Goal: Transaction & Acquisition: Purchase product/service

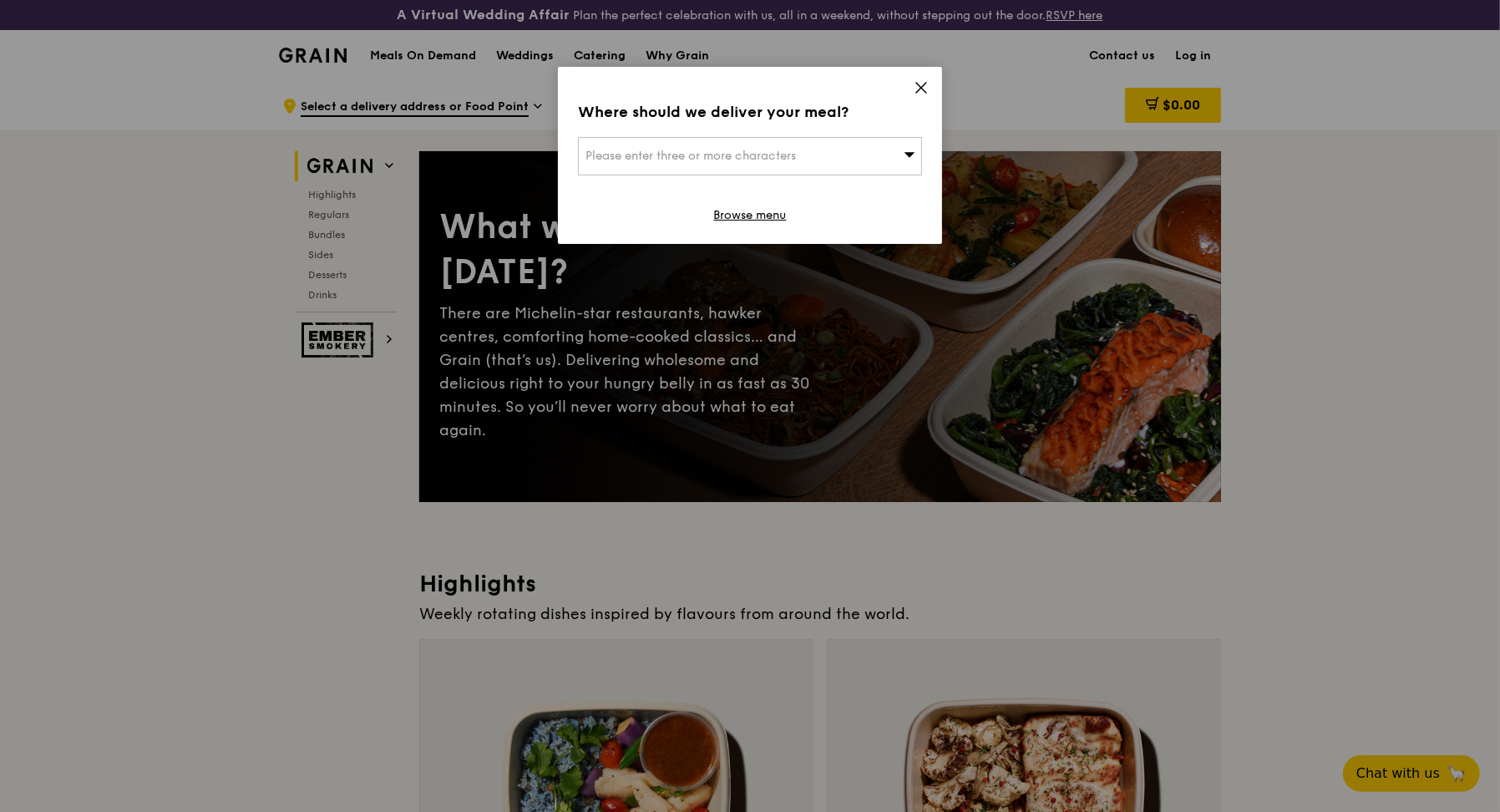
click at [922, 91] on icon at bounding box center [922, 88] width 15 height 15
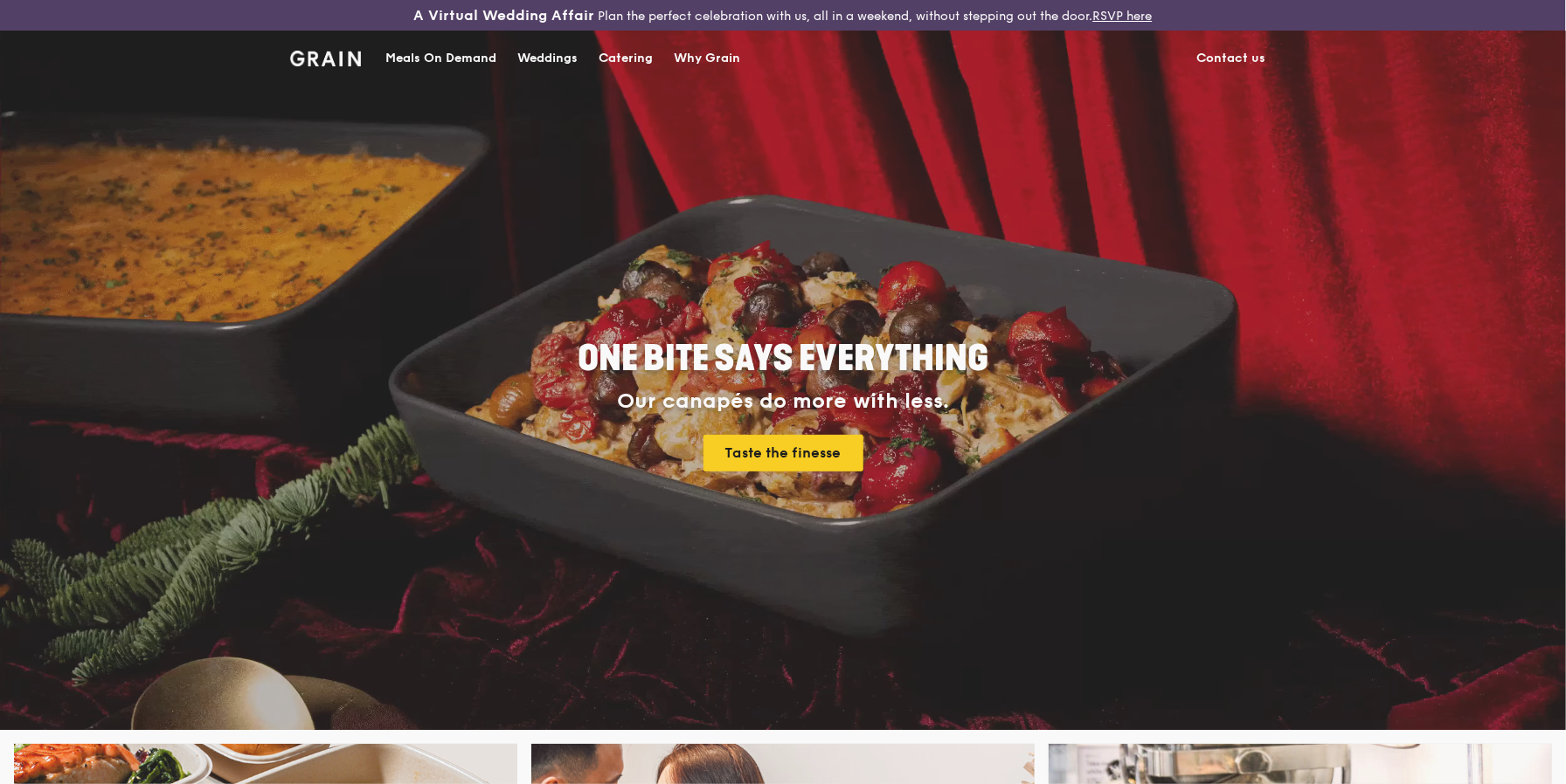
click at [539, 53] on div "Weddings by Grain presents Plan the perfect celebration with us, all in a weeke…" at bounding box center [783, 392] width 1566 height 784
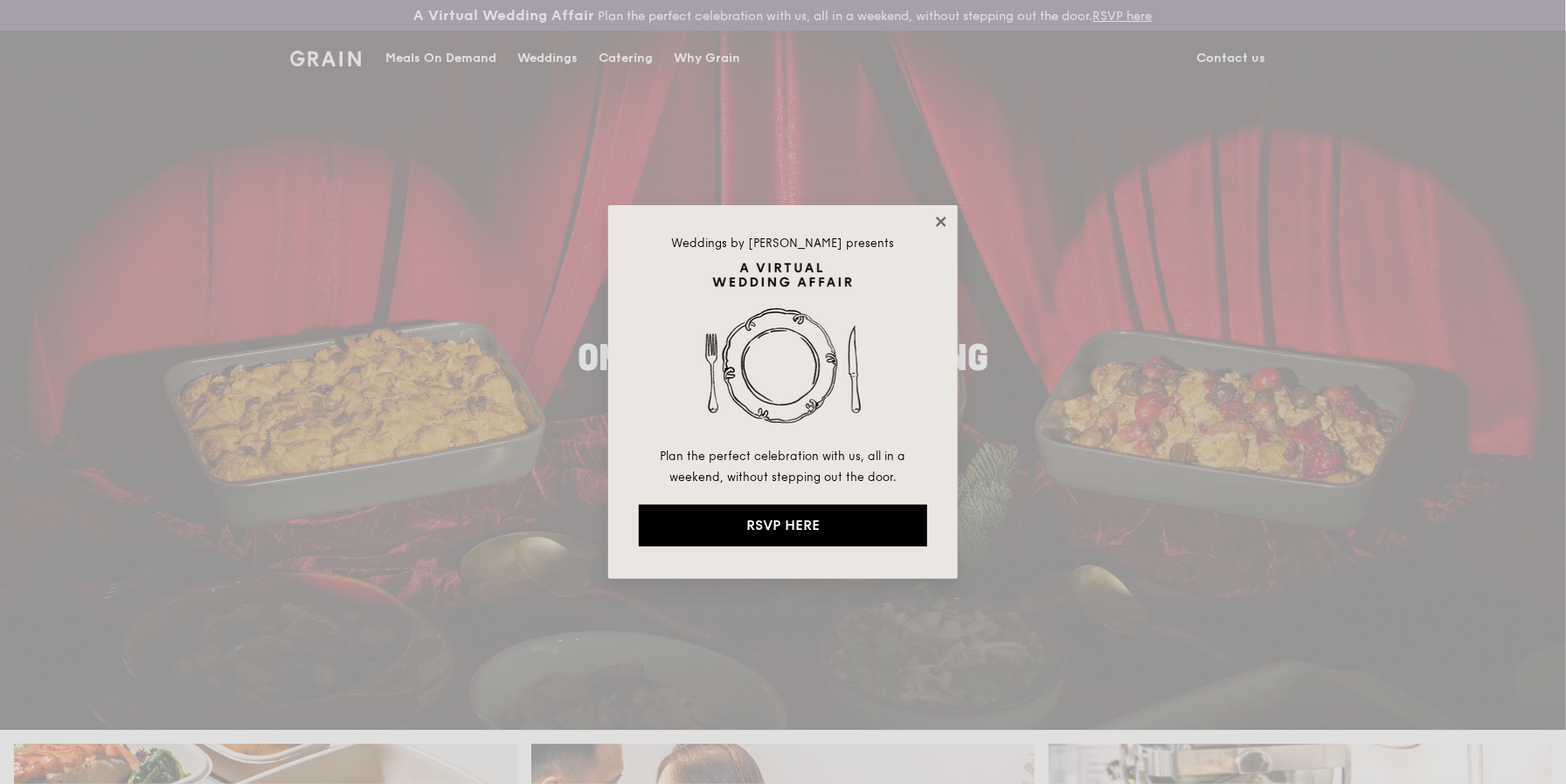
click at [942, 218] on icon at bounding box center [940, 222] width 10 height 10
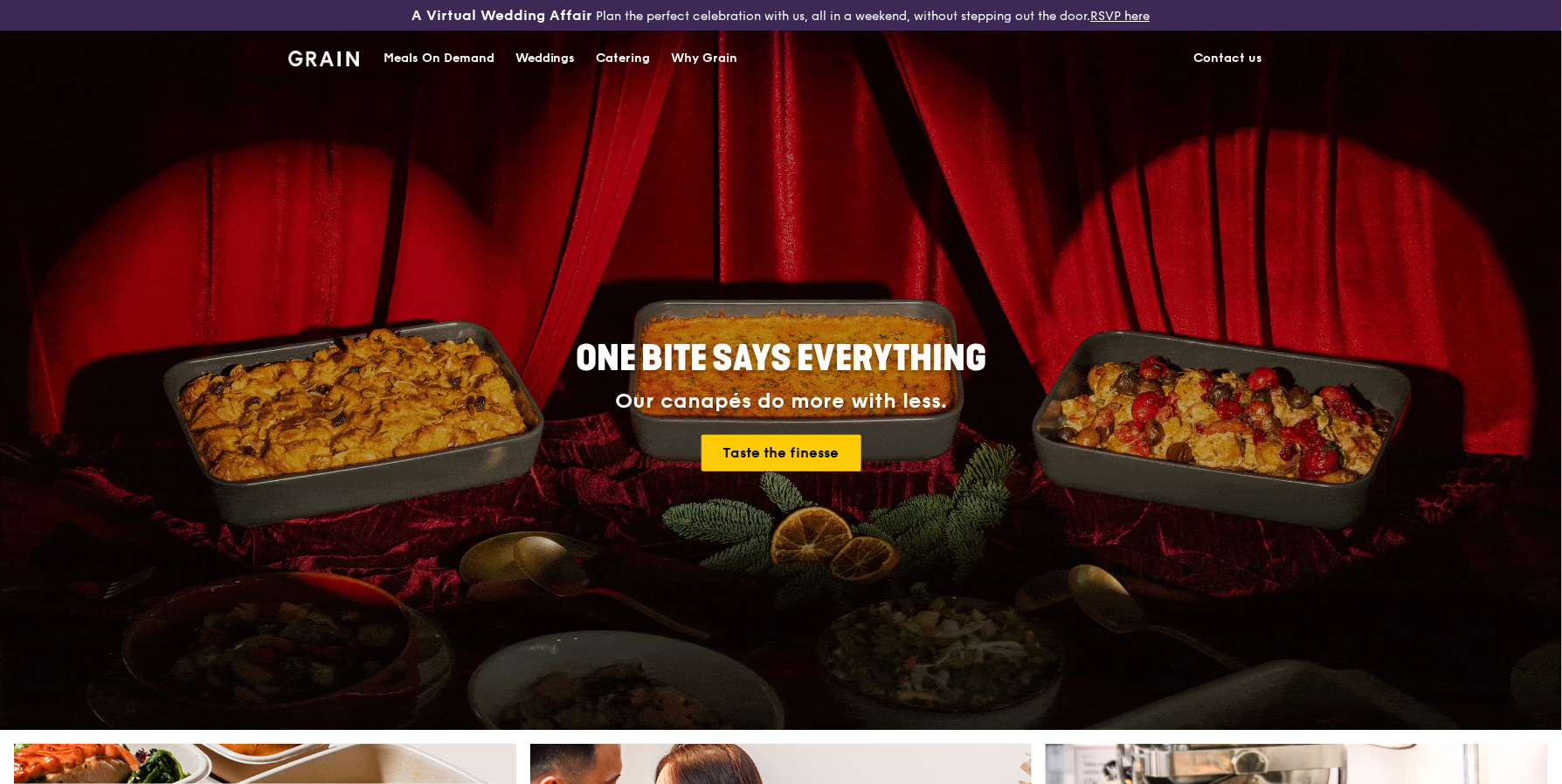
click at [632, 56] on div "Catering" at bounding box center [624, 58] width 54 height 52
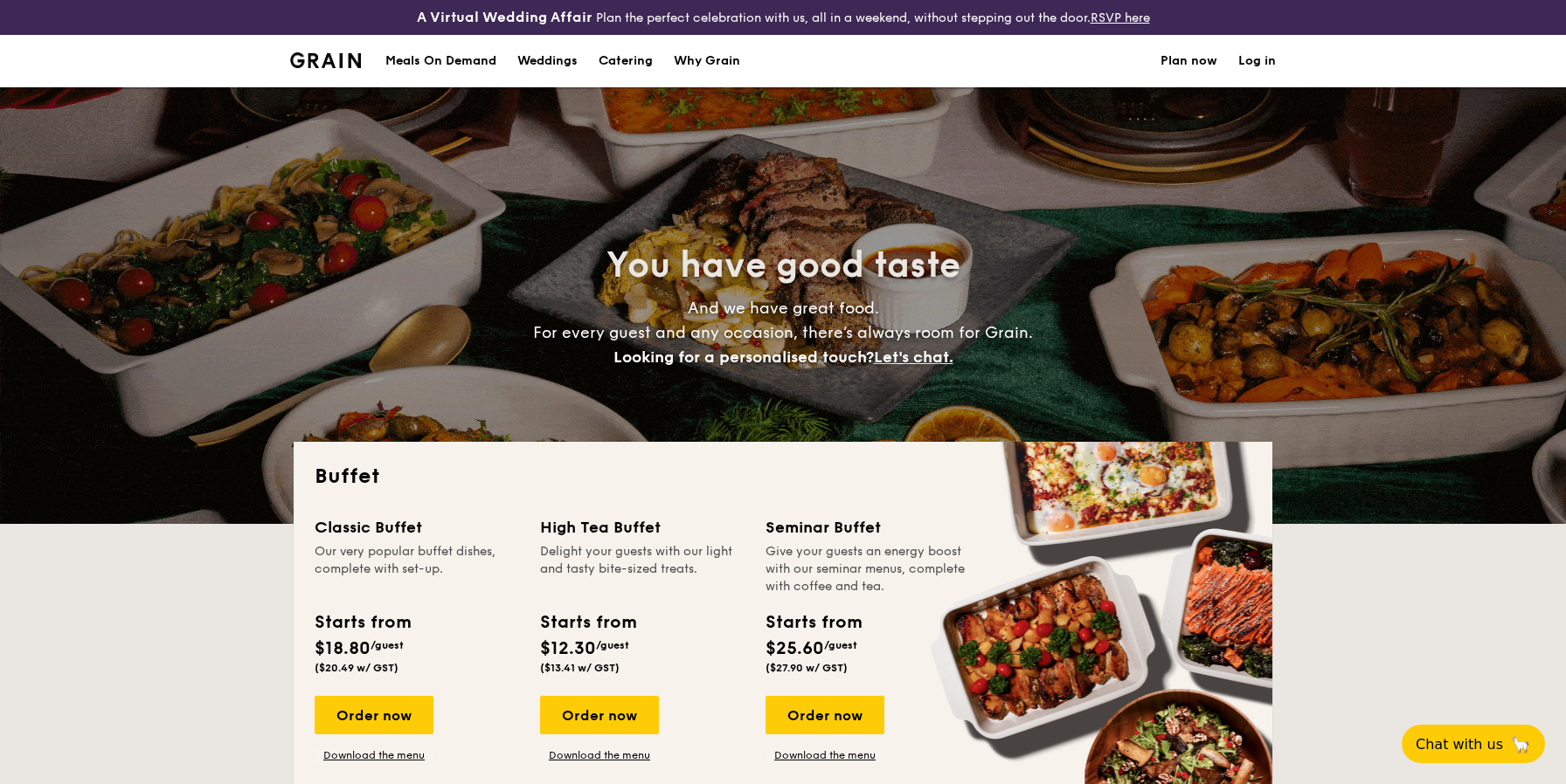
select select
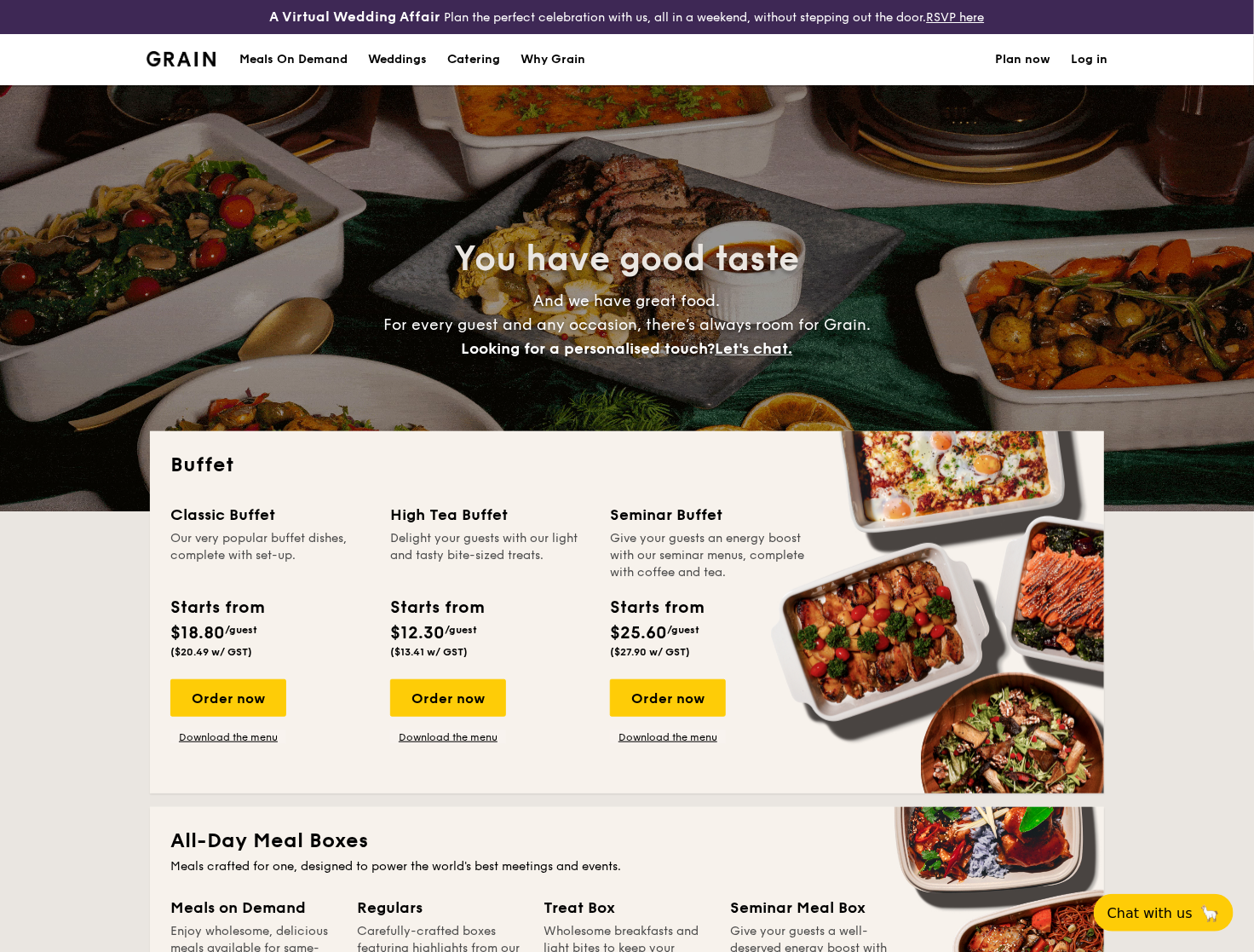
click at [302, 66] on div "Meals On Demand" at bounding box center [294, 59] width 108 height 51
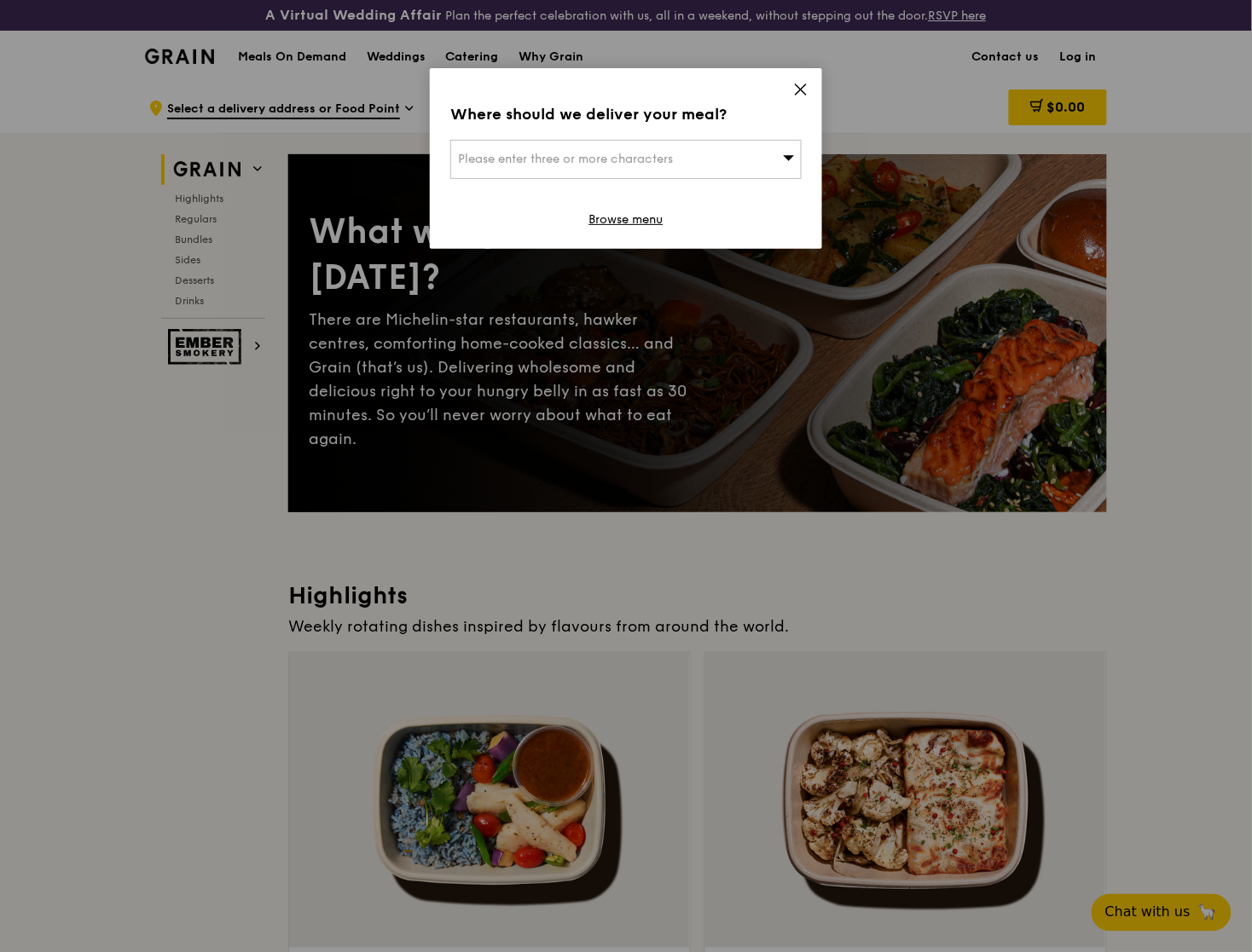
click at [796, 88] on icon at bounding box center [800, 90] width 15 height 15
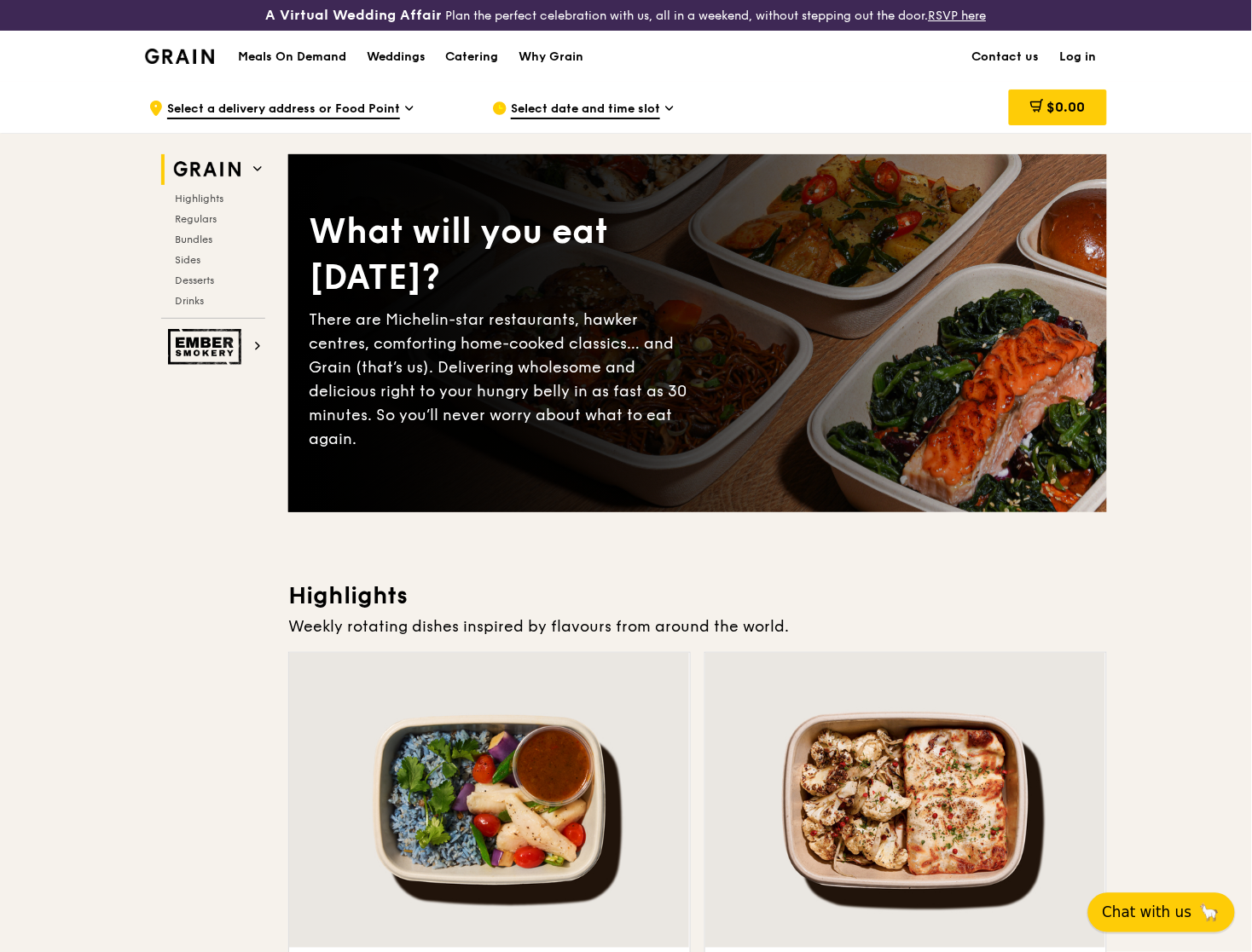
click at [1186, 915] on span "Chat with us" at bounding box center [1147, 913] width 90 height 21
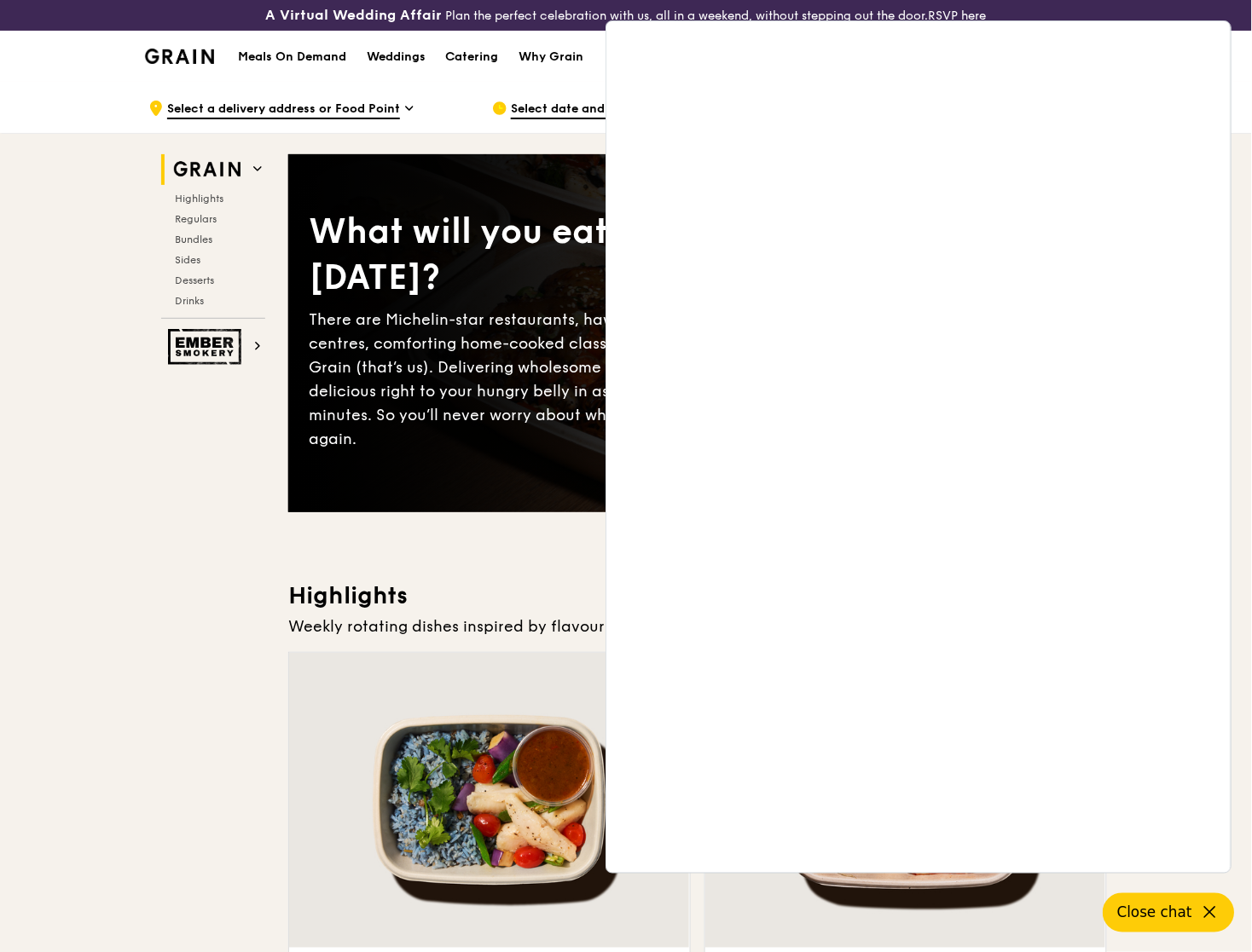
click at [1209, 921] on icon at bounding box center [1210, 913] width 20 height 20
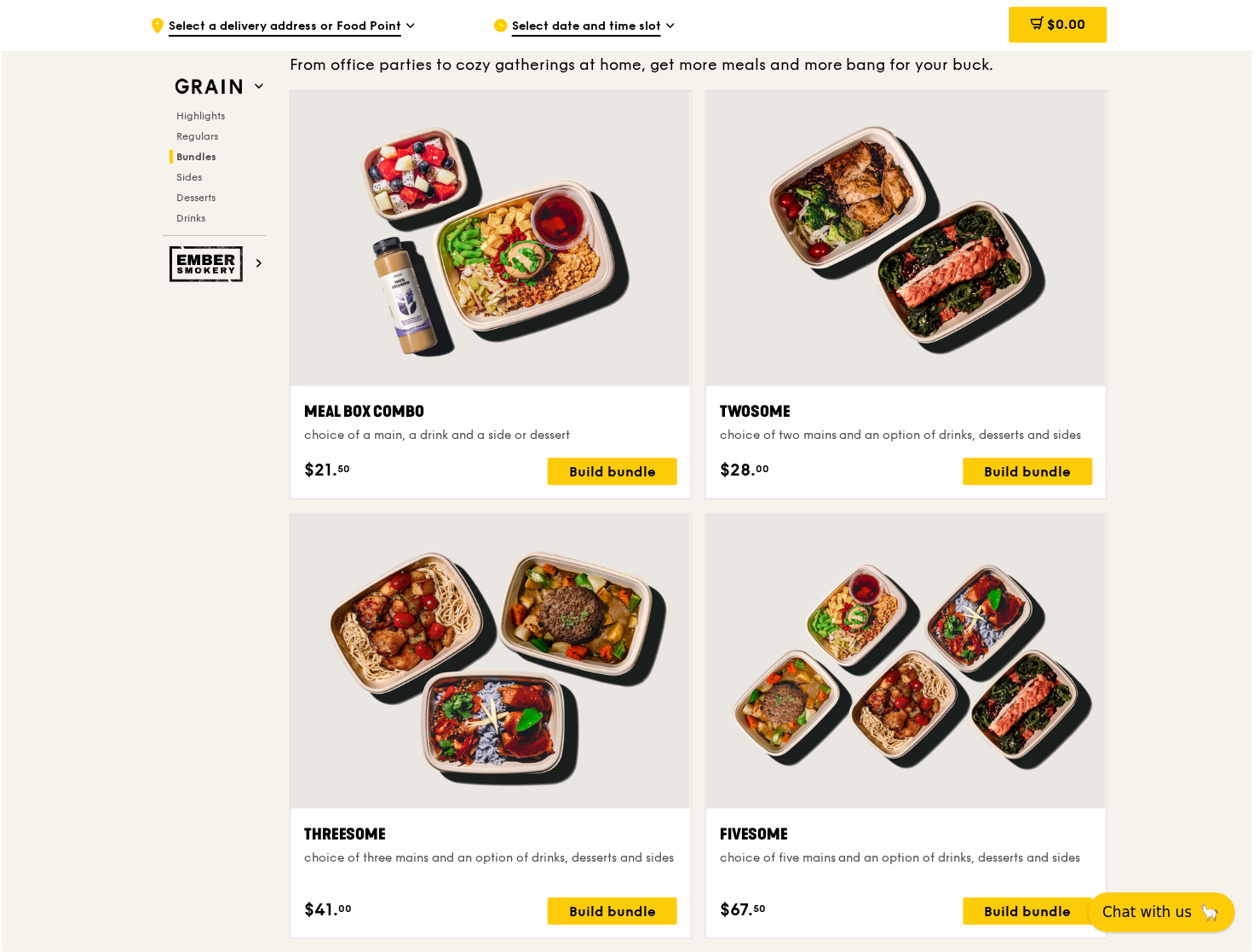
scroll to position [2551, 0]
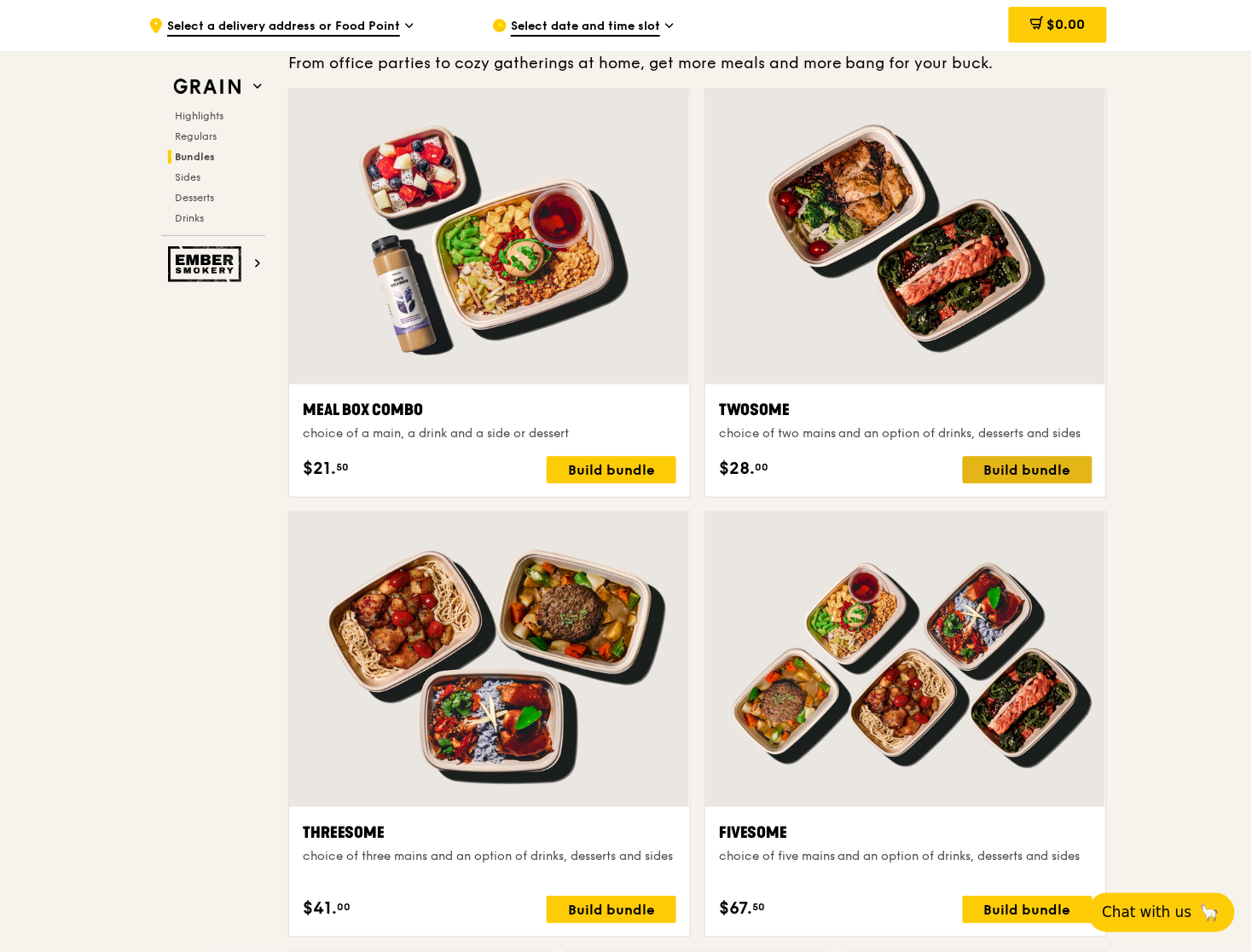
click at [1037, 465] on div "Build bundle" at bounding box center [1028, 470] width 130 height 27
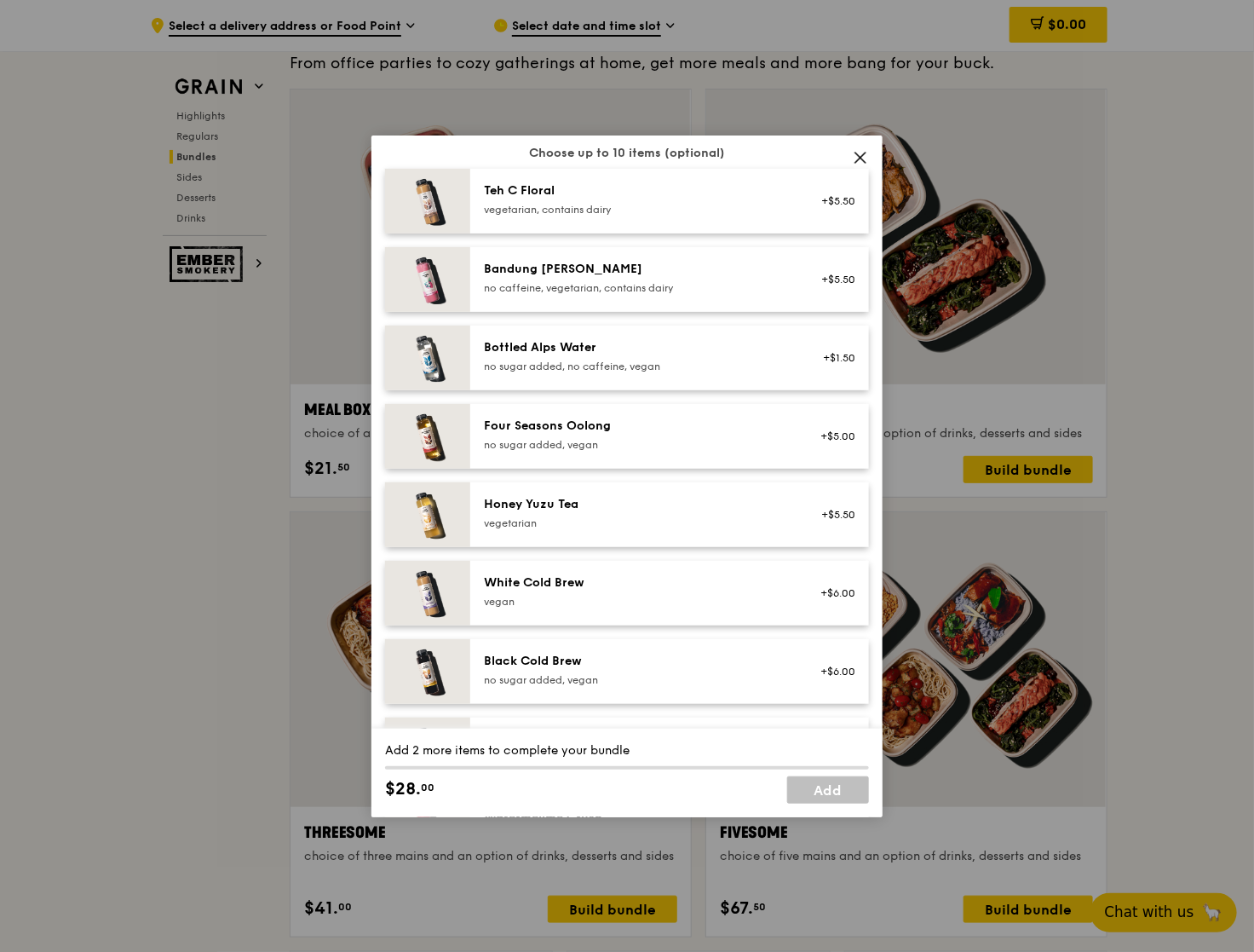
scroll to position [1950, 0]
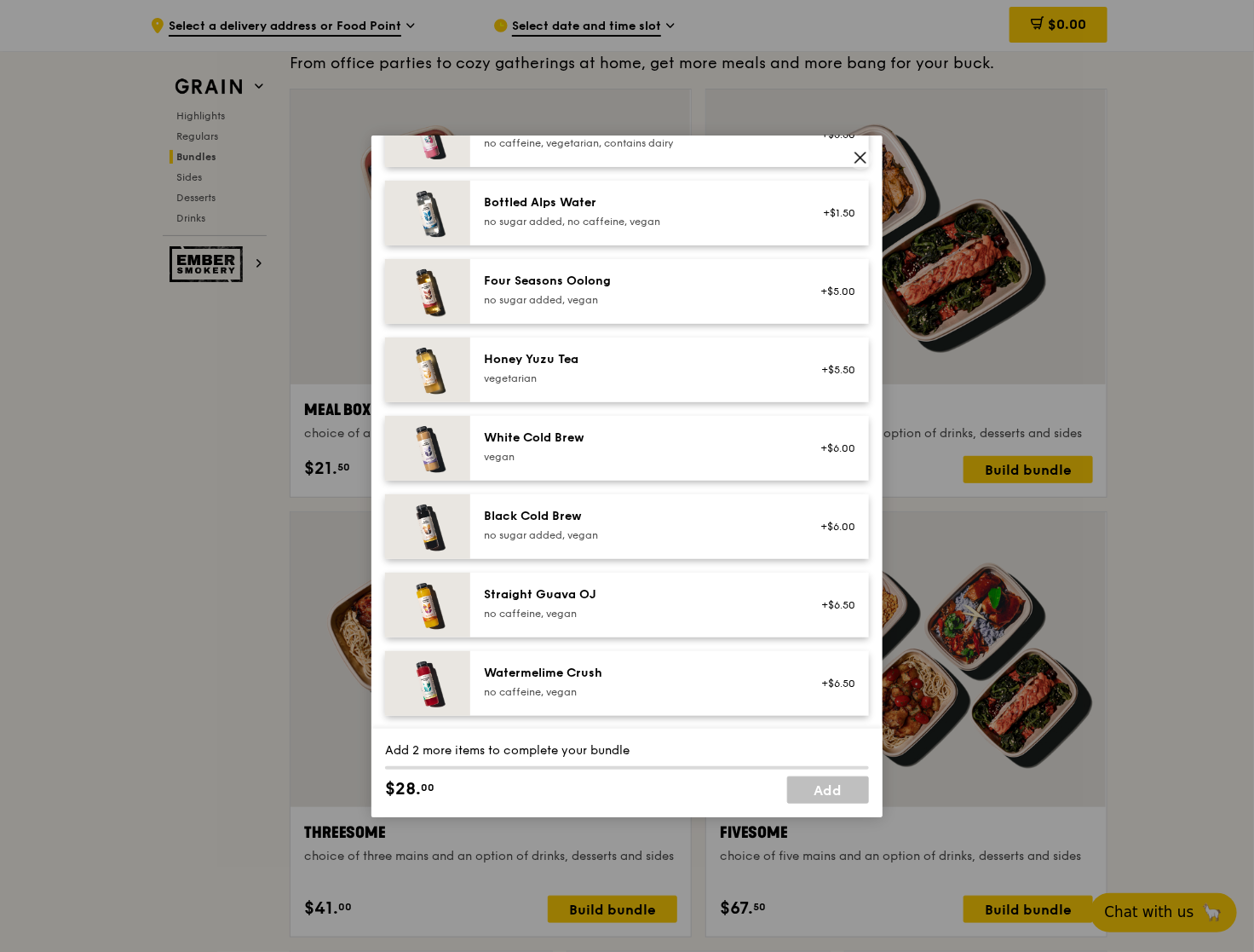
click at [858, 160] on icon at bounding box center [860, 157] width 11 height 11
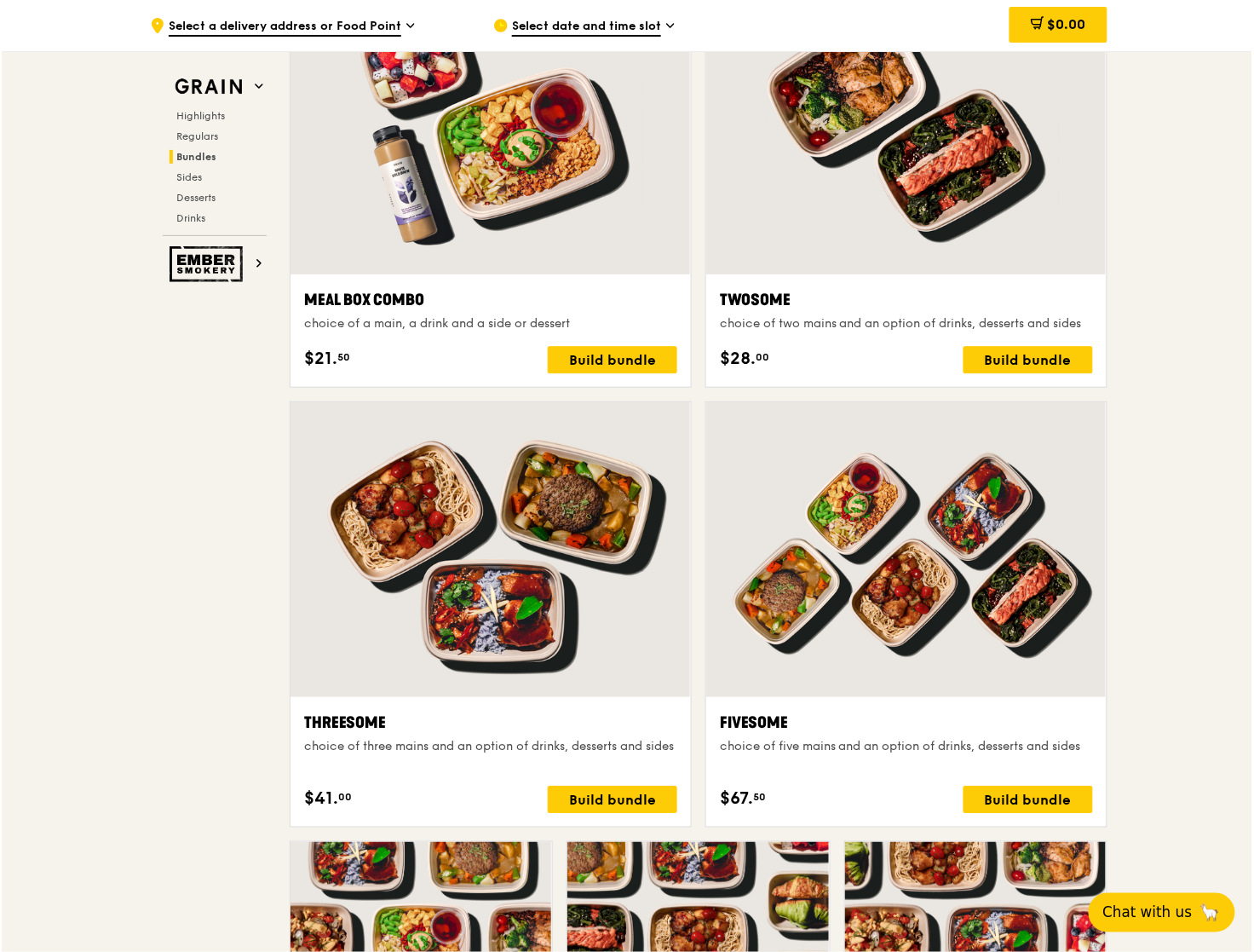
scroll to position [2662, 0]
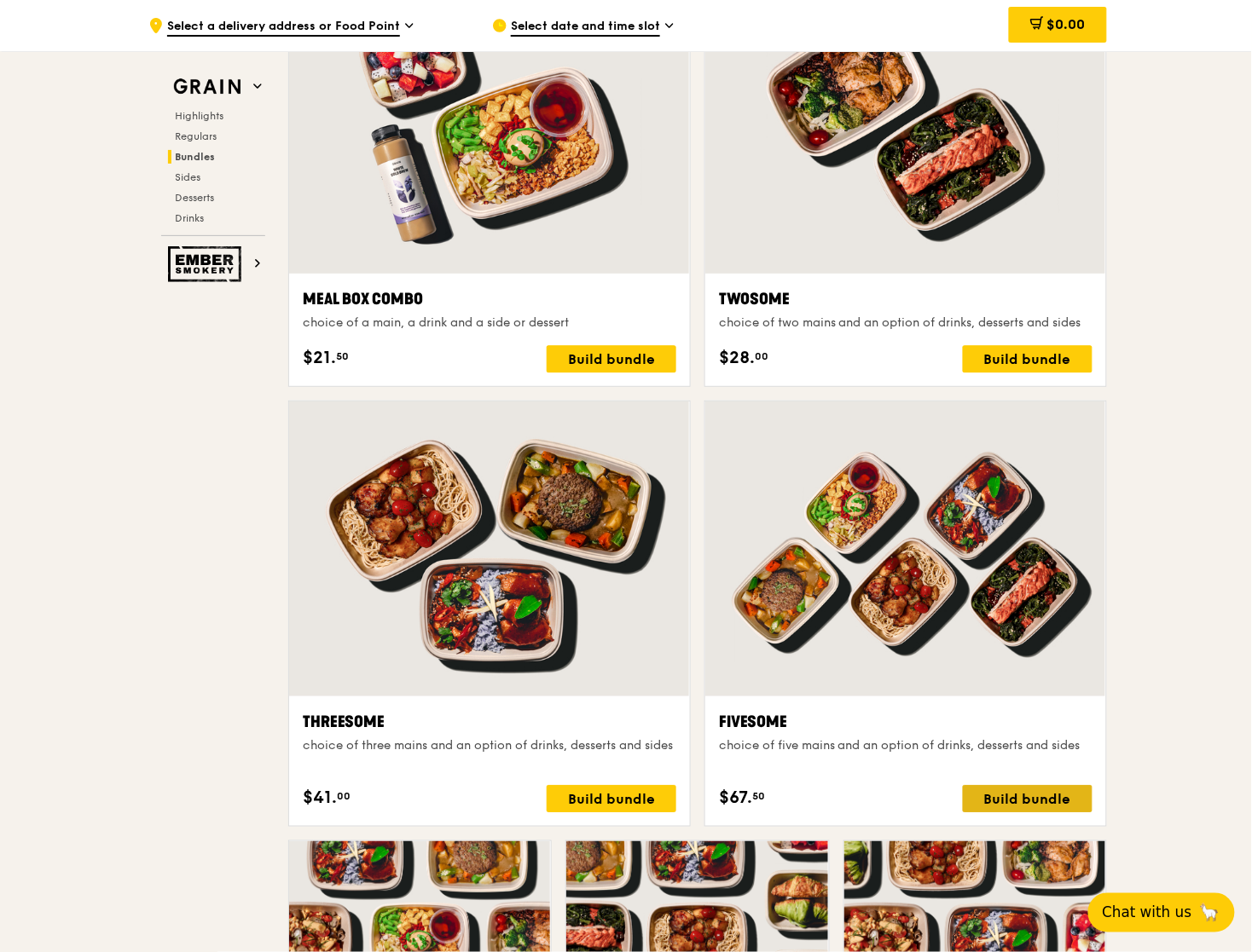
click at [1045, 798] on div "Build bundle" at bounding box center [1028, 798] width 130 height 27
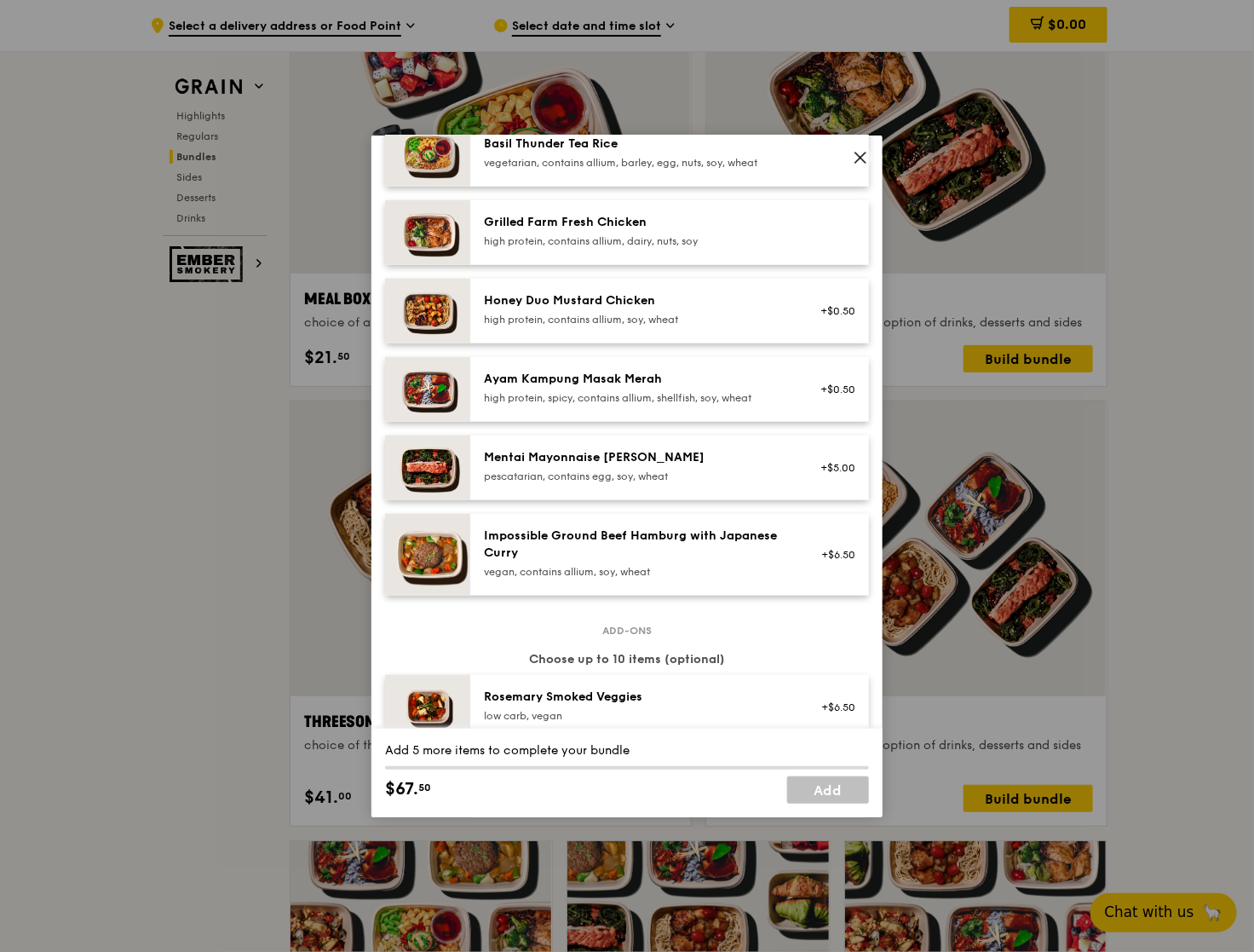
scroll to position [433, 0]
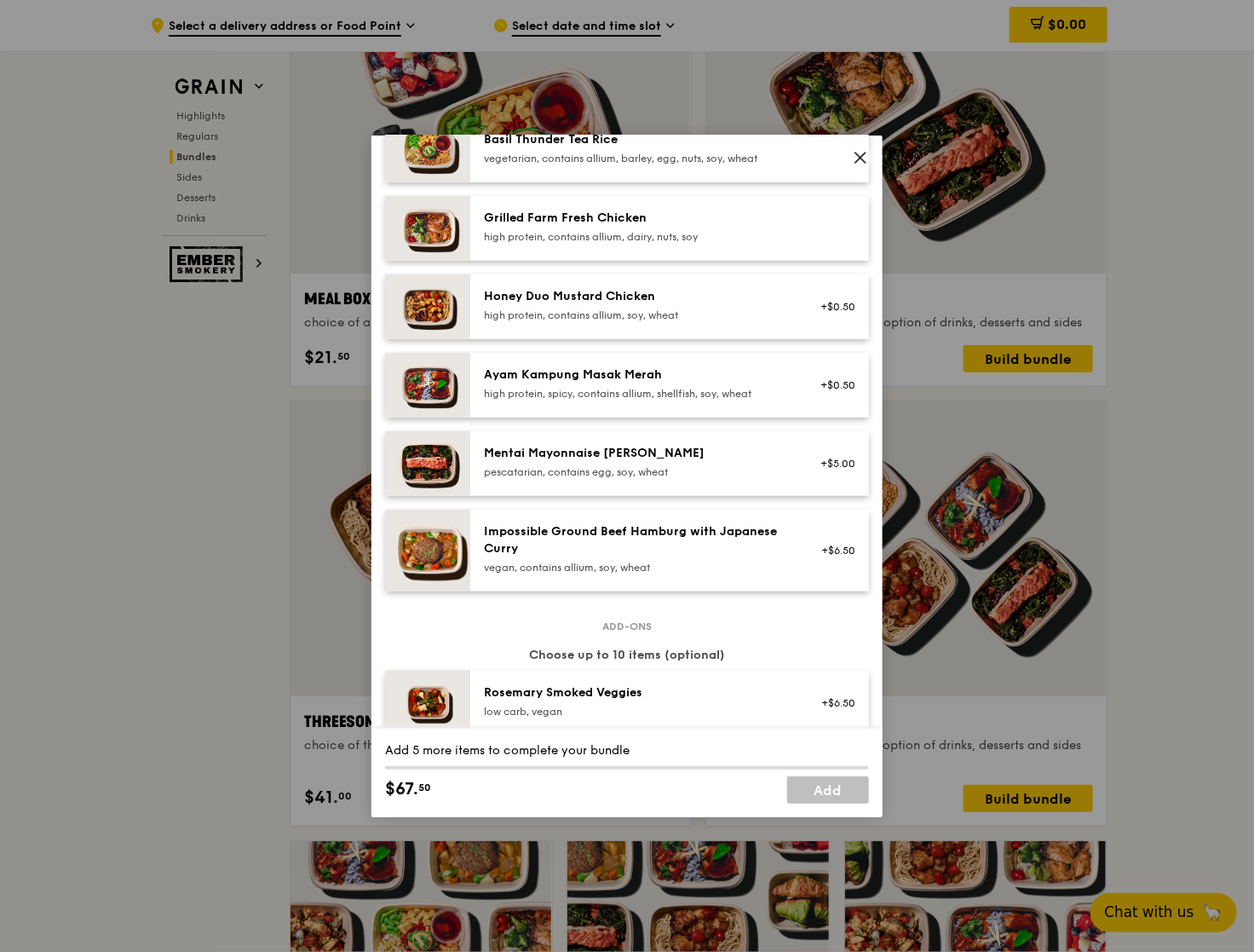
click at [868, 155] on span at bounding box center [860, 157] width 24 height 24
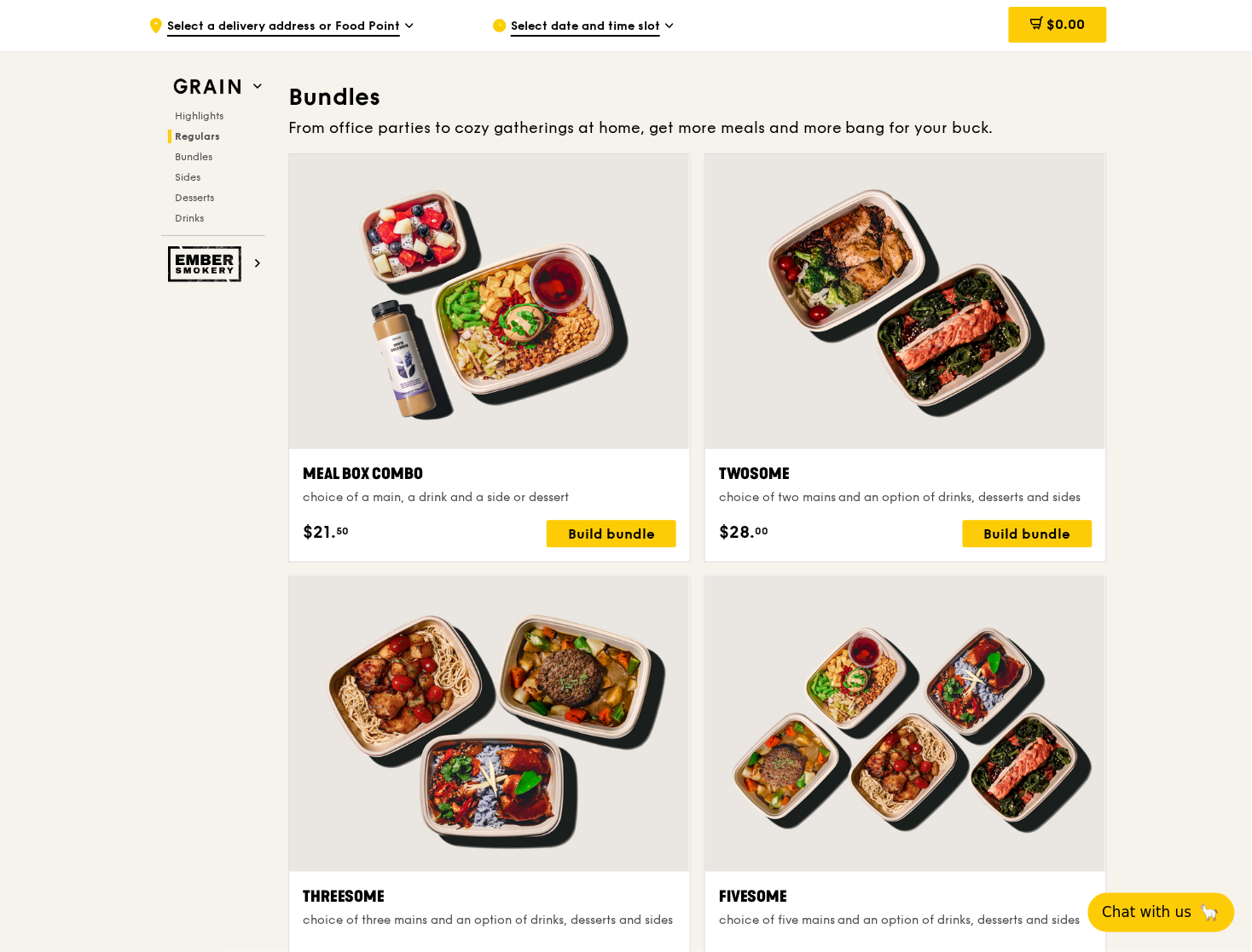
scroll to position [2481, 0]
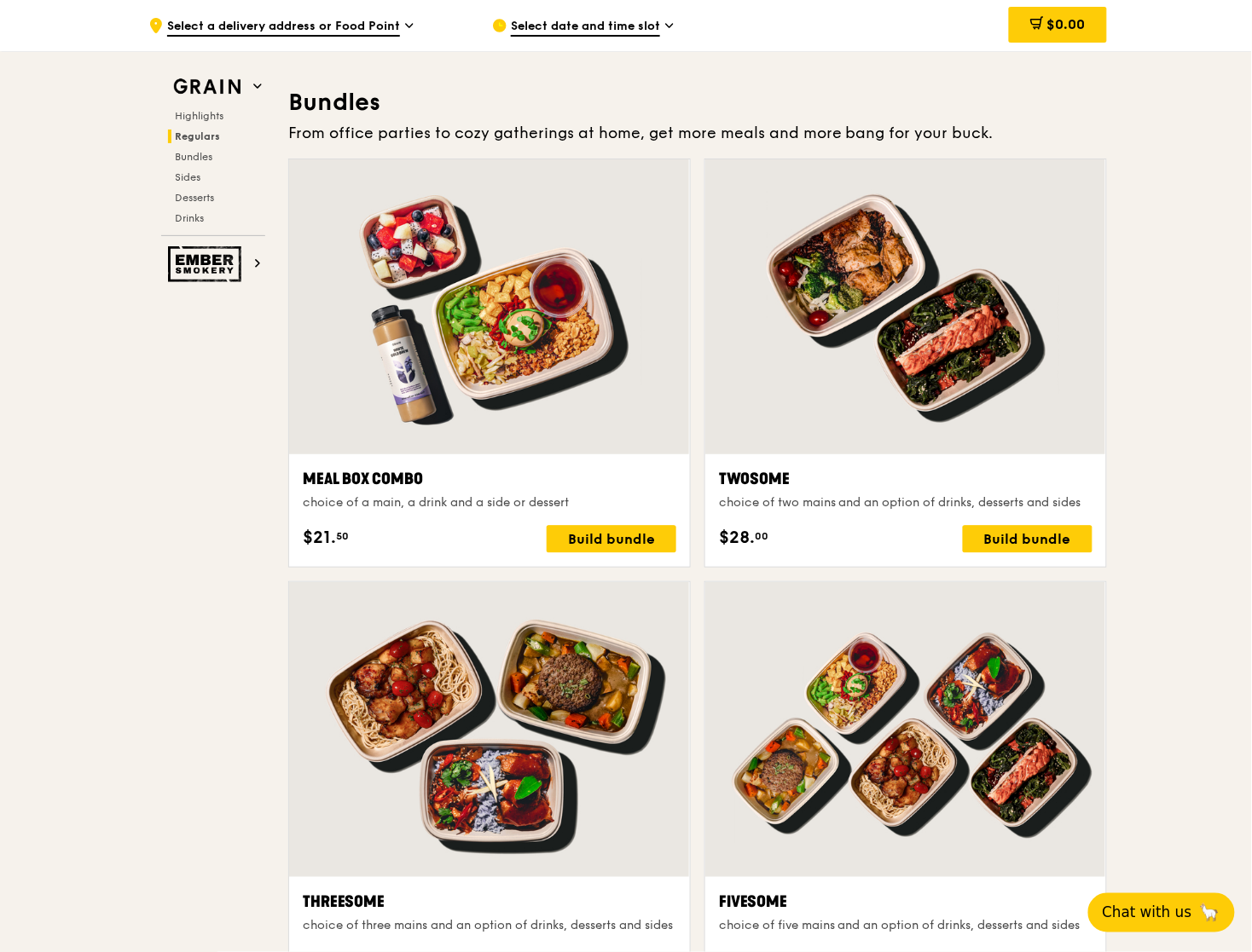
click at [346, 23] on span "Select a delivery address or Food Point" at bounding box center [284, 27] width 233 height 18
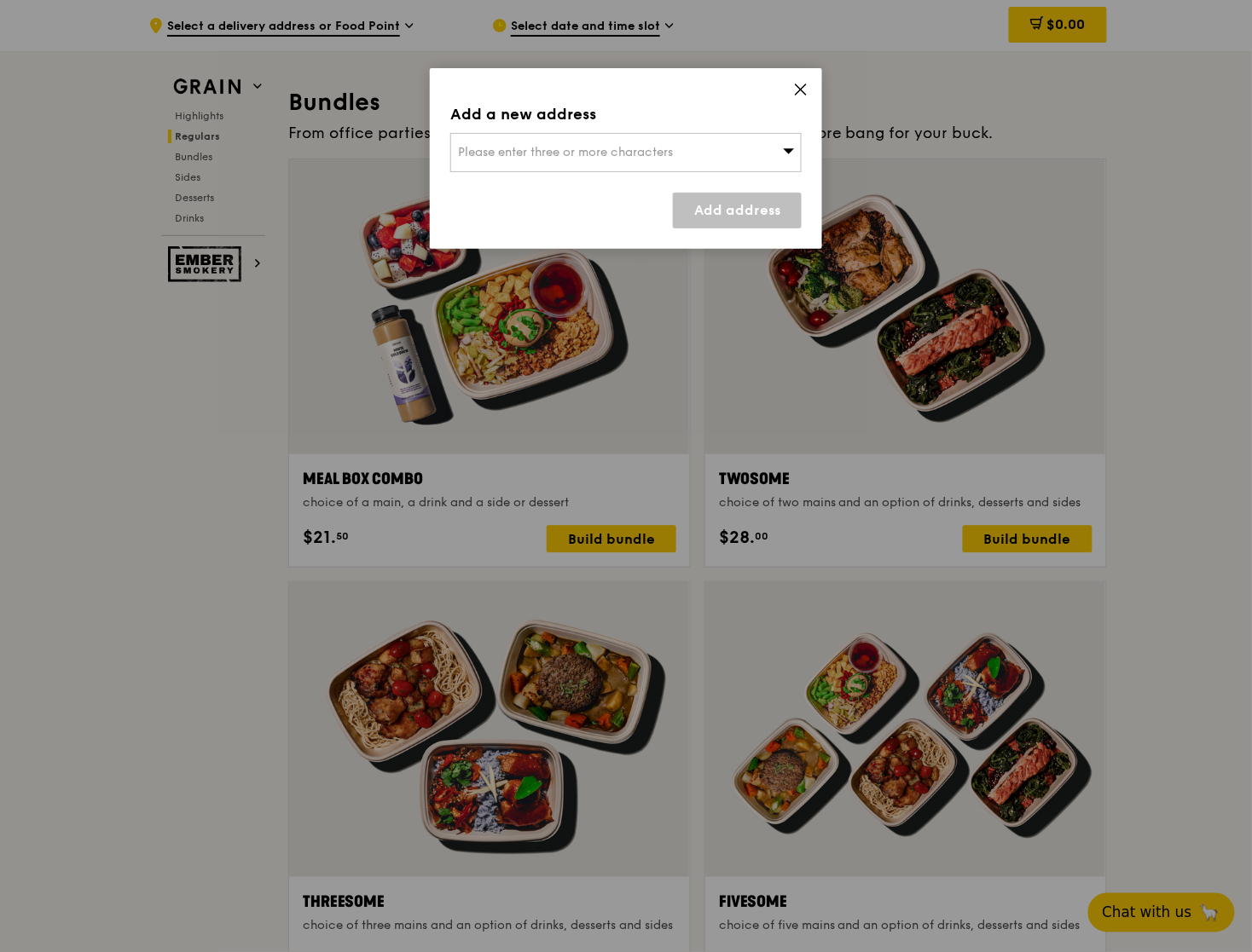
click at [623, 152] on span "Please enter three or more characters" at bounding box center [564, 152] width 215 height 14
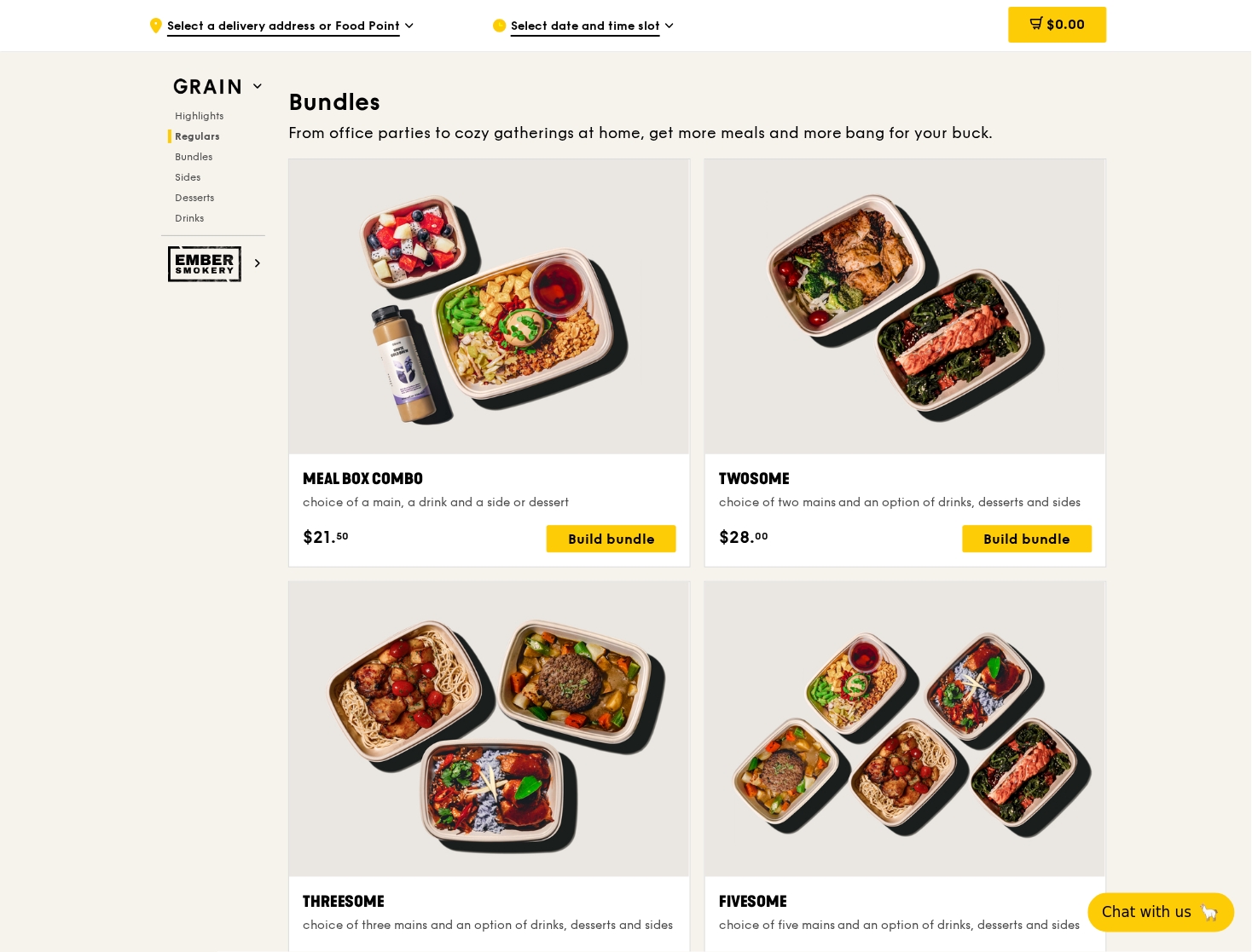
click at [593, 19] on span "Select date and time slot" at bounding box center [585, 27] width 149 height 18
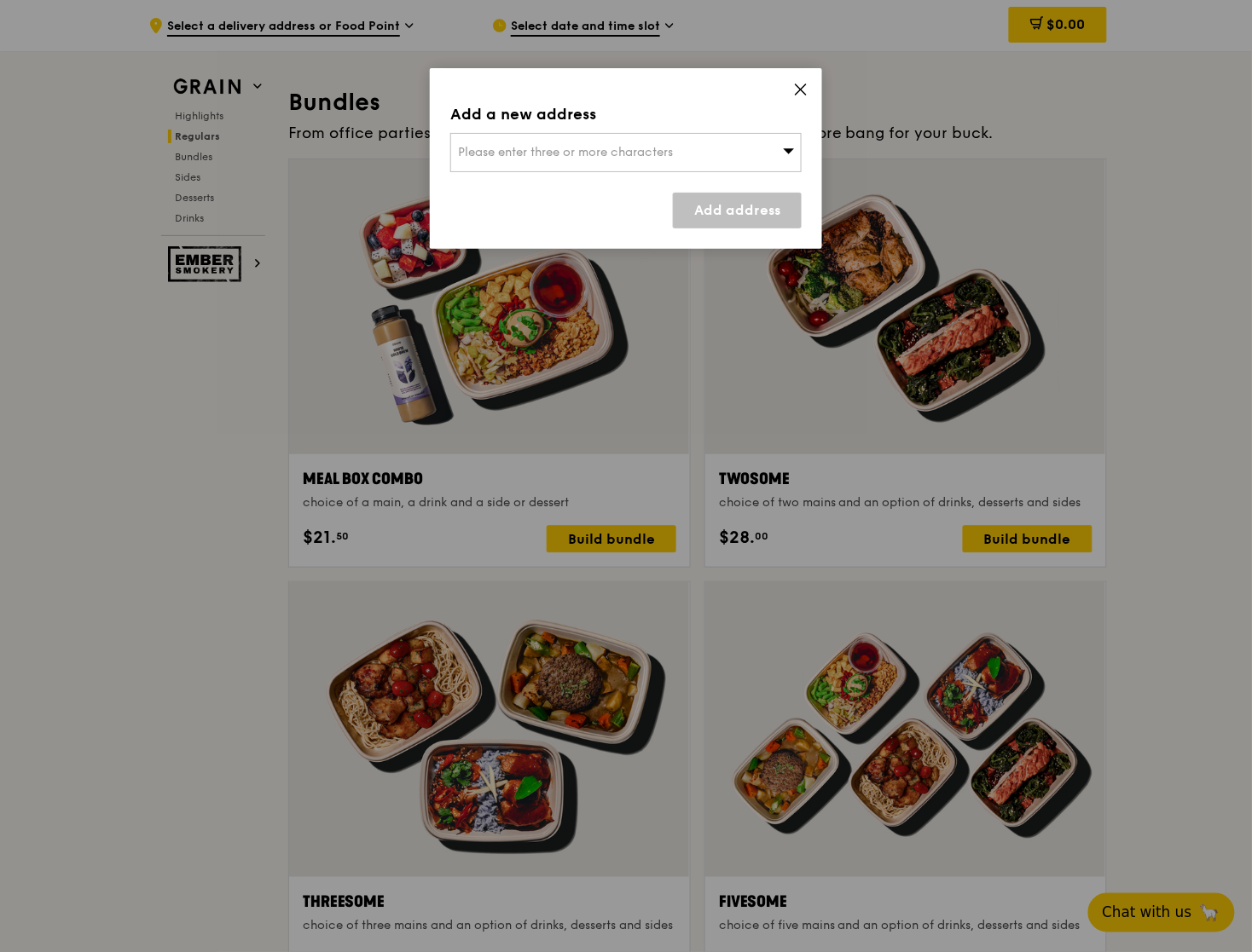
click at [569, 145] on span "Please enter three or more characters" at bounding box center [564, 152] width 215 height 14
type input "q"
click at [807, 100] on span at bounding box center [800, 91] width 15 height 18
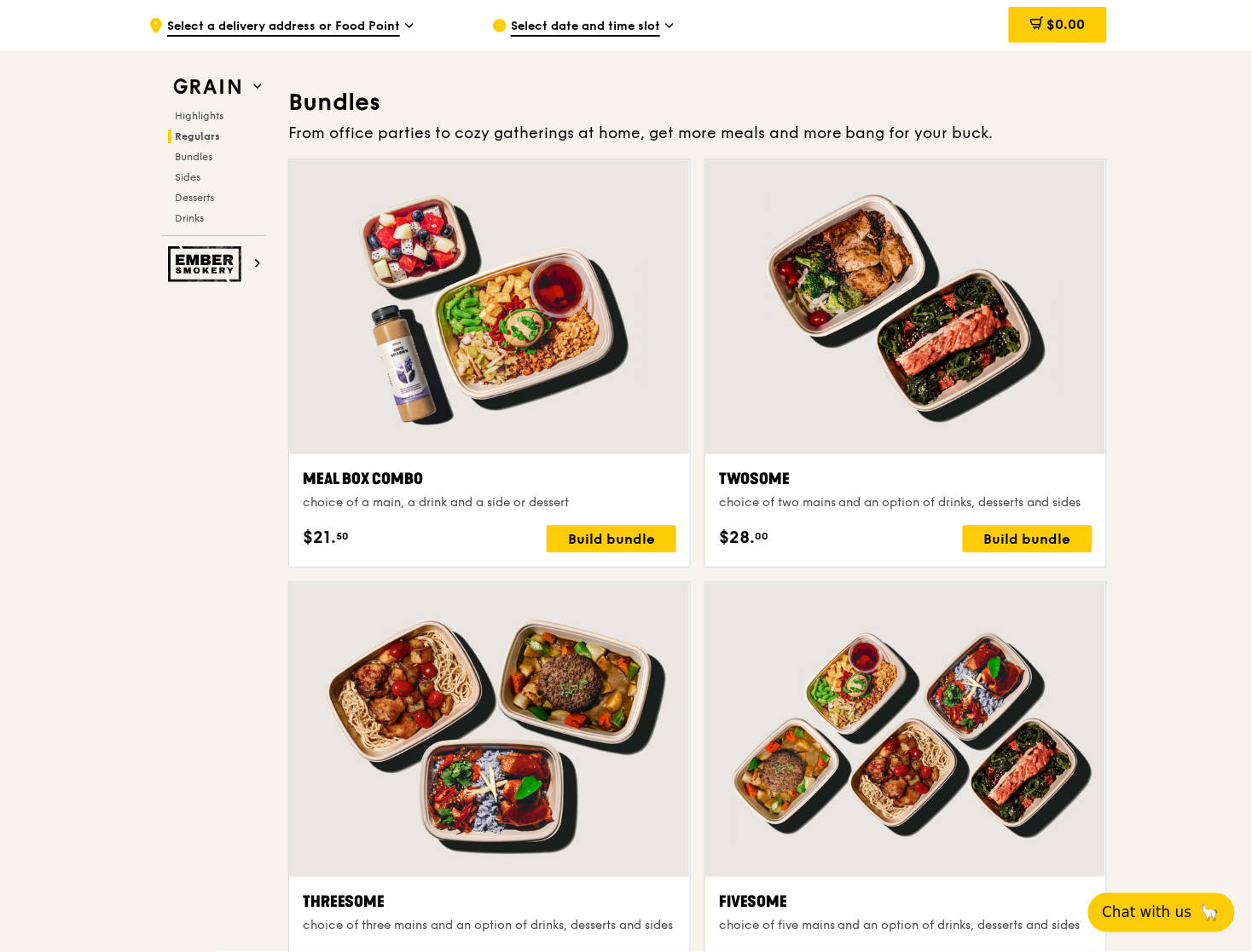
click at [382, 31] on span "Select a delivery address or Food Point" at bounding box center [284, 27] width 233 height 18
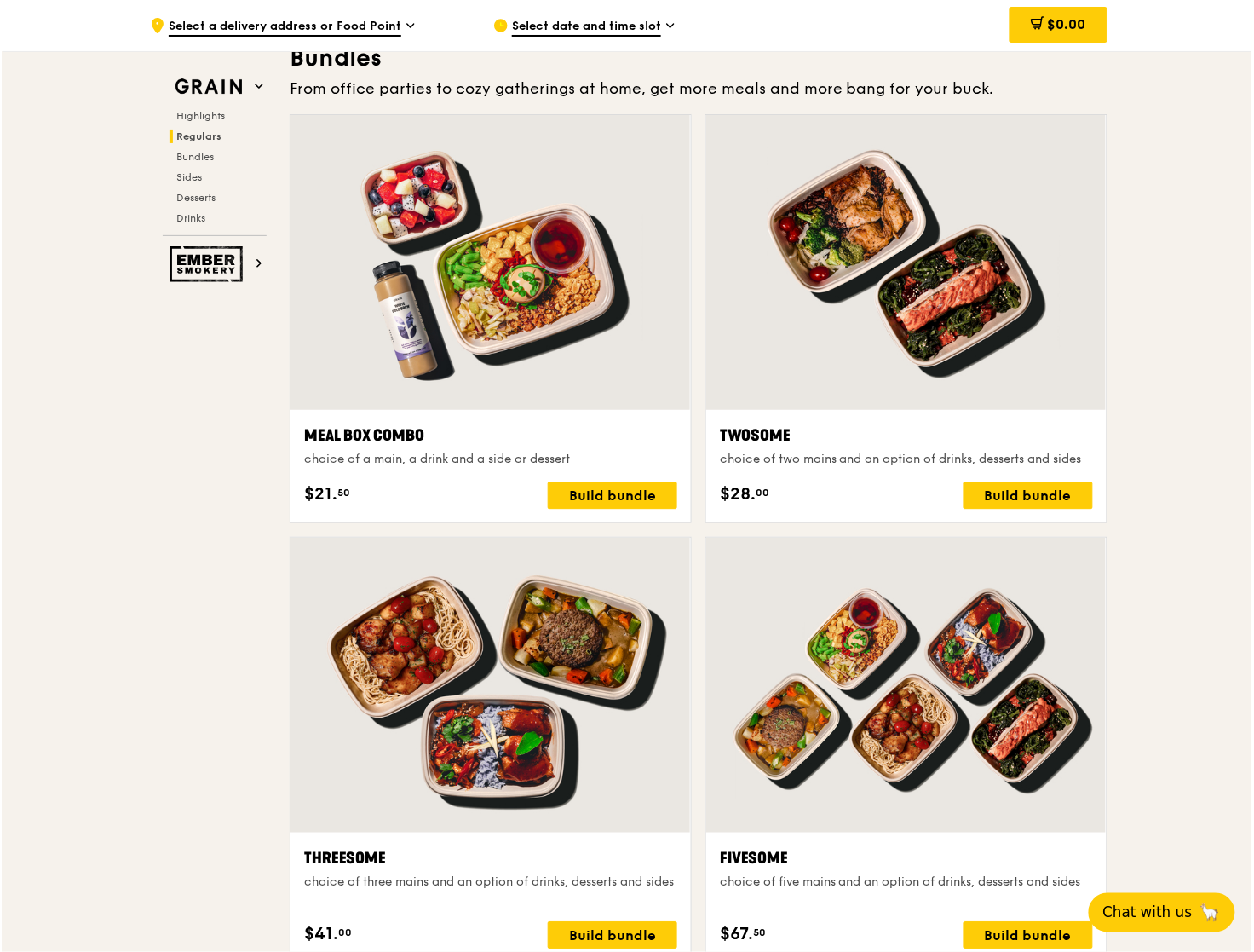
scroll to position [2693, 0]
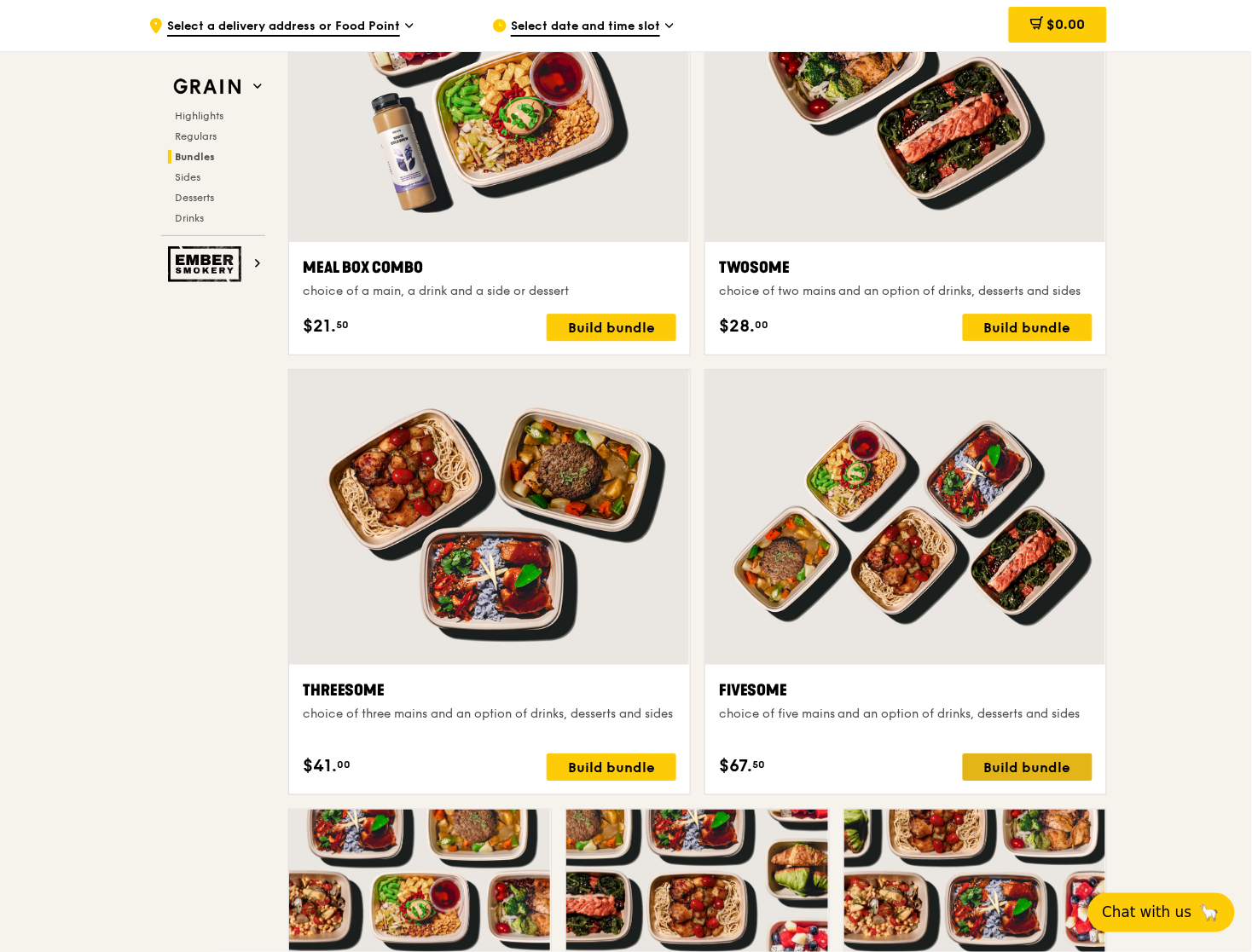
click at [1036, 766] on div "Build bundle" at bounding box center [1028, 767] width 130 height 27
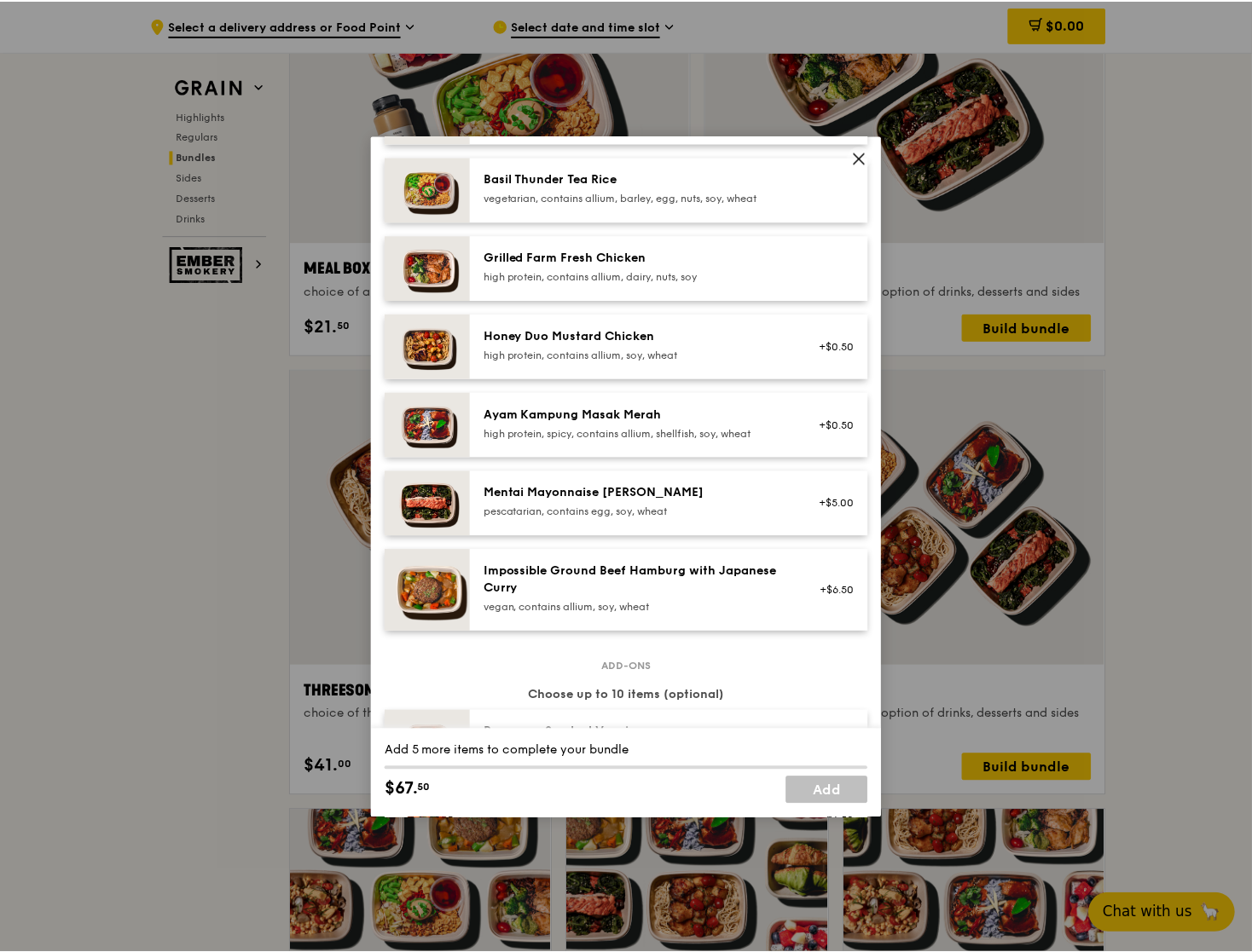
scroll to position [397, 0]
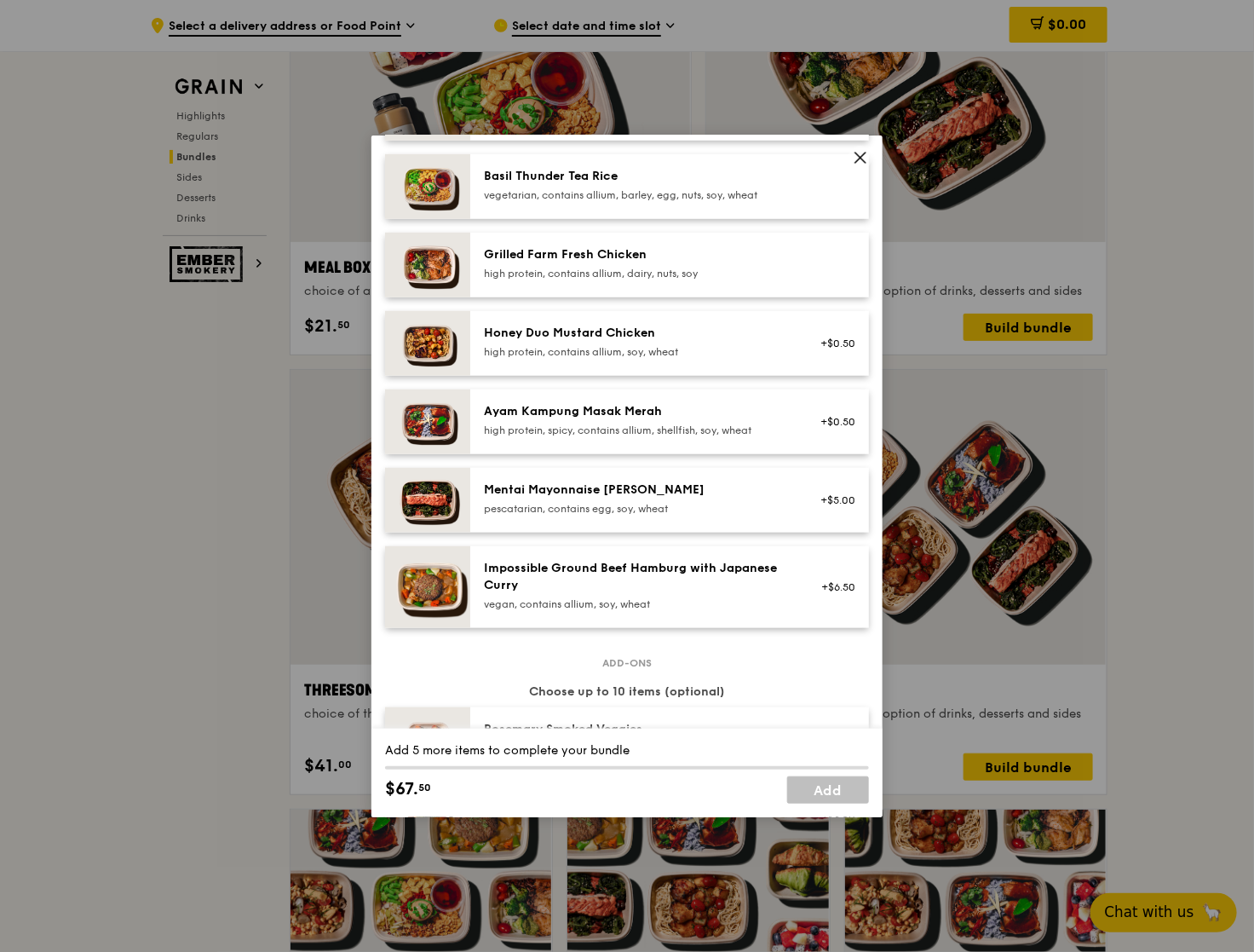
click at [742, 339] on div "Honey Duo Mustard Chicken" at bounding box center [637, 333] width 306 height 17
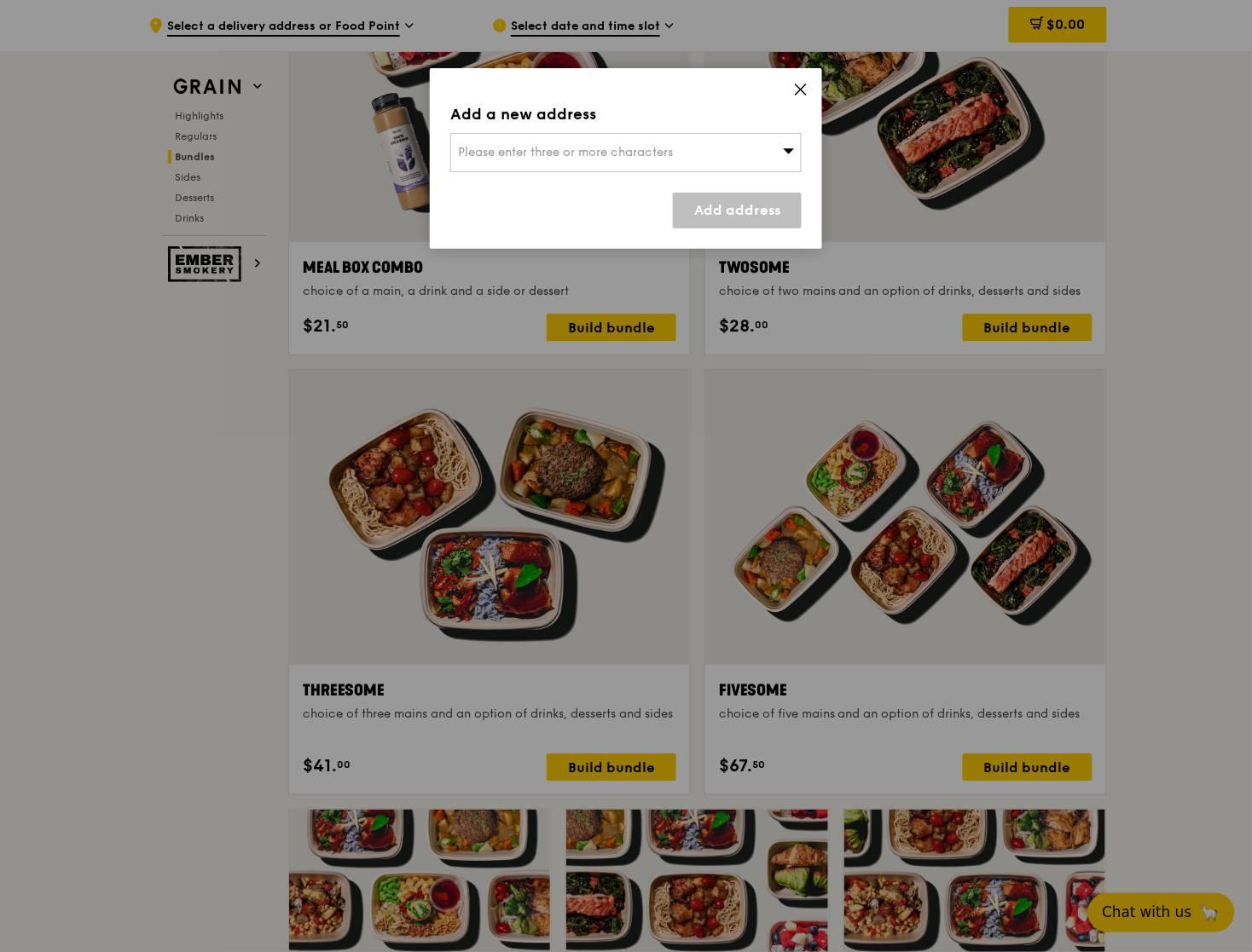
click at [683, 143] on div "Please enter three or more characters" at bounding box center [625, 152] width 352 height 39
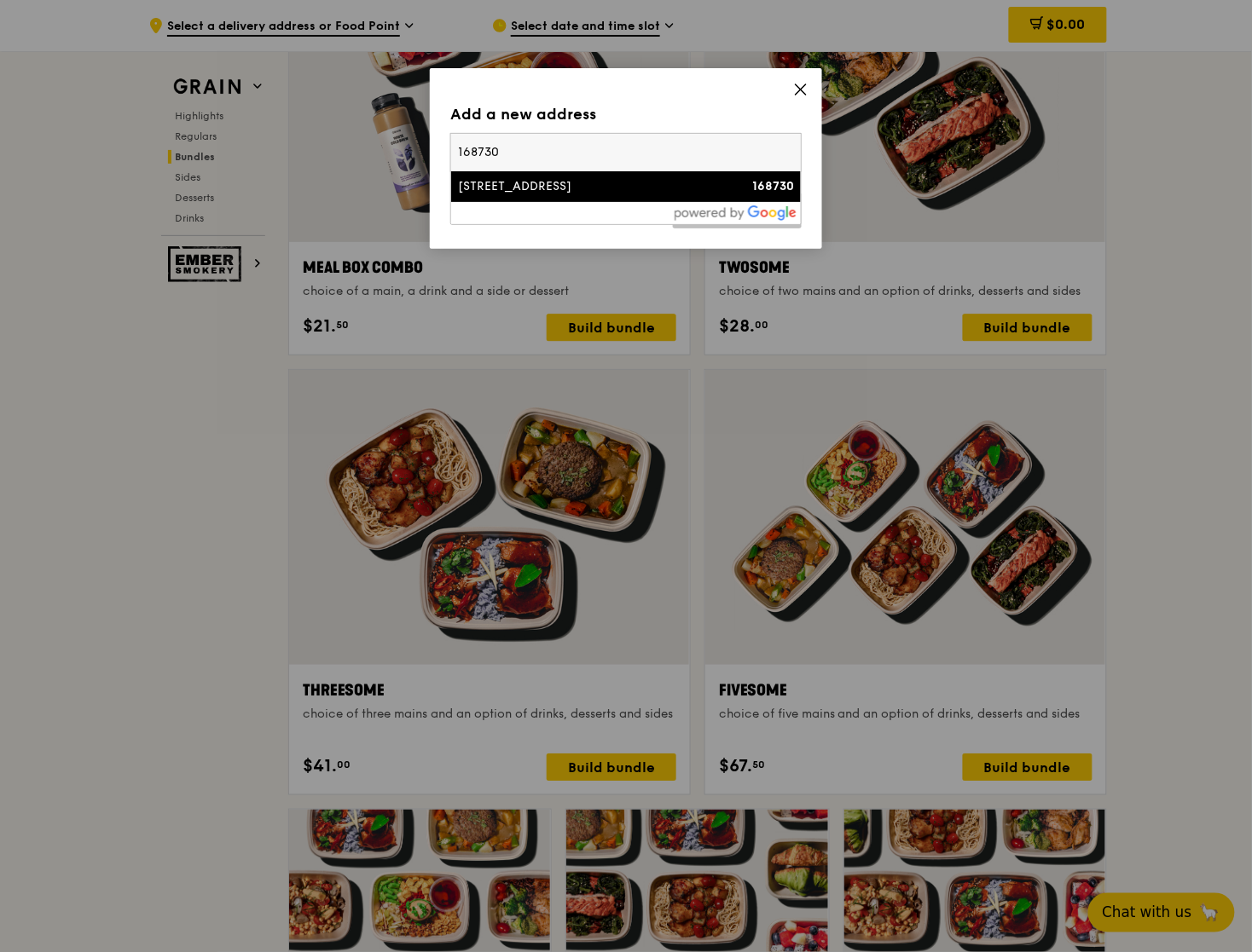
type input "168730"
click at [530, 190] on div "298 Tiong Bahru Road" at bounding box center [584, 187] width 252 height 17
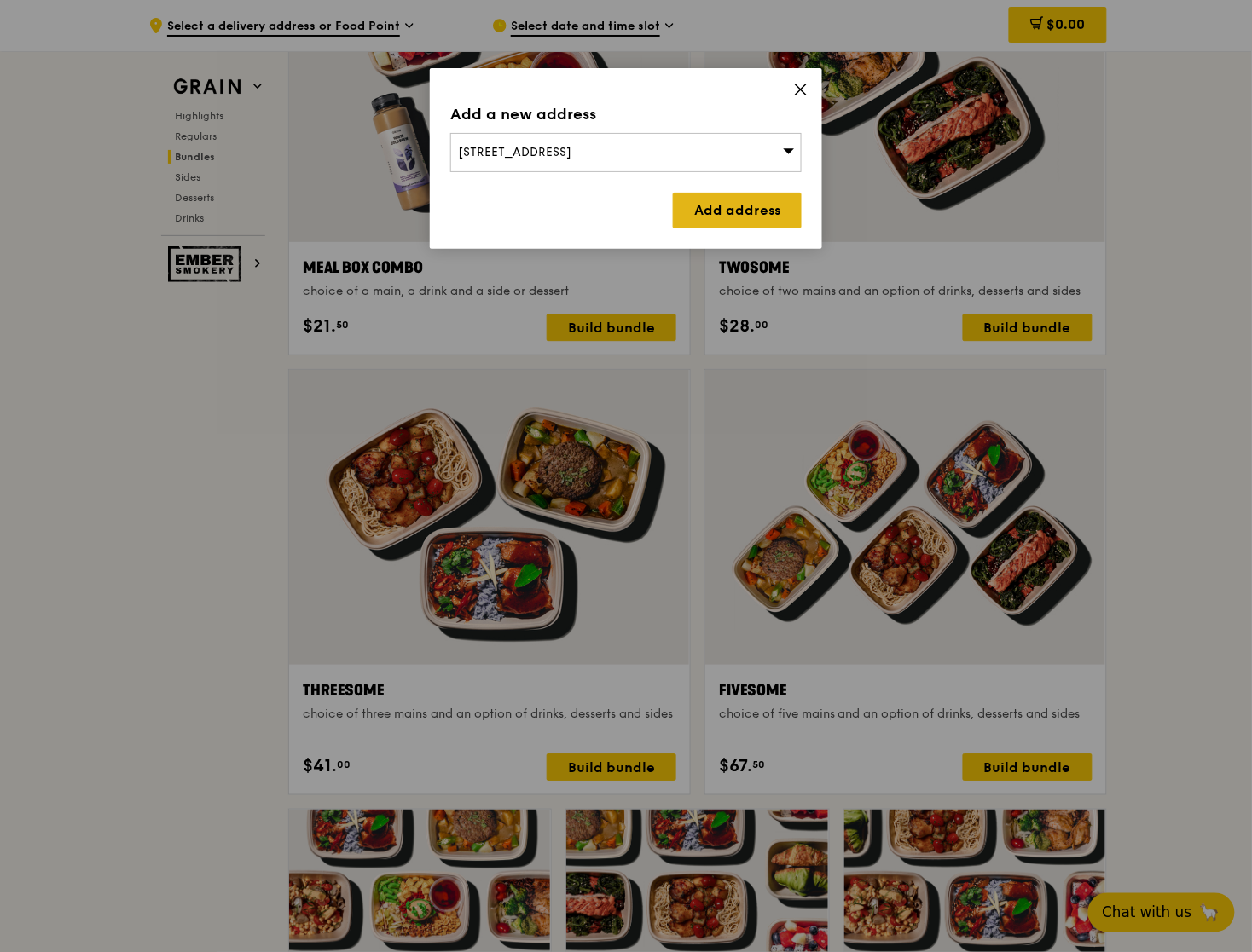
click at [747, 216] on link "Add address" at bounding box center [738, 210] width 129 height 36
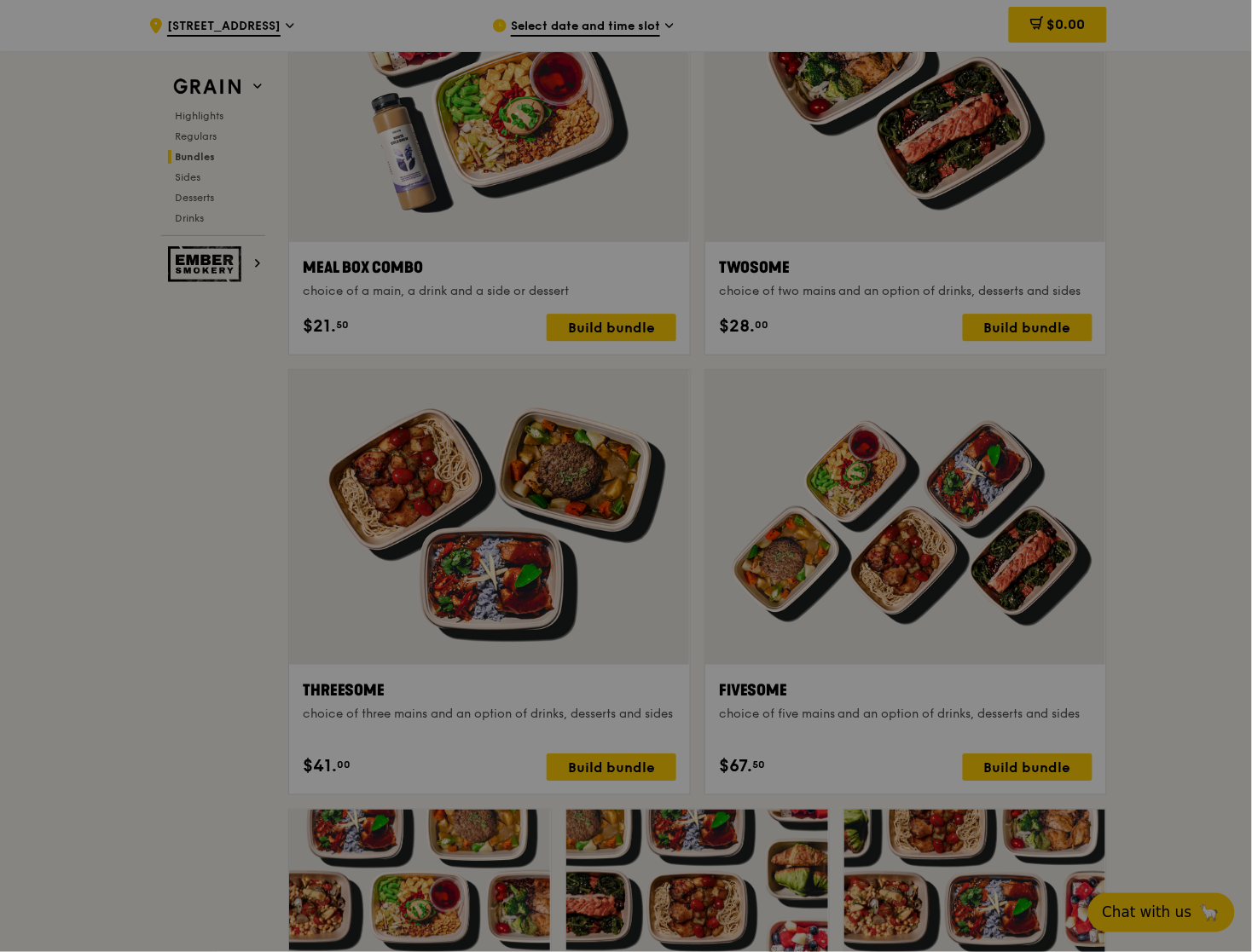
scroll to position [2694, 0]
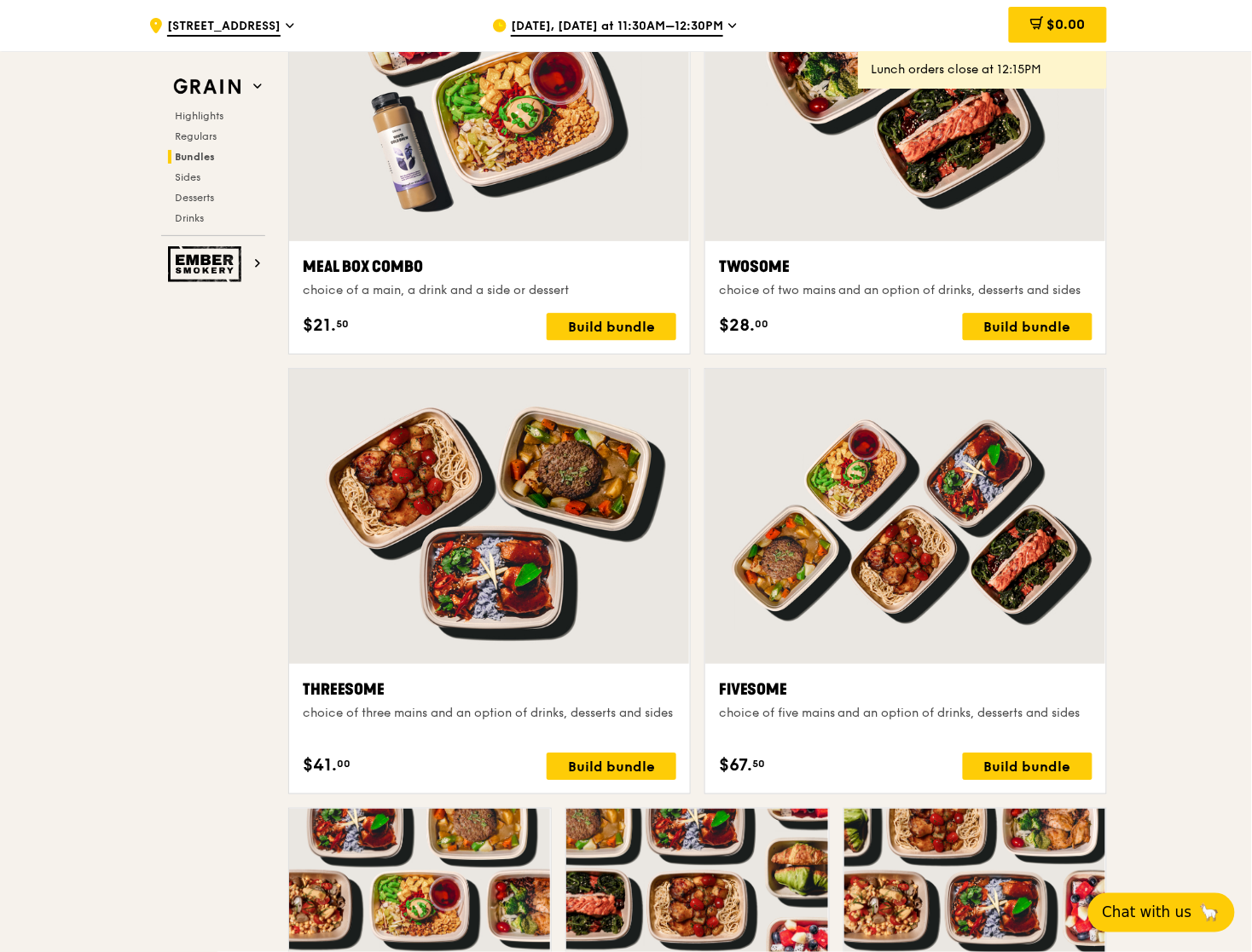
click at [552, 30] on span "Sep 29, Today at 11:30AM–12:30PM" at bounding box center [616, 27] width 212 height 18
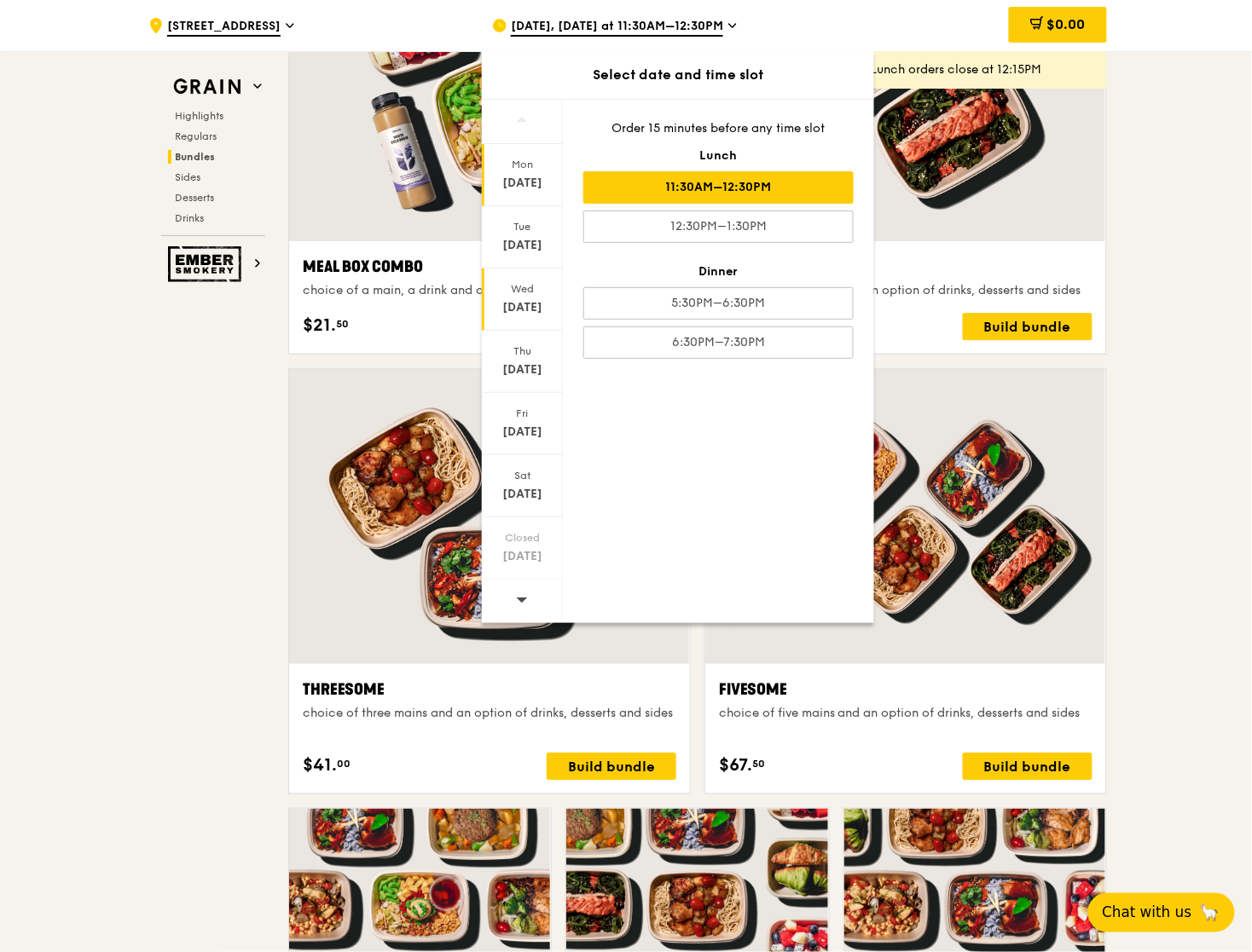
click at [532, 286] on div "Wed" at bounding box center [522, 289] width 76 height 13
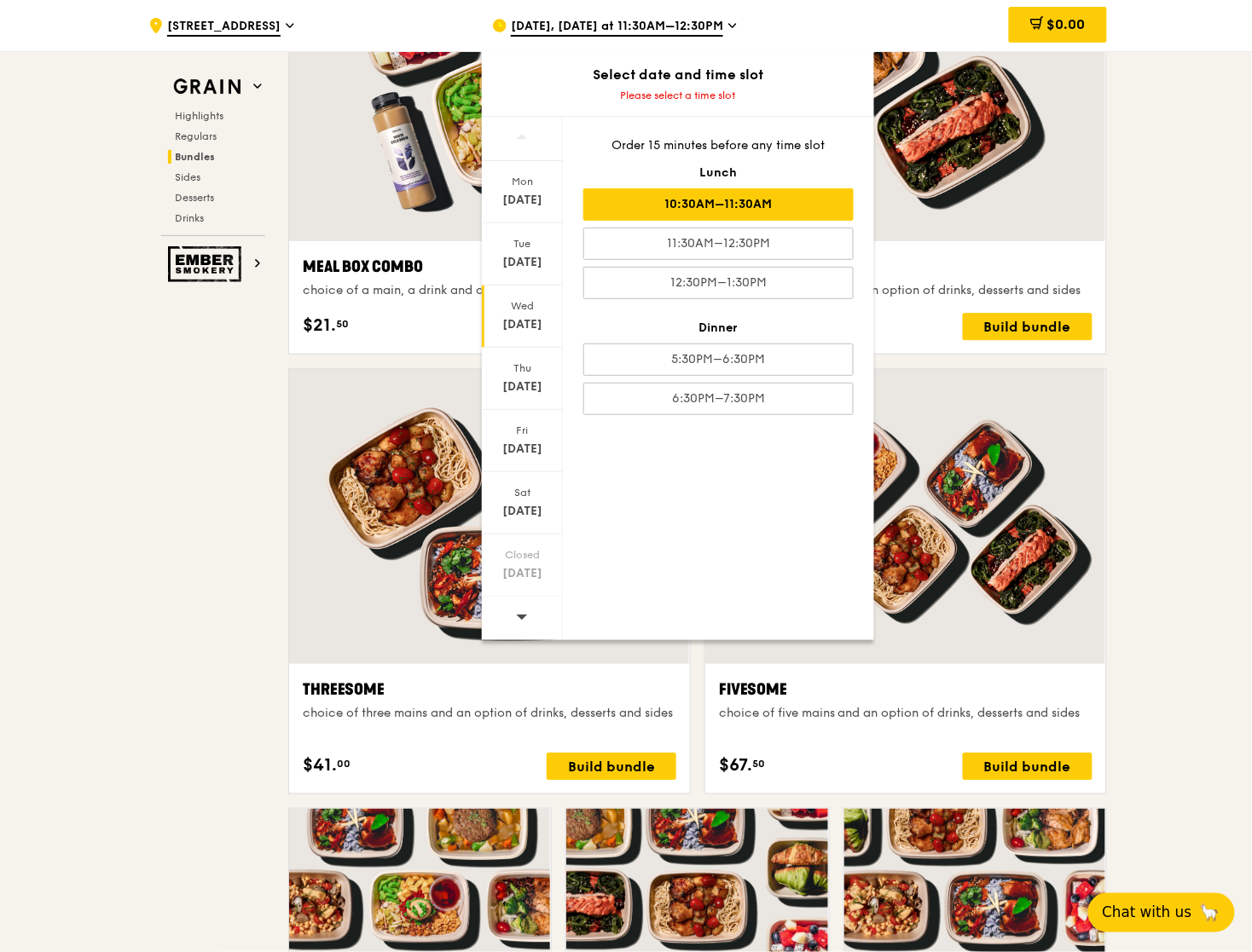
click at [771, 208] on div "10:30AM–11:30AM" at bounding box center [718, 205] width 271 height 33
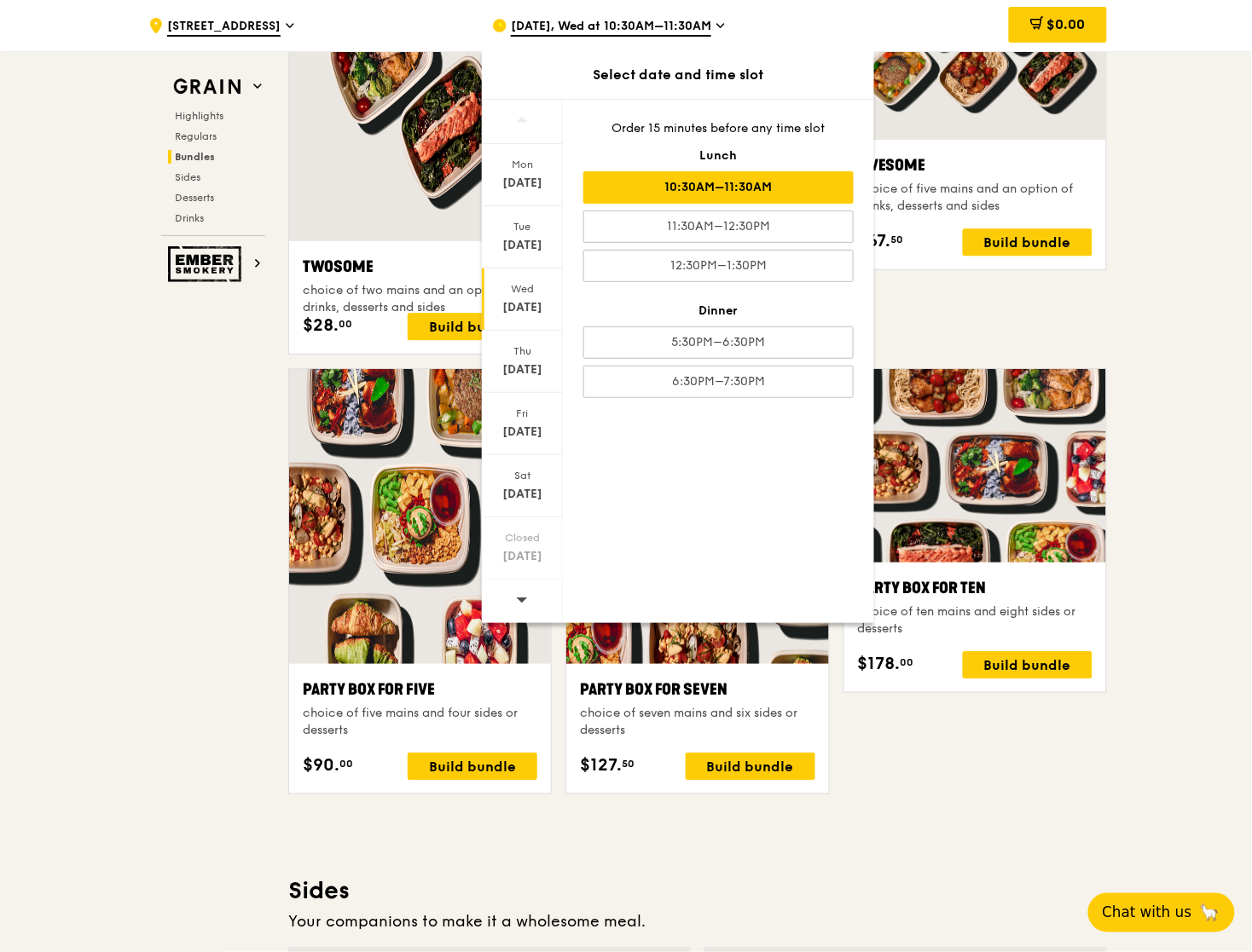
scroll to position [2695, 0]
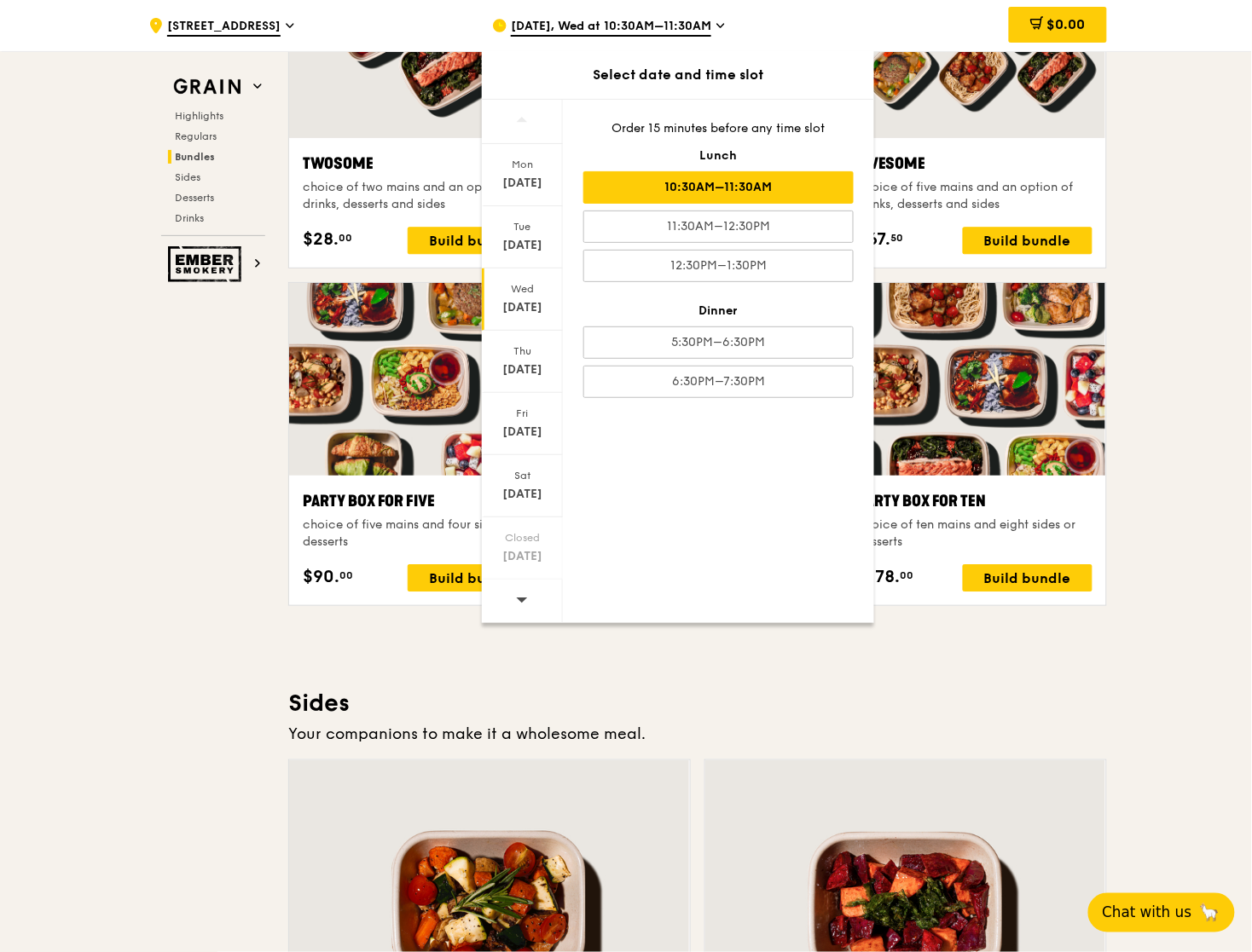
click at [740, 502] on div "Mon Sep 29 Tue Sep 30 Wed Oct 1 Thu Oct 2 Fri Oct 3 Sat Oct 4 Closed Oct 5 Orde…" at bounding box center [677, 361] width 392 height 525
click at [247, 564] on div "Grain Highlights Regulars Bundles Sides Desserts Drinks Ember Smokery What will…" at bounding box center [626, 752] width 962 height 6626
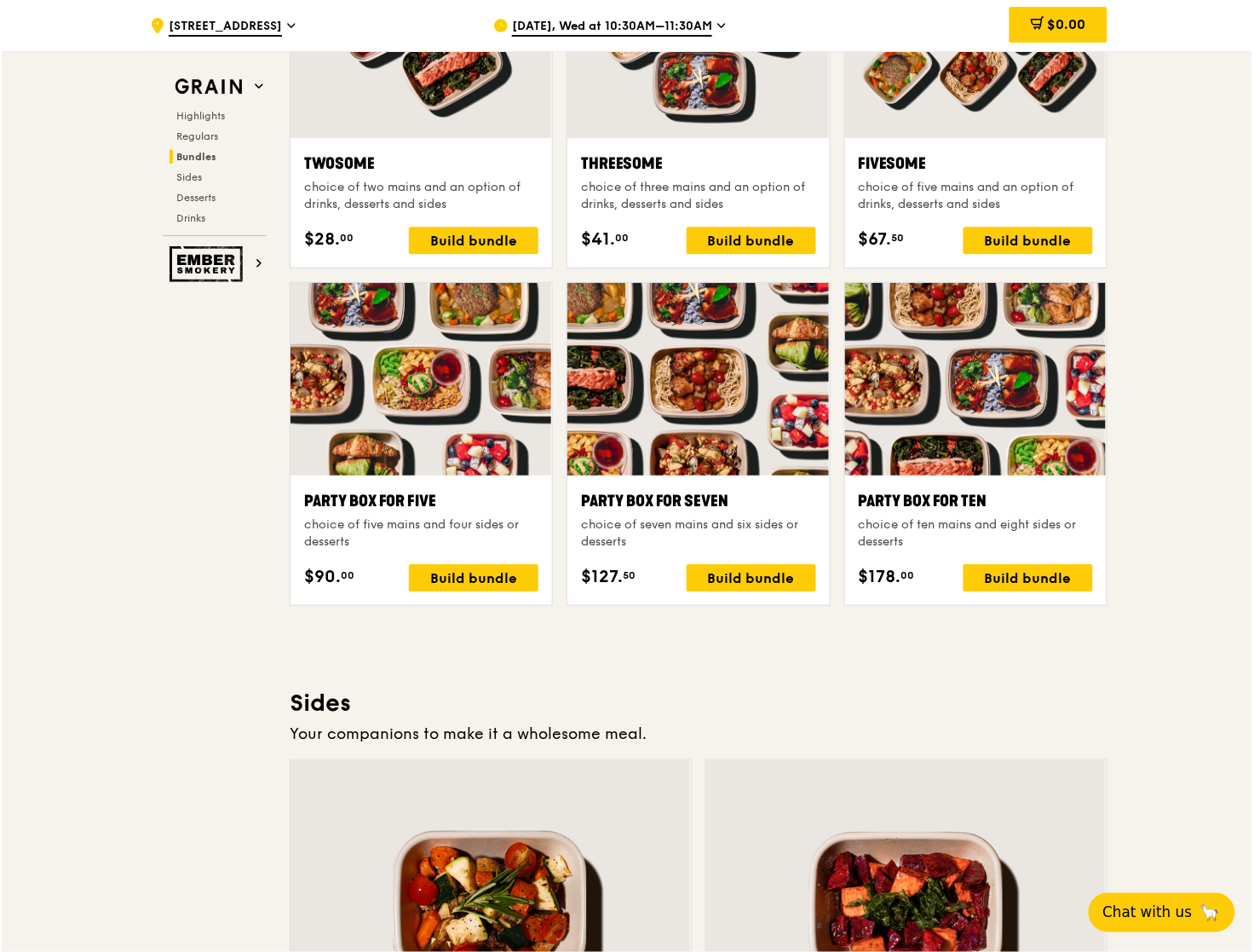
scroll to position [2660, 0]
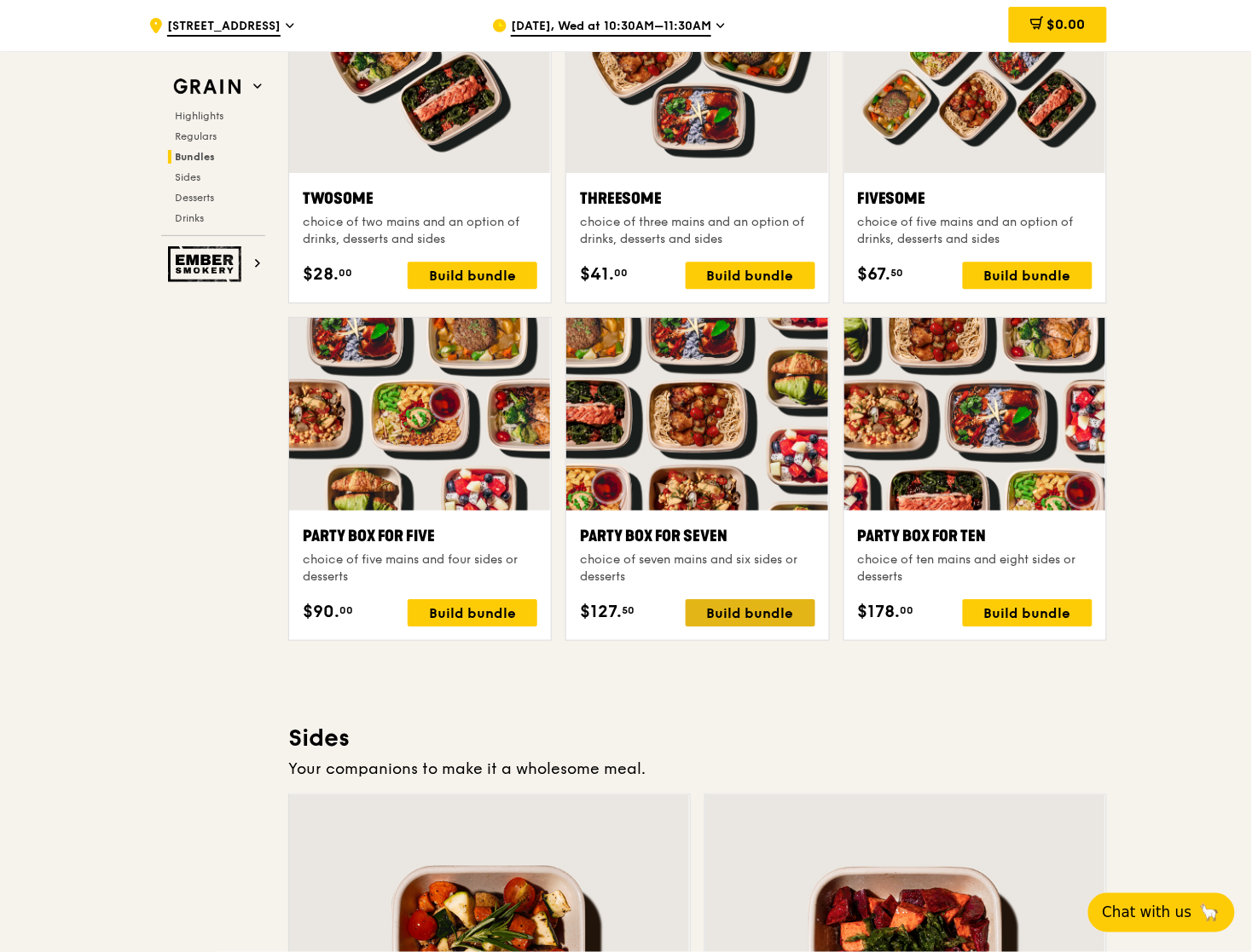
click at [731, 618] on div "Build bundle" at bounding box center [750, 612] width 130 height 27
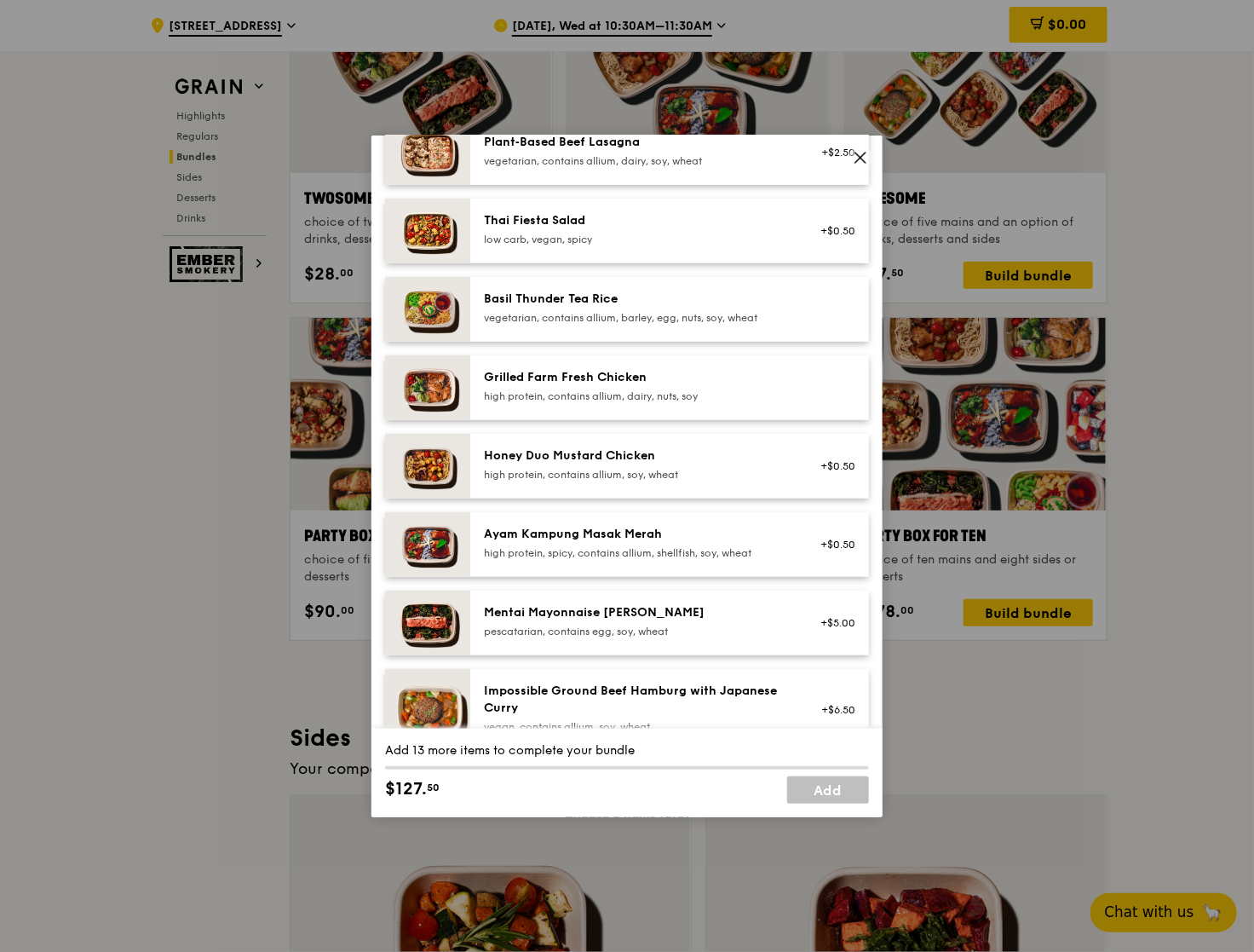
scroll to position [274, 0]
click at [650, 398] on div "high protein, contains allium, dairy, nuts, soy" at bounding box center [637, 396] width 306 height 13
click at [701, 395] on div "high protein, contains allium, dairy, nuts, soy" at bounding box center [637, 396] width 306 height 13
click at [717, 467] on div "high protein, contains allium, soy, wheat" at bounding box center [637, 474] width 306 height 13
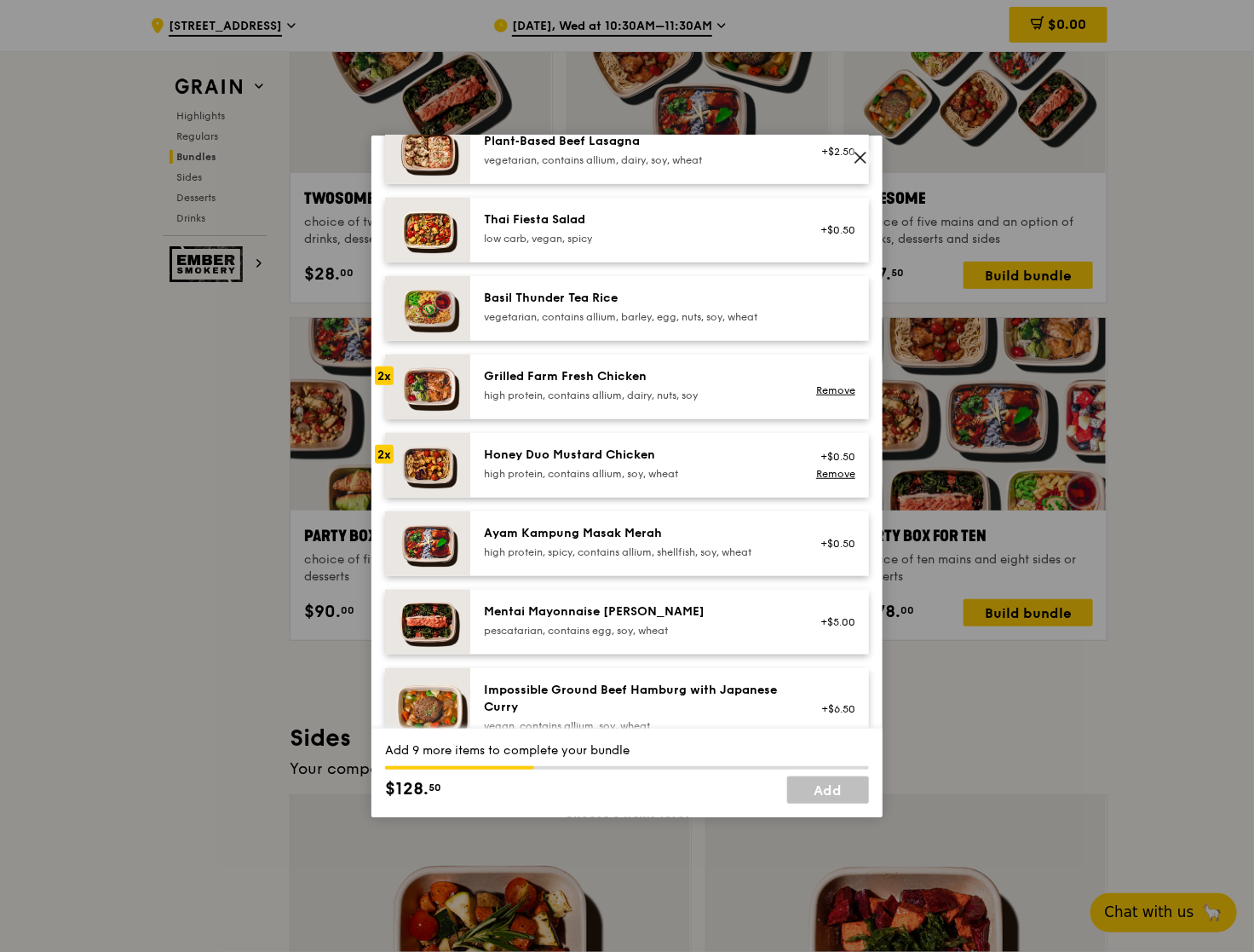
click at [717, 467] on div "high protein, contains allium, soy, wheat" at bounding box center [637, 474] width 306 height 13
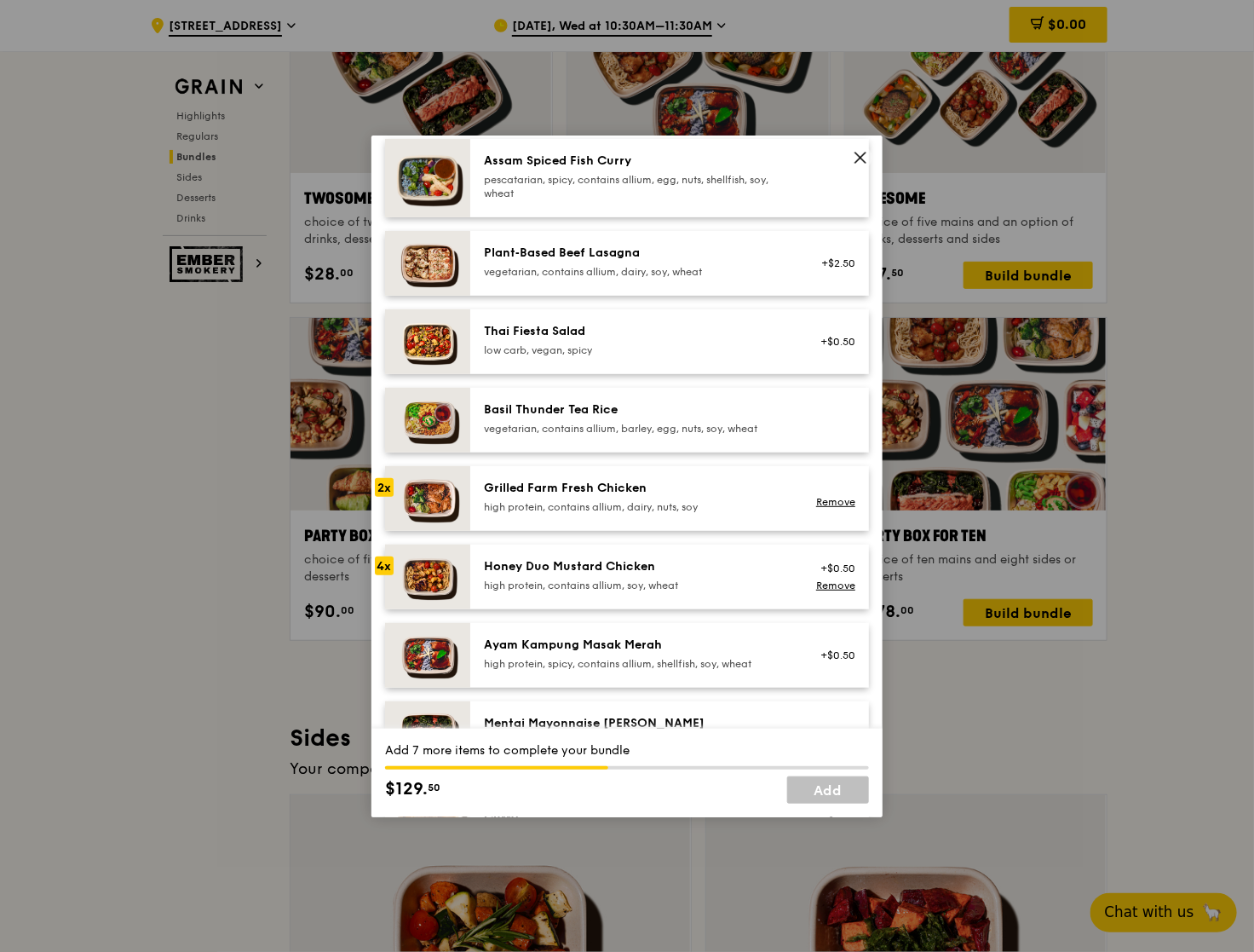
scroll to position [160, 0]
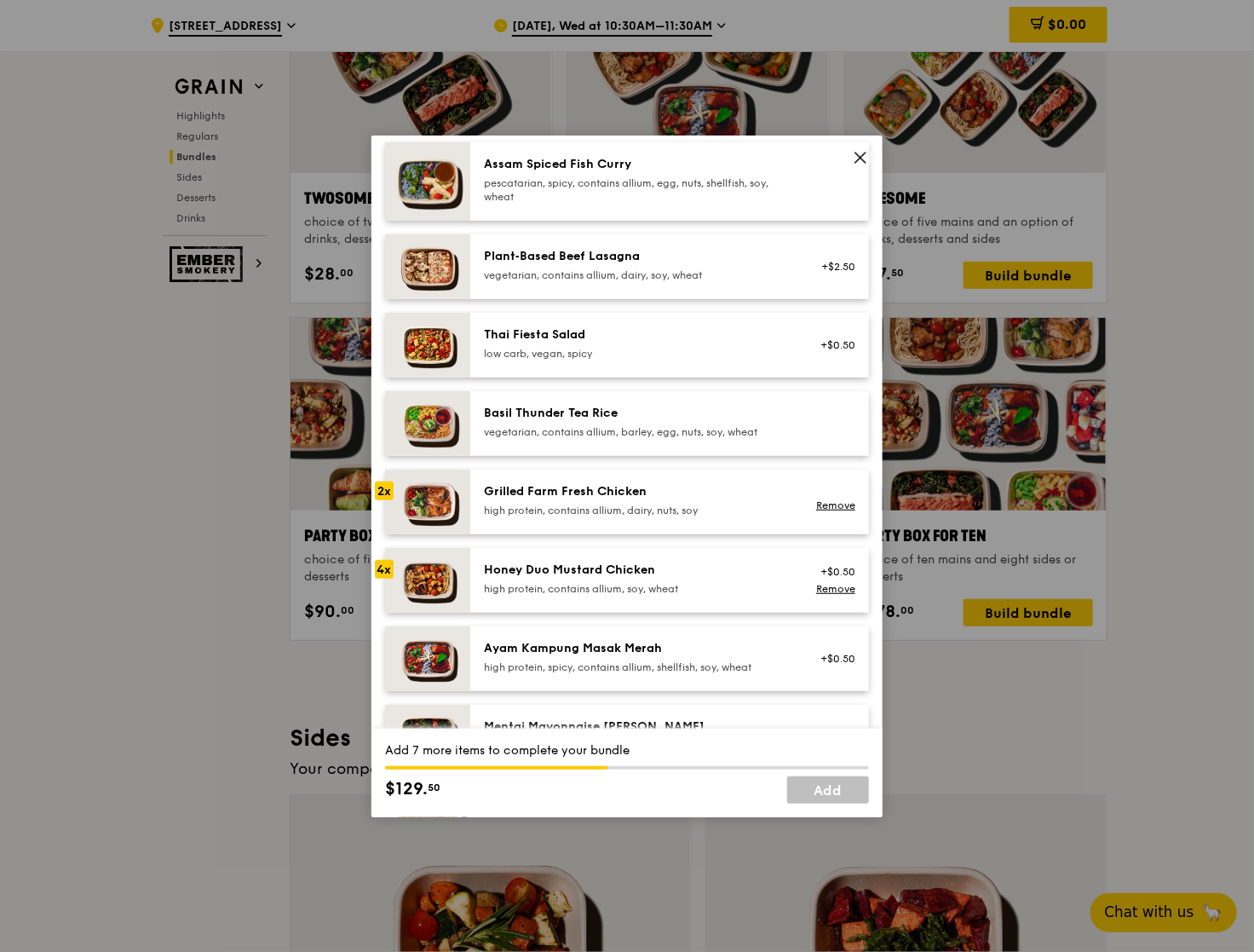
click at [678, 365] on div "Thai Fiesta Salad low carb, vegan, spicy +$0.50" at bounding box center [670, 345] width 398 height 64
click at [695, 355] on div "low carb, vegan, spicy" at bounding box center [637, 353] width 306 height 13
click at [705, 348] on div "low carb, vegan, spicy" at bounding box center [637, 353] width 306 height 13
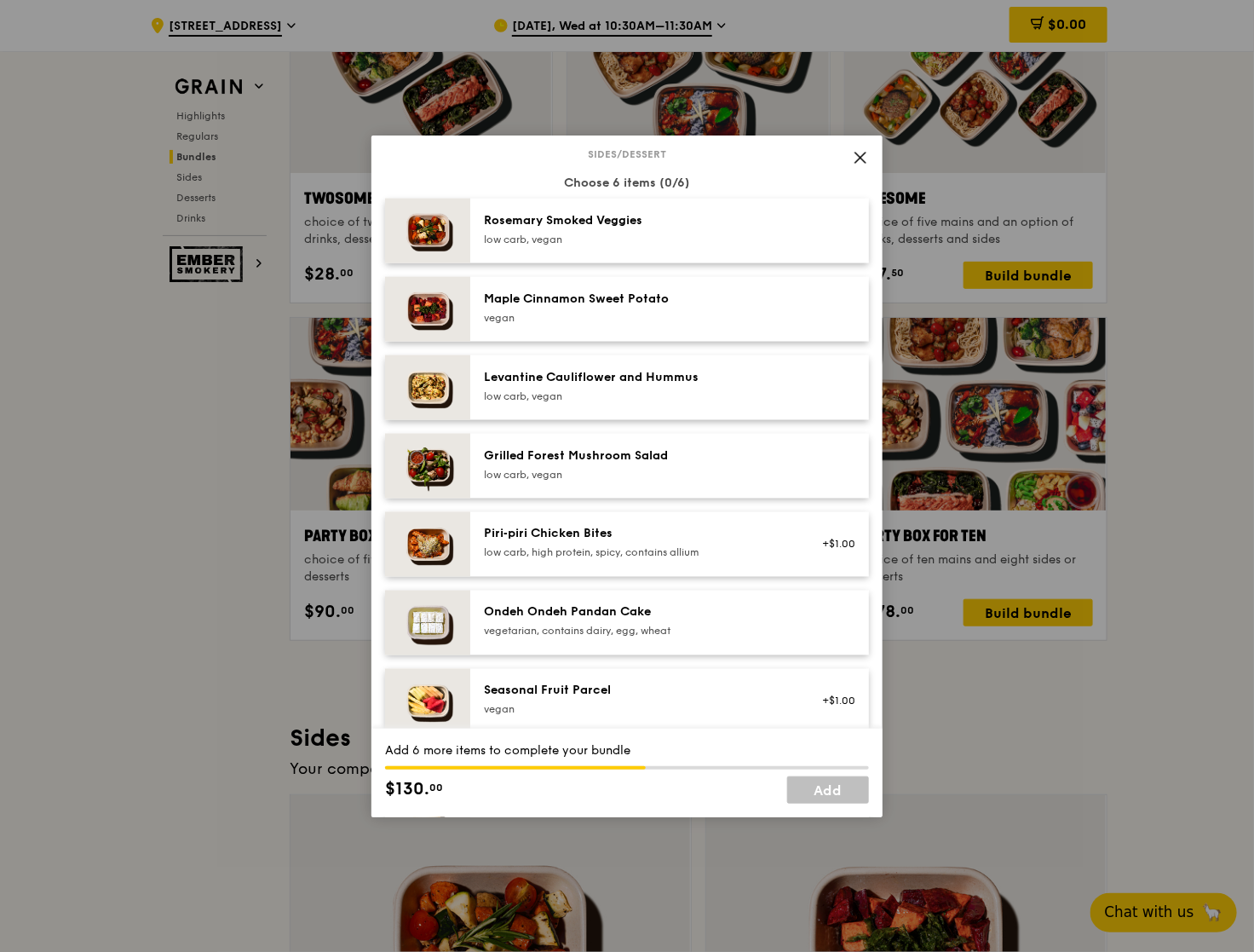
scroll to position [909, 0]
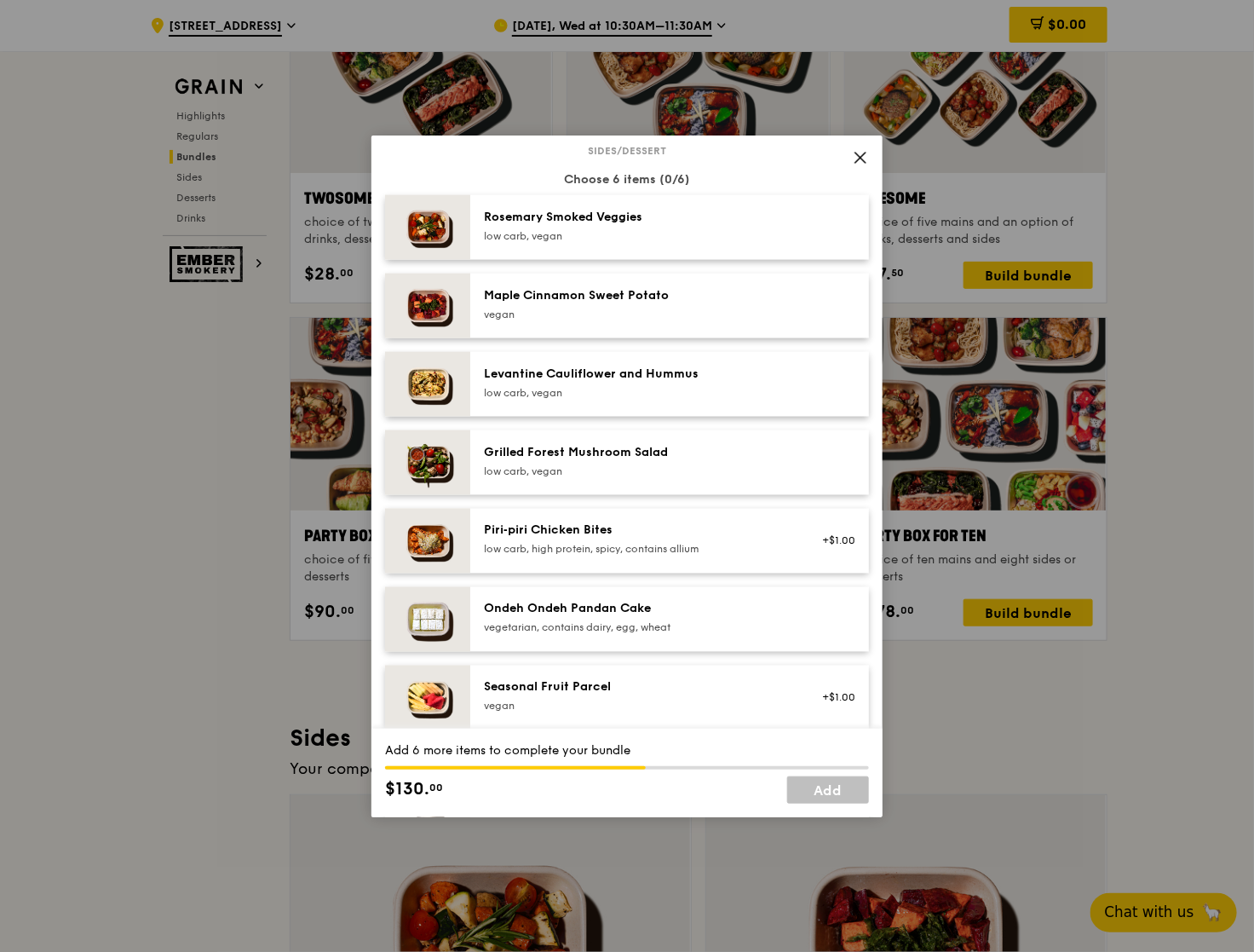
click at [546, 245] on div "Rosemary Smoked Veggies low carb, vegan" at bounding box center [636, 227] width 326 height 38
click at [649, 242] on div "low carb, vegan" at bounding box center [637, 236] width 306 height 13
click at [629, 302] on div "Maple Cinnamon Sweet Potato" at bounding box center [637, 296] width 306 height 17
click at [653, 386] on div "low carb, vegan" at bounding box center [637, 393] width 306 height 13
click at [643, 239] on div "low carb, vegan" at bounding box center [637, 236] width 306 height 13
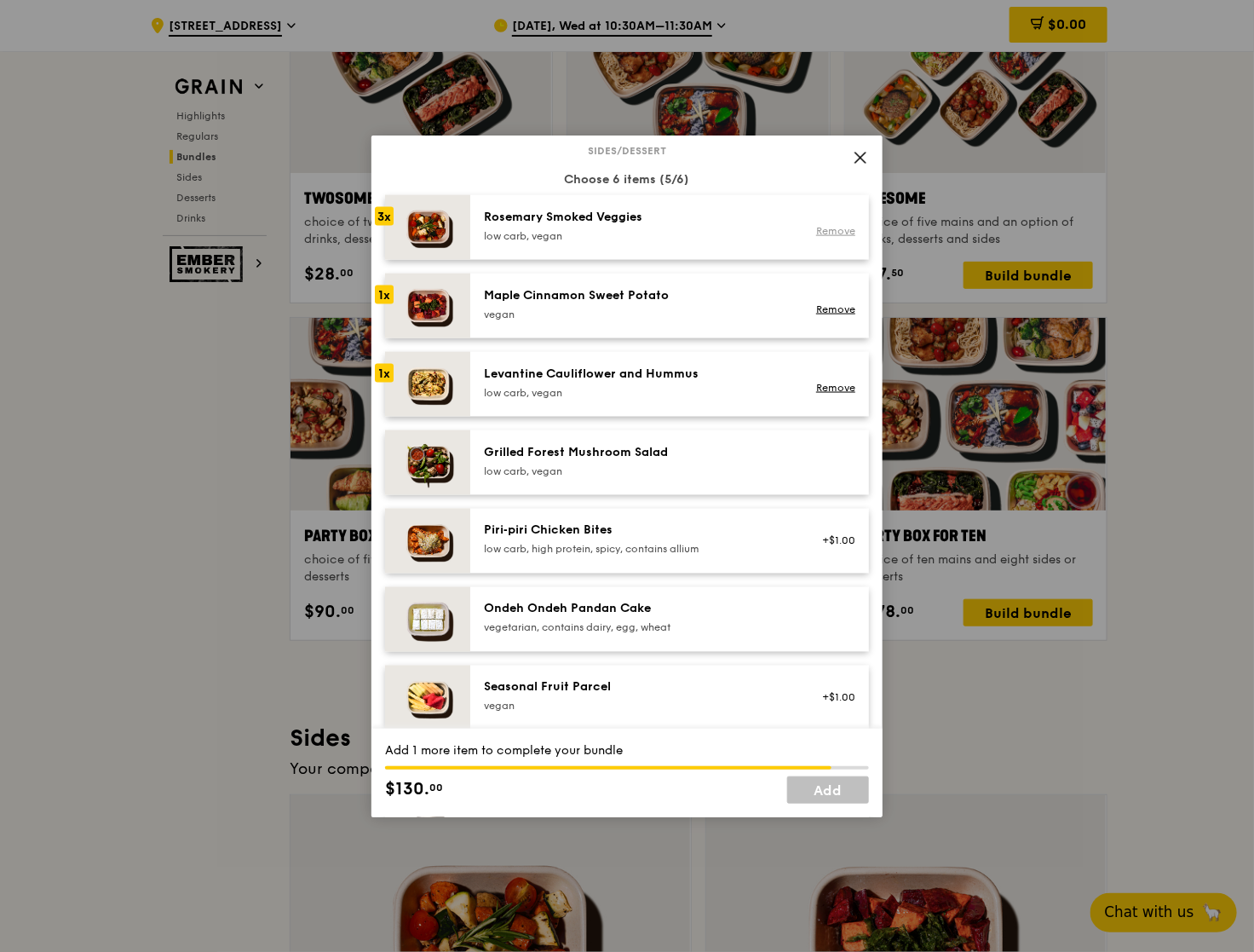
click at [825, 233] on link "Remove" at bounding box center [835, 231] width 39 height 12
click at [639, 233] on div "low carb, vegan" at bounding box center [637, 236] width 306 height 13
click at [616, 471] on div "low carb, vegan" at bounding box center [637, 472] width 306 height 13
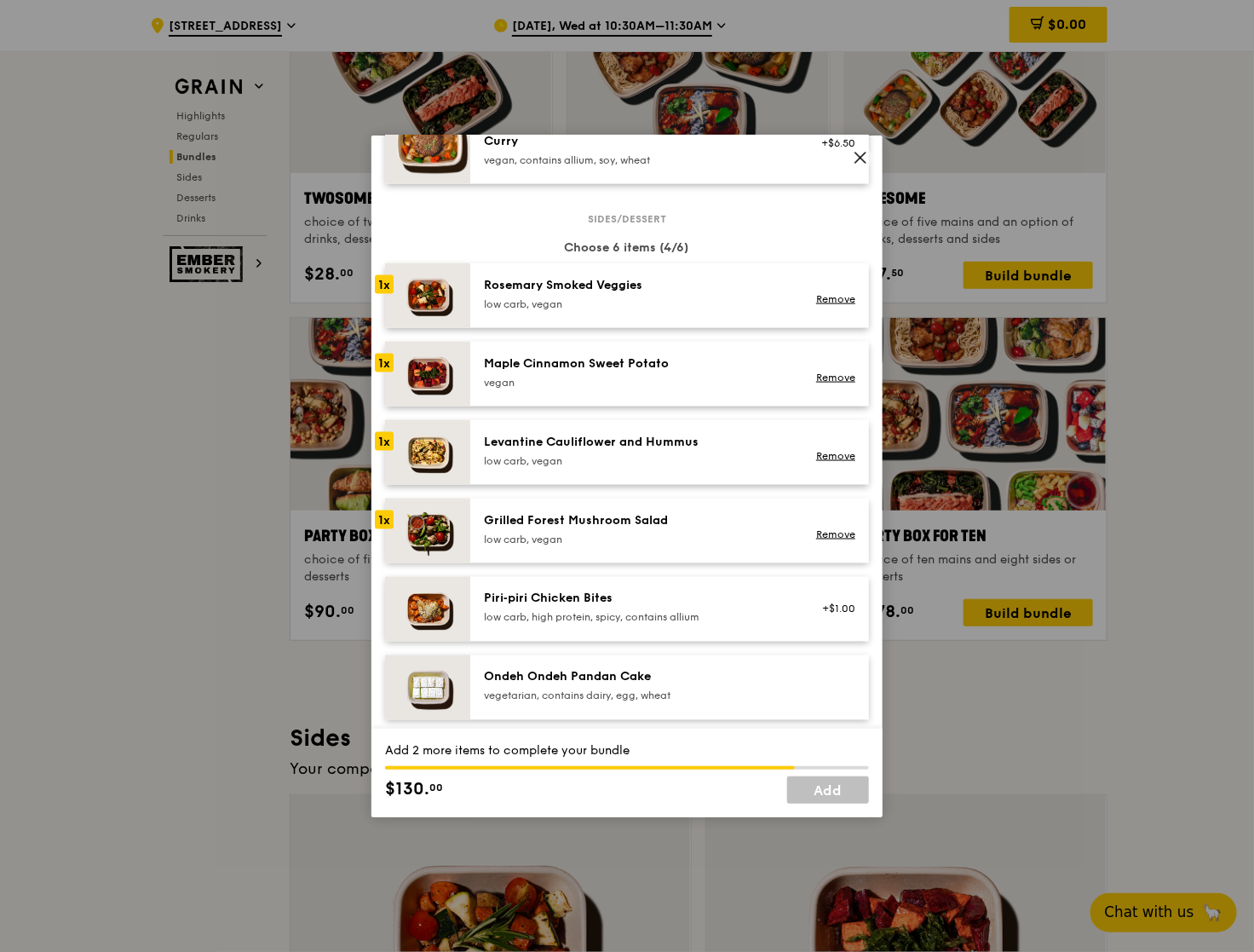
scroll to position [836, 0]
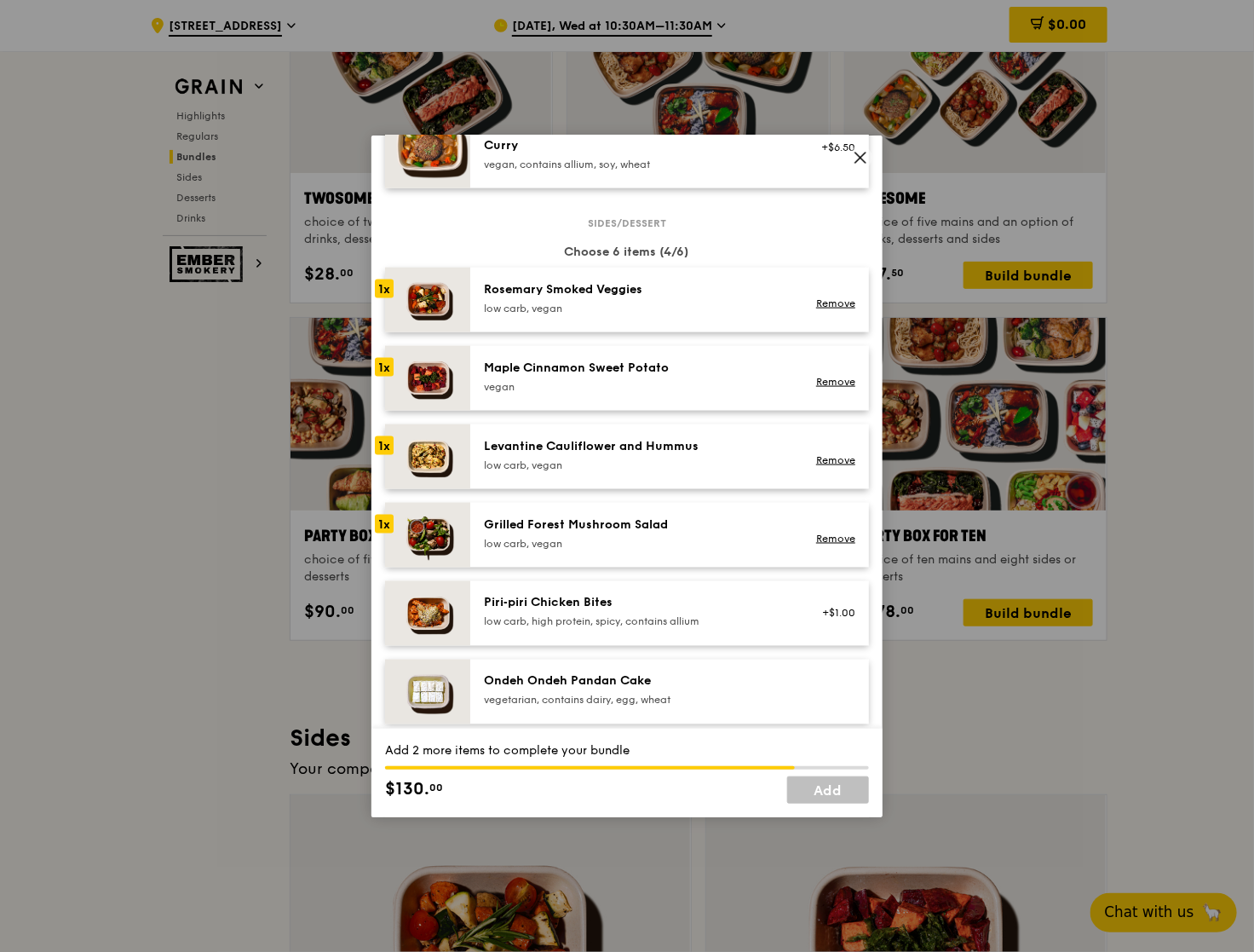
click at [613, 307] on div "low carb, vegan" at bounding box center [637, 308] width 306 height 13
click at [635, 541] on div "low carb, vegan" at bounding box center [637, 544] width 306 height 13
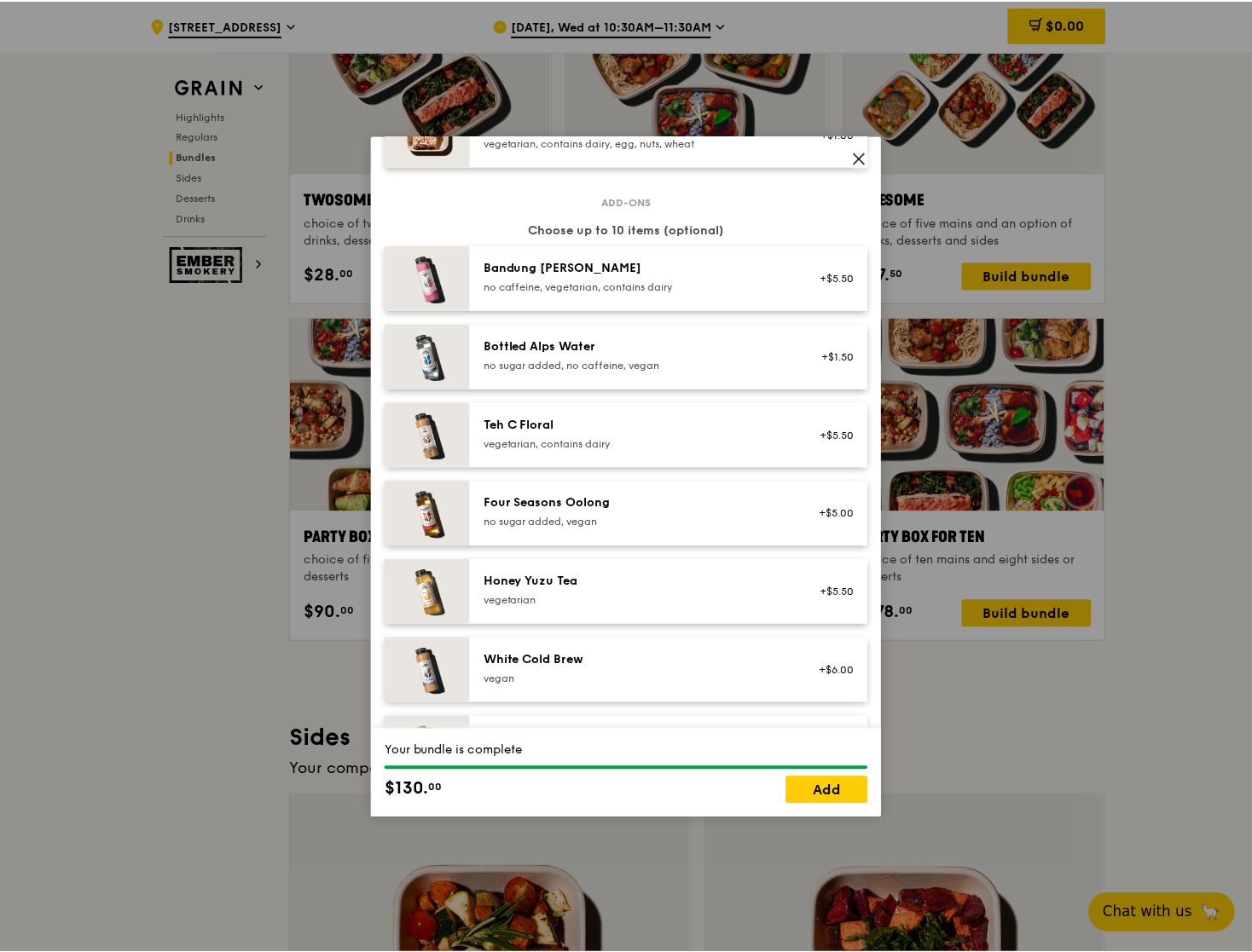
scroll to position [1723, 0]
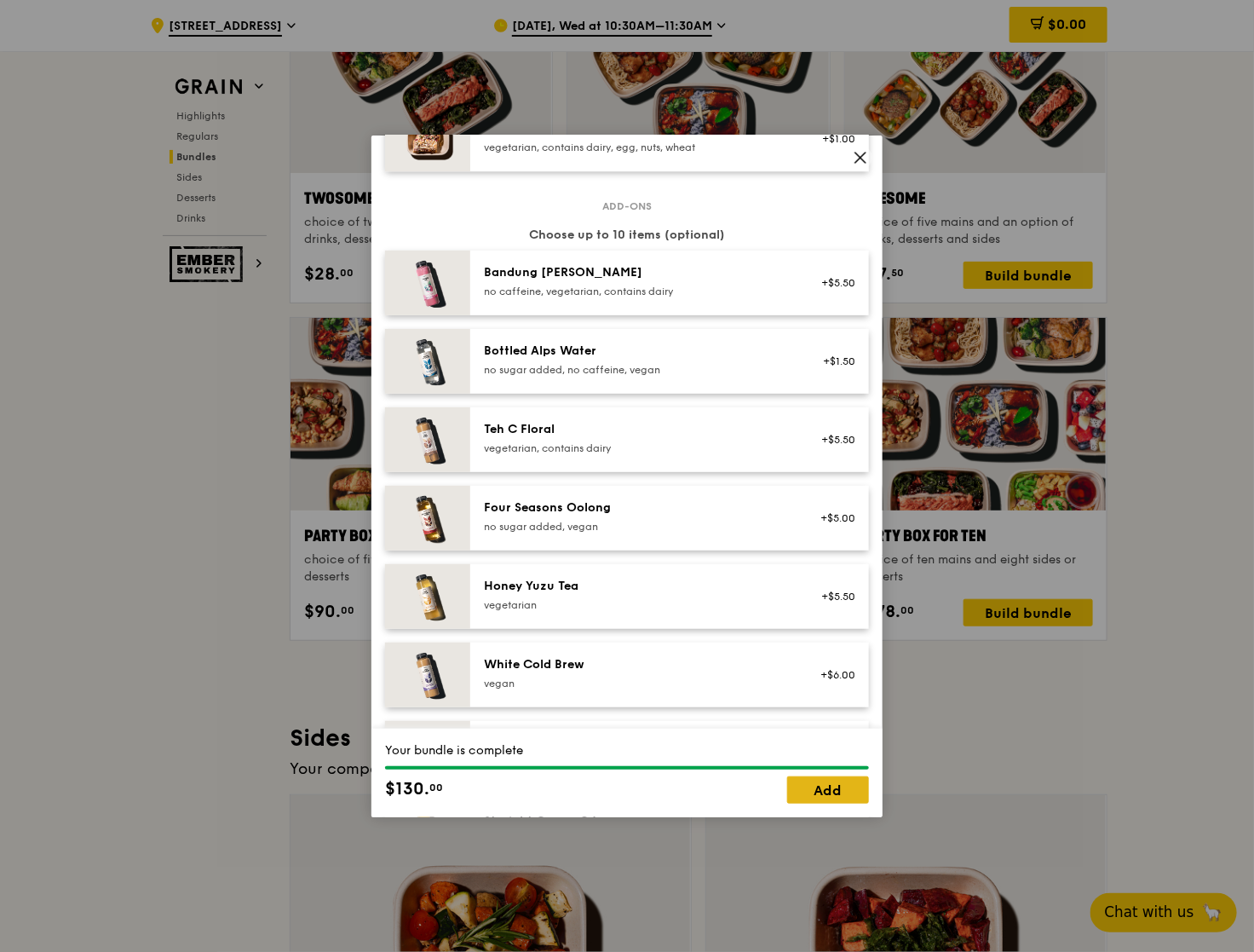
click at [854, 788] on link "Add" at bounding box center [828, 790] width 82 height 27
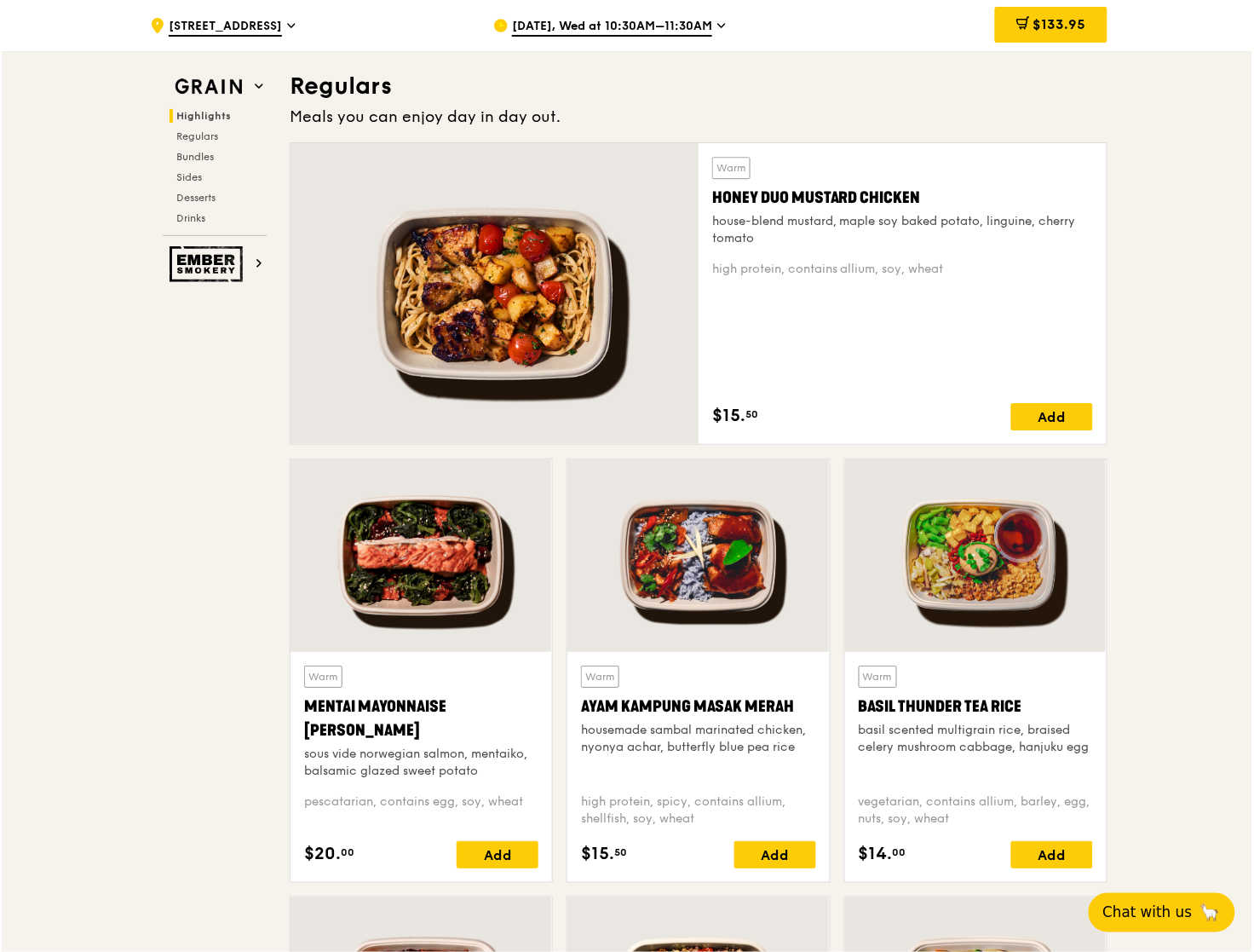
scroll to position [1156, 0]
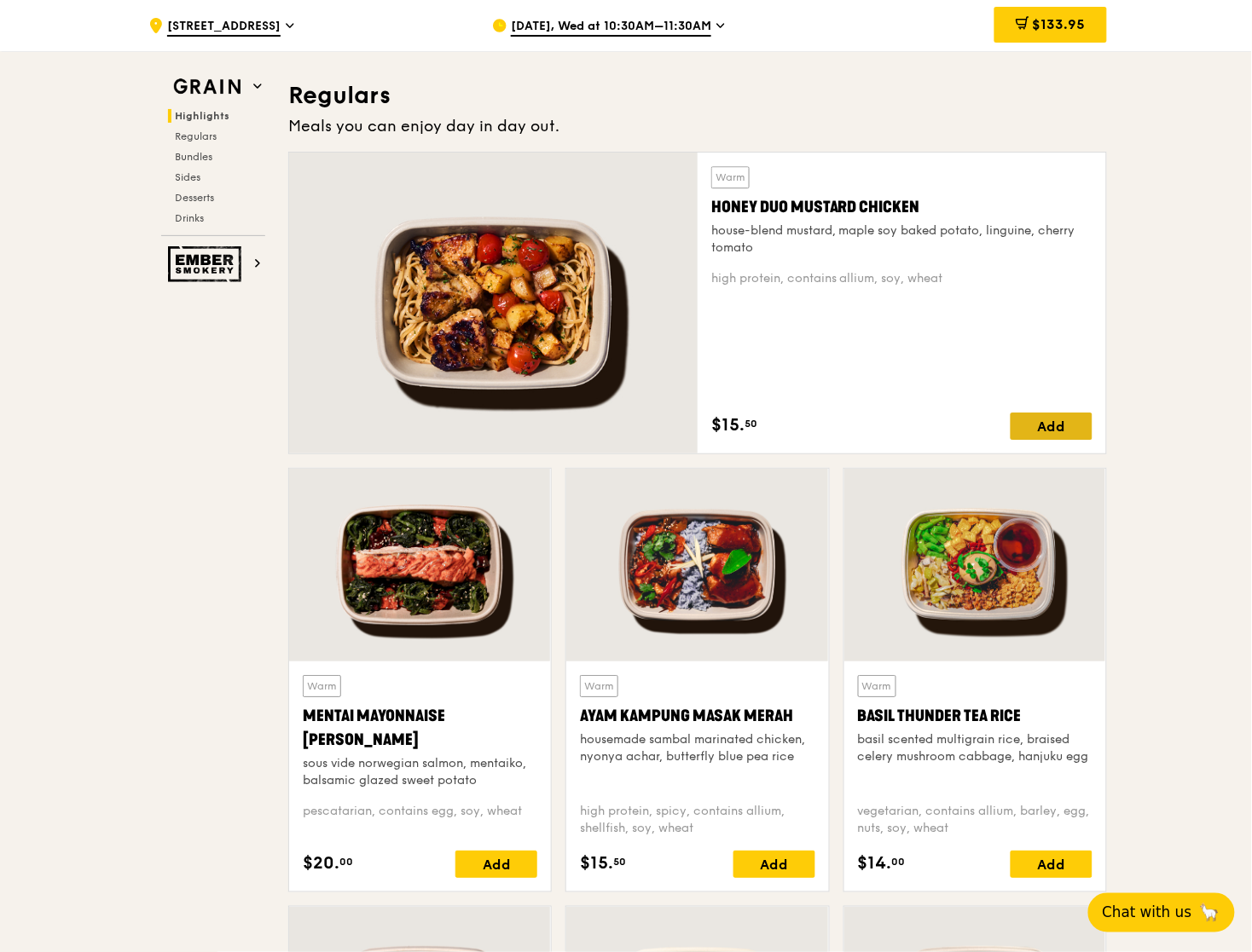
click at [1036, 429] on div "Add" at bounding box center [1051, 426] width 82 height 27
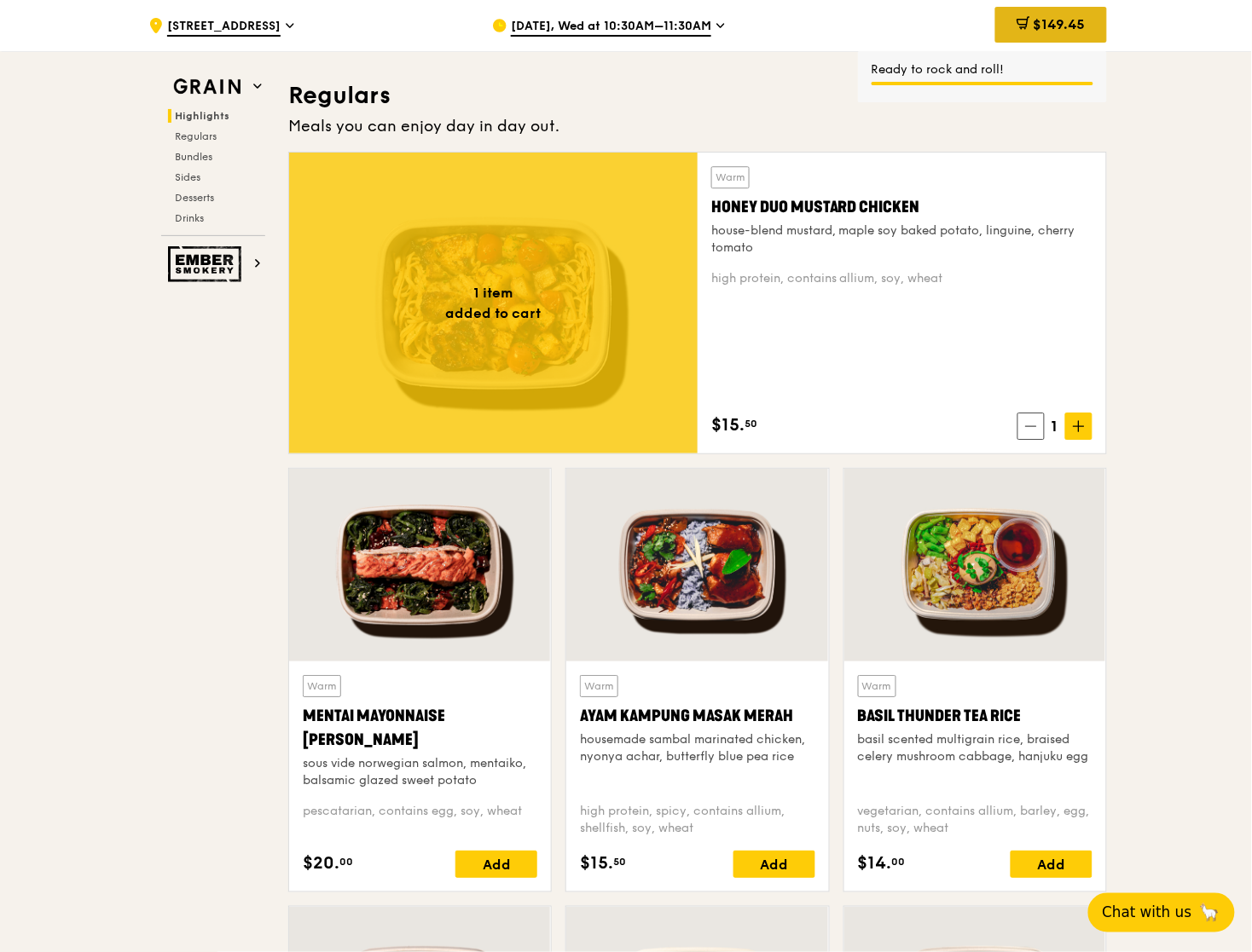
click at [1039, 33] on span "$149.45" at bounding box center [1059, 24] width 52 height 16
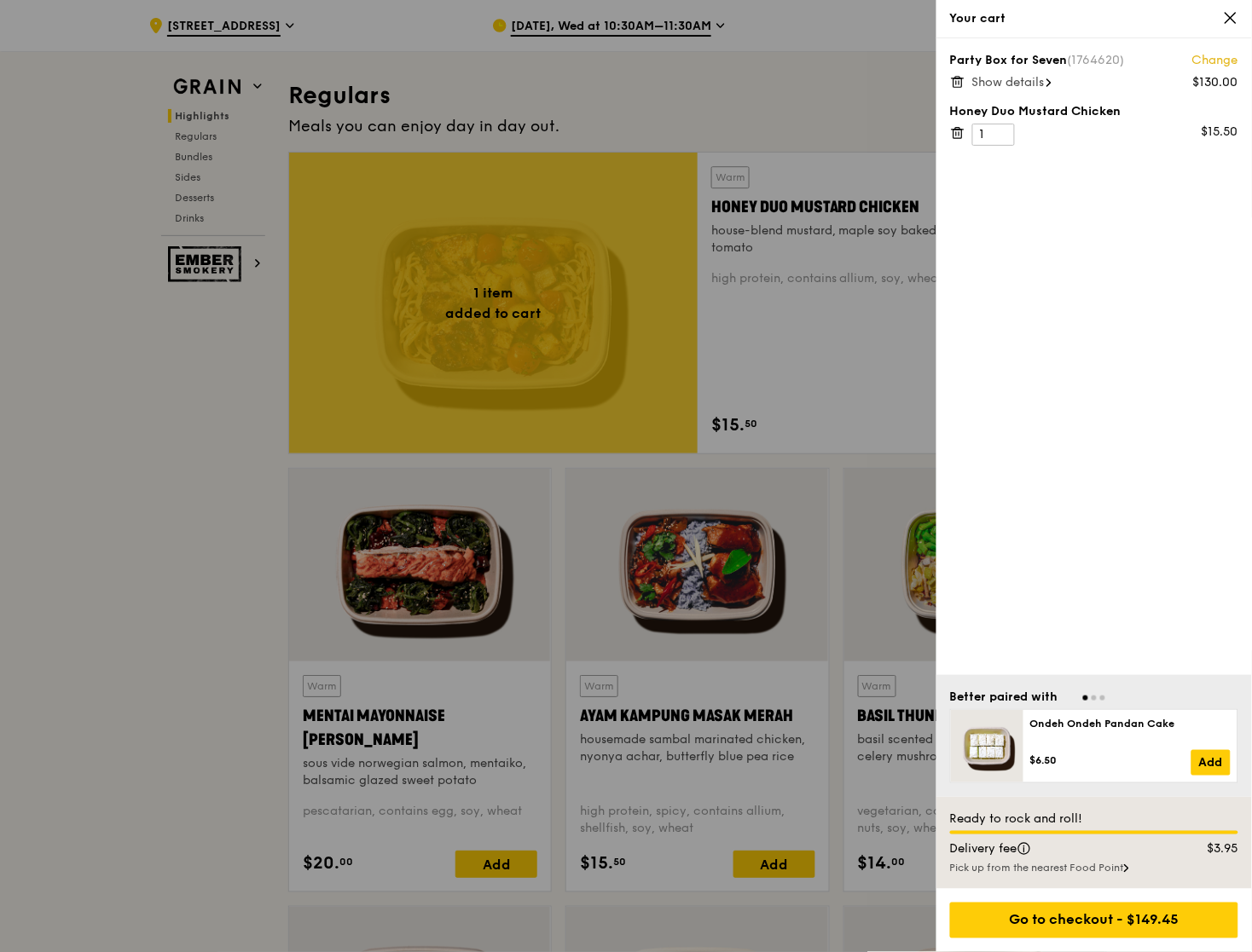
click at [1025, 81] on span "Show details" at bounding box center [1007, 82] width 72 height 14
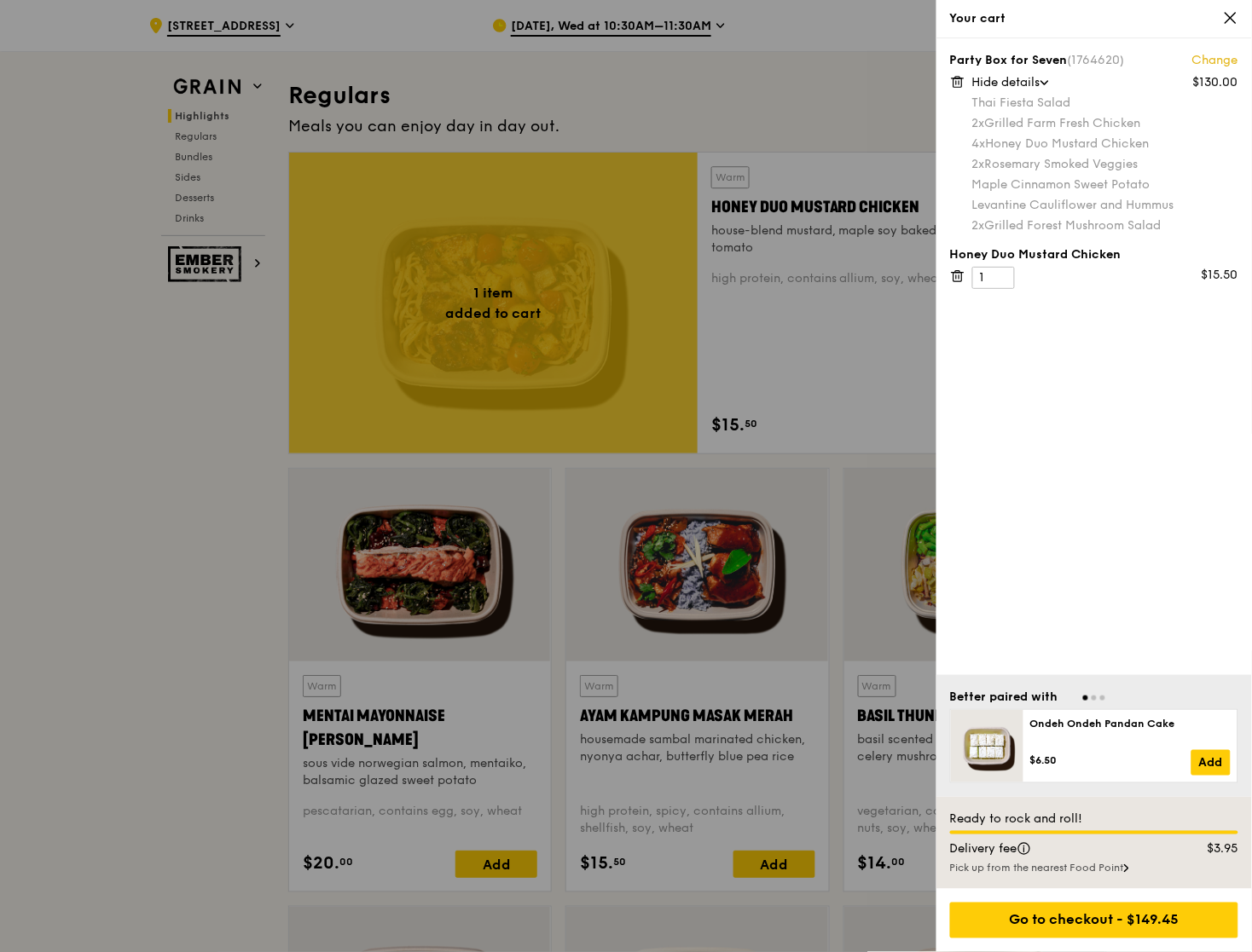
click at [963, 281] on icon at bounding box center [957, 276] width 15 height 15
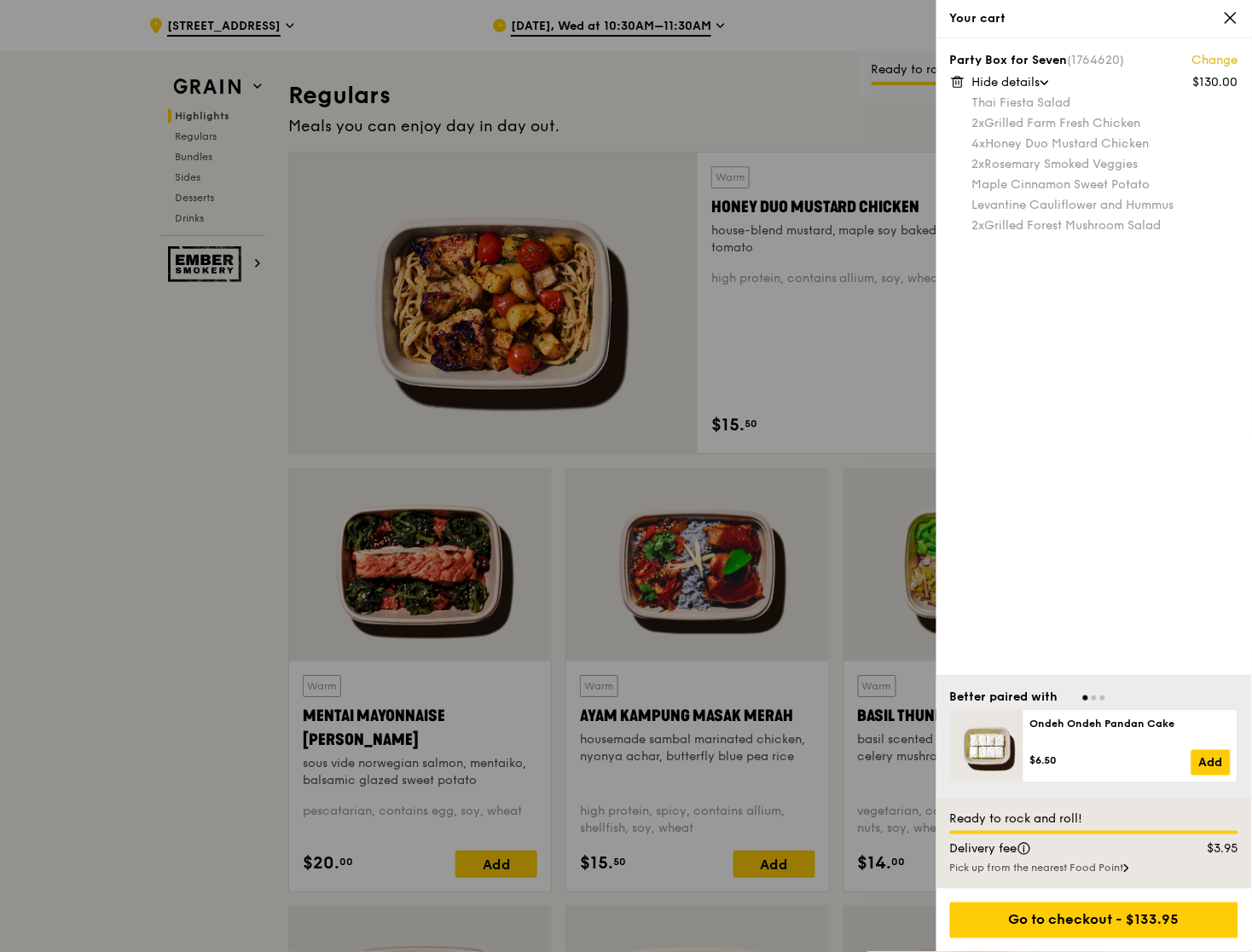
click at [1213, 56] on link "Change" at bounding box center [1215, 61] width 46 height 17
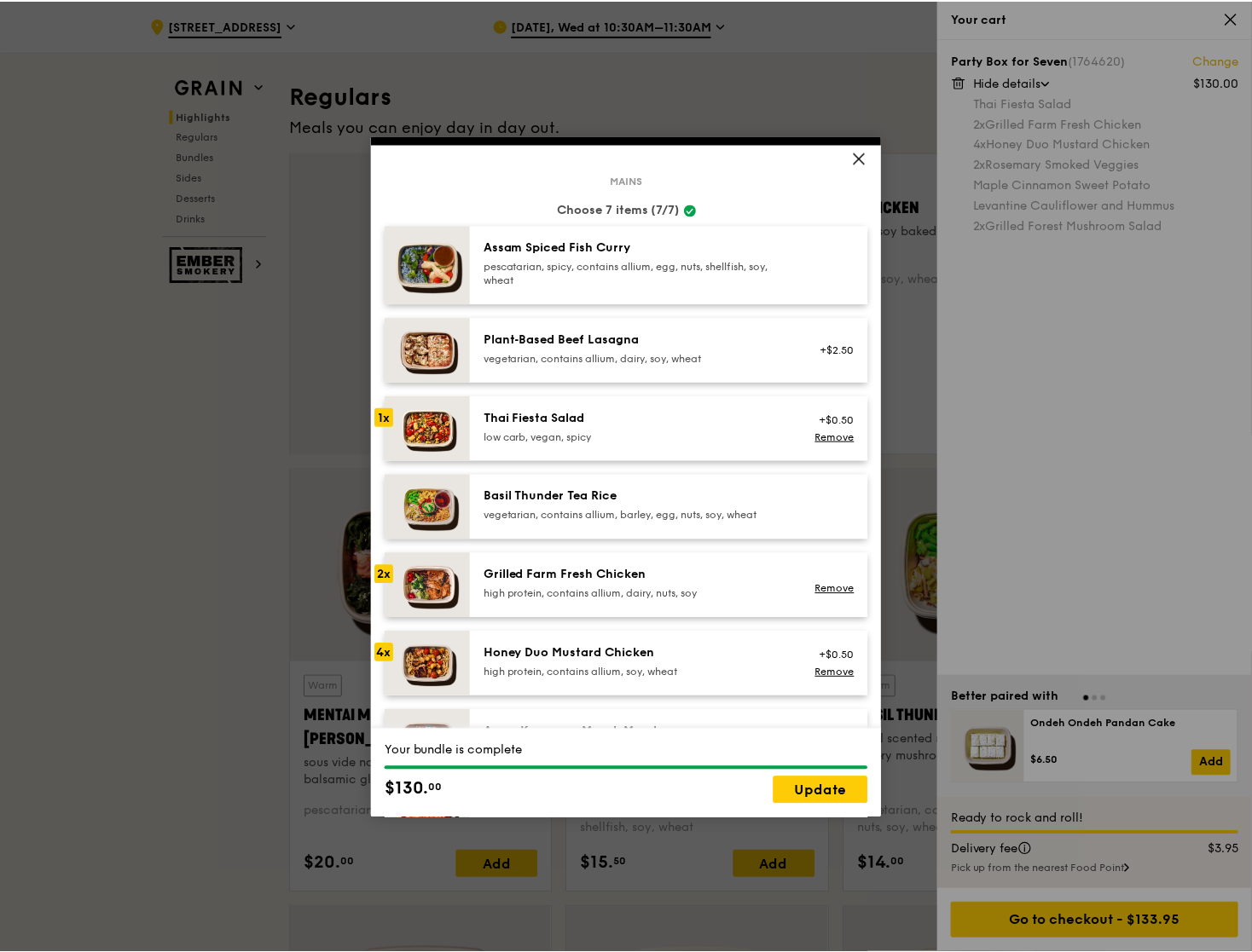
scroll to position [73, 0]
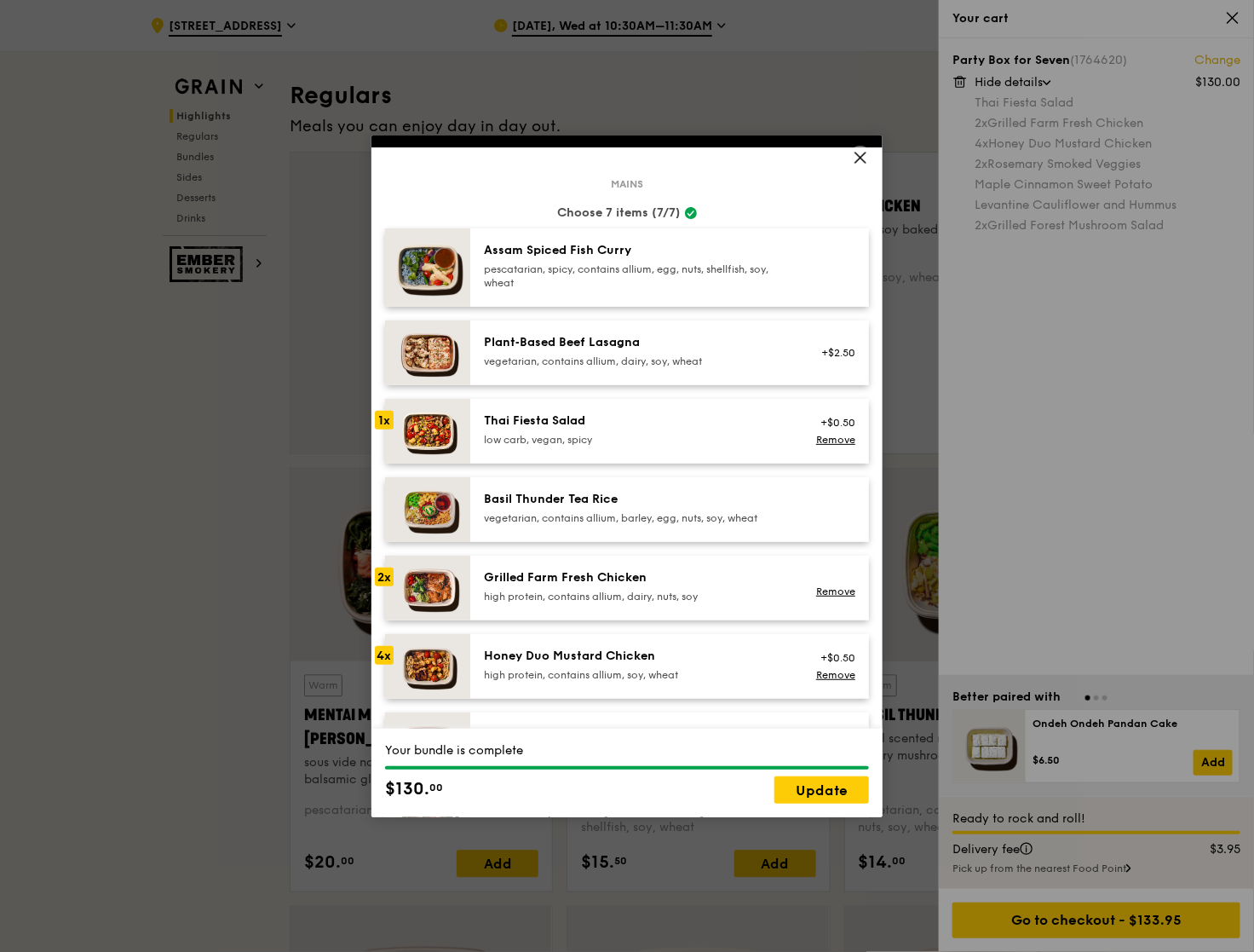
click at [857, 159] on icon at bounding box center [860, 158] width 15 height 15
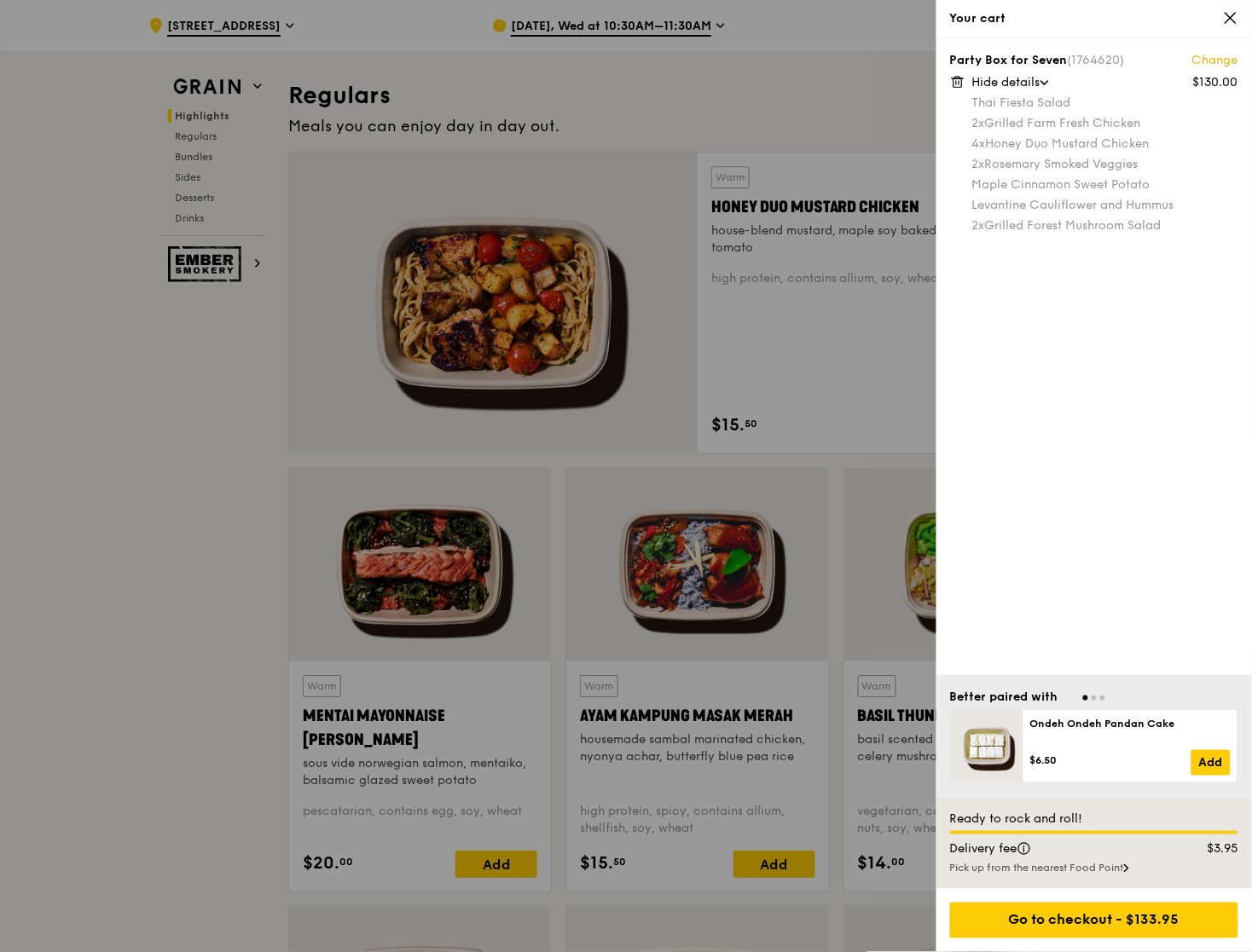
click at [1233, 22] on icon at bounding box center [1231, 18] width 15 height 15
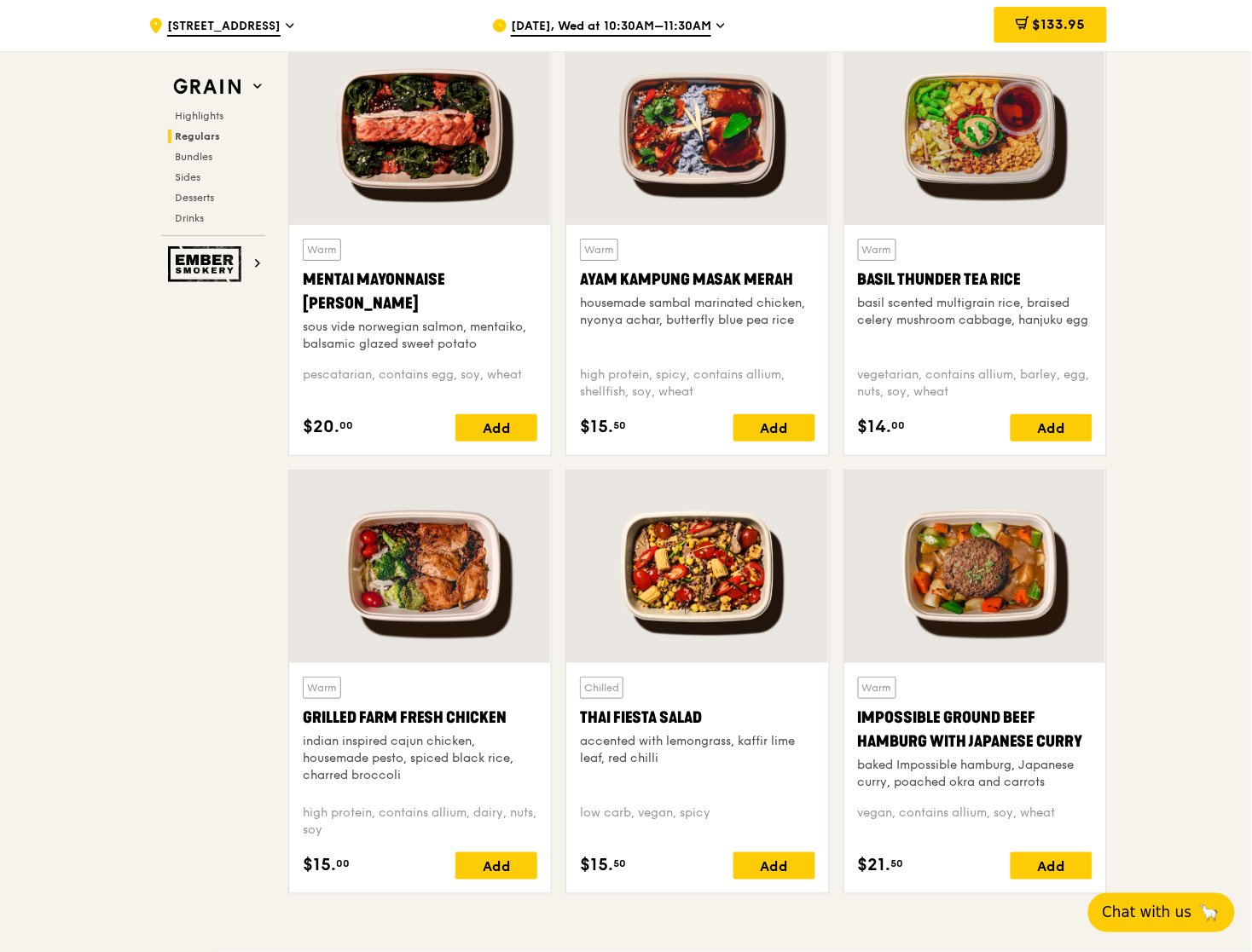
scroll to position [1610, 0]
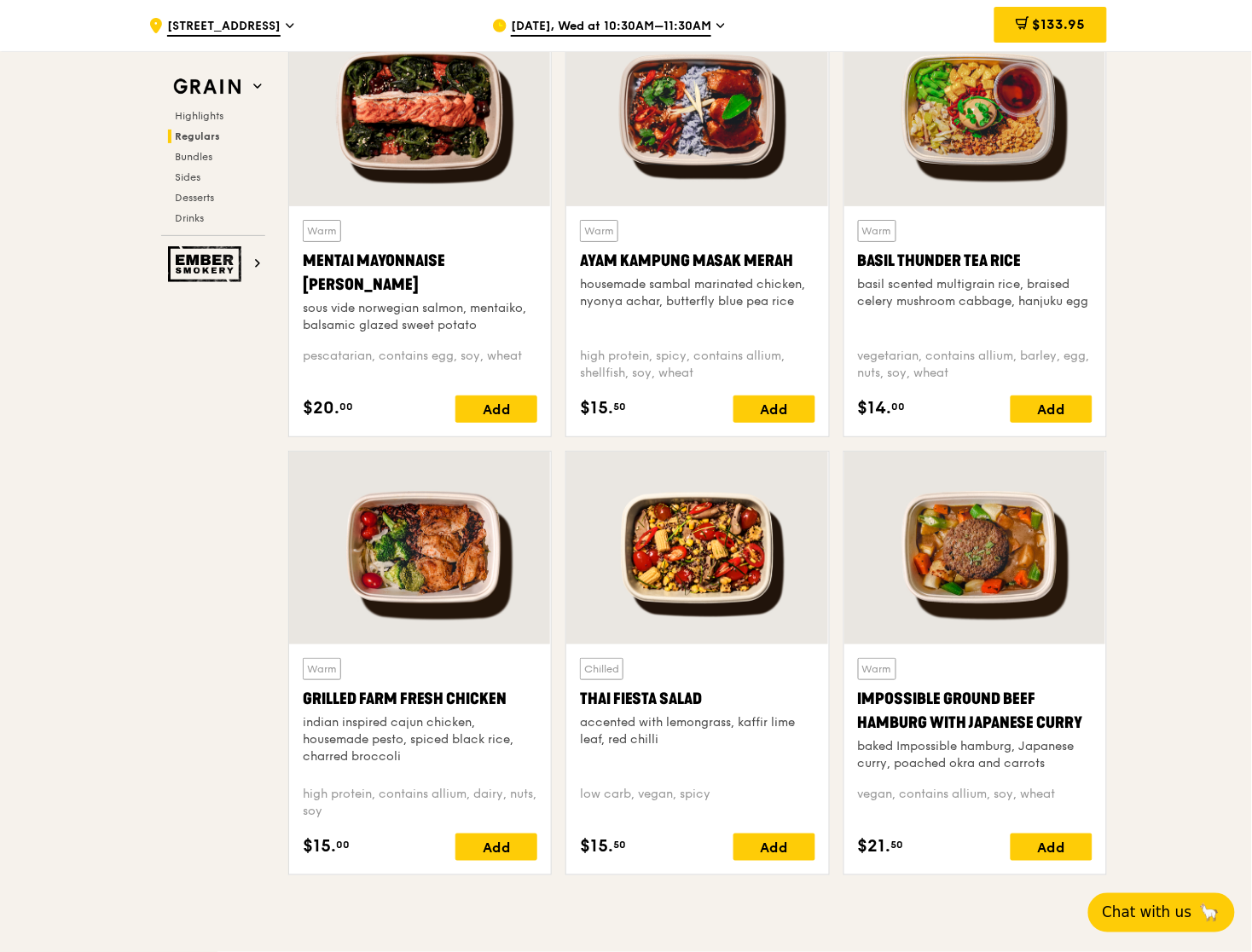
click at [754, 564] on div at bounding box center [697, 548] width 262 height 193
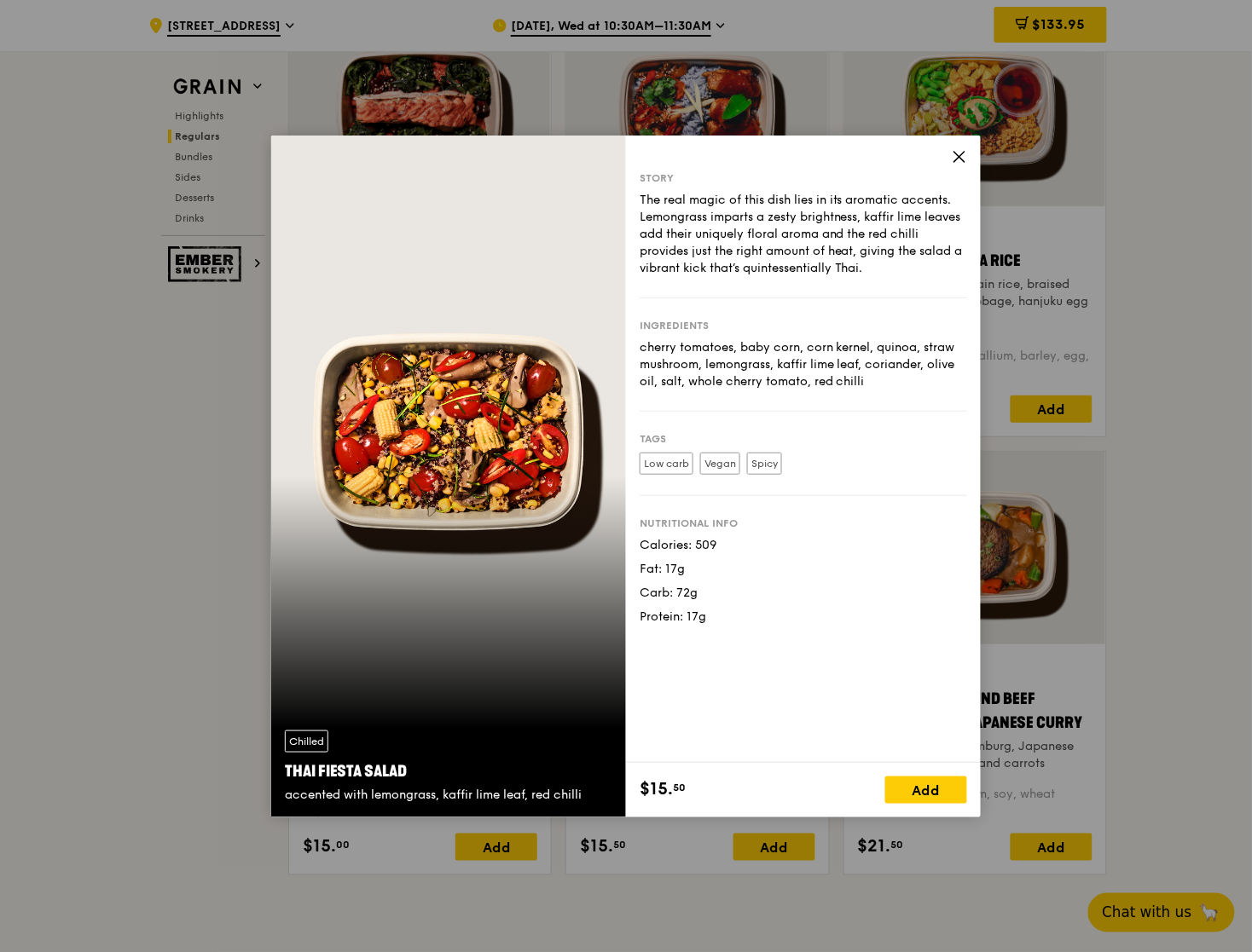
click at [959, 149] on icon at bounding box center [959, 157] width 15 height 15
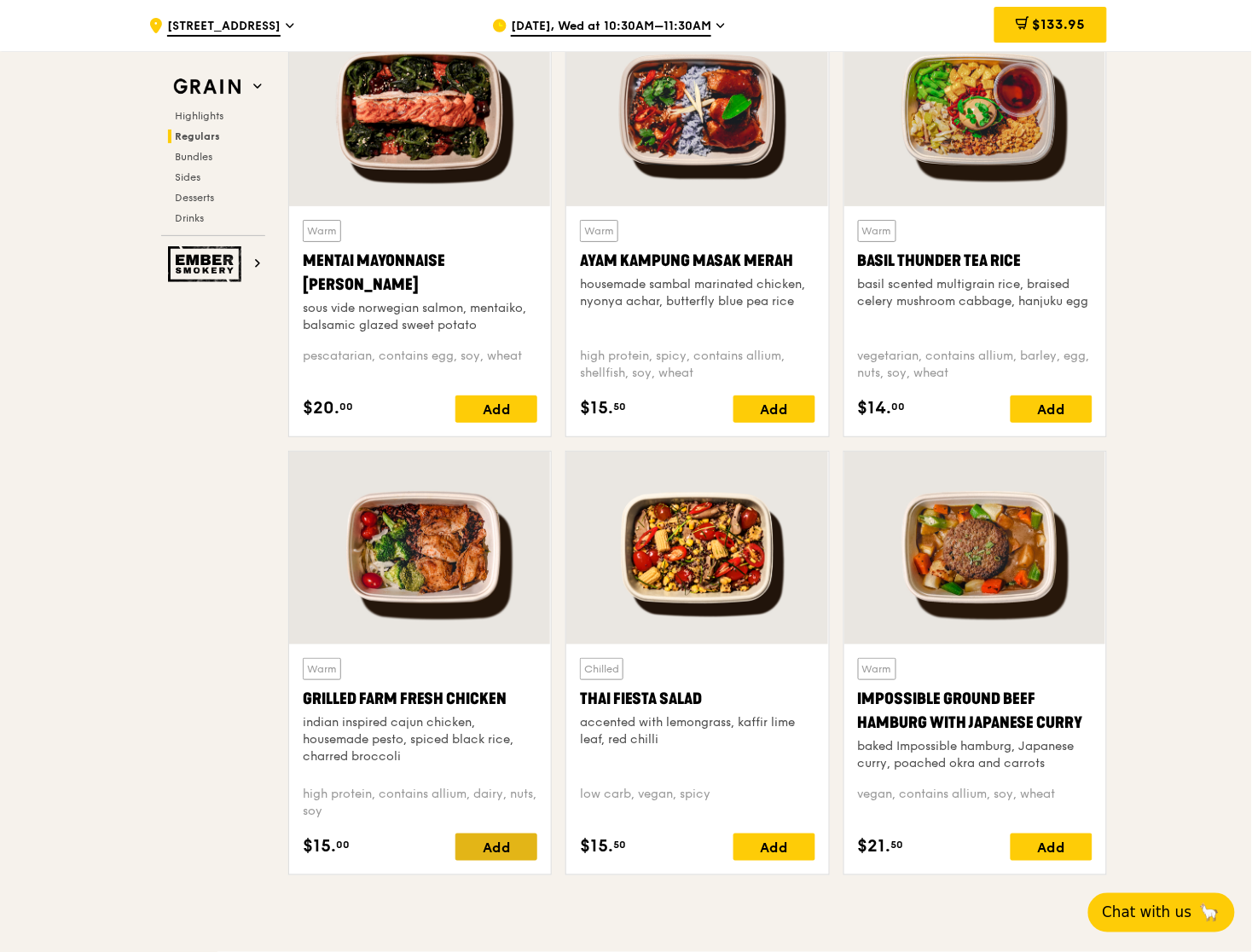
click at [504, 844] on div "Add" at bounding box center [496, 847] width 82 height 27
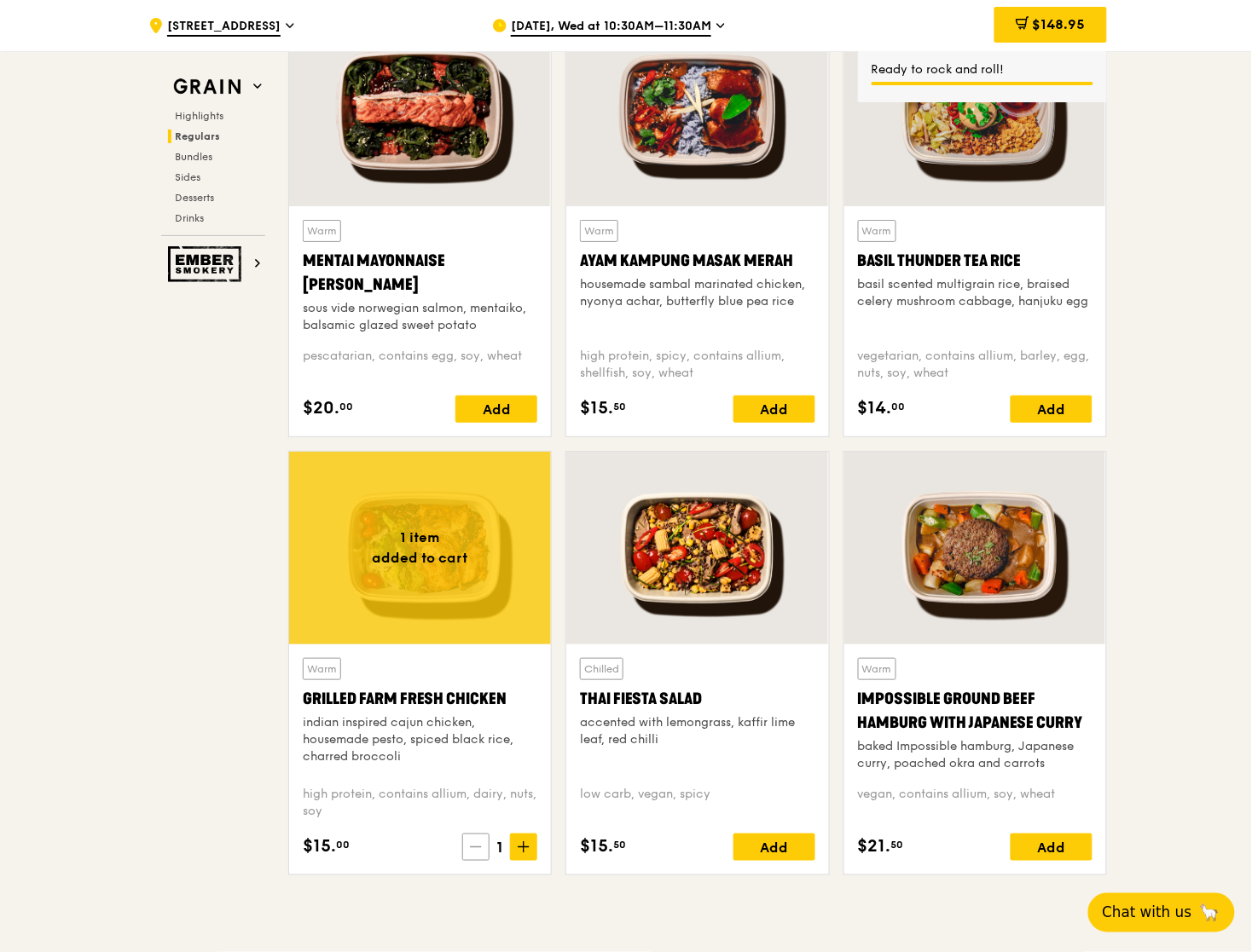
click at [480, 845] on icon at bounding box center [476, 847] width 12 height 12
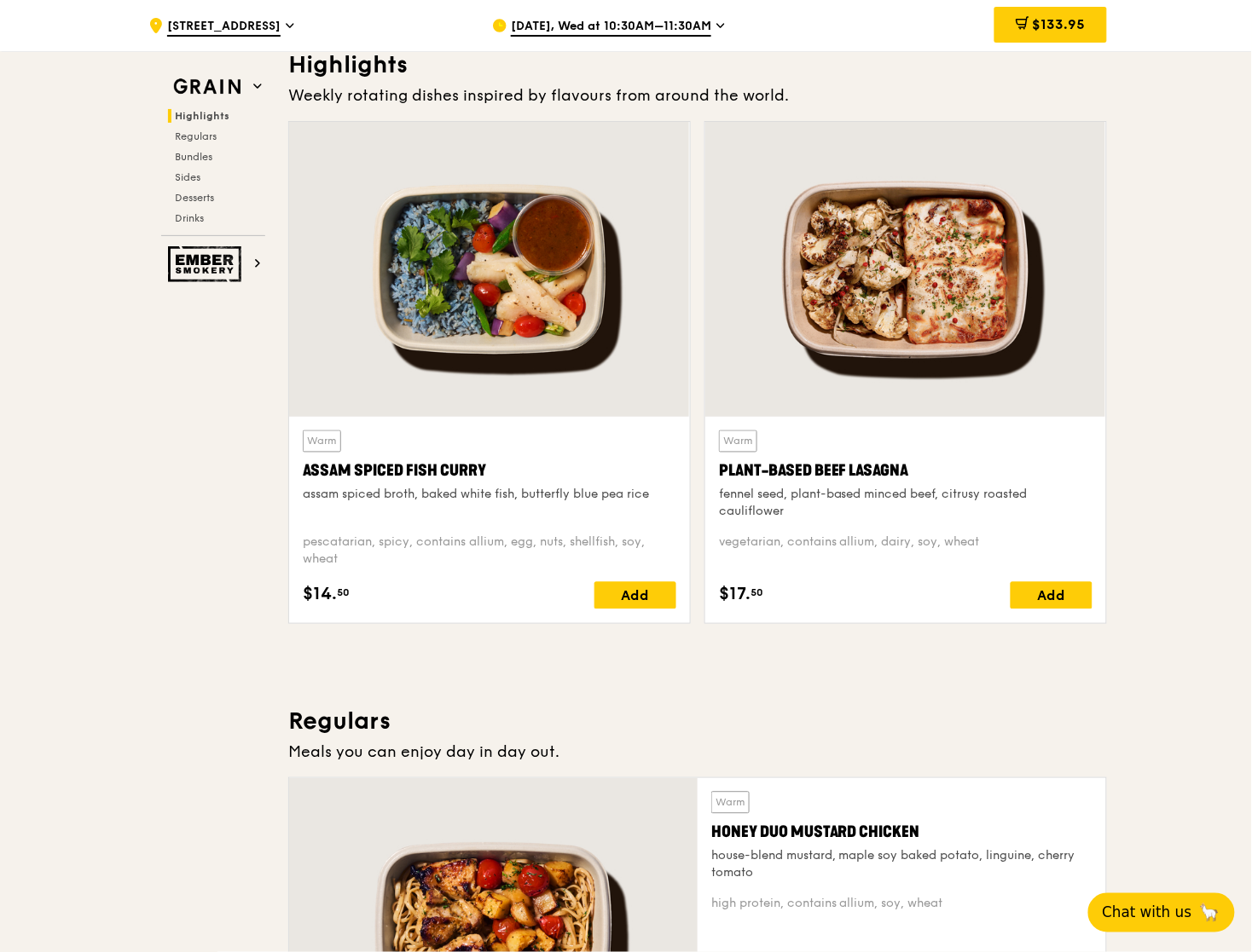
scroll to position [353, 0]
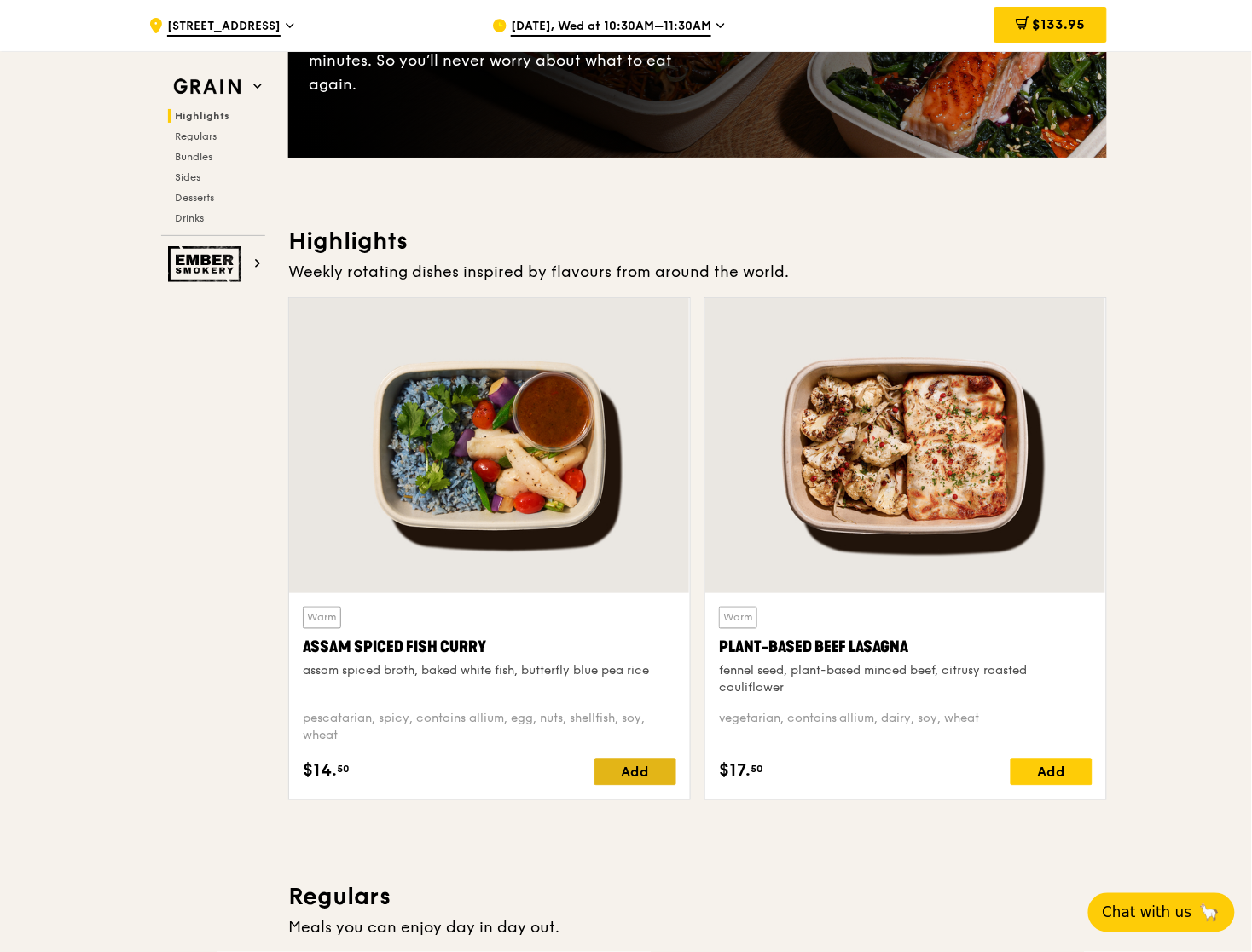
click at [634, 769] on div "Add" at bounding box center [635, 772] width 82 height 27
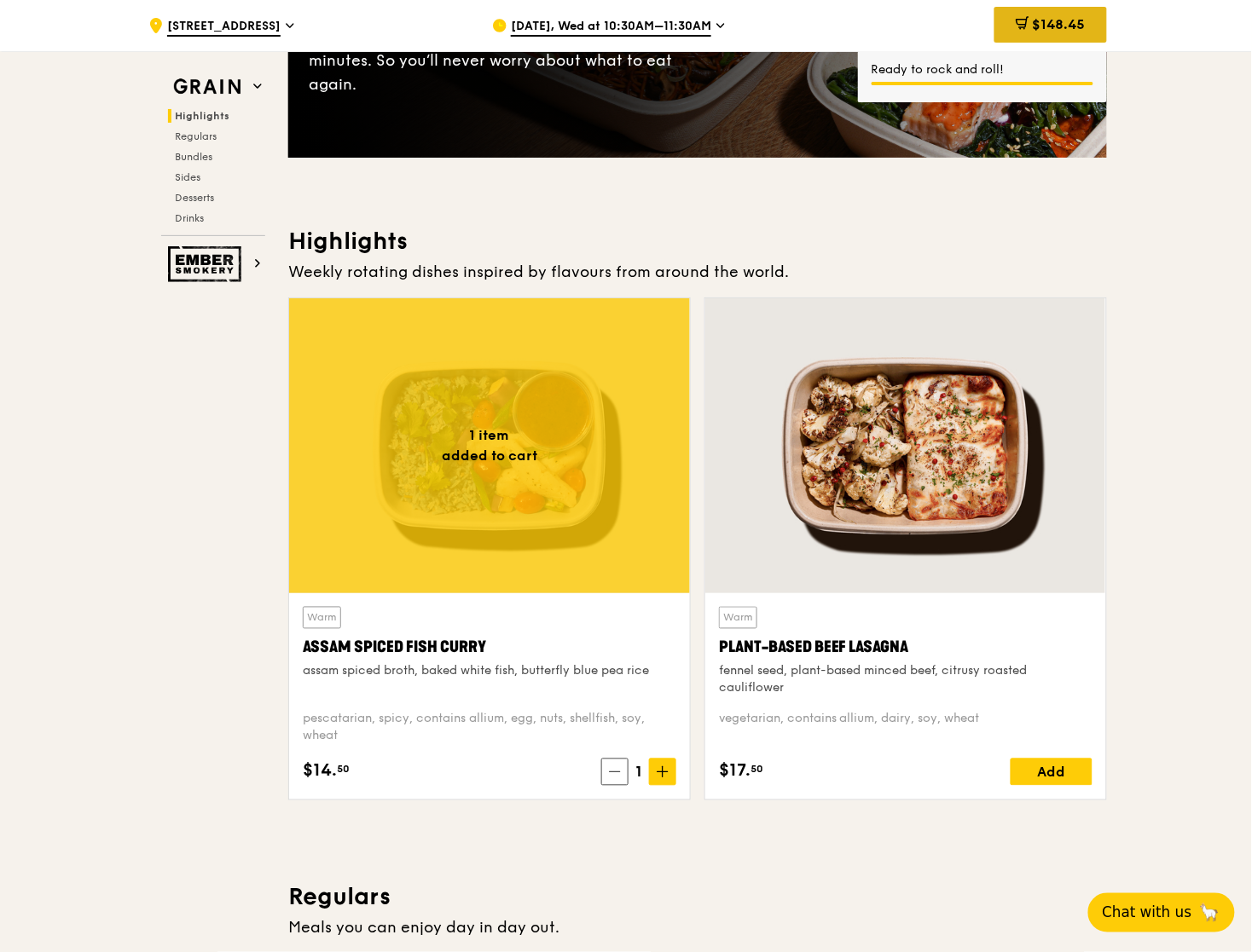
click at [1082, 21] on span "$148.45" at bounding box center [1058, 24] width 53 height 16
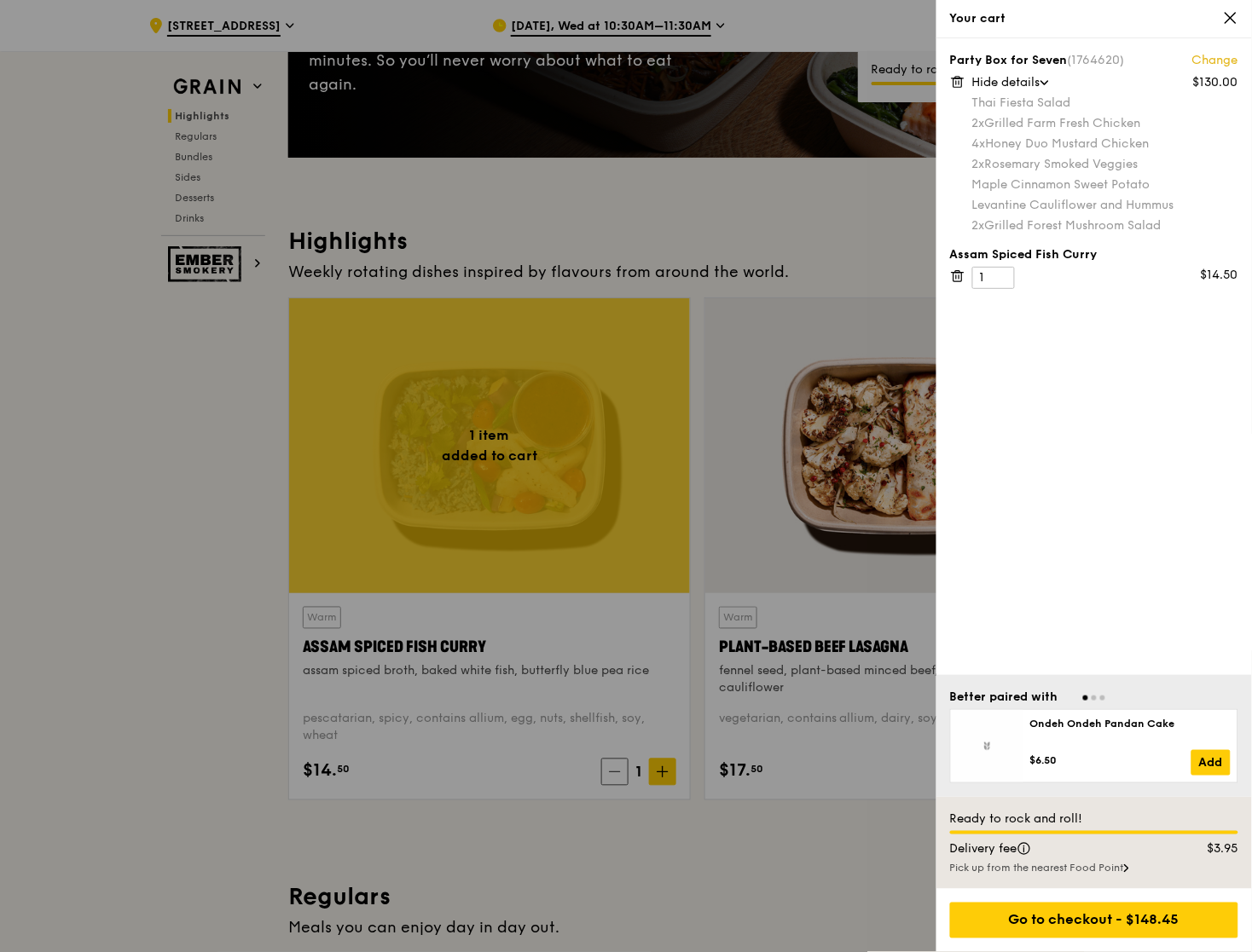
click at [1201, 63] on link "Change" at bounding box center [1215, 61] width 46 height 17
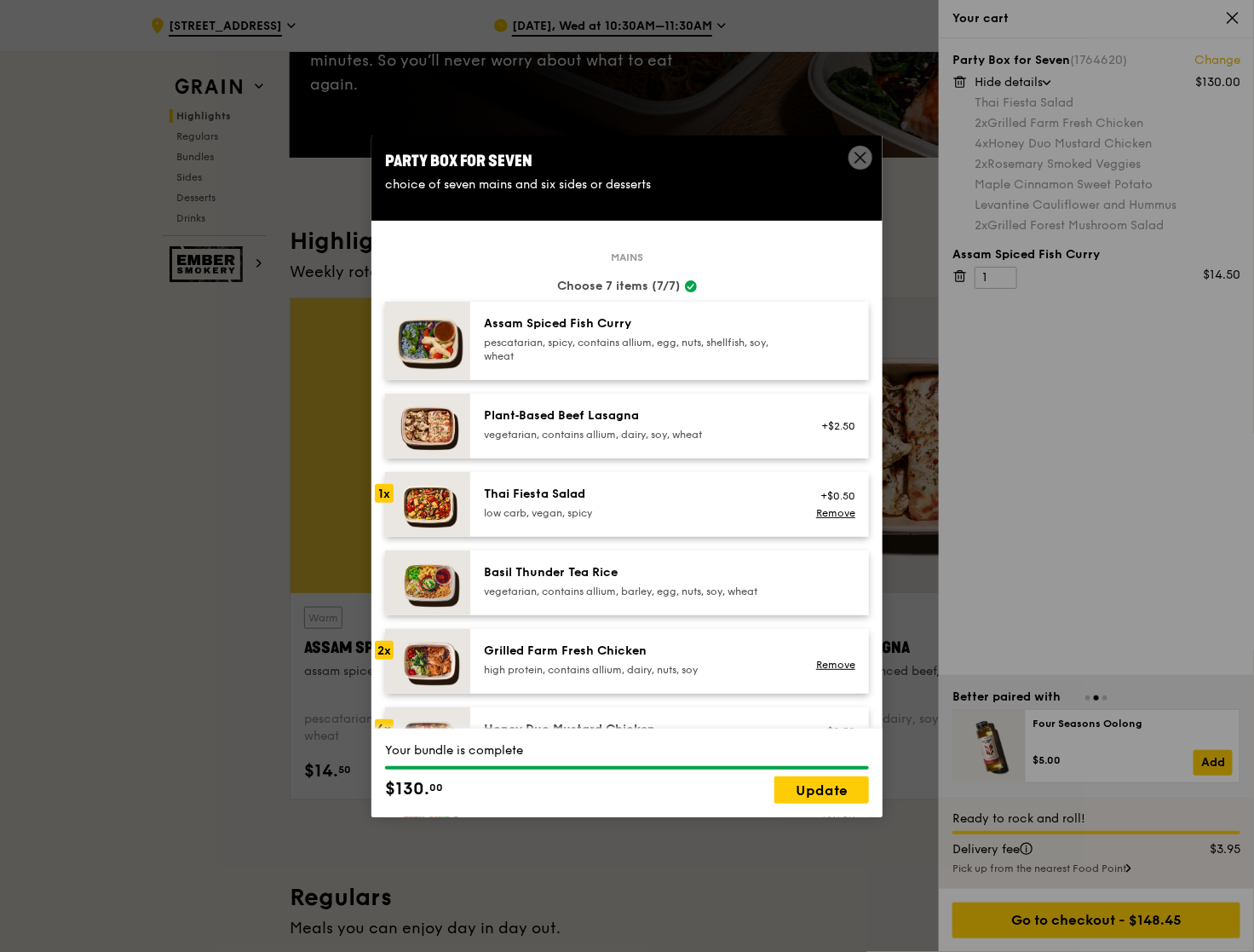
click at [571, 498] on div "Thai Fiesta Salad" at bounding box center [637, 495] width 306 height 17
click at [832, 513] on link "Remove" at bounding box center [835, 513] width 39 height 12
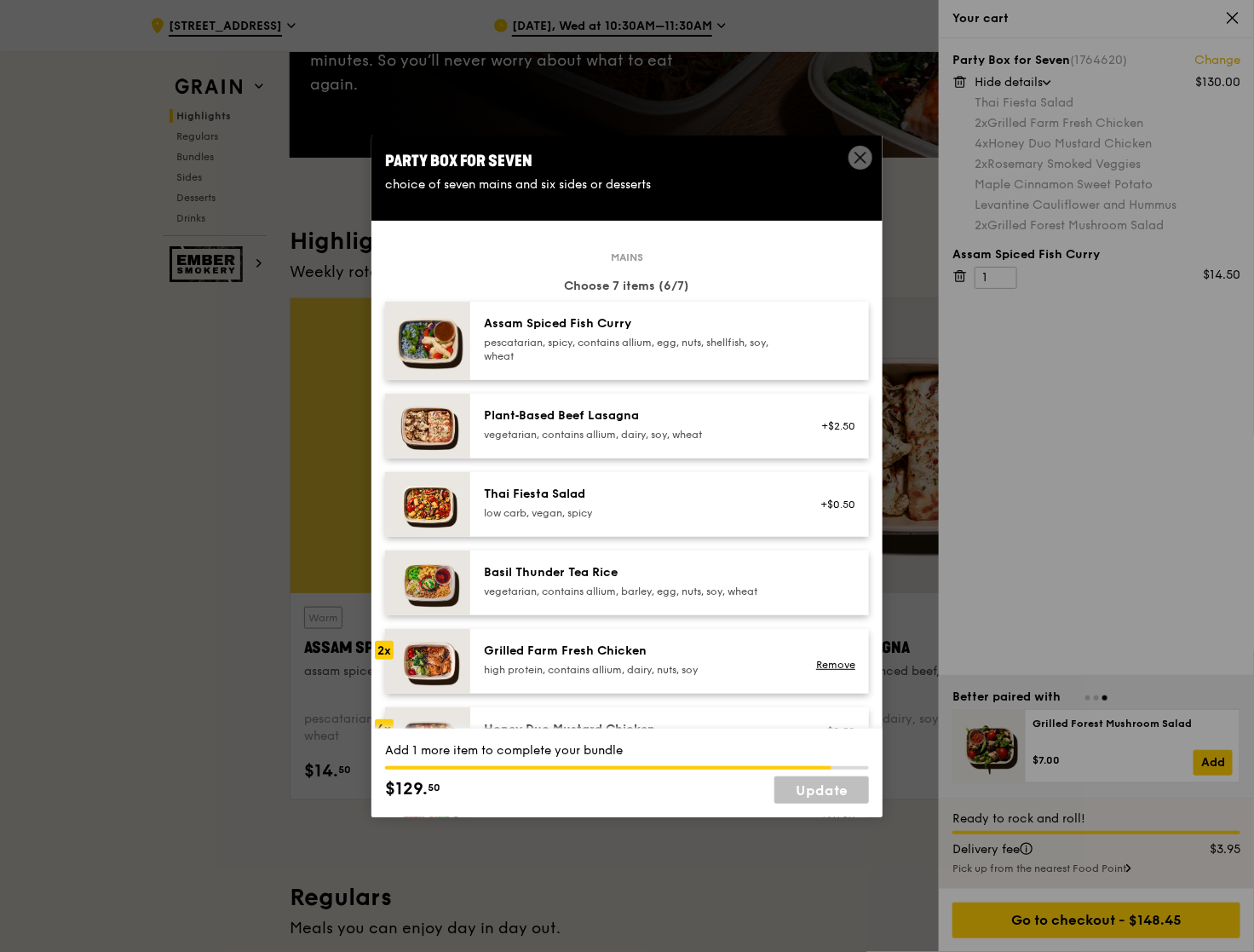
click at [708, 352] on div "pescatarian, spicy, contains allium, egg, nuts, shellfish, soy, wheat" at bounding box center [637, 349] width 306 height 27
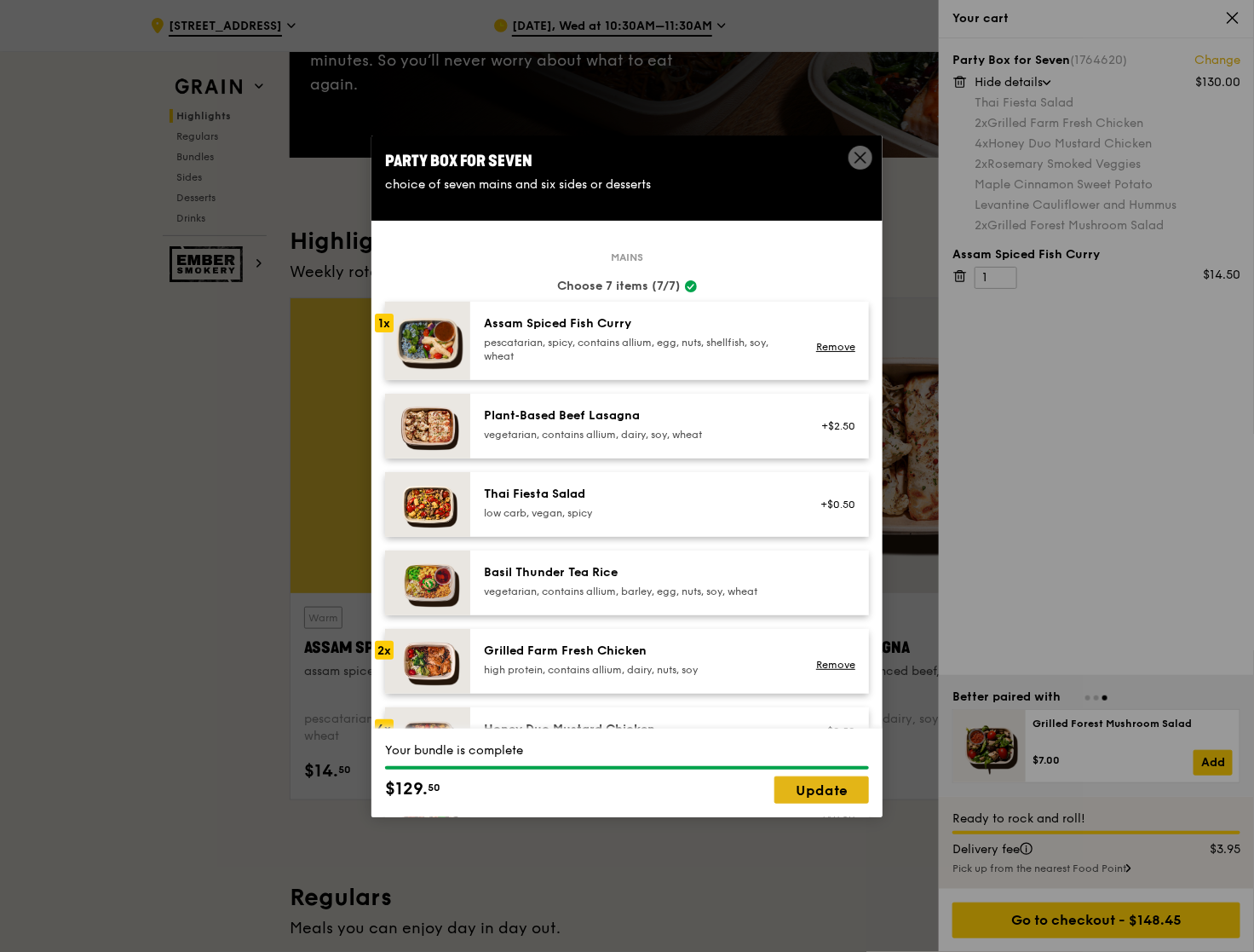
click at [823, 789] on link "Update" at bounding box center [822, 790] width 94 height 27
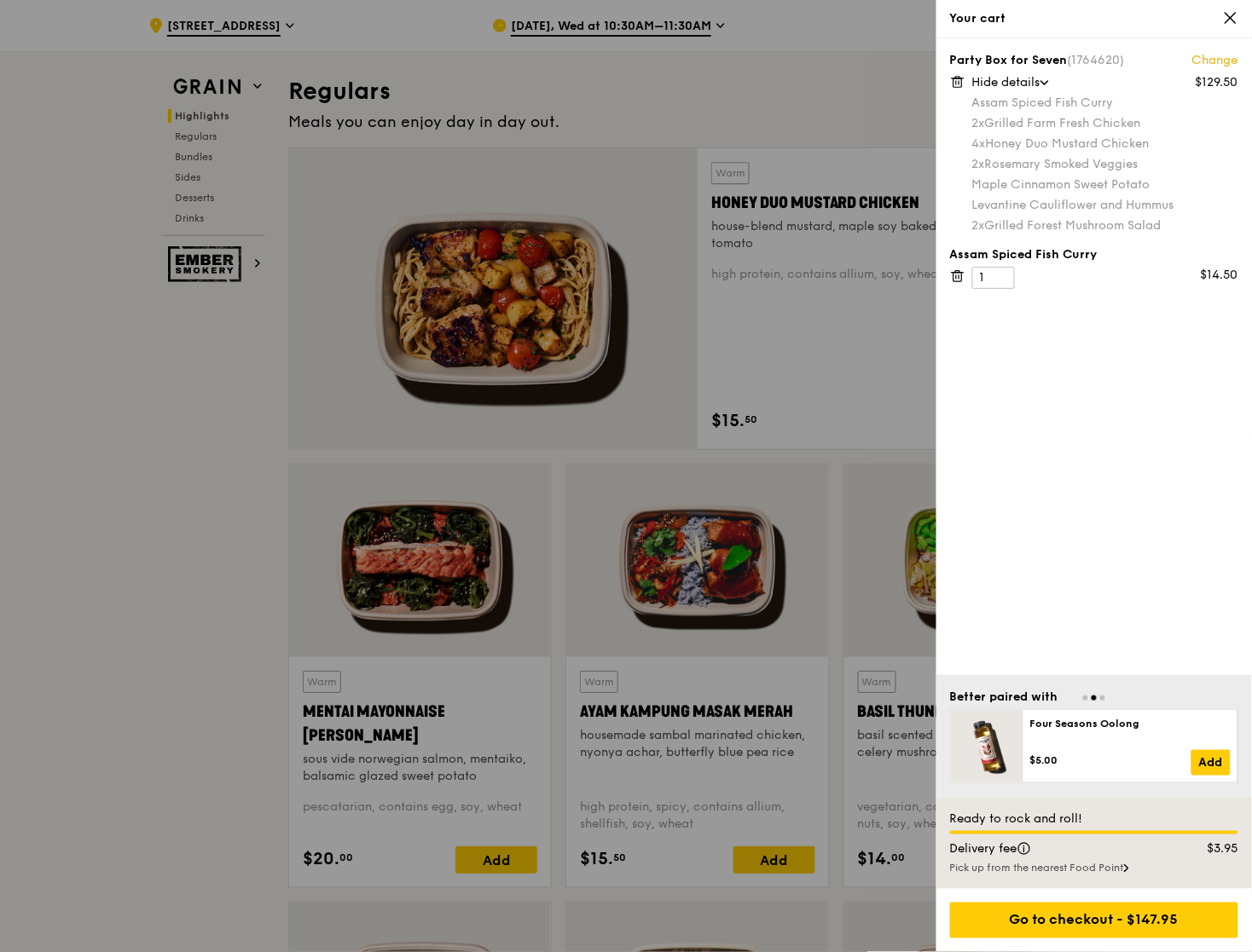
scroll to position [1162, 0]
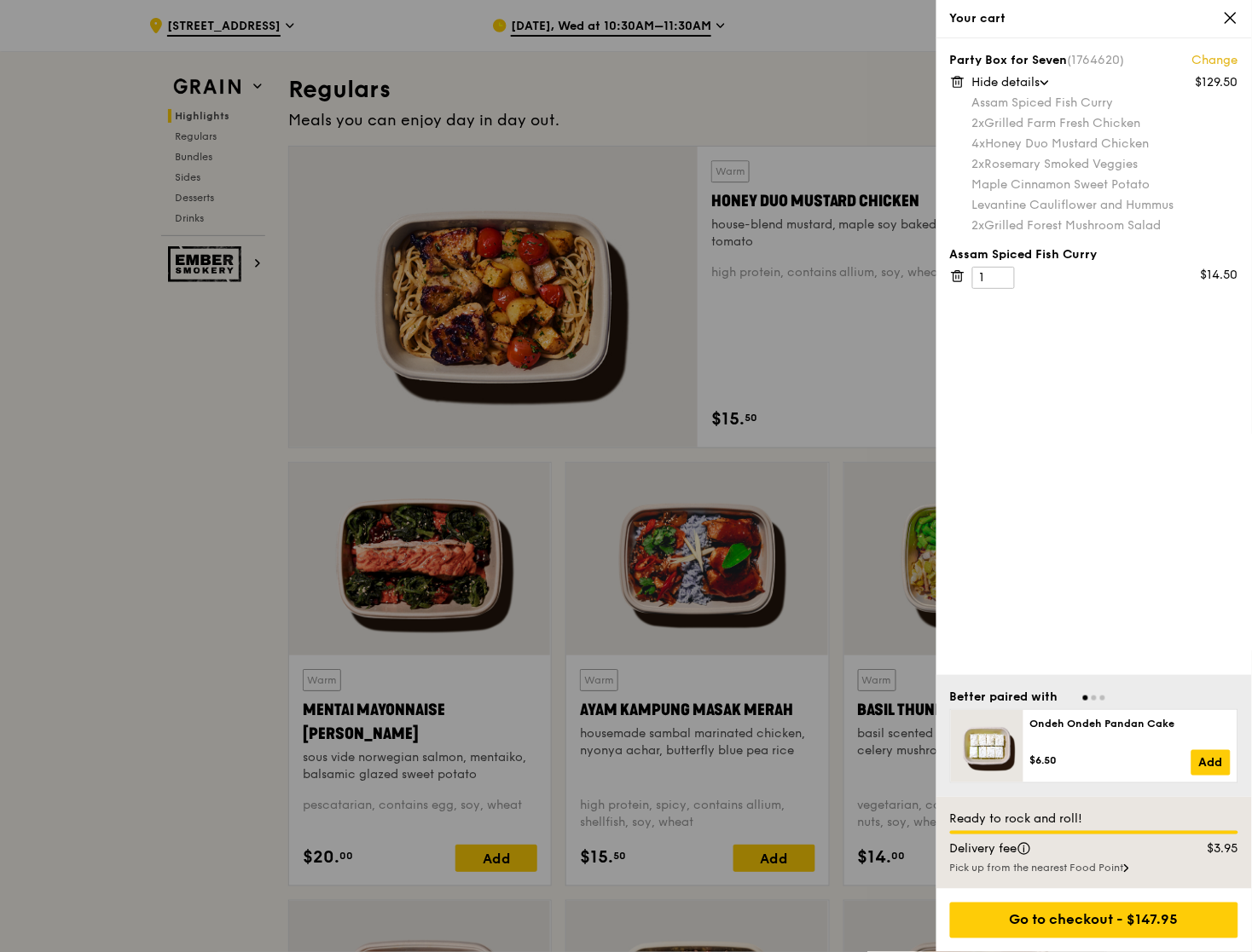
click at [956, 86] on icon at bounding box center [957, 82] width 15 height 15
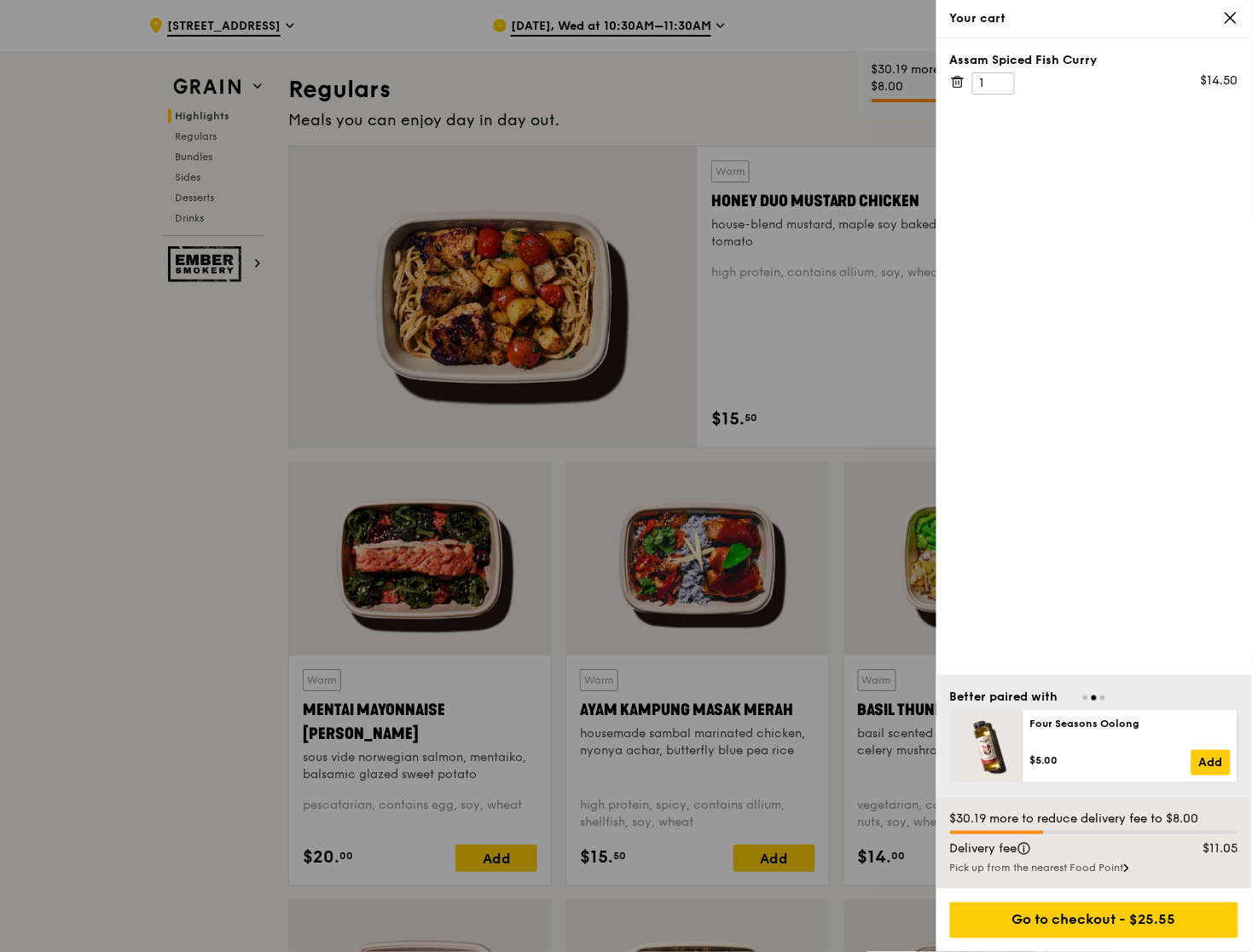
click at [952, 84] on icon at bounding box center [957, 82] width 15 height 15
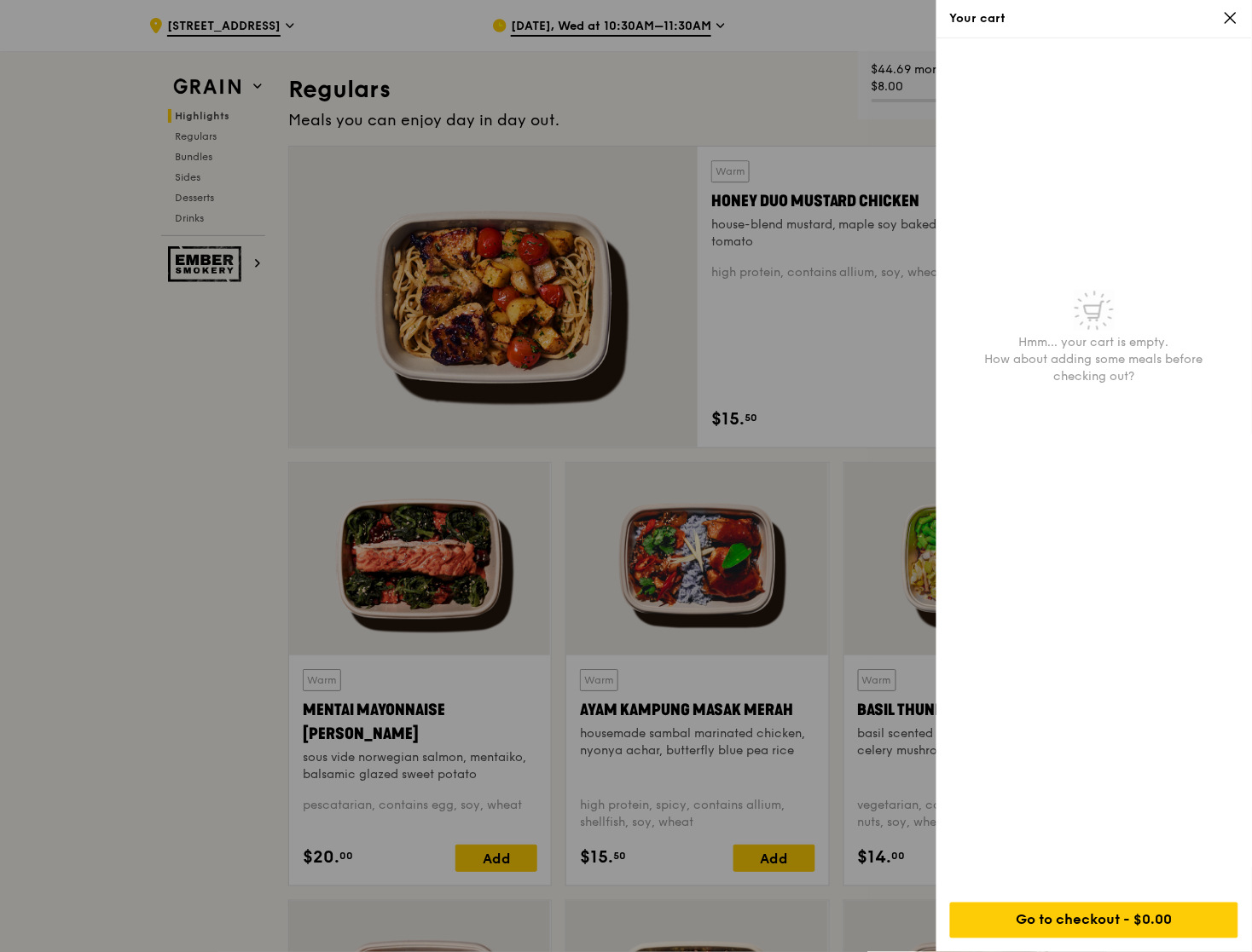
click at [1234, 13] on icon at bounding box center [1230, 17] width 11 height 11
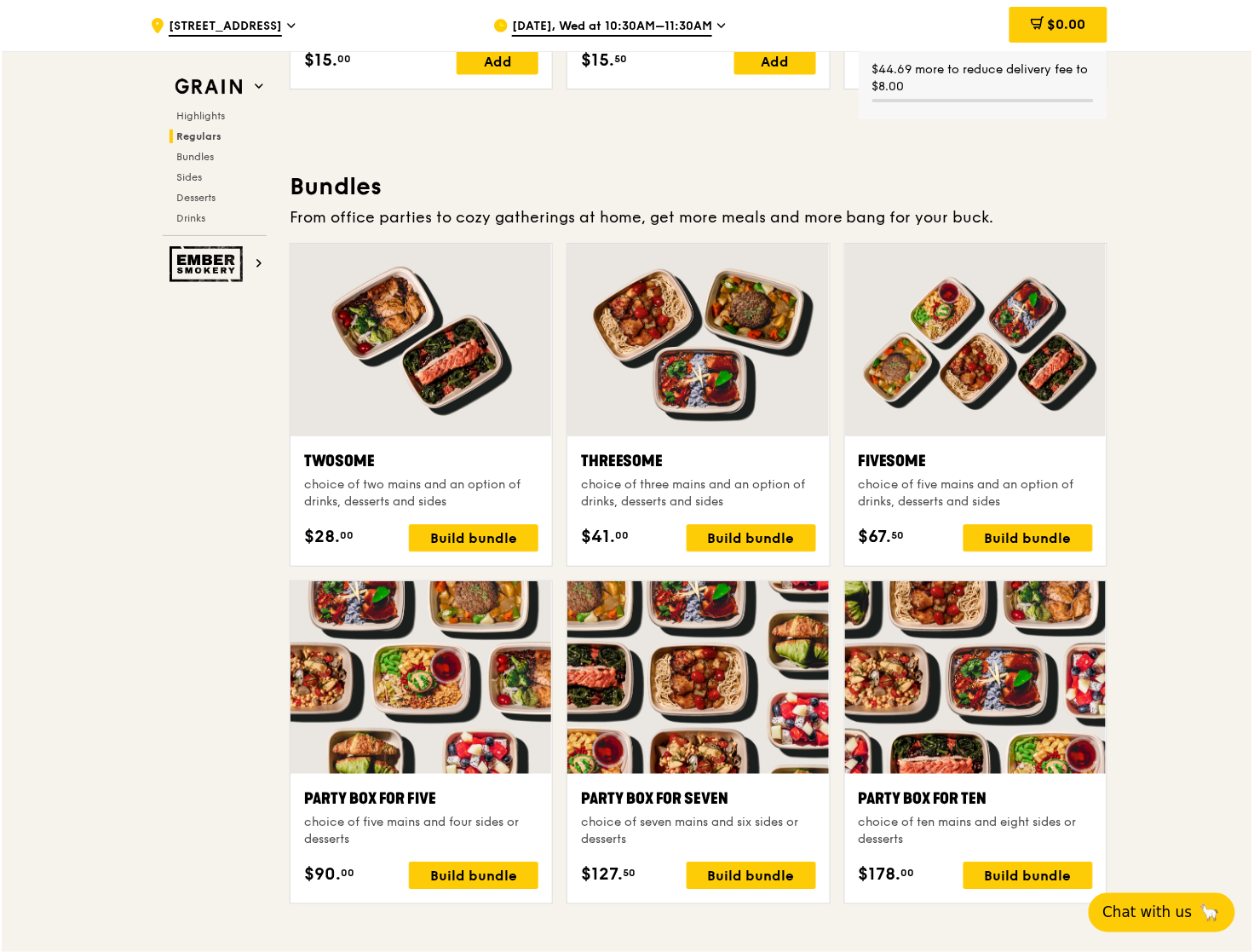
scroll to position [2400, 0]
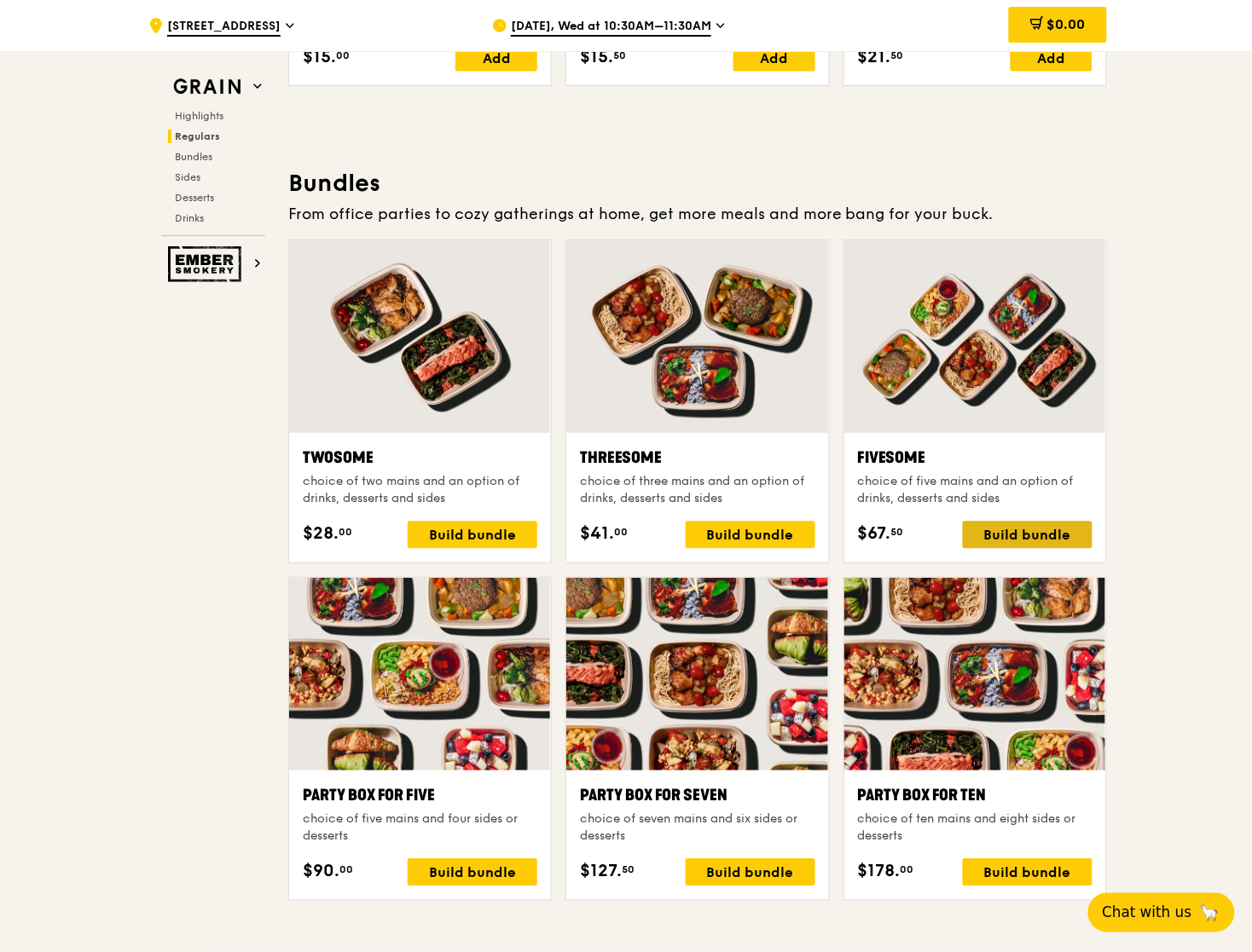
click at [1016, 538] on div "Build bundle" at bounding box center [1028, 535] width 130 height 27
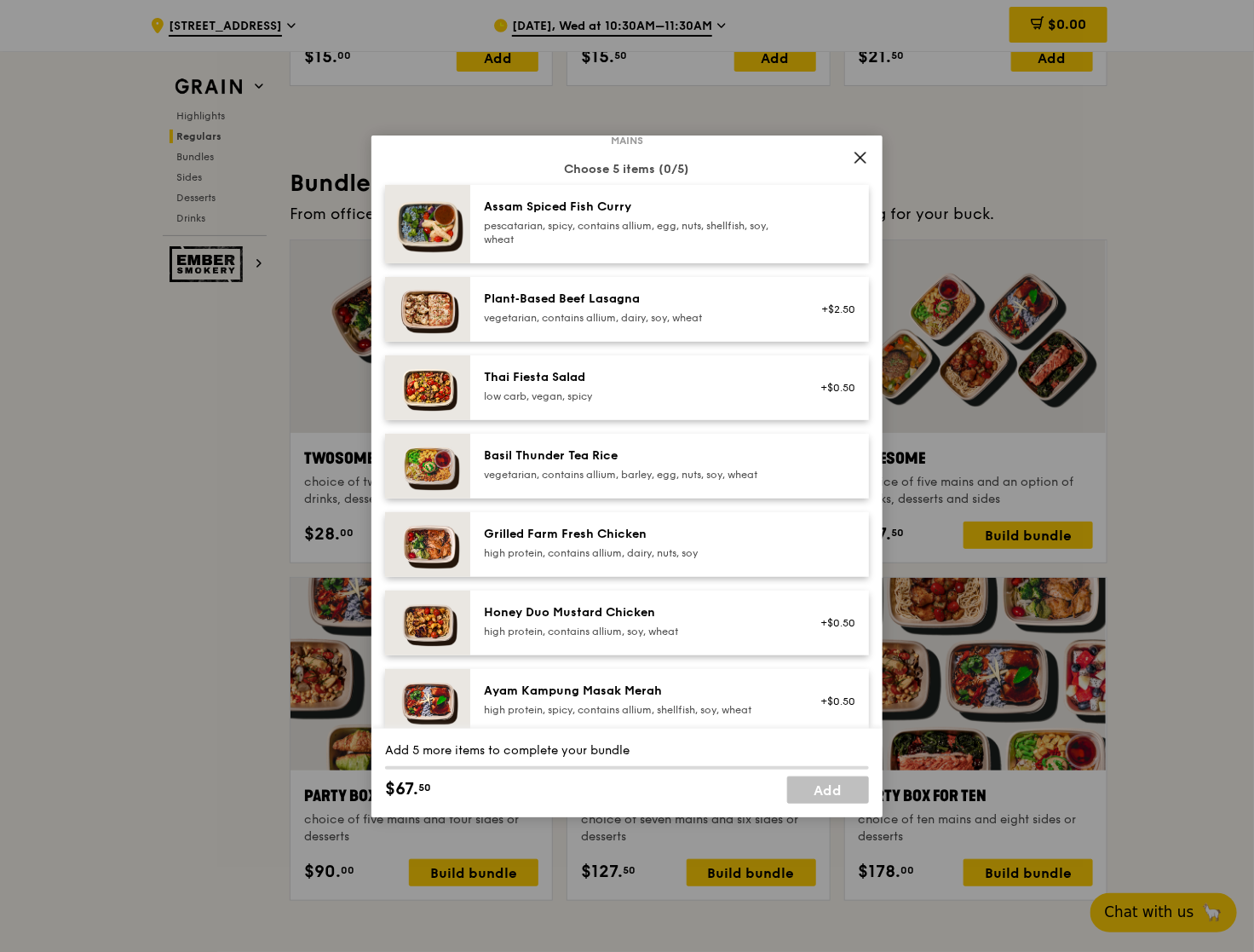
scroll to position [119, 0]
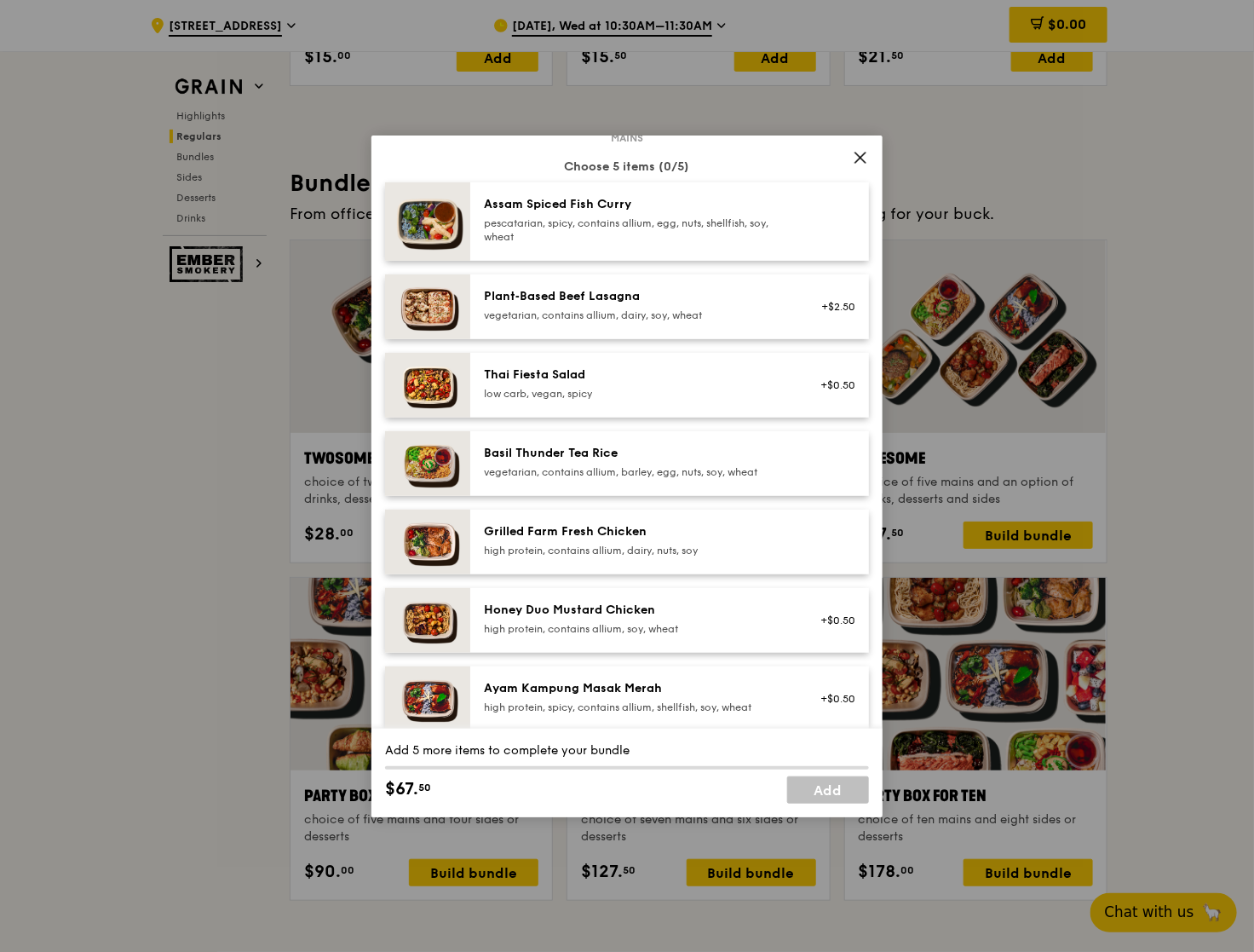
click at [724, 622] on div "high protein, contains allium, soy, wheat" at bounding box center [637, 629] width 306 height 13
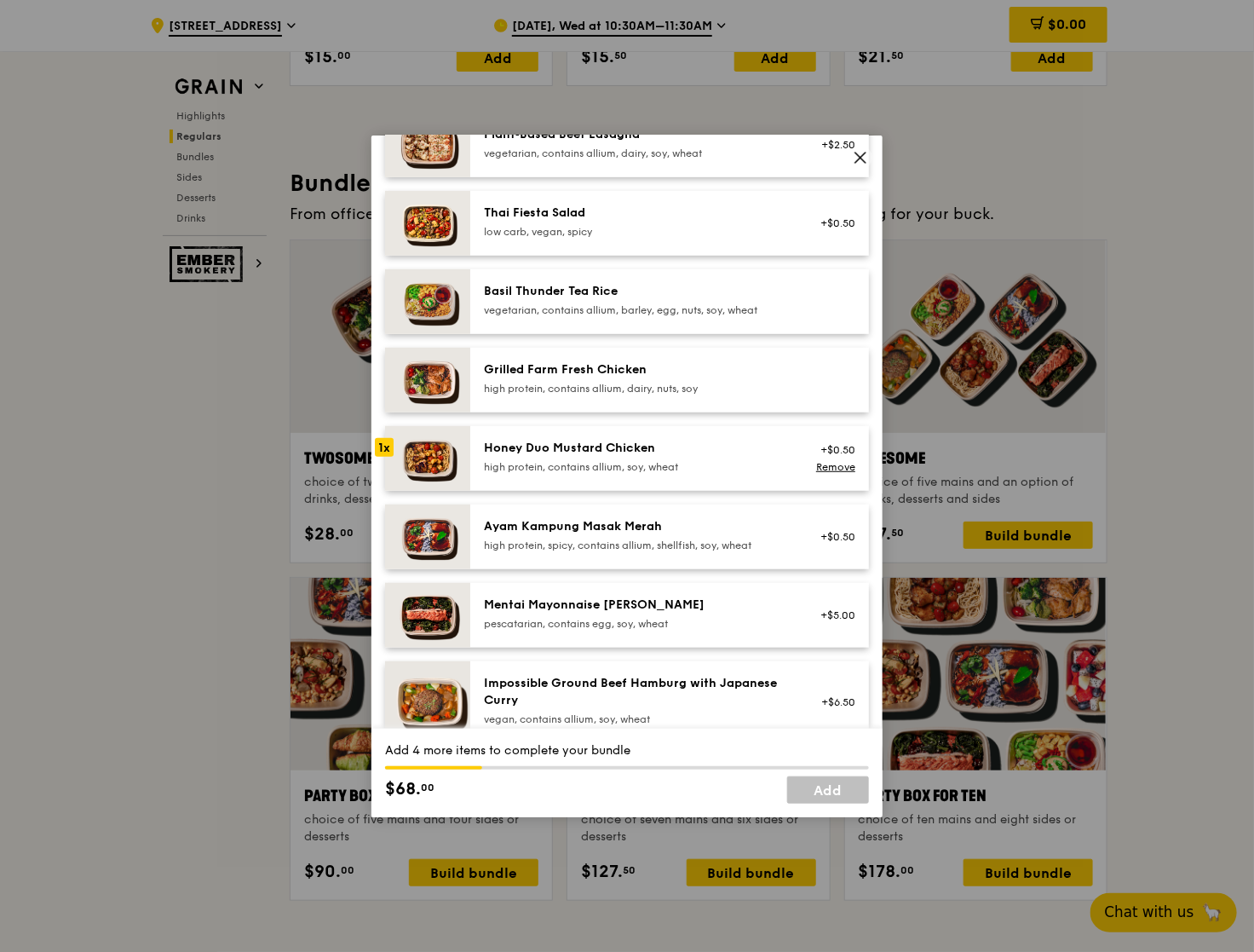
scroll to position [282, 0]
click at [701, 465] on div "high protein, contains allium, soy, wheat" at bounding box center [637, 466] width 306 height 13
click at [730, 381] on div "high protein, contains allium, dairy, nuts, soy" at bounding box center [637, 388] width 306 height 13
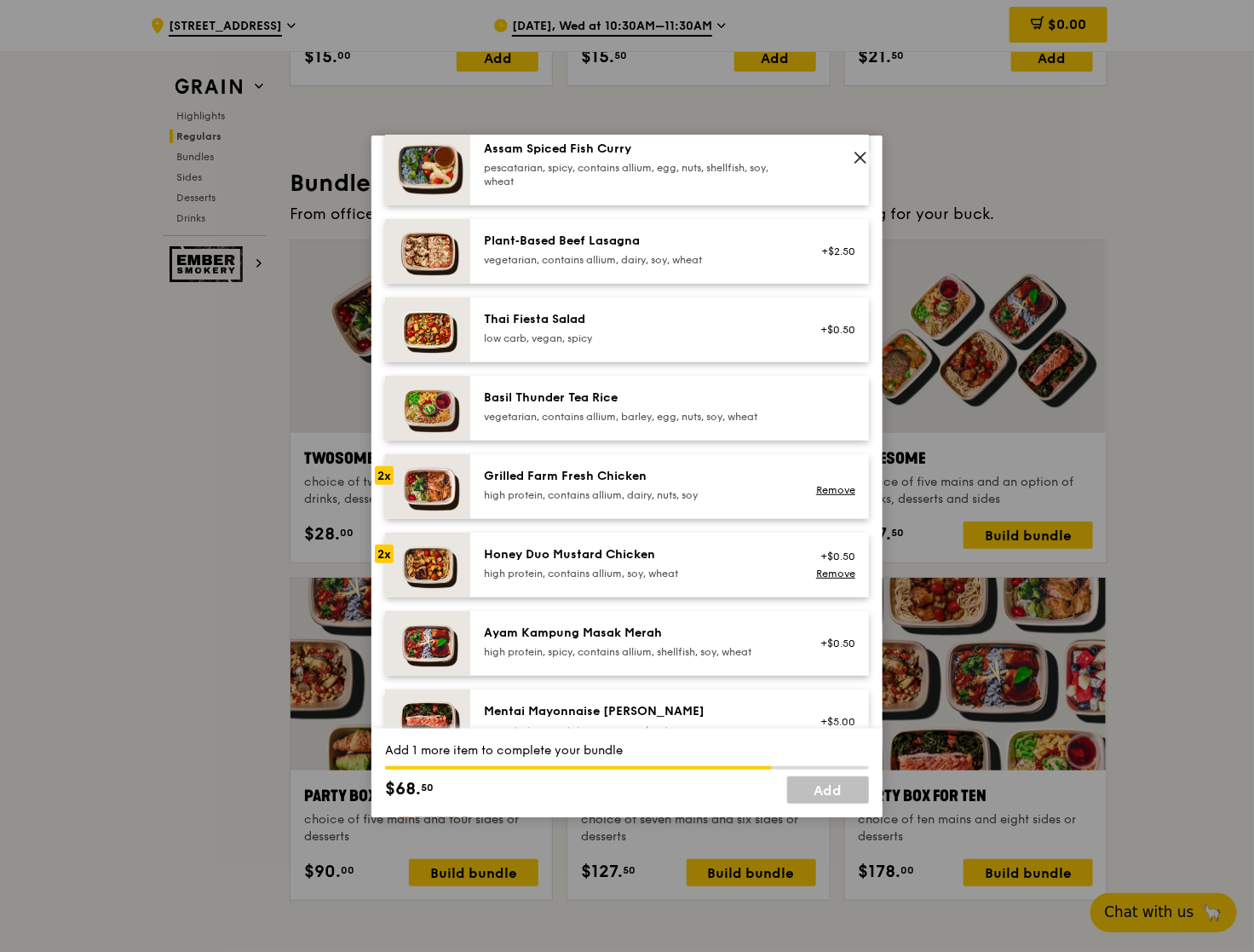
scroll to position [172, 0]
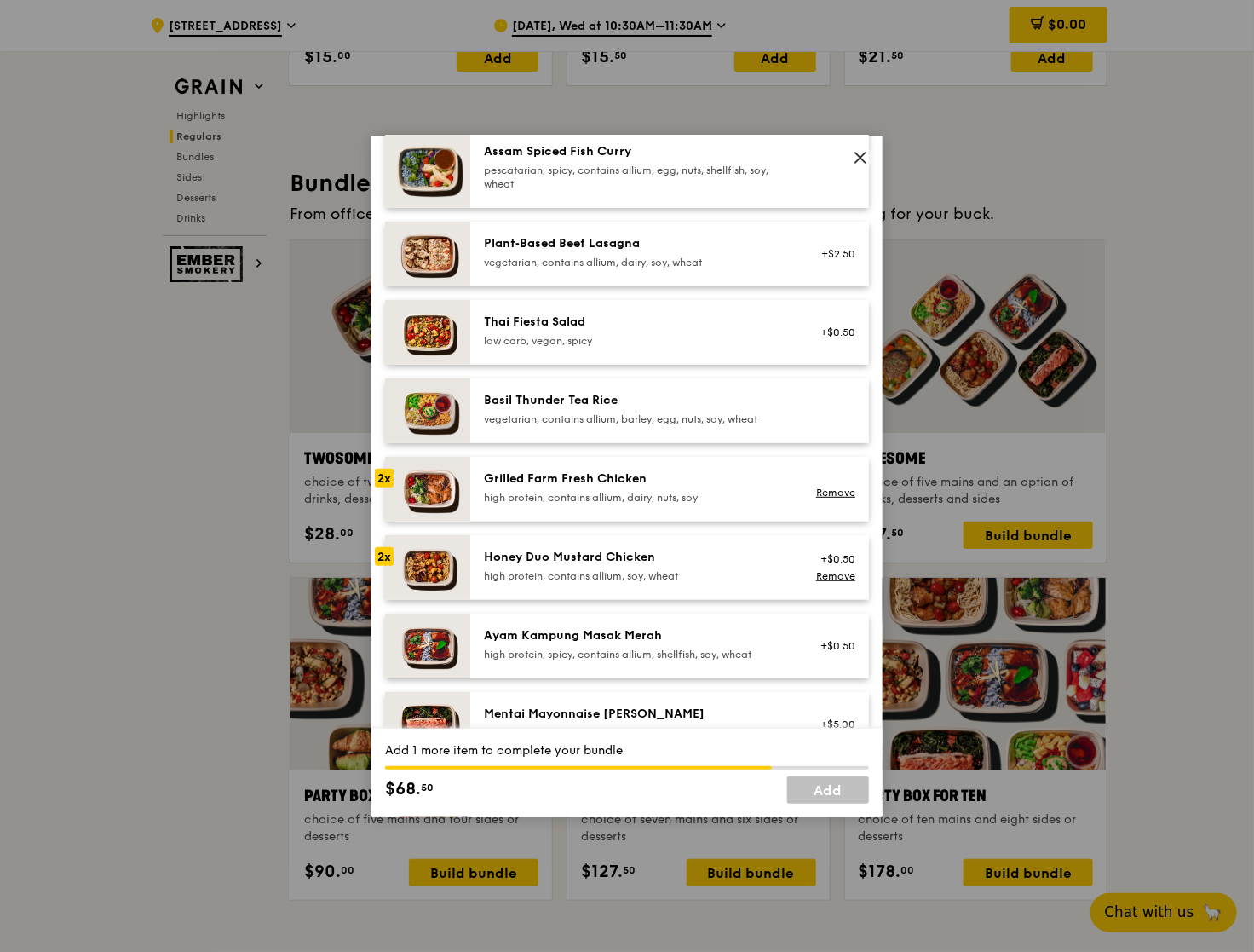
click at [737, 335] on div "low carb, vegan, spicy" at bounding box center [637, 341] width 306 height 13
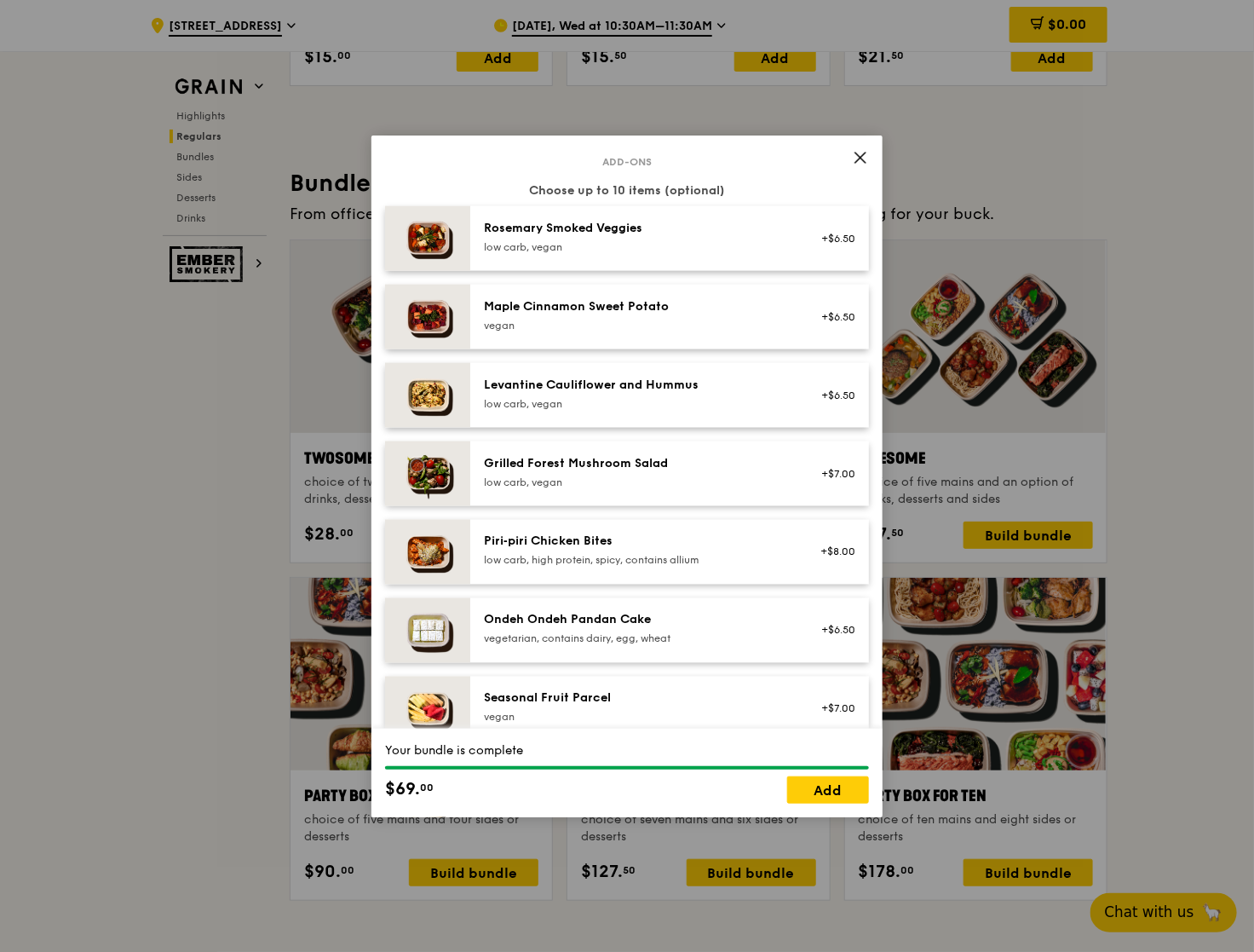
scroll to position [893, 0]
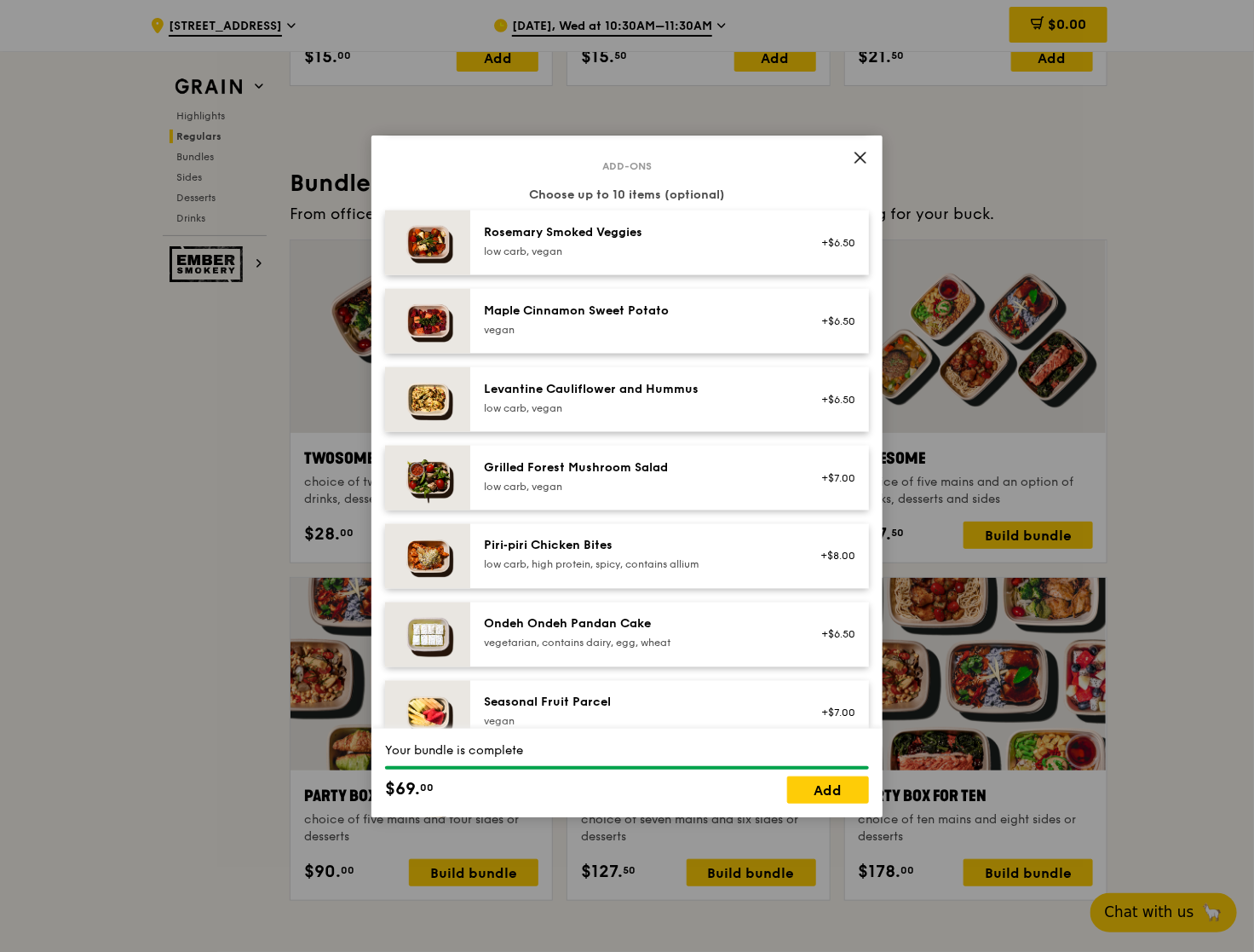
click at [707, 251] on div "low carb, vegan" at bounding box center [637, 251] width 306 height 13
click at [695, 398] on div "Levantine Cauliflower and Hummus low carb, vegan" at bounding box center [637, 398] width 306 height 34
click at [725, 479] on div "low carb, vegan" at bounding box center [637, 486] width 306 height 13
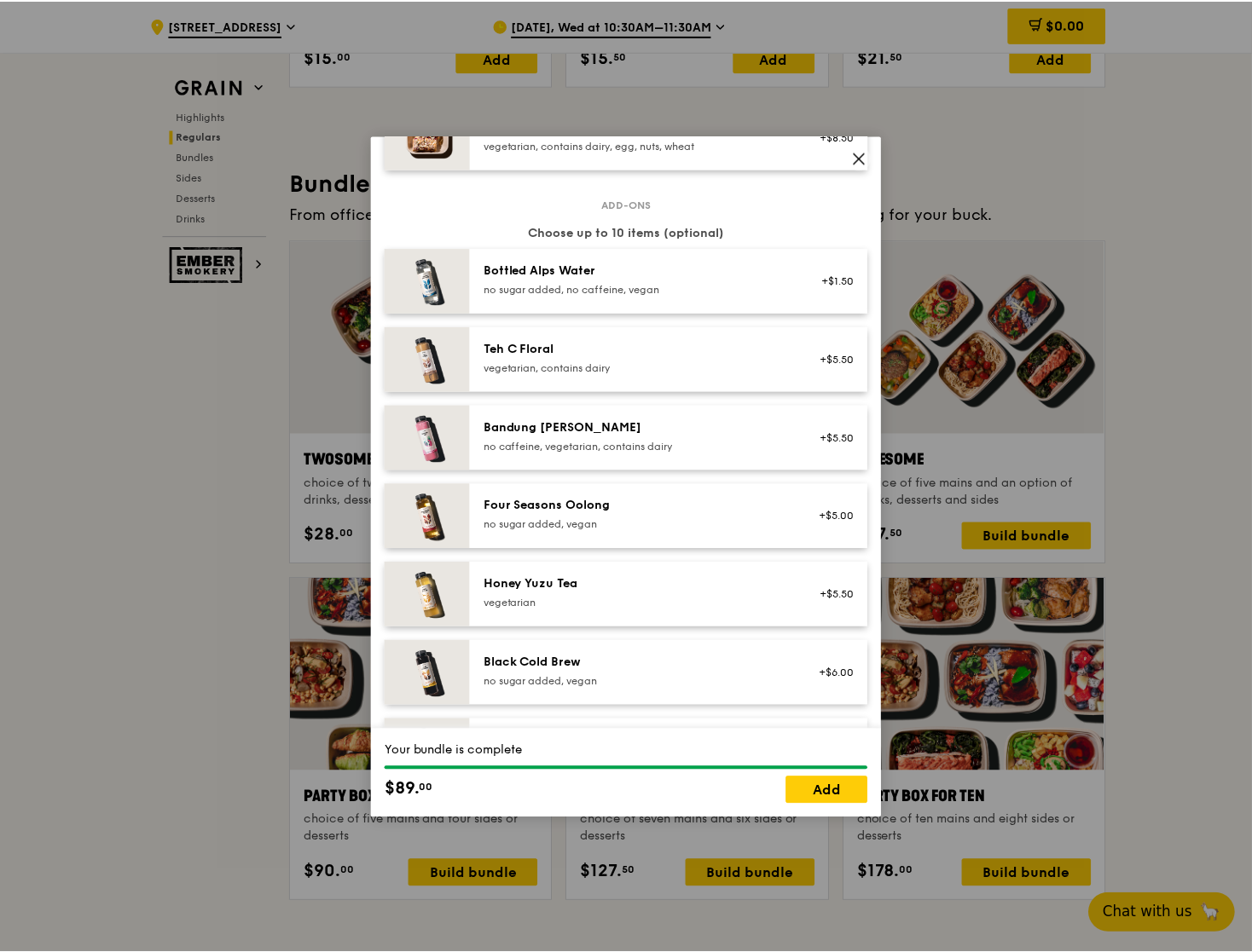
scroll to position [1950, 0]
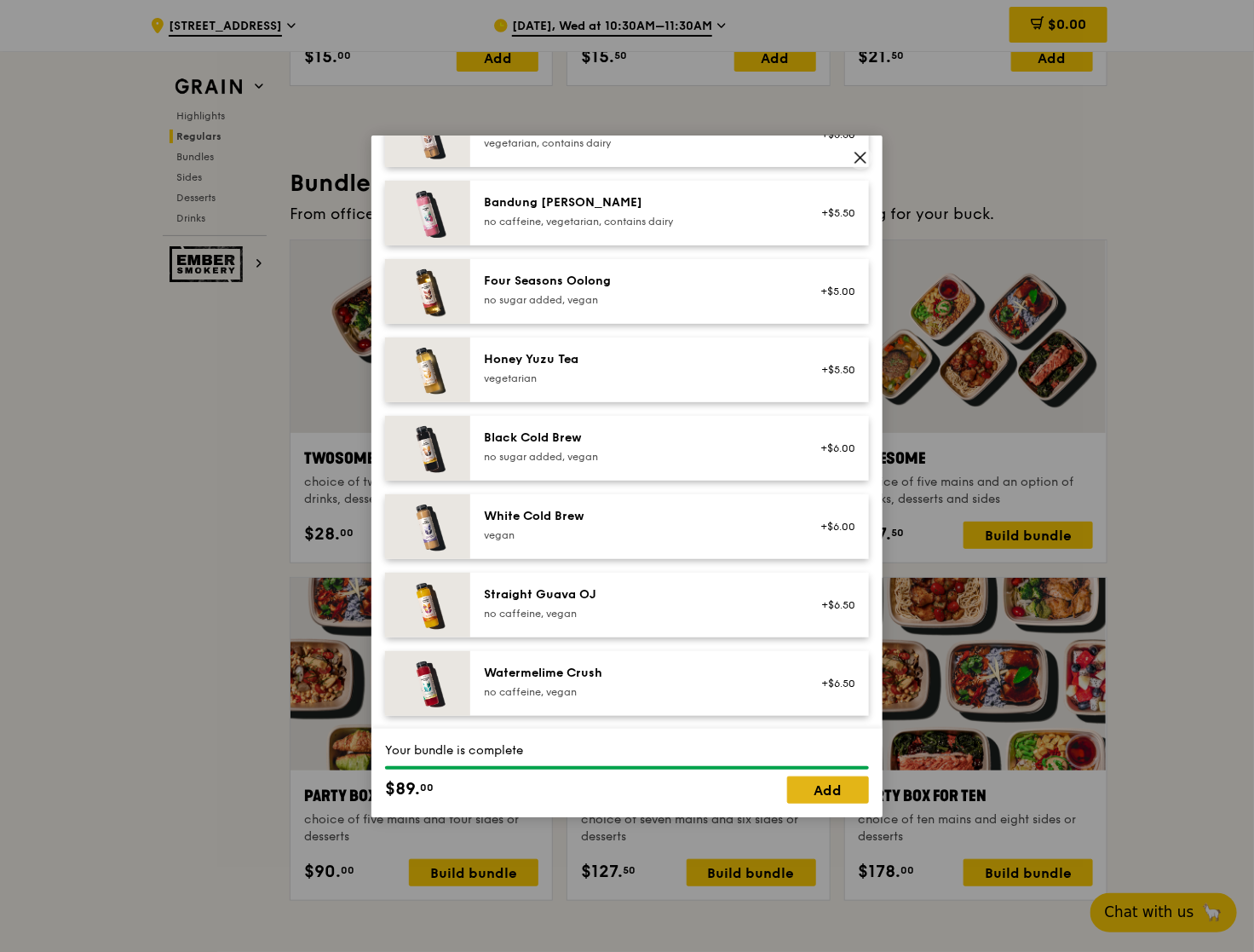
click at [837, 799] on link "Add" at bounding box center [828, 790] width 82 height 27
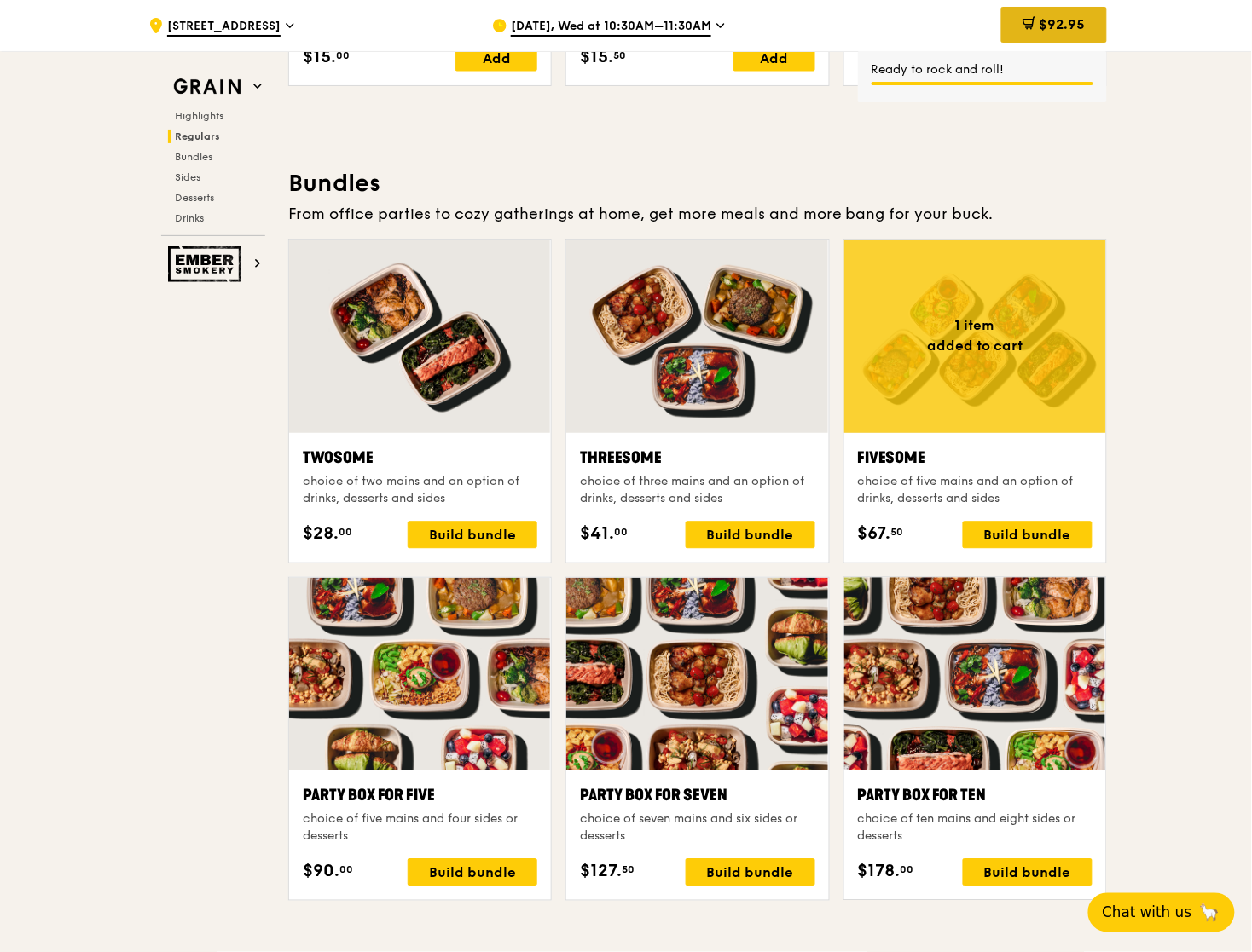
click at [1029, 23] on icon at bounding box center [1030, 23] width 13 height 13
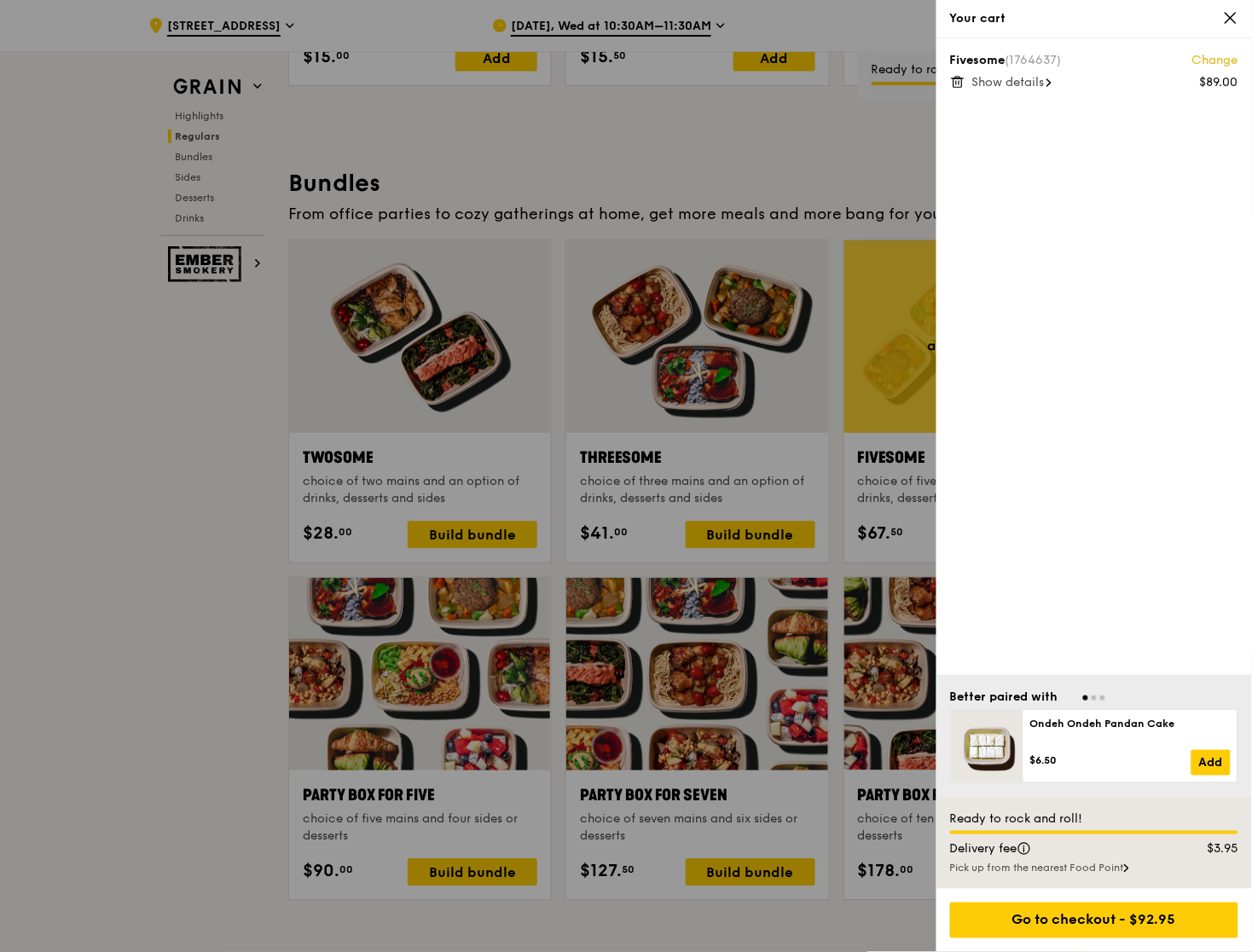
scroll to position [2393, 0]
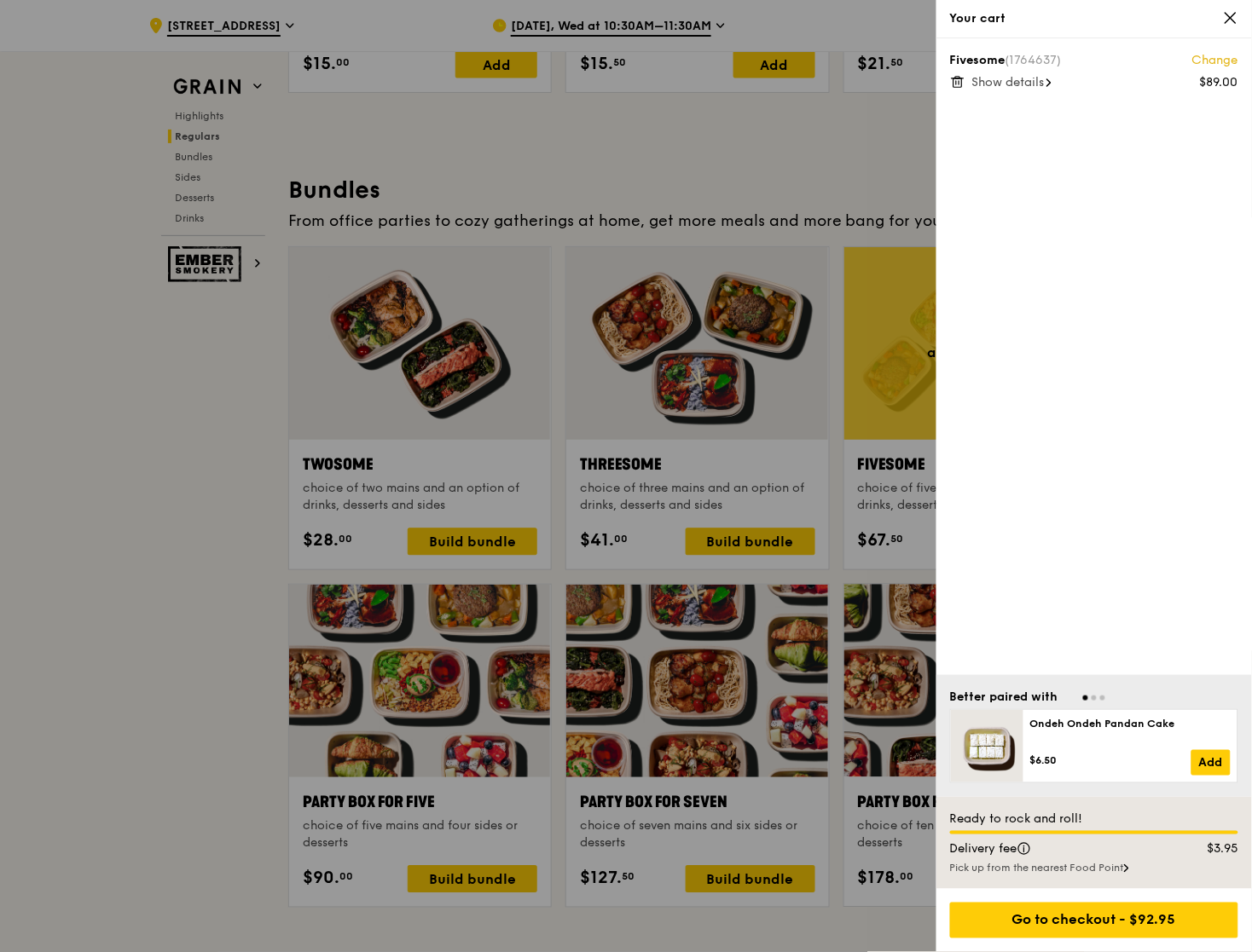
click at [1004, 82] on span "Show details" at bounding box center [1007, 82] width 72 height 14
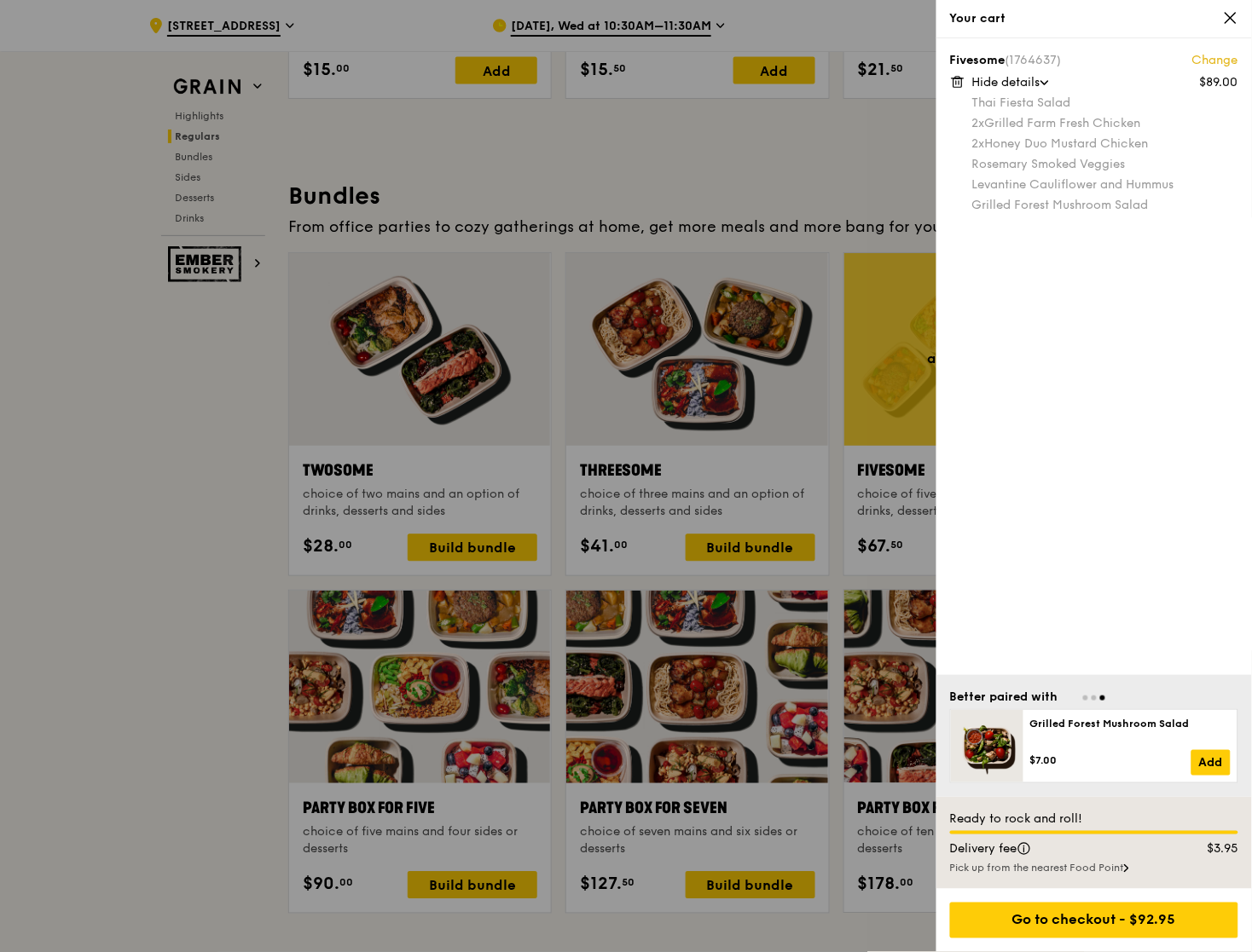
scroll to position [2380, 0]
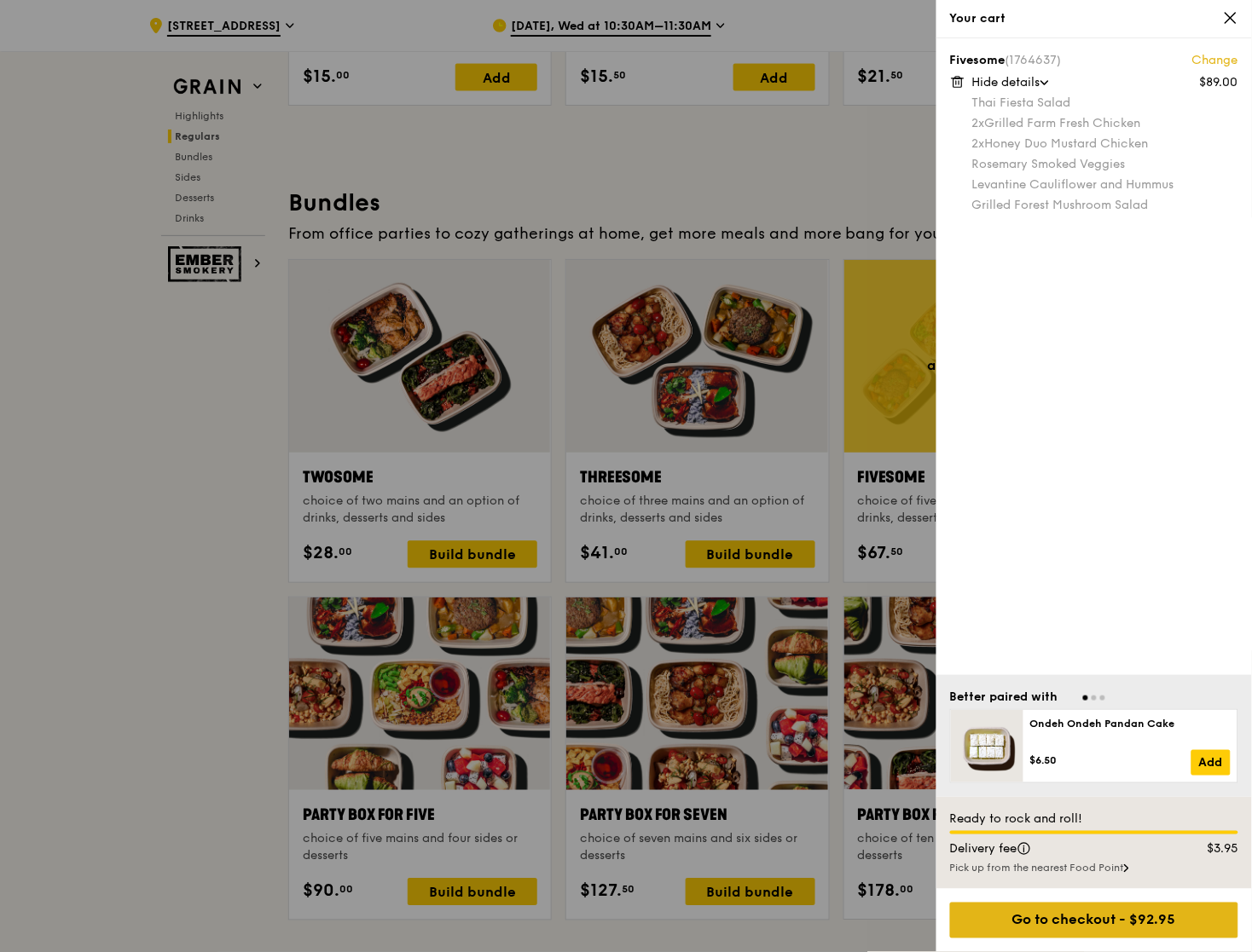
click at [1127, 919] on div "Go to checkout - $92.95" at bounding box center [1093, 920] width 288 height 36
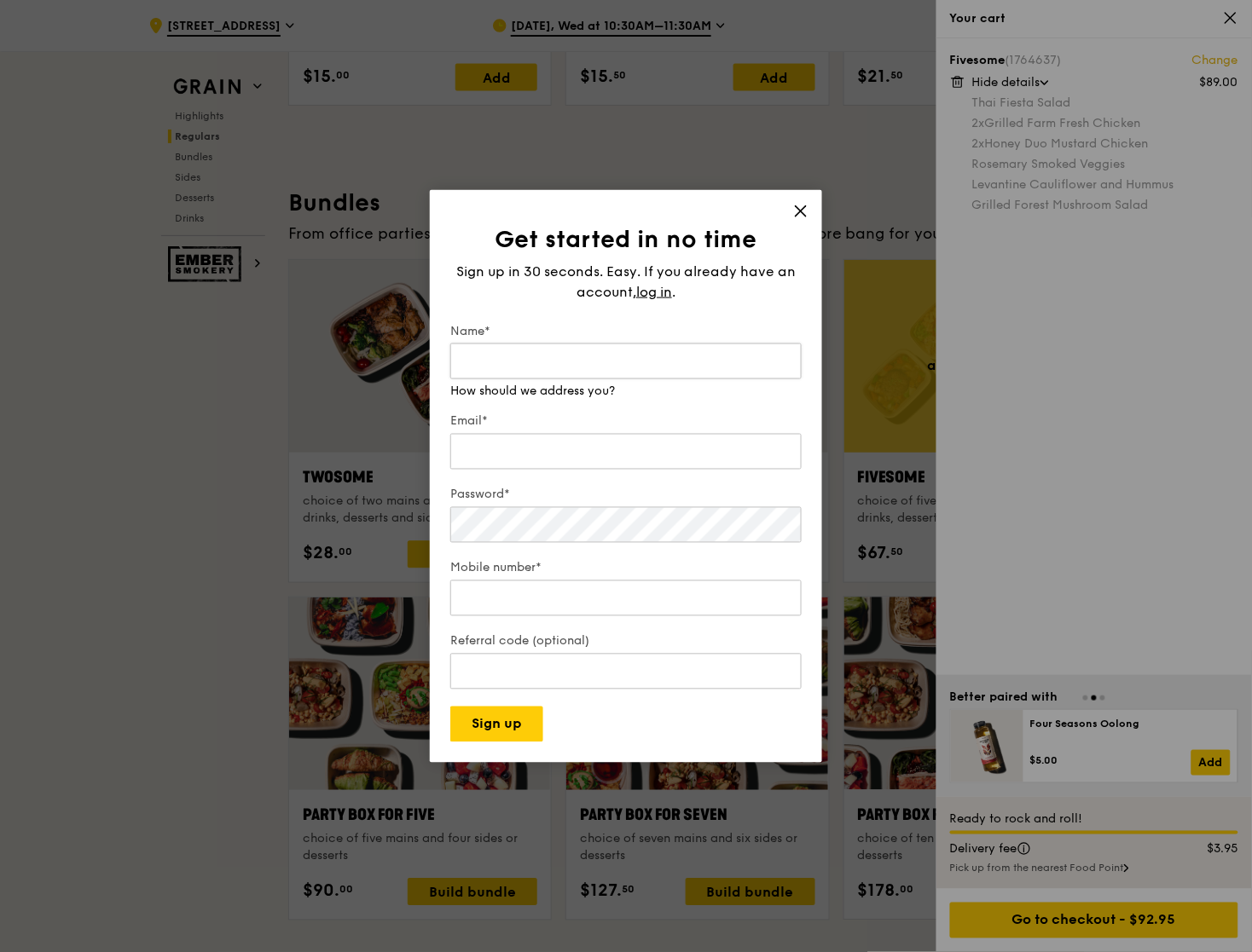
type input "S"
type input "Shawn"
click at [658, 294] on span "log in" at bounding box center [653, 291] width 36 height 20
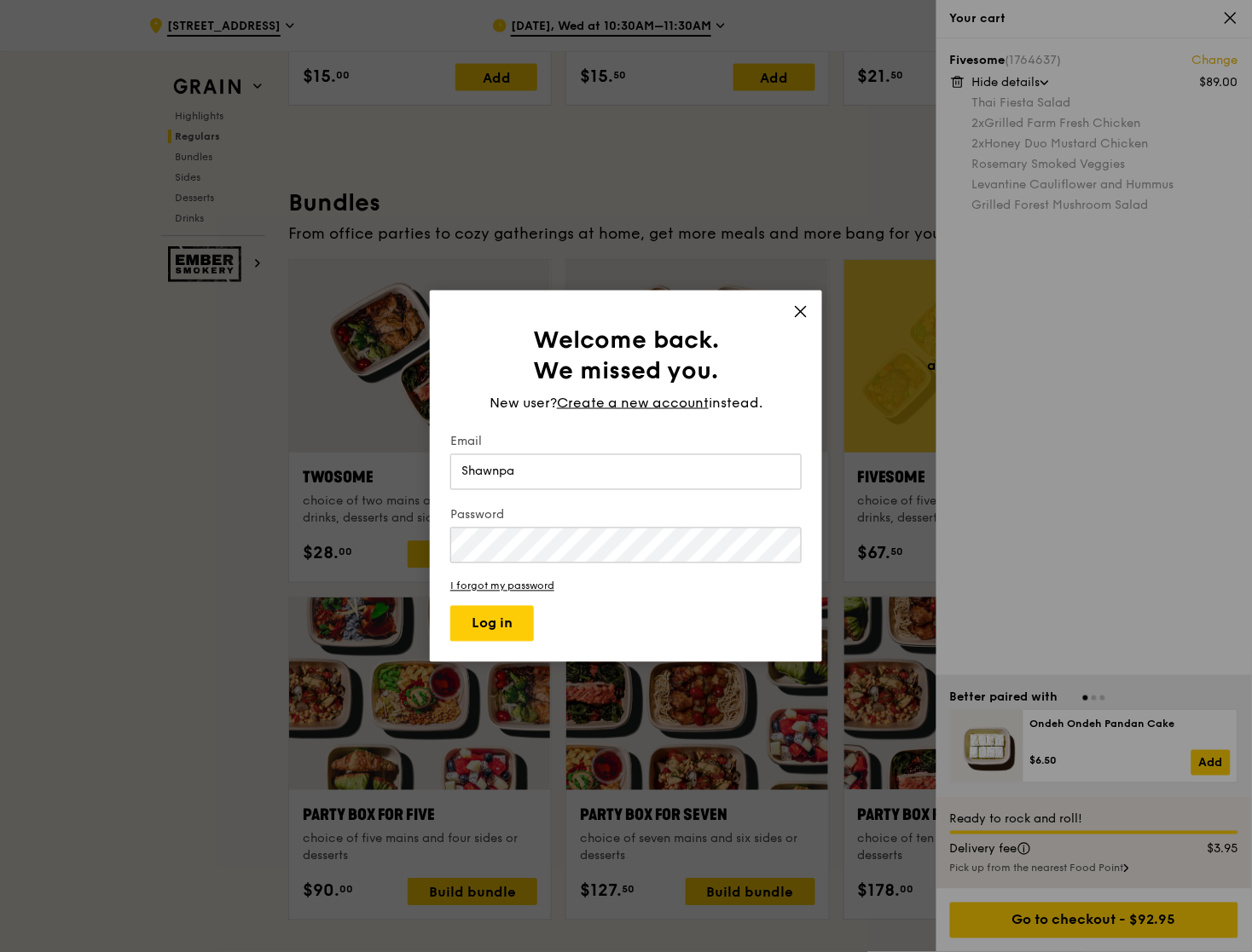
type input "Shawnpan"
click at [669, 399] on span "Create a new account" at bounding box center [633, 401] width 152 height 20
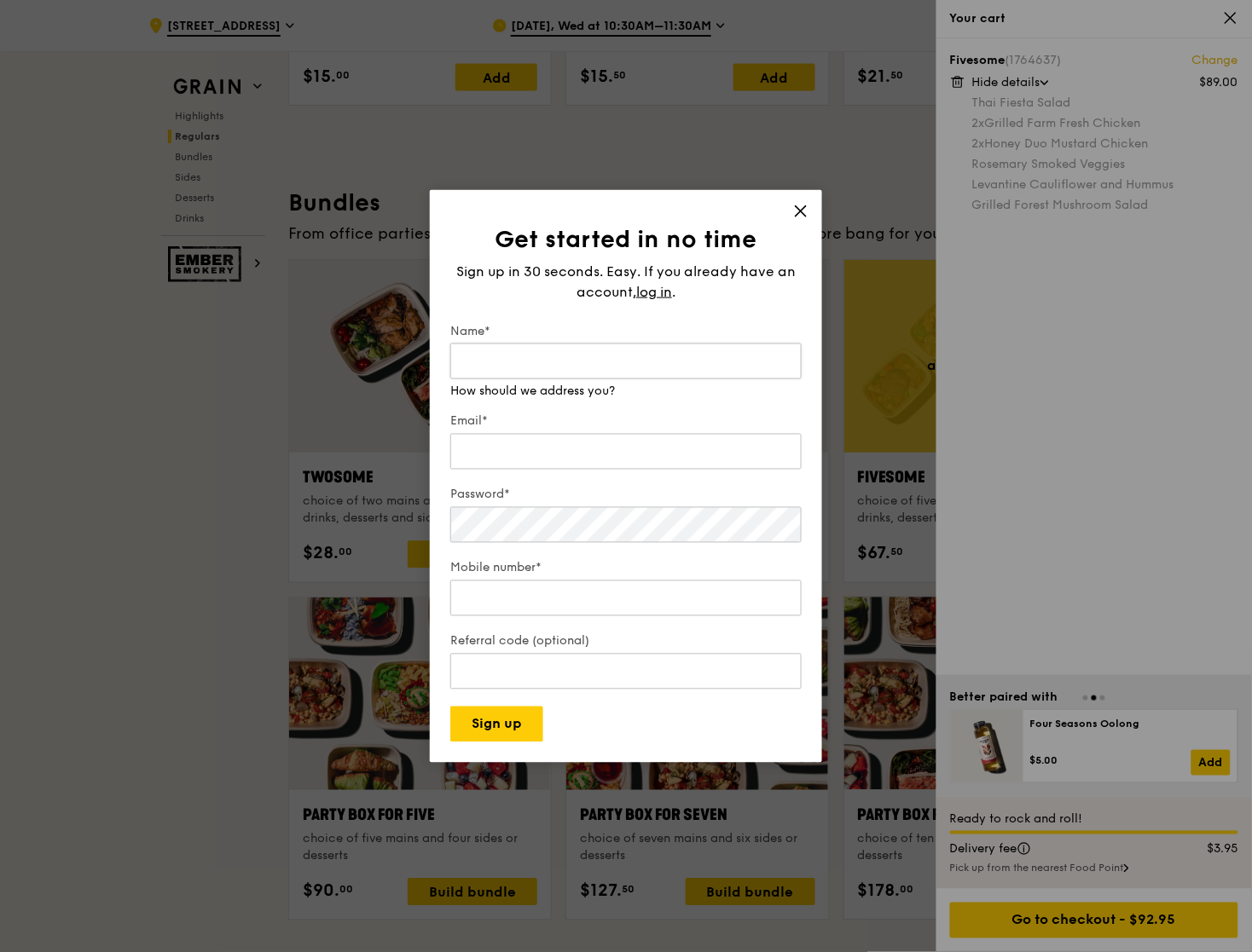
click at [521, 364] on input "Name*" at bounding box center [625, 360] width 352 height 36
type input "s"
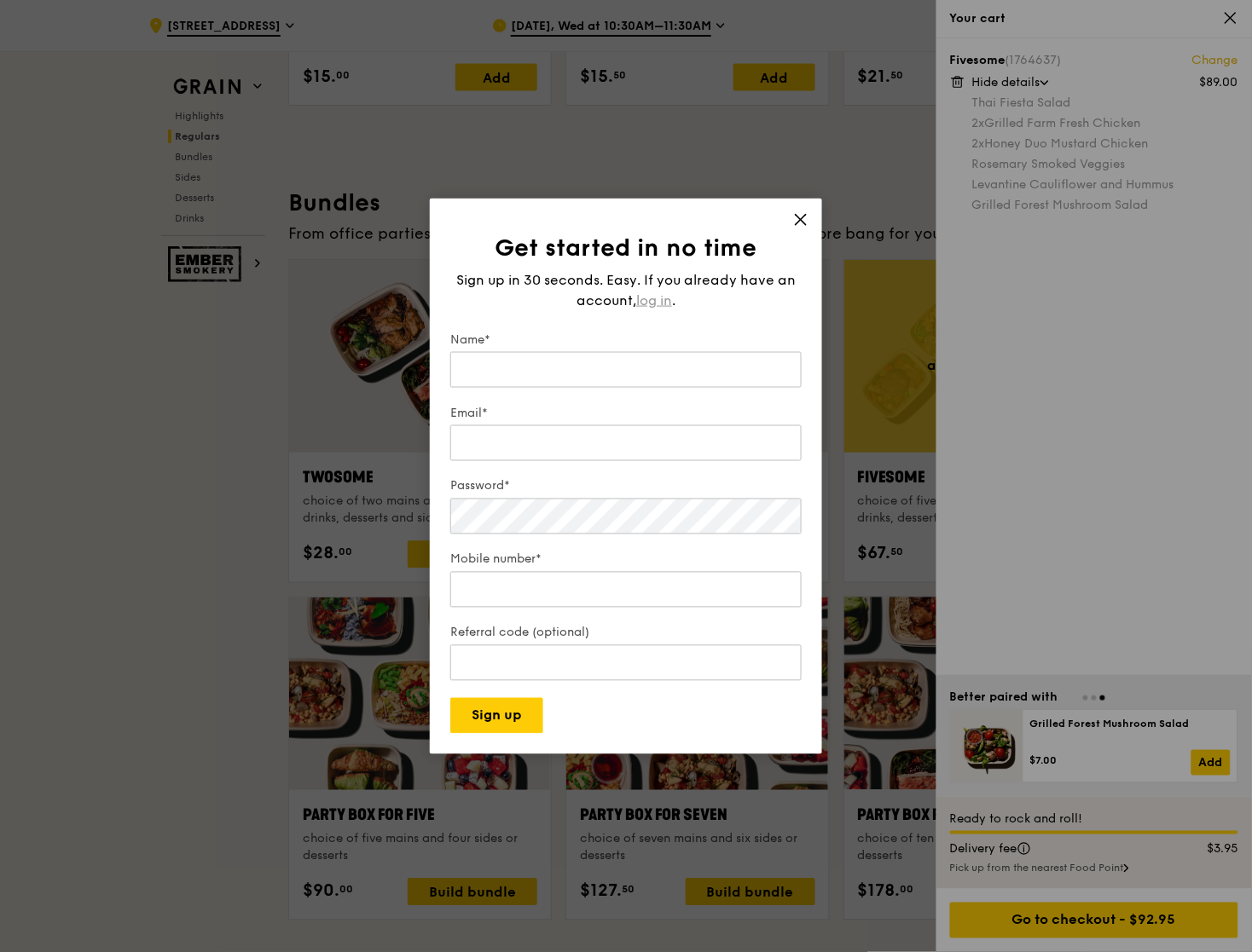
click at [655, 294] on span "log in" at bounding box center [653, 299] width 36 height 20
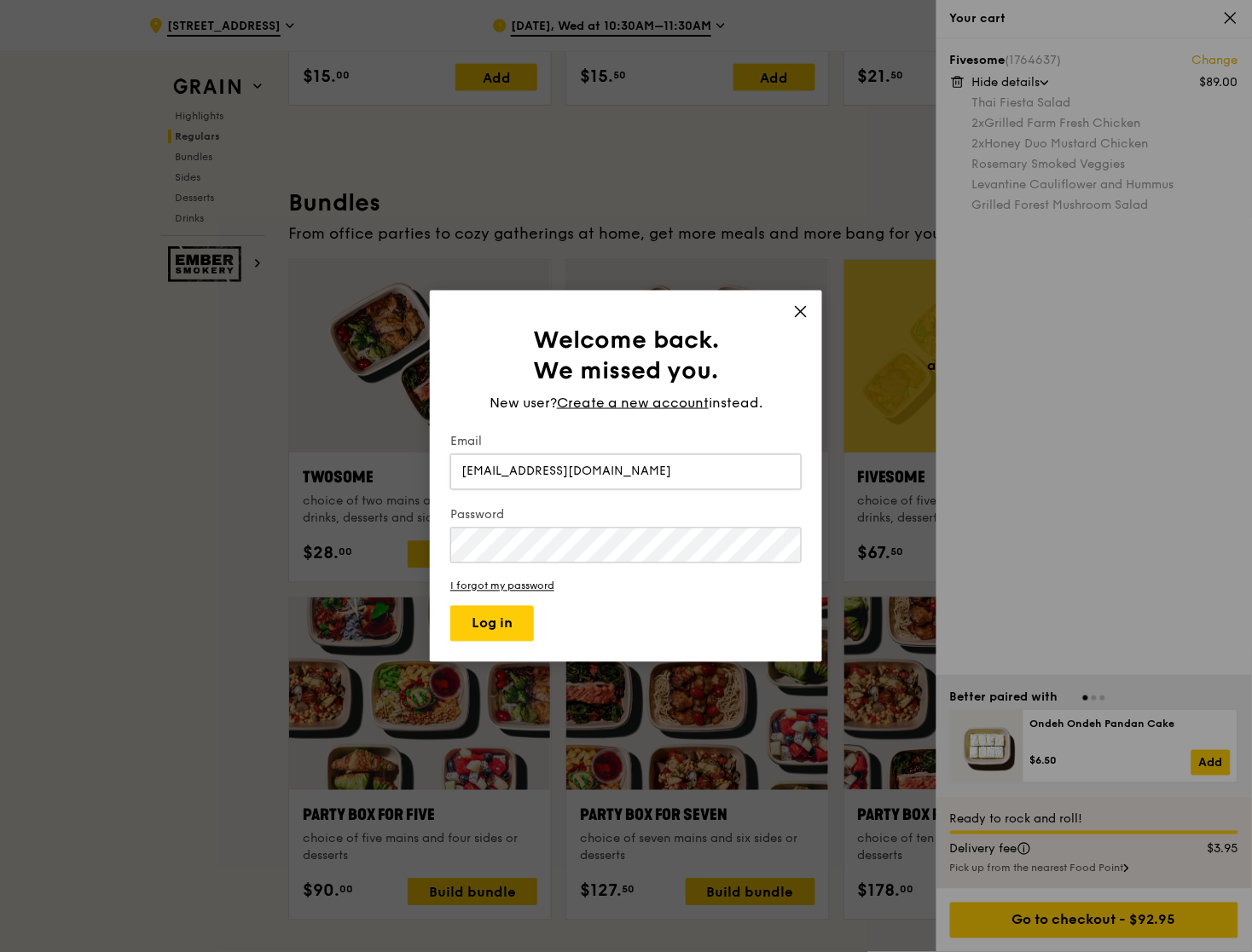
type input "shawnpang@hotmail.sg"
click at [450, 606] on button "Log in" at bounding box center [491, 624] width 84 height 36
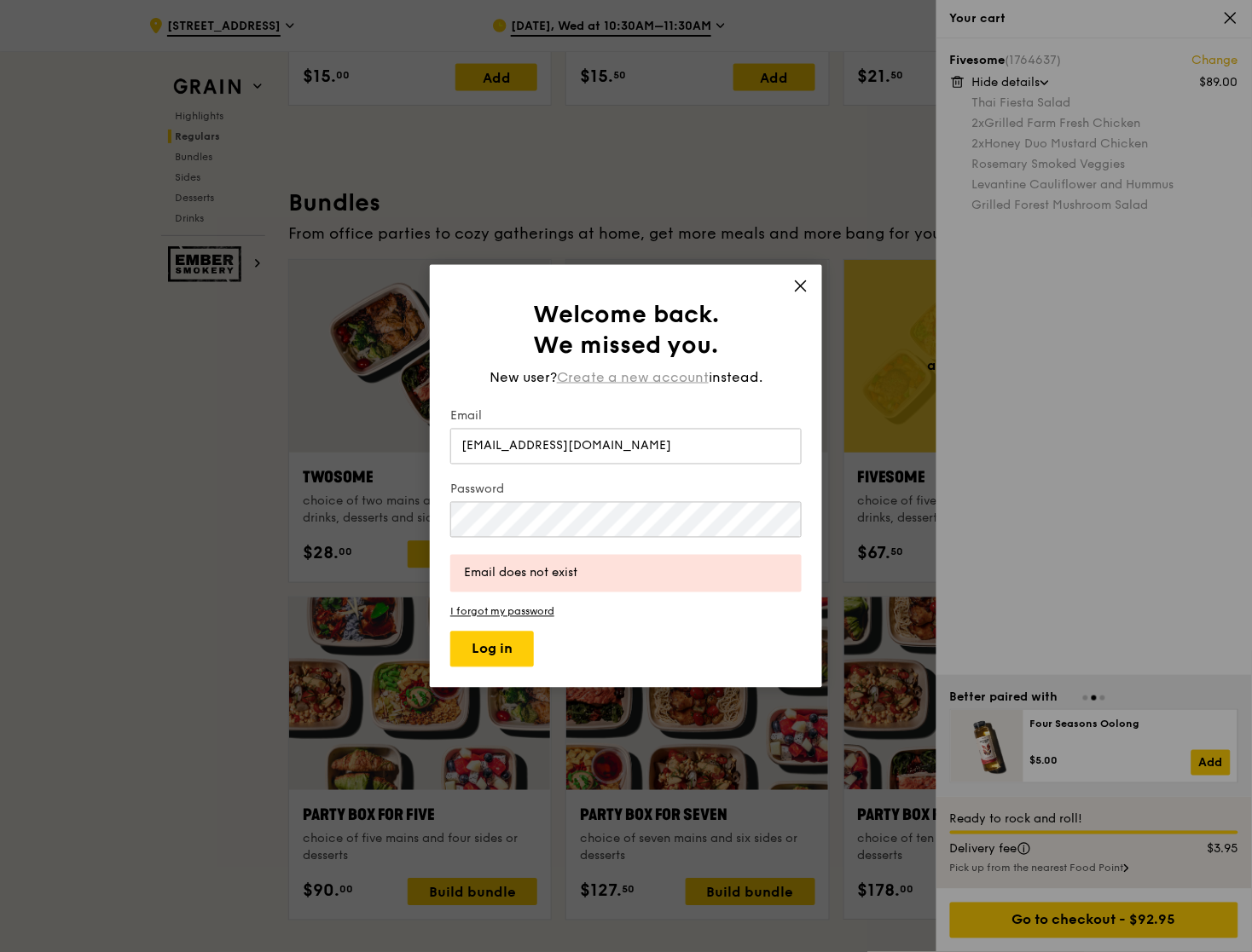
click at [636, 380] on span "Create a new account" at bounding box center [633, 376] width 152 height 20
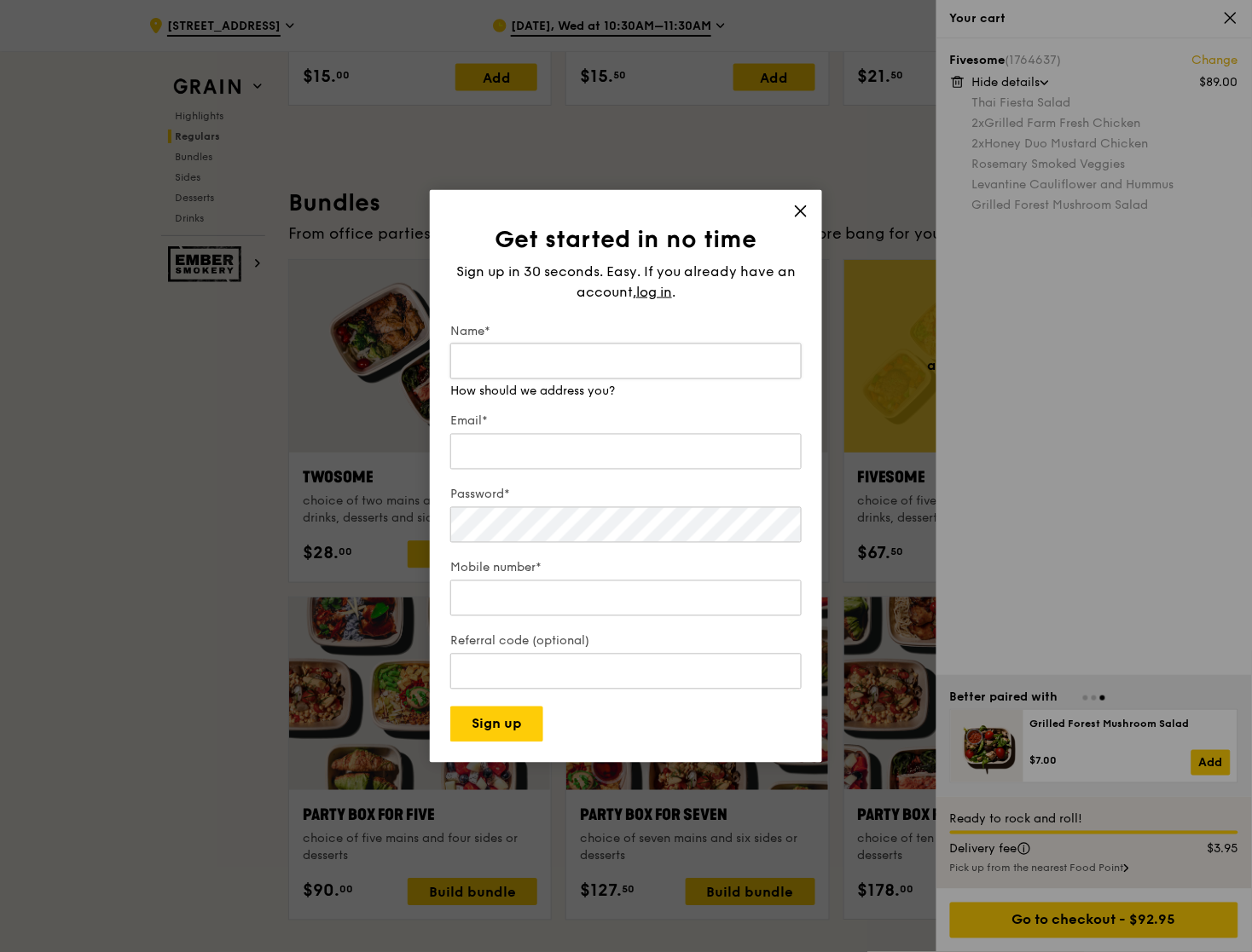
click at [522, 361] on input "Name*" at bounding box center [625, 360] width 352 height 36
type input "Shawn Pang"
click at [535, 449] on input "Email*" at bounding box center [625, 450] width 352 height 36
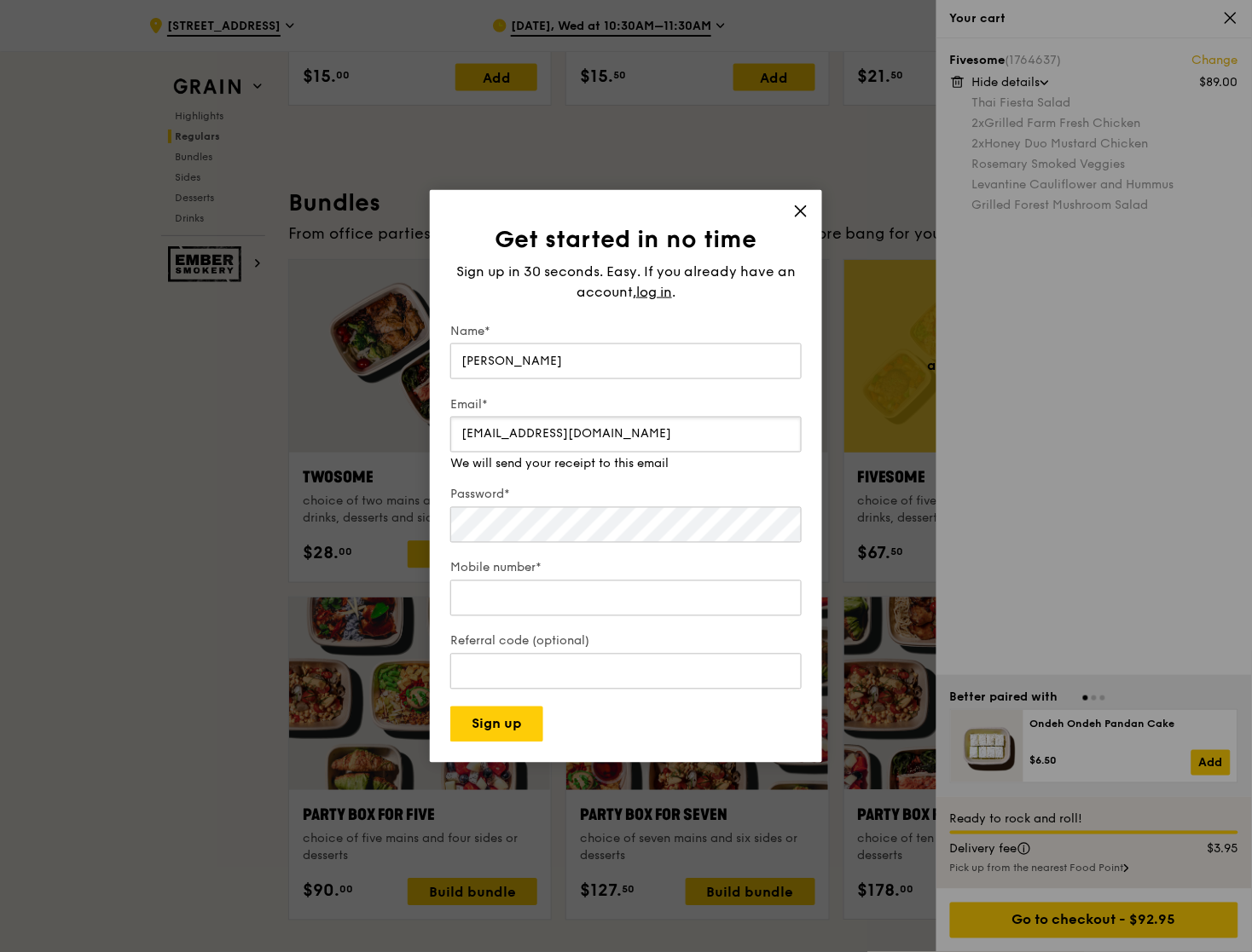
type input "shawnpang@hotmail.sg"
type input "90028530"
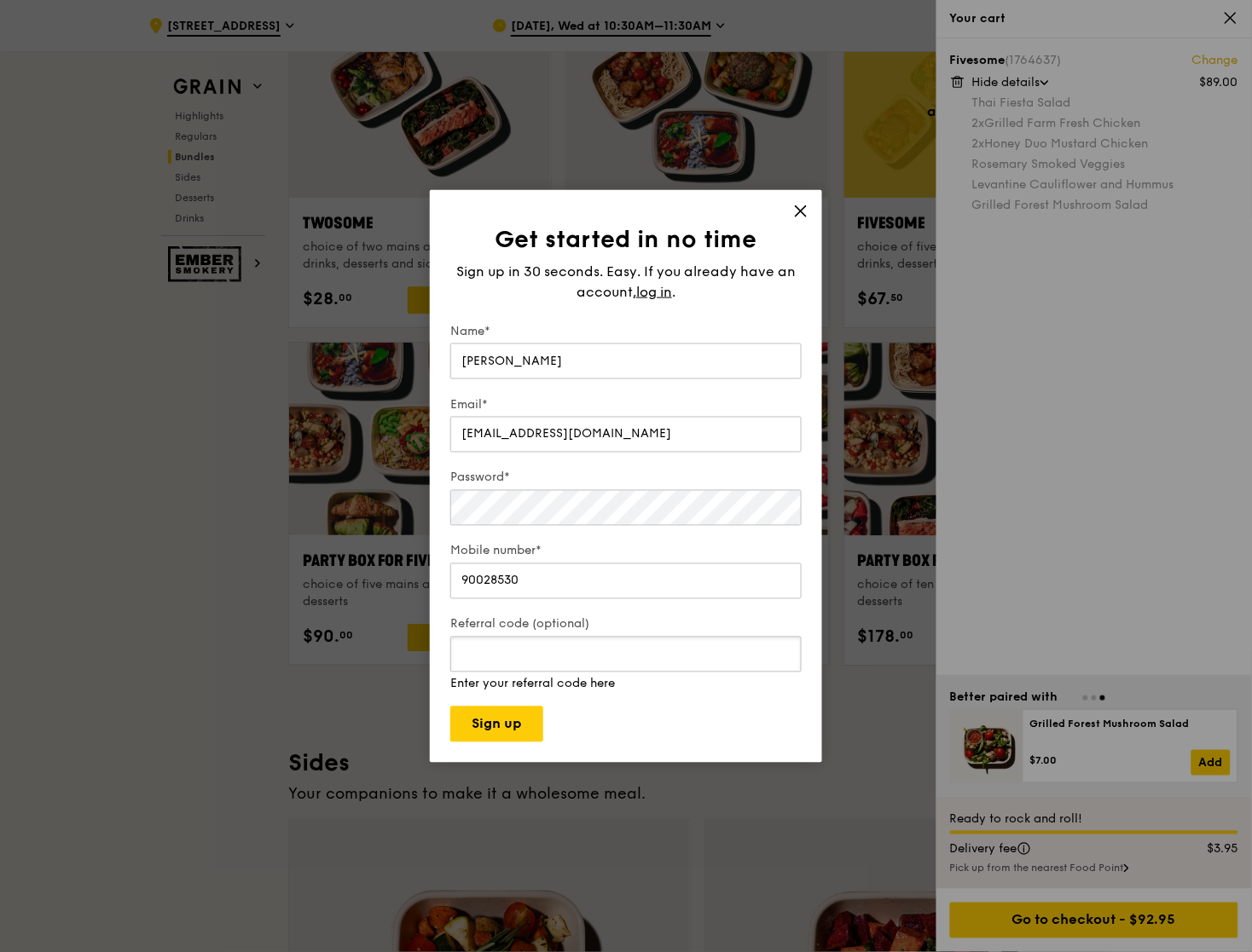
scroll to position [2637, 0]
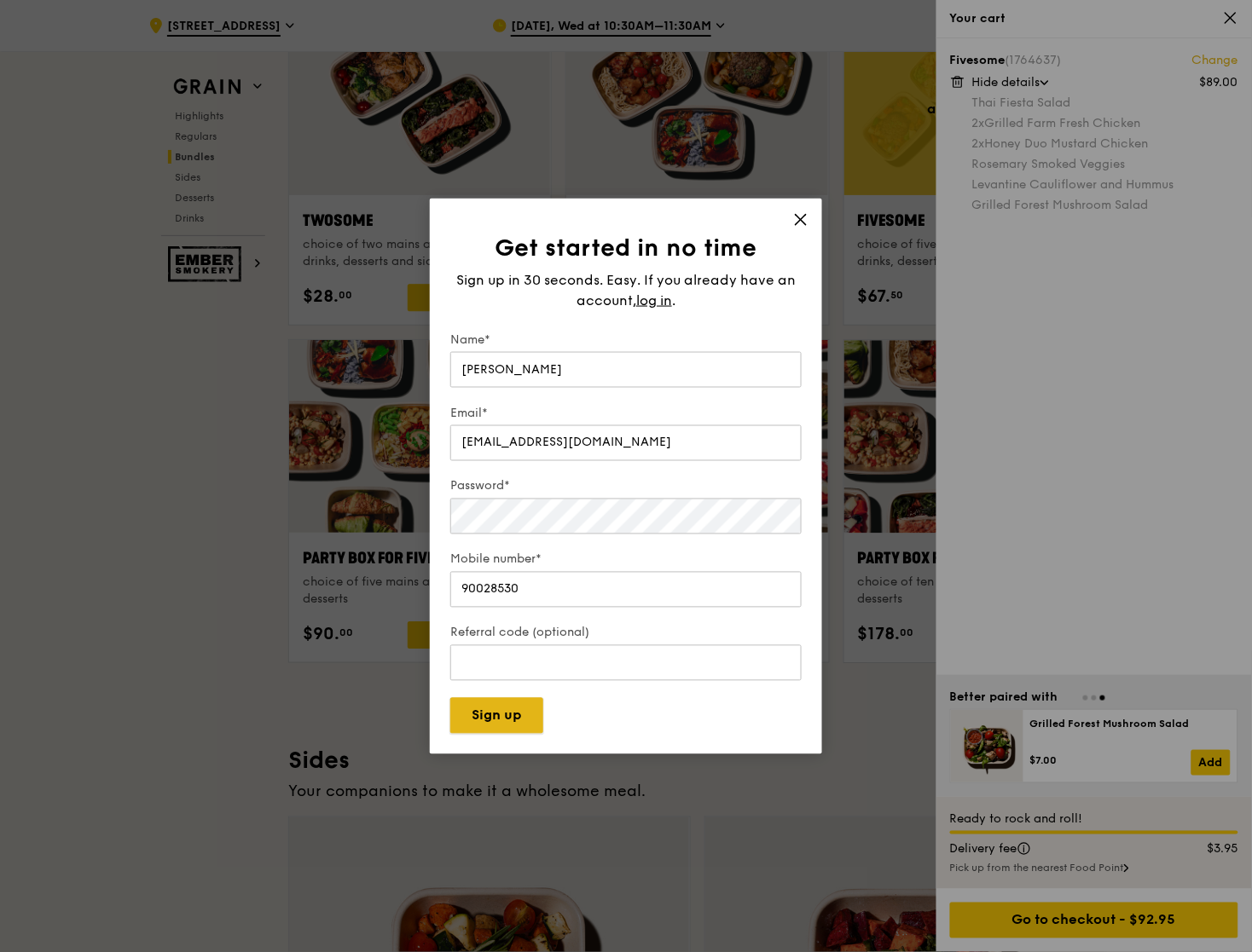
click at [511, 722] on button "Sign up" at bounding box center [496, 715] width 93 height 36
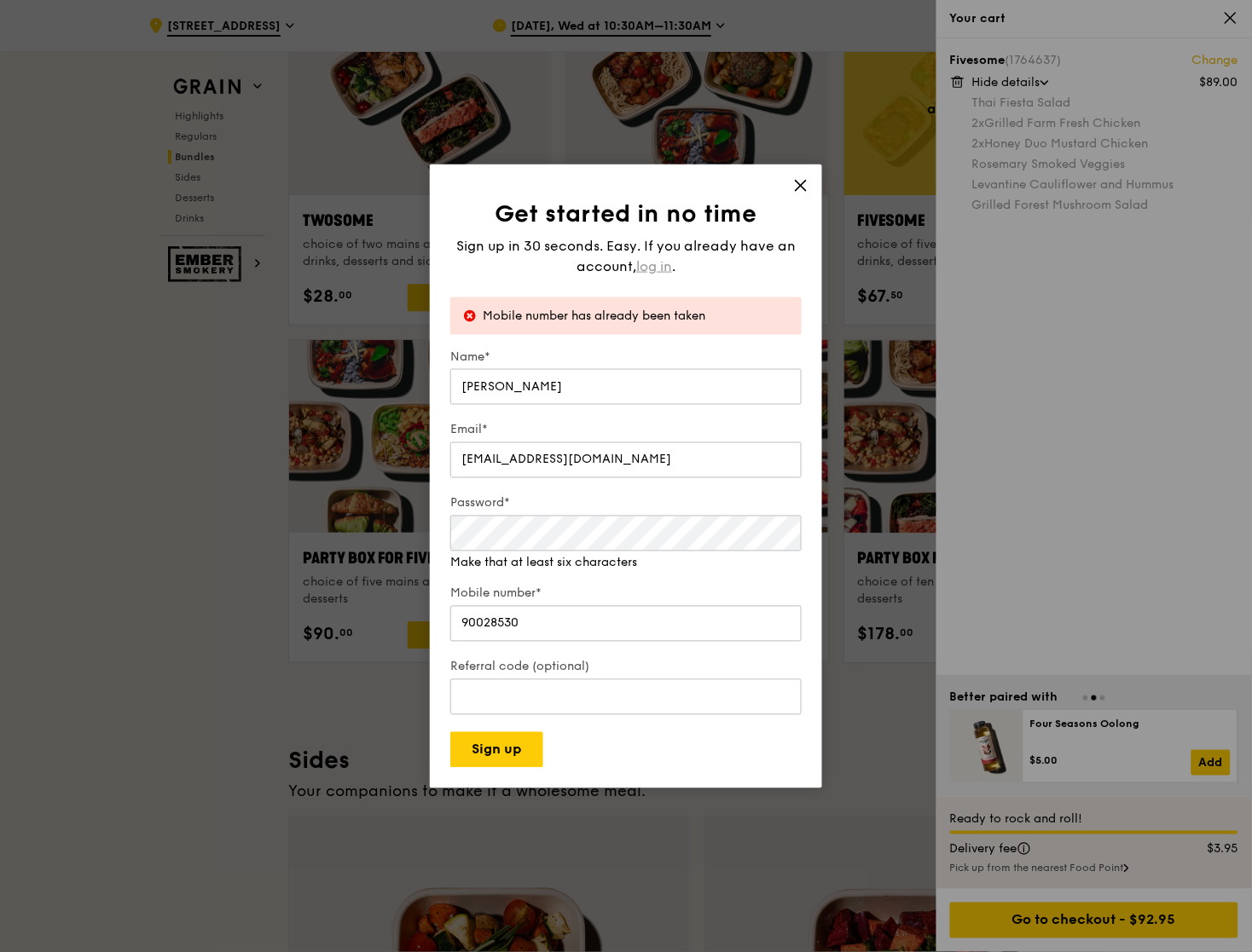
click at [665, 264] on span "log in" at bounding box center [653, 266] width 36 height 20
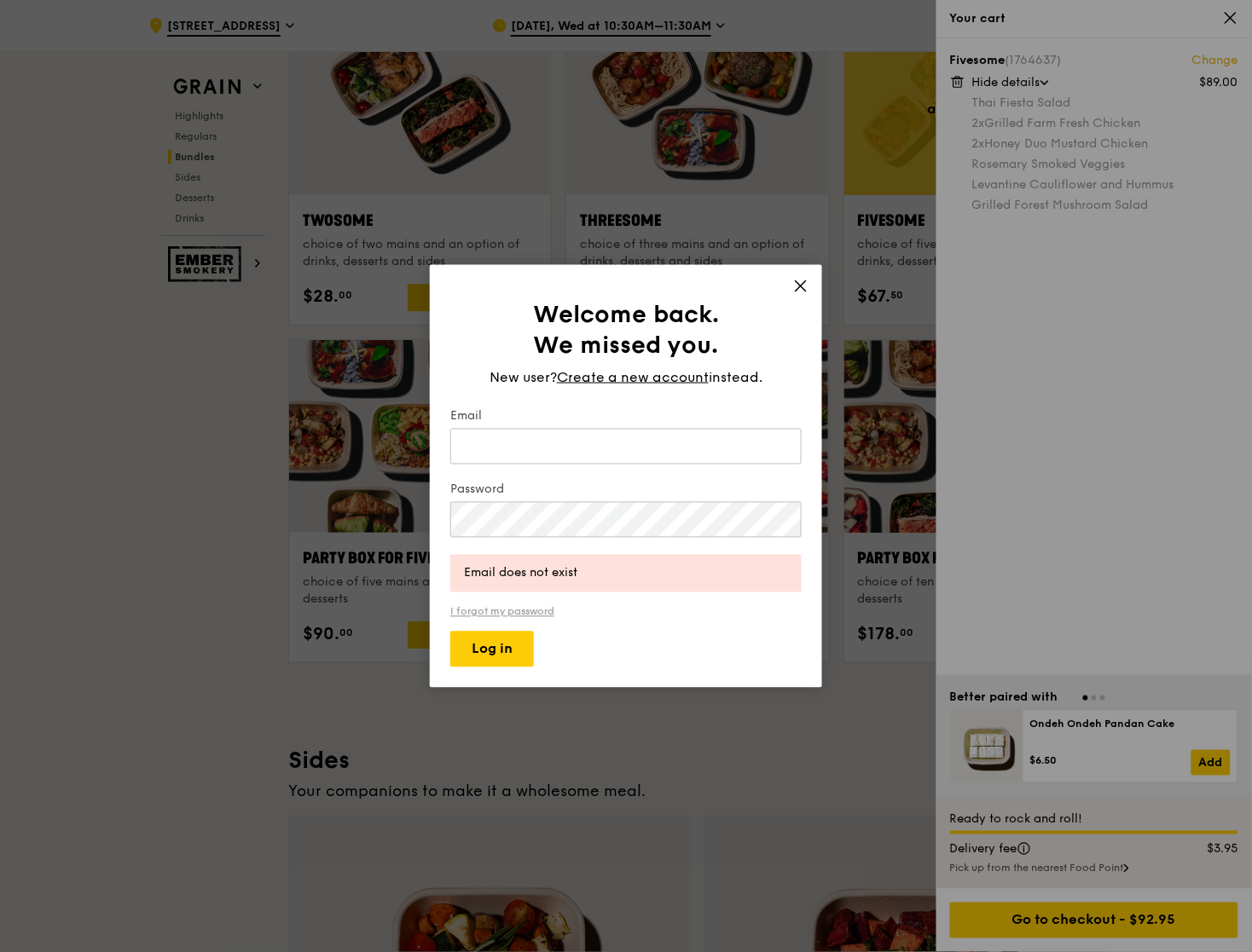
click at [497, 610] on link "I forgot my password" at bounding box center [625, 612] width 352 height 12
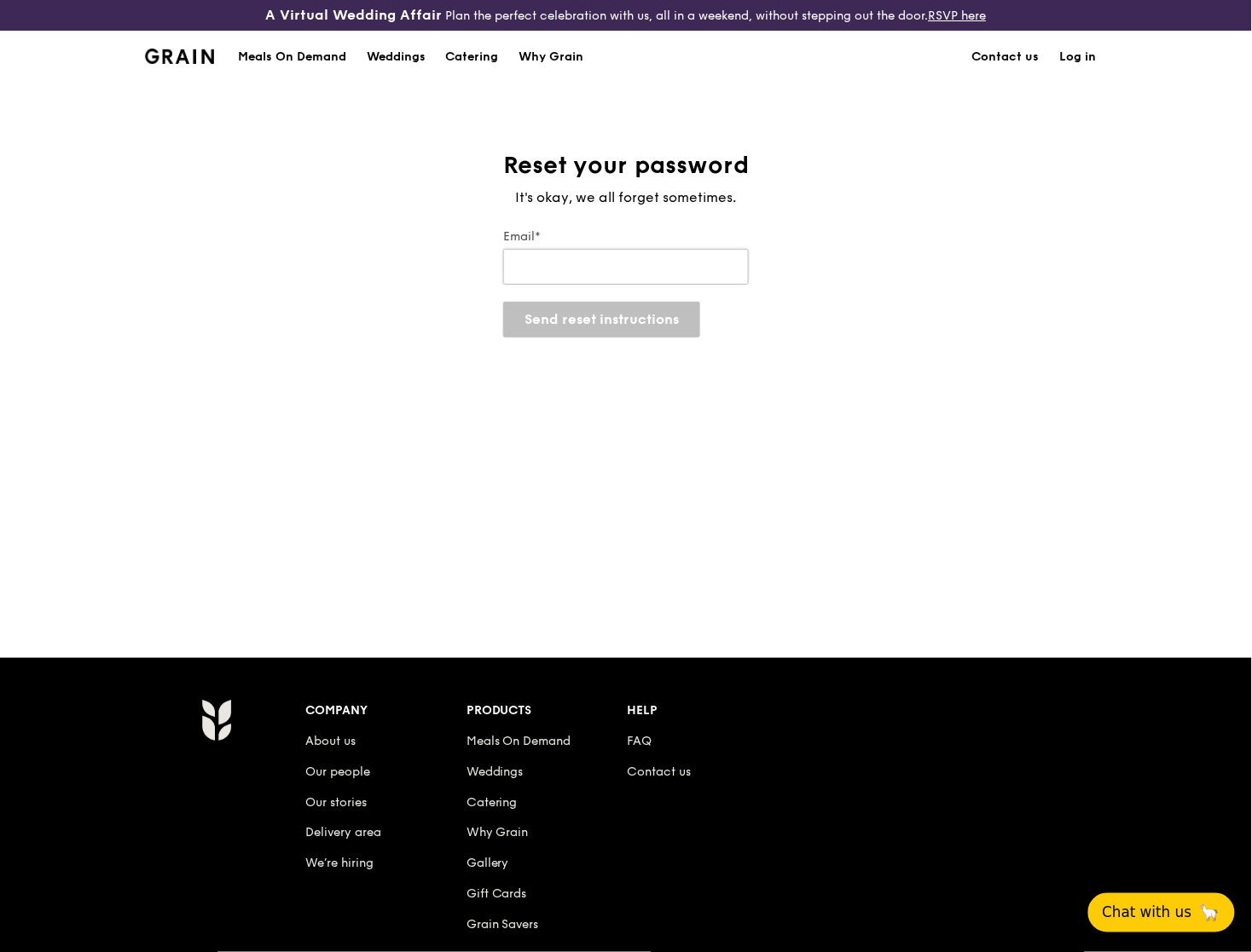
click at [636, 271] on input "Email*" at bounding box center [625, 267] width 246 height 36
type input "shawnpang@hotmail.sg"
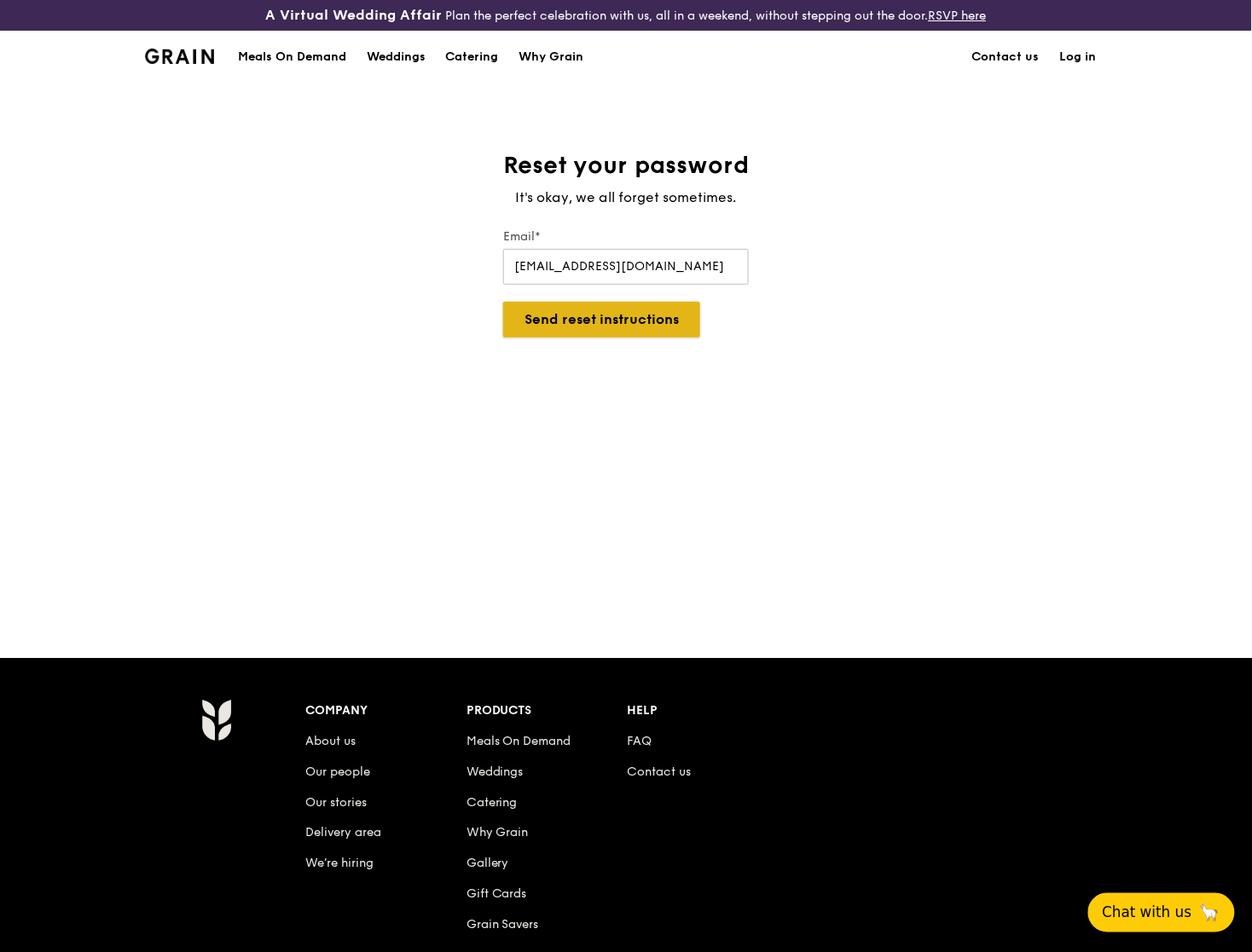
click at [607, 327] on button "Send reset instructions" at bounding box center [601, 319] width 197 height 36
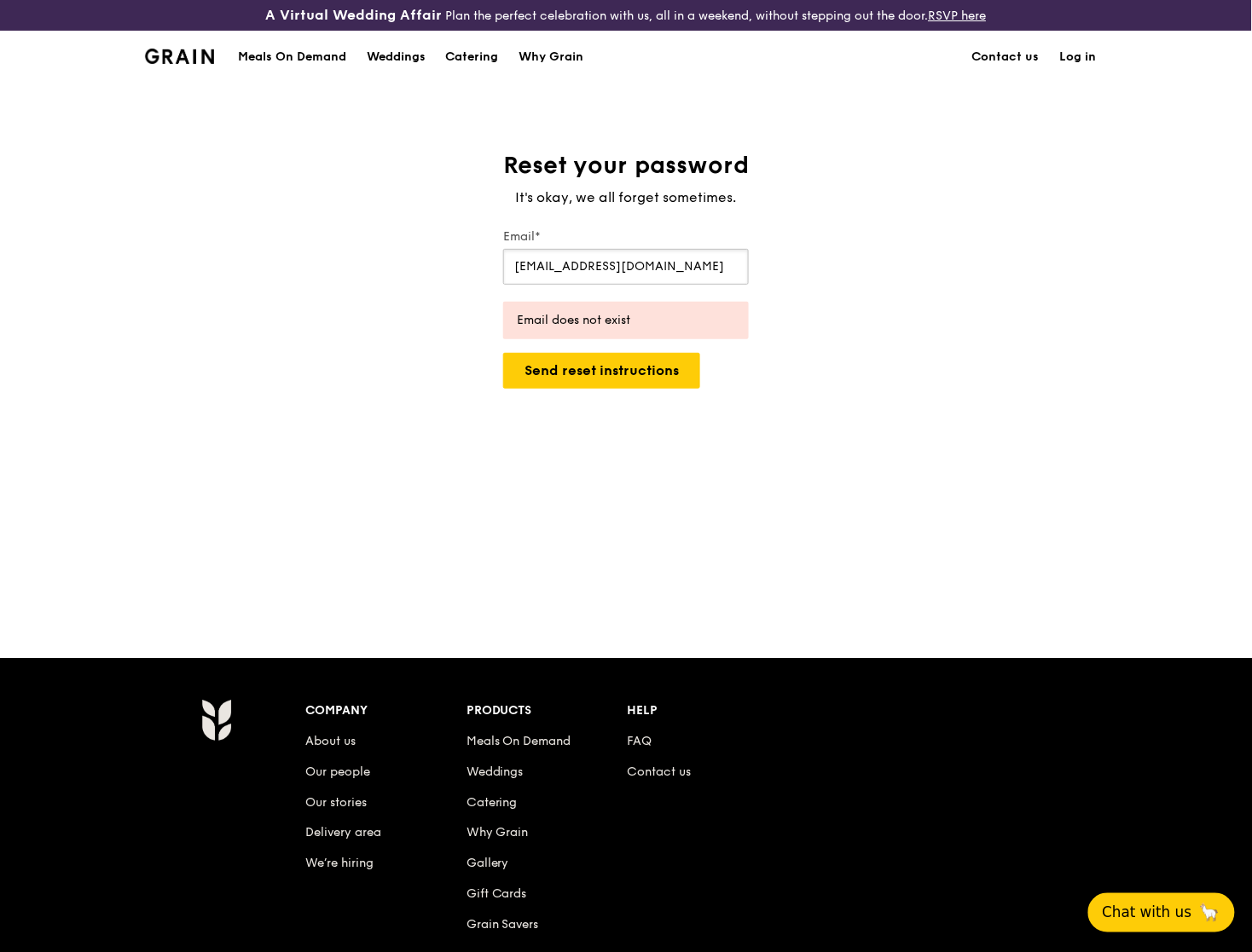
click at [613, 270] on input "shawnpang@hotmail.sg" at bounding box center [625, 267] width 246 height 36
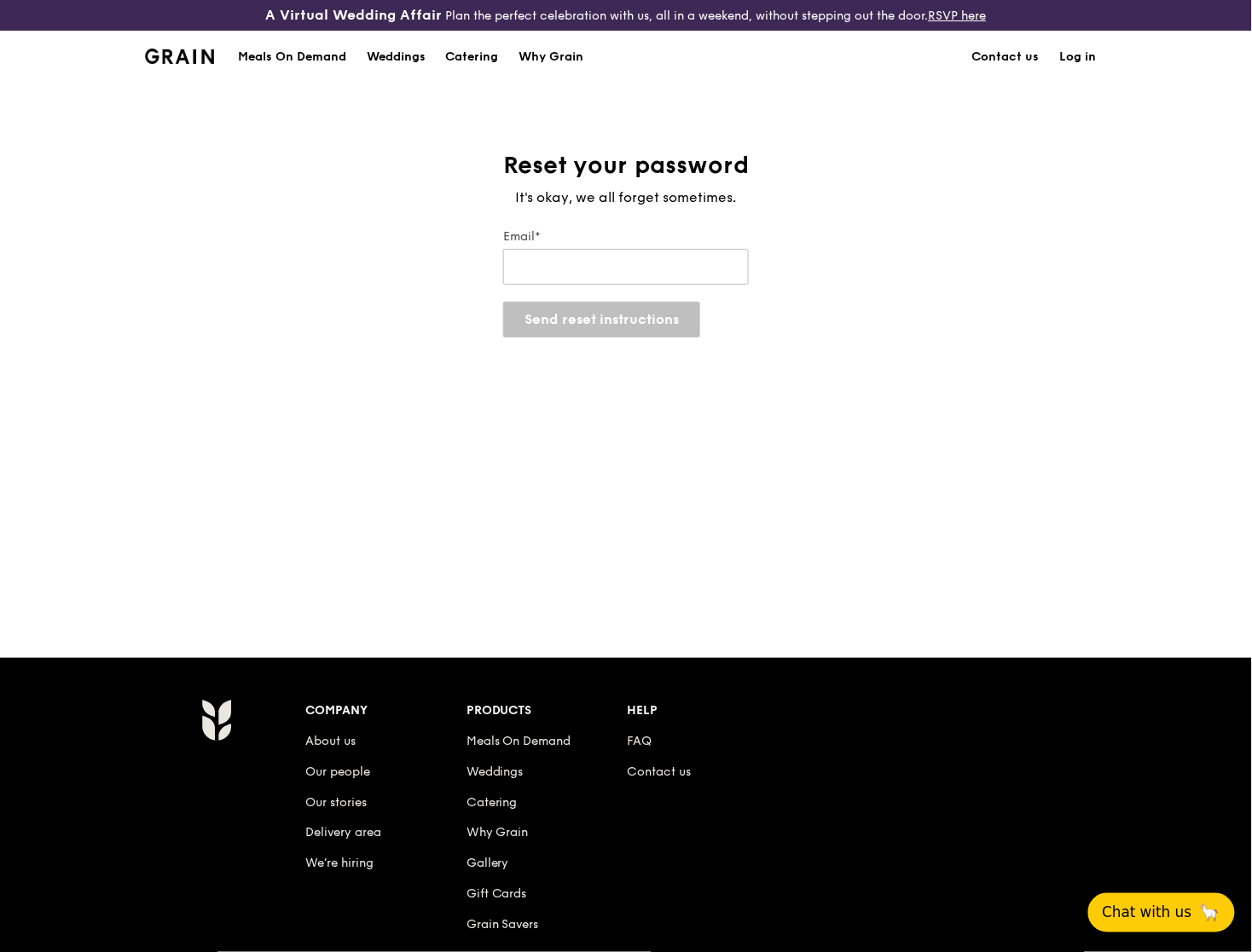
click at [1085, 62] on link "Log in" at bounding box center [1078, 57] width 57 height 51
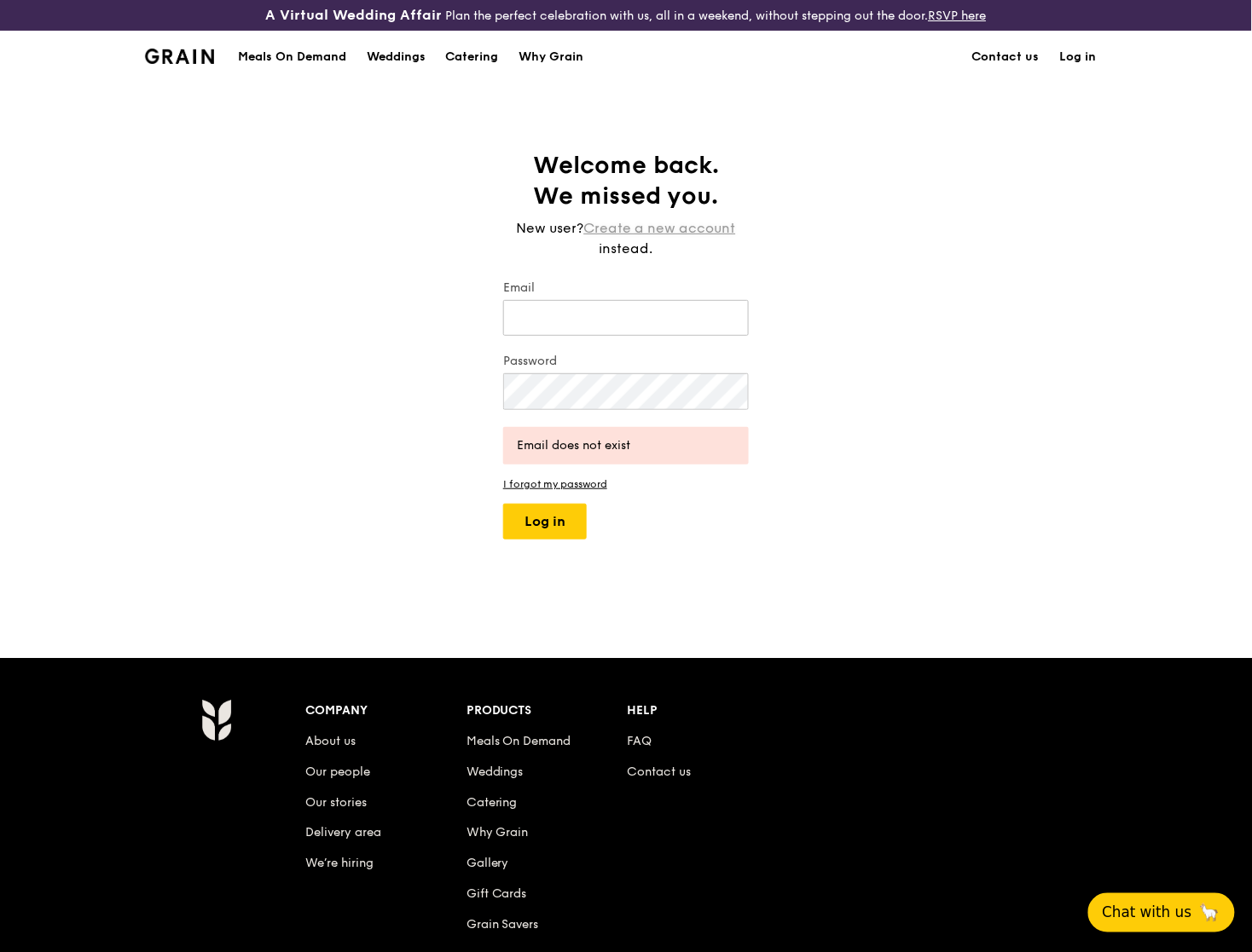
click at [664, 229] on link "Create a new account" at bounding box center [660, 228] width 152 height 20
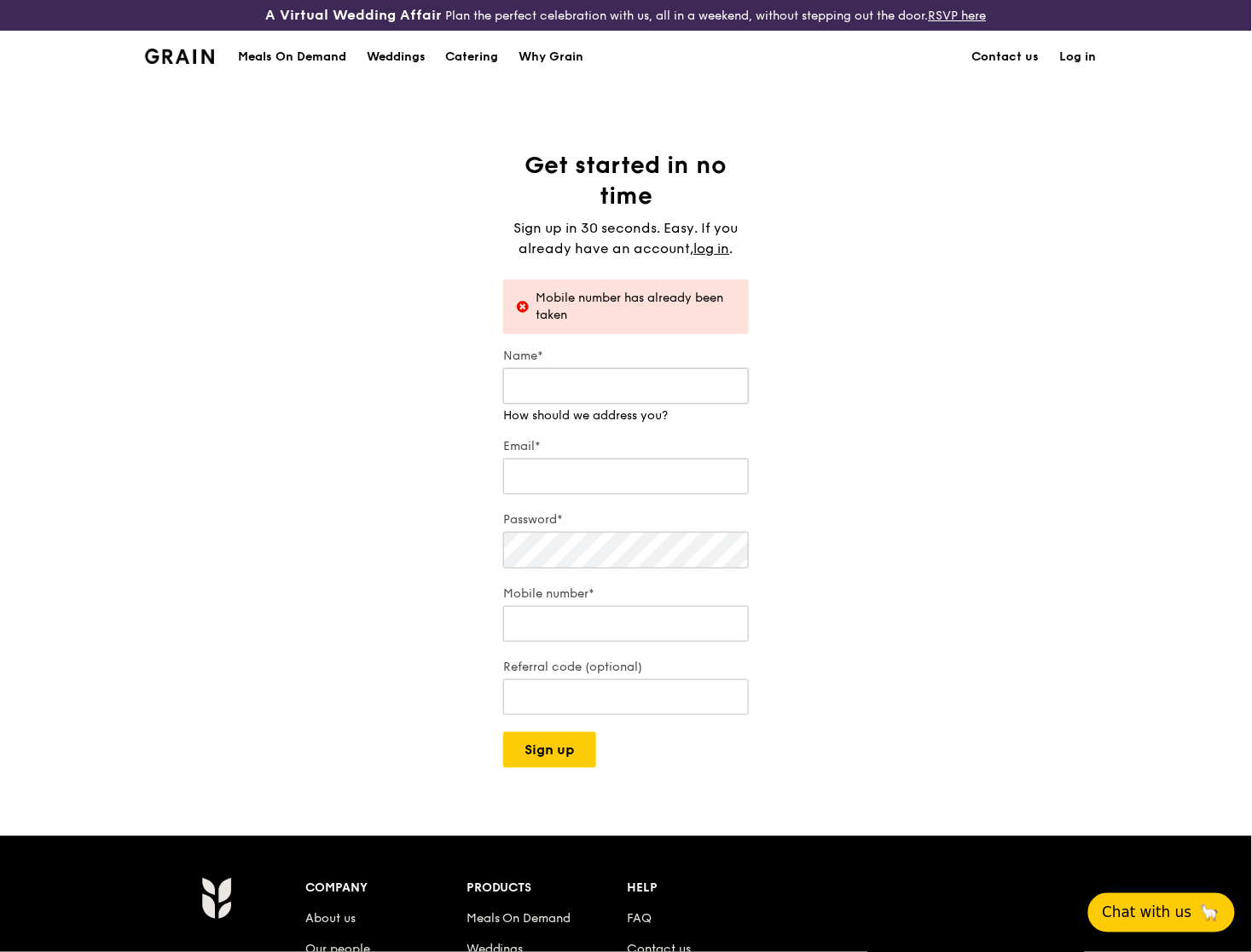
click at [567, 391] on input "Name*" at bounding box center [625, 385] width 246 height 36
type input "shawnpang@hotmail.sg"
click at [609, 383] on input "shawnpang@hotmail.sg" at bounding box center [625, 385] width 246 height 36
click at [571, 480] on div "Email*" at bounding box center [625, 468] width 246 height 60
paste input "shawnpang@hotmail.sg"
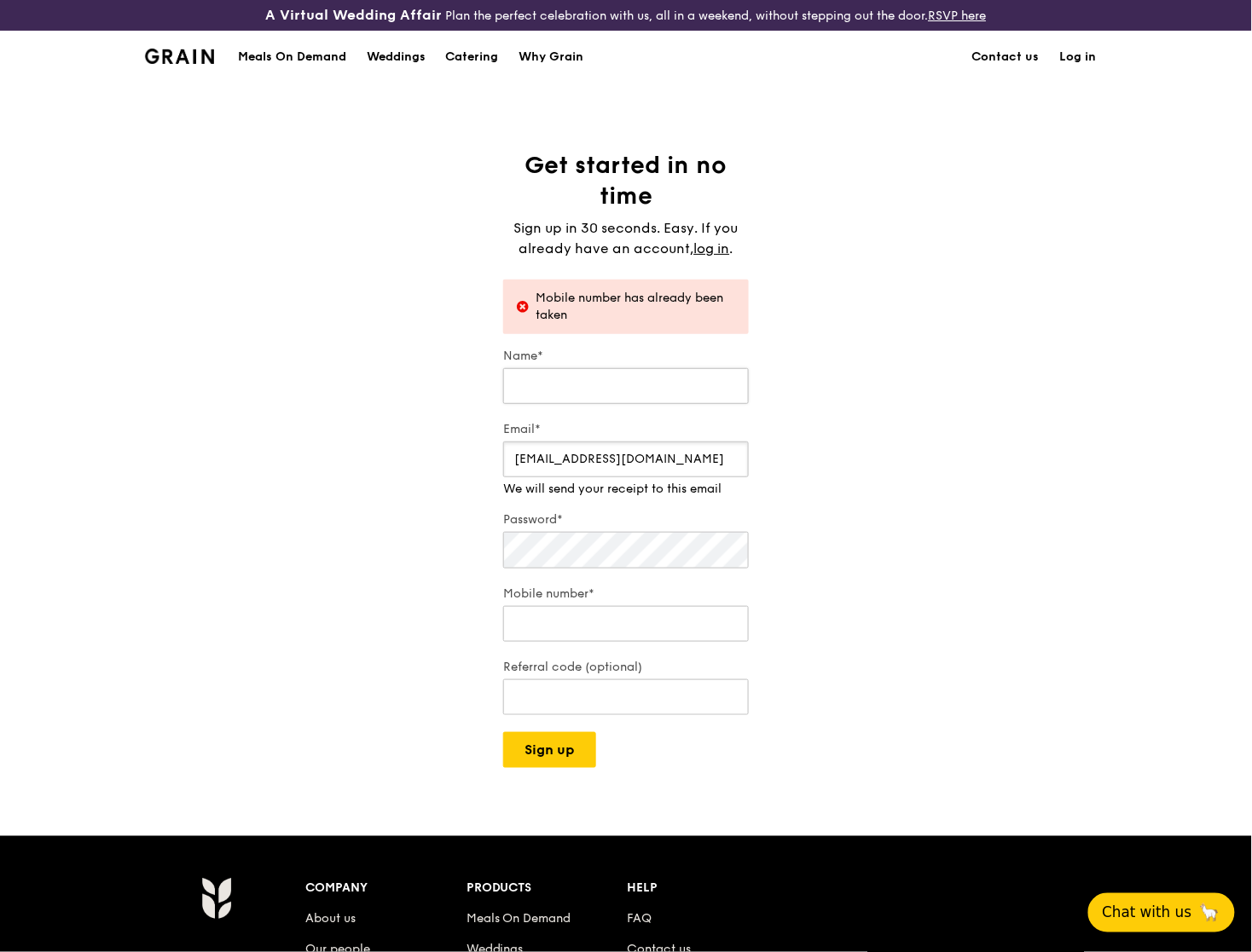
type input "shawnpang@hotmail.sg"
click at [599, 398] on input "Name*" at bounding box center [625, 385] width 246 height 36
type input "Shawn"
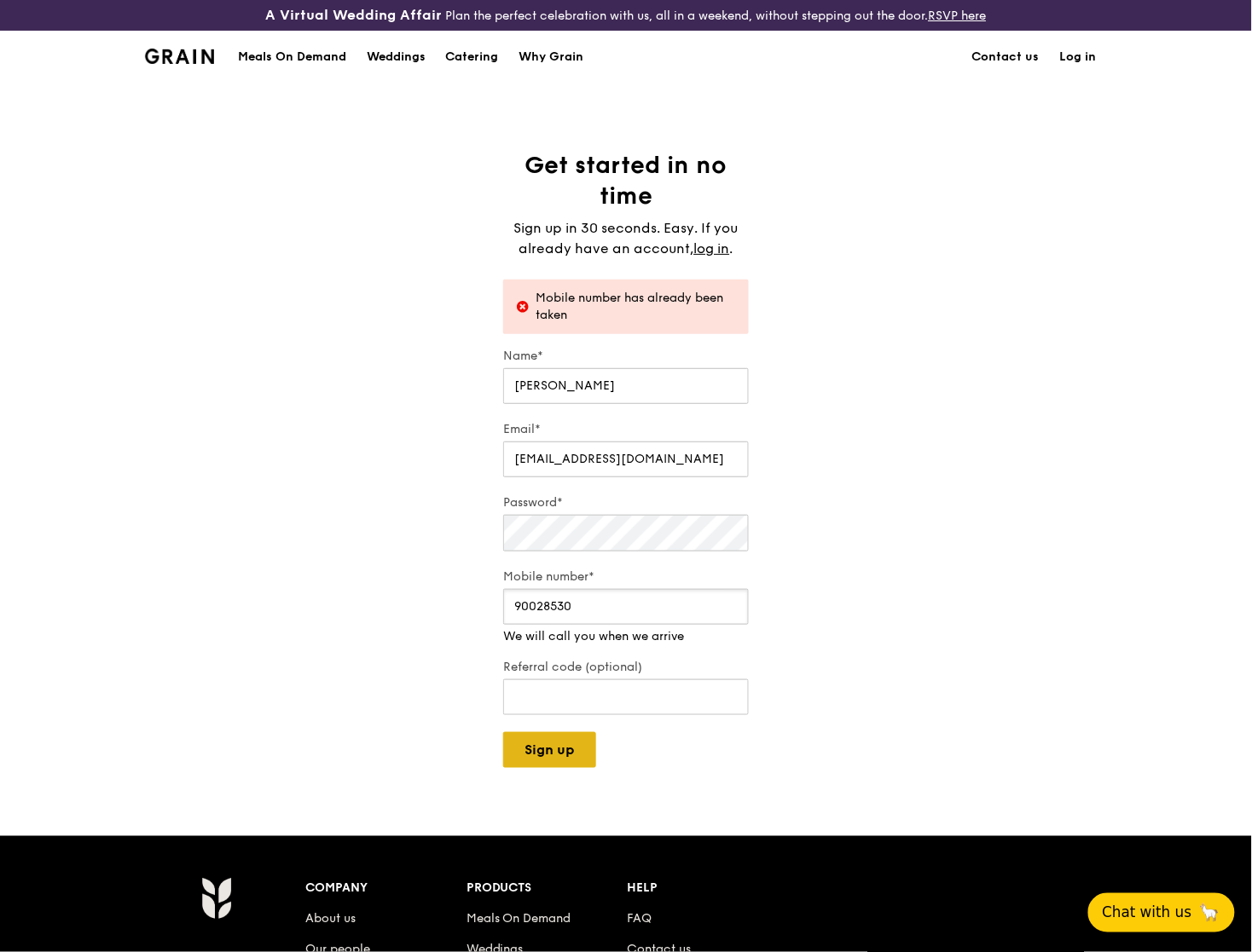
type input "90028530"
click at [541, 764] on div "A Virtual Wedding Affair Plan the perfect celebration with us, all in a weekend…" at bounding box center [626, 670] width 1252 height 1340
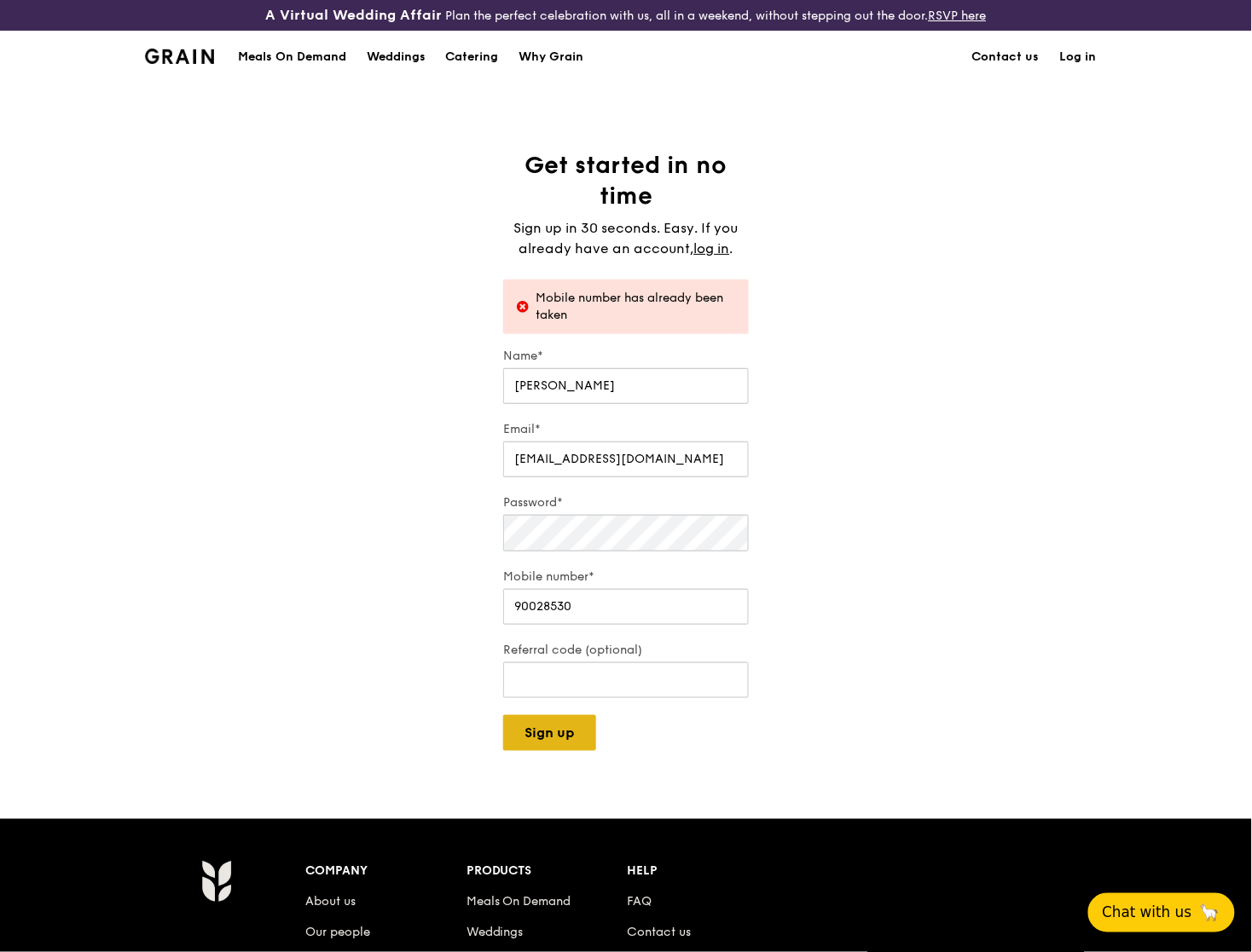
click at [541, 764] on div "A Virtual Wedding Affair Plan the perfect celebration with us, all in a weekend…" at bounding box center [626, 661] width 1252 height 1323
click at [547, 758] on div "A Virtual Wedding Affair Plan the perfect celebration with us, all in a weekend…" at bounding box center [626, 661] width 1252 height 1323
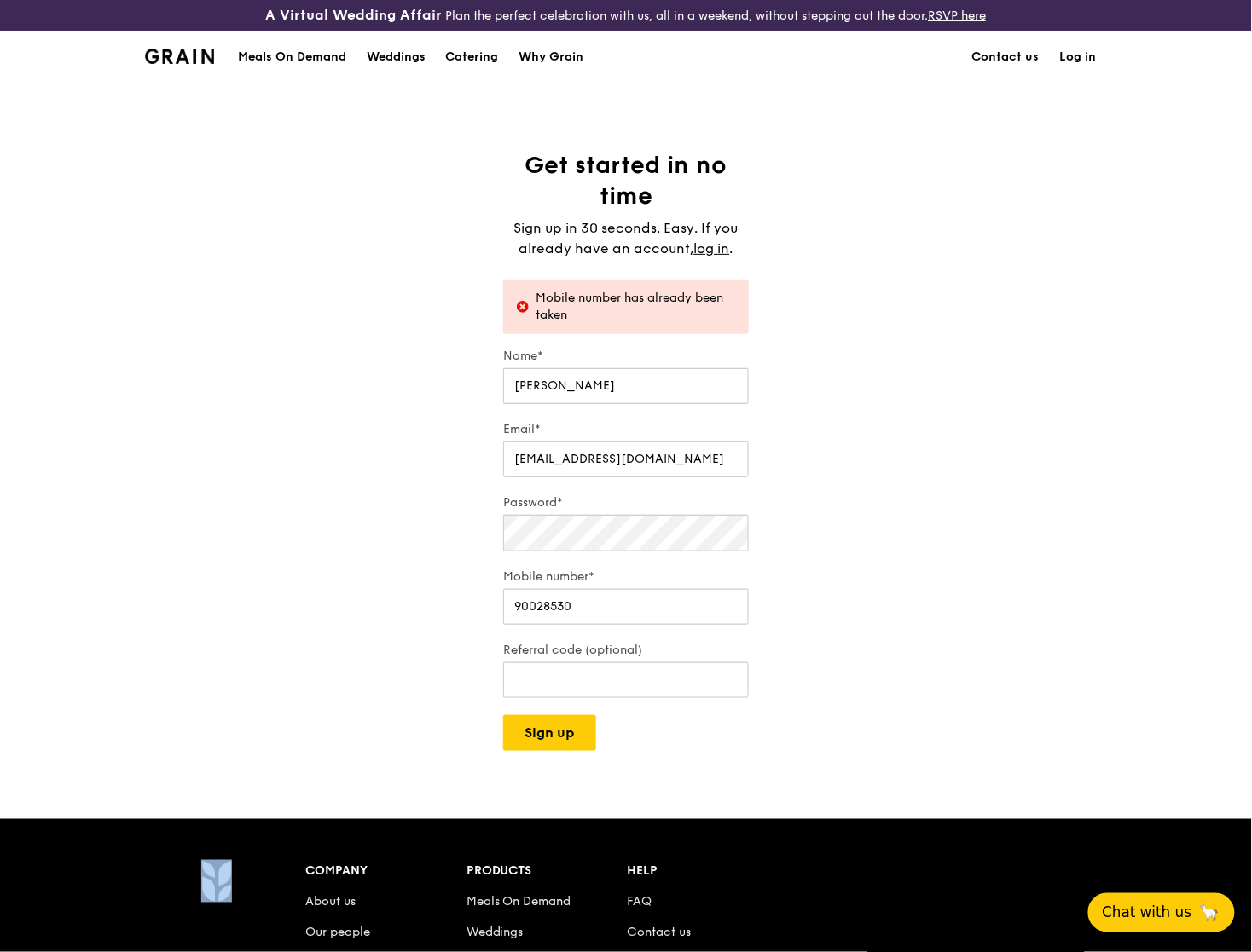
click at [547, 758] on div "A Virtual Wedding Affair Plan the perfect celebration with us, all in a weekend…" at bounding box center [626, 661] width 1252 height 1323
click at [559, 712] on form "Name* Shawn Email* shawnpang@hotmail.sg Password* Mobile number* 90028530 Refer…" at bounding box center [625, 549] width 246 height 403
click at [551, 725] on button "Sign up" at bounding box center [549, 733] width 93 height 36
click at [586, 395] on input "Shawn" at bounding box center [625, 385] width 246 height 36
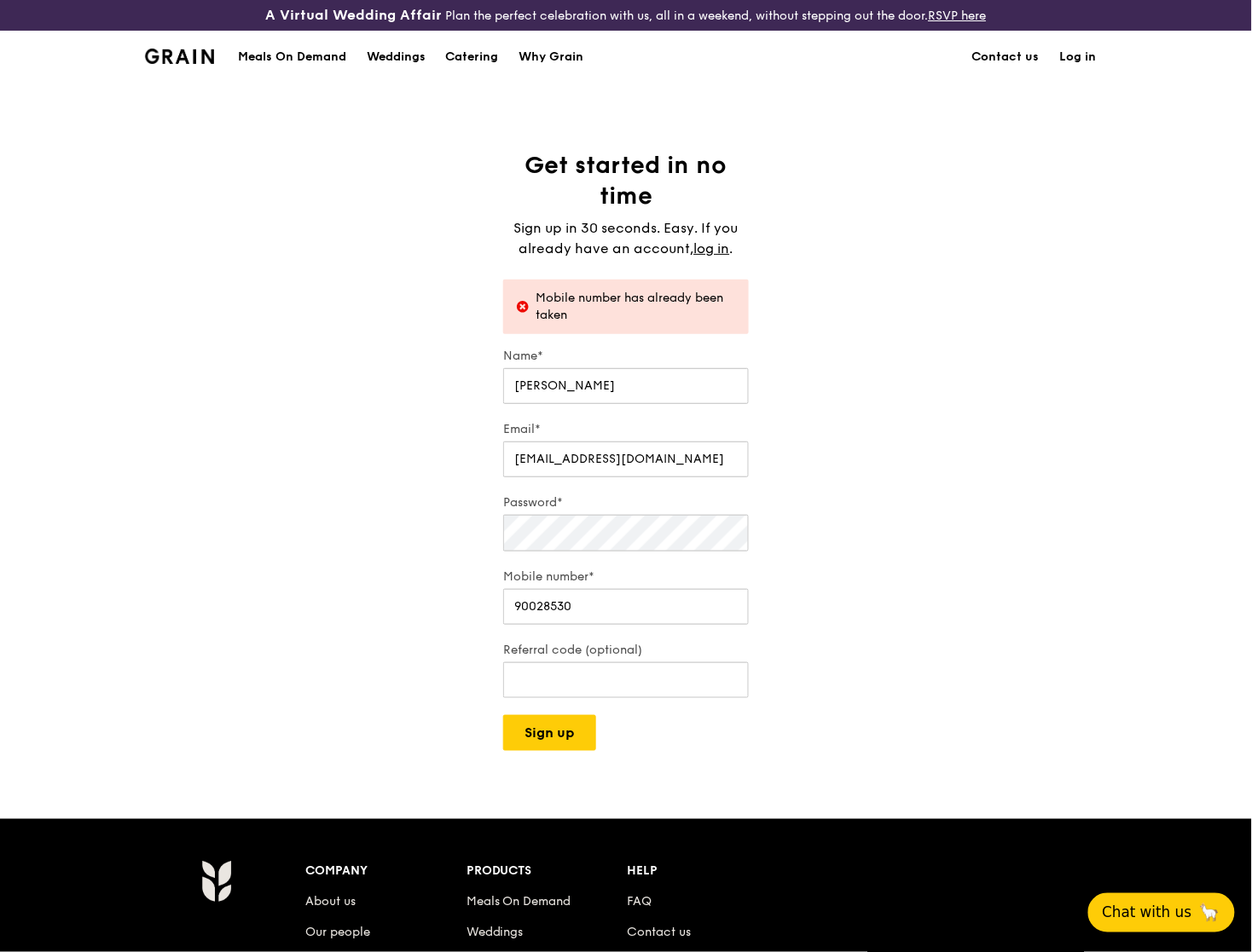
click at [862, 488] on div "Get started in no time Sign up in 30 seconds. Easy. If you already have an acco…" at bounding box center [626, 450] width 1252 height 601
click at [654, 472] on input "shawnpang@hotmail.sg" at bounding box center [625, 459] width 246 height 36
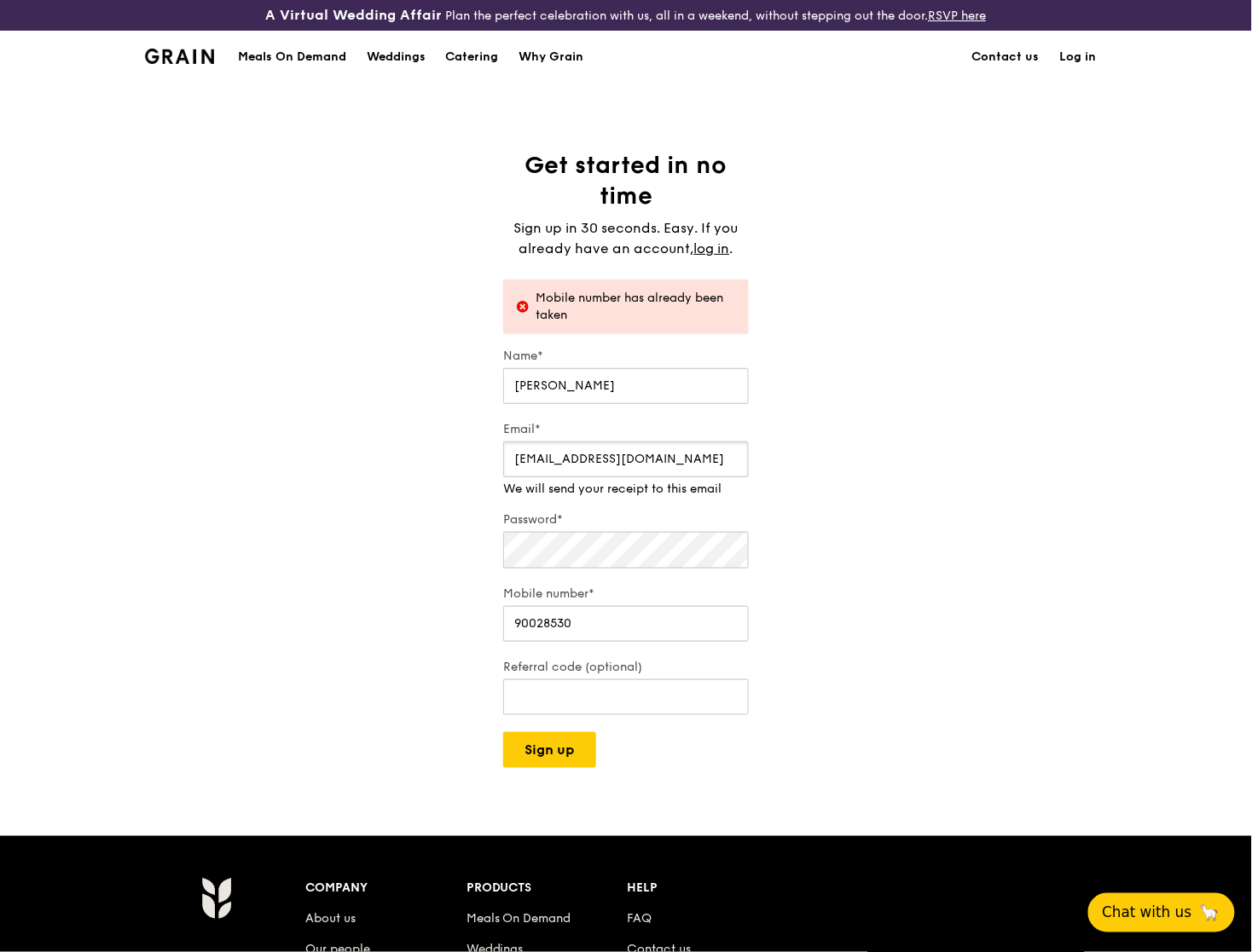
click at [717, 464] on input "shawnpang@hotmail.sg" at bounding box center [625, 459] width 246 height 36
paste input "Pls help me w/ these info so I can proceed with your order: Company name: Billi…"
type input "Pls help me w/ these info so I can proceed with your order: Company name: Billi…"
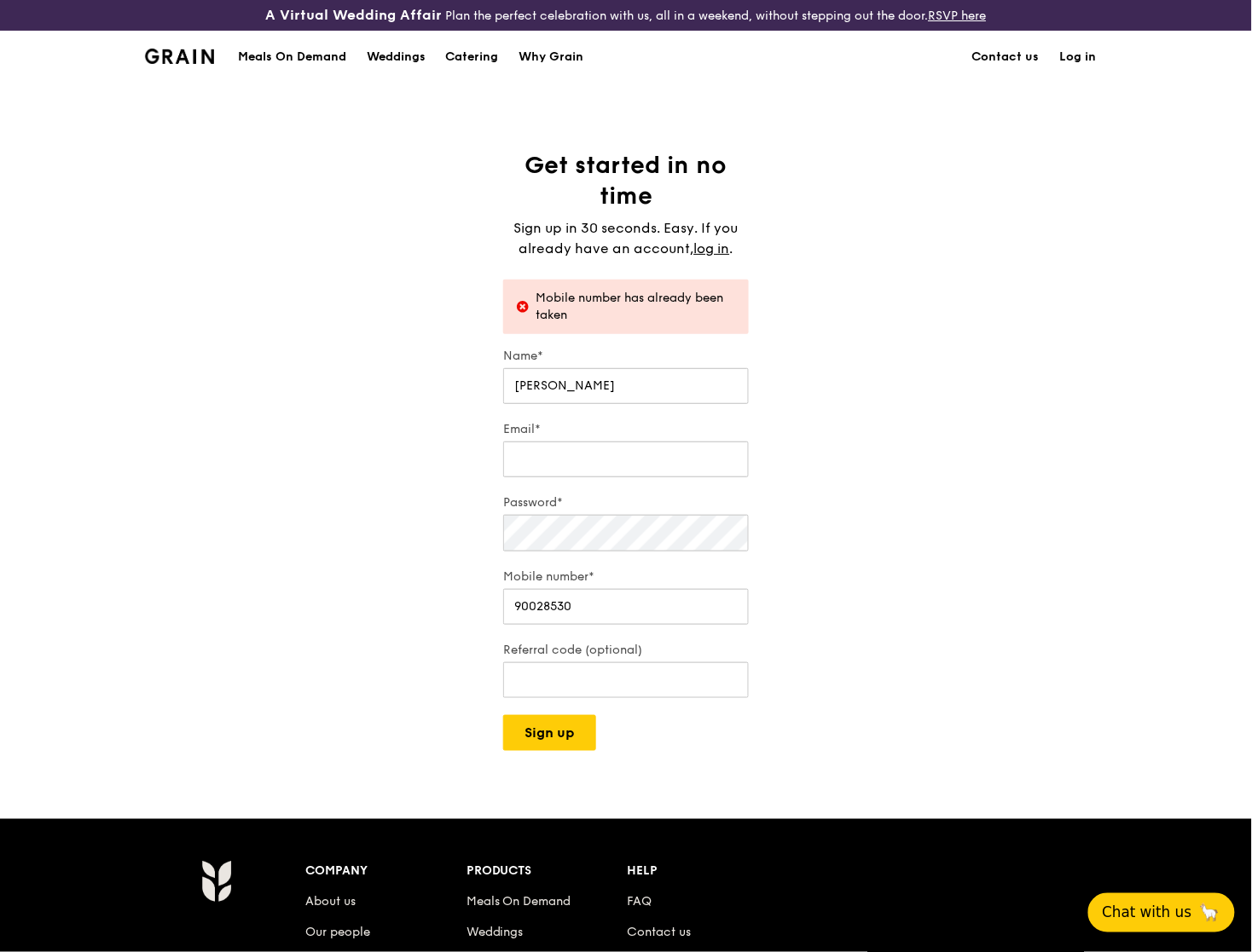
click at [883, 362] on div "Get started in no time Sign up in 30 seconds. Easy. If you already have an acco…" at bounding box center [626, 450] width 1252 height 601
click at [874, 241] on div "Get started in no time Sign up in 30 seconds. Easy. If you already have an acco…" at bounding box center [626, 450] width 1252 height 601
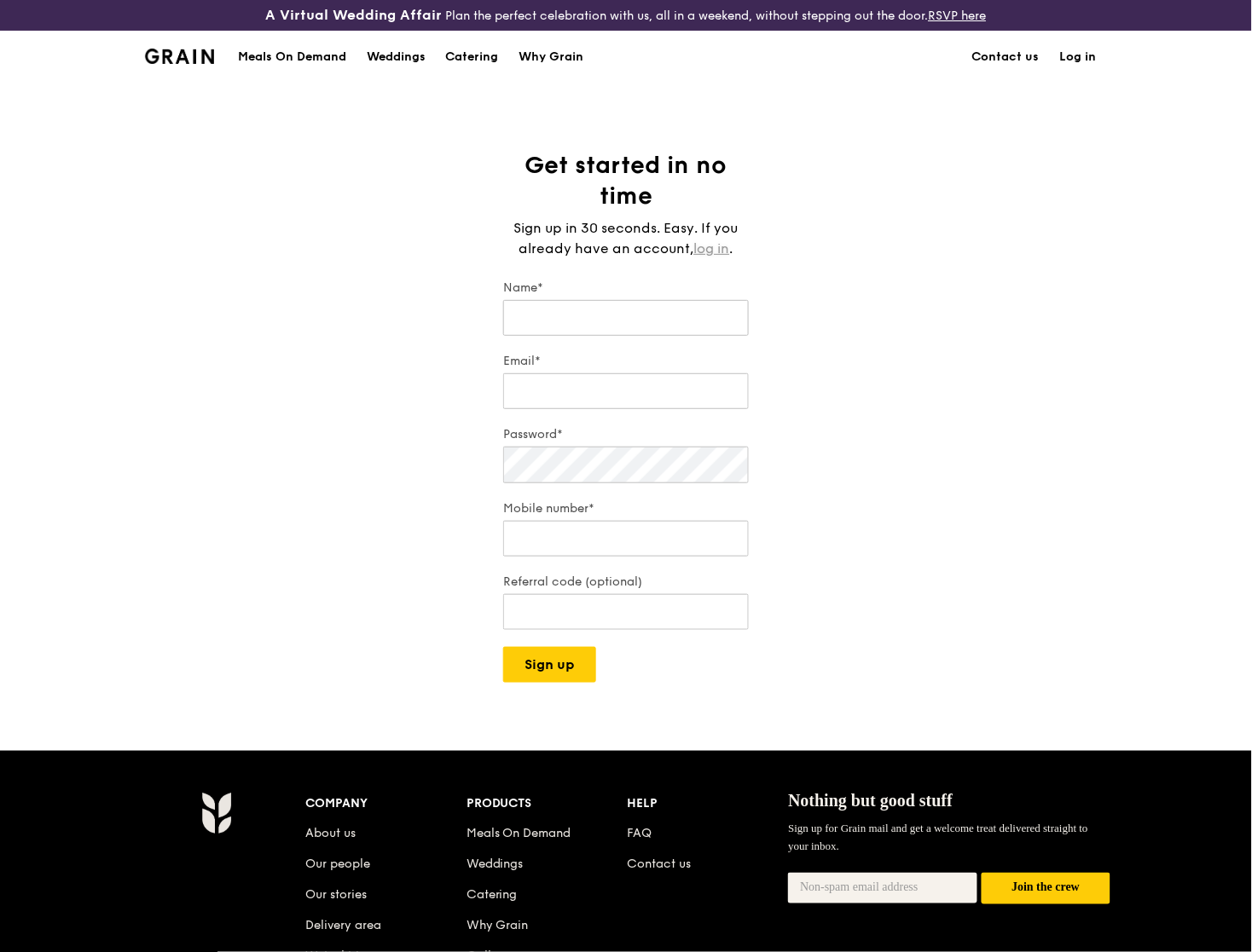
click at [716, 245] on link "log in" at bounding box center [712, 248] width 36 height 20
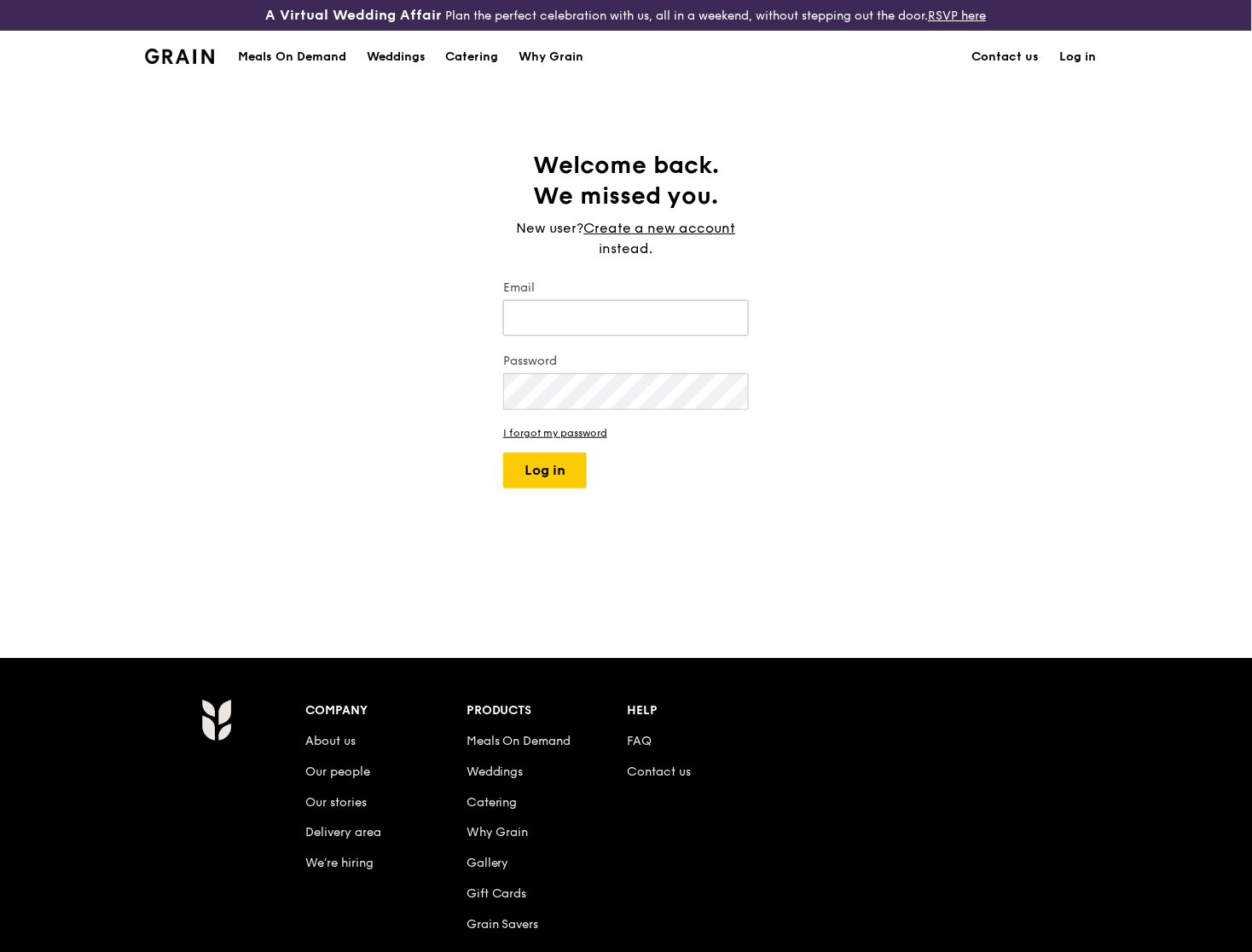
click at [591, 323] on input "Email" at bounding box center [625, 318] width 246 height 36
type input "pearl.t@l"
click at [1008, 323] on div "Welcome back. We missed you. New user? Create a new account instead. Email Pass…" at bounding box center [626, 370] width 1252 height 440
click at [887, 275] on div "Welcome back. We missed you. New user? Create a new account instead. Email Pass…" at bounding box center [626, 370] width 1252 height 440
click at [577, 325] on input "Email" at bounding box center [625, 318] width 246 height 36
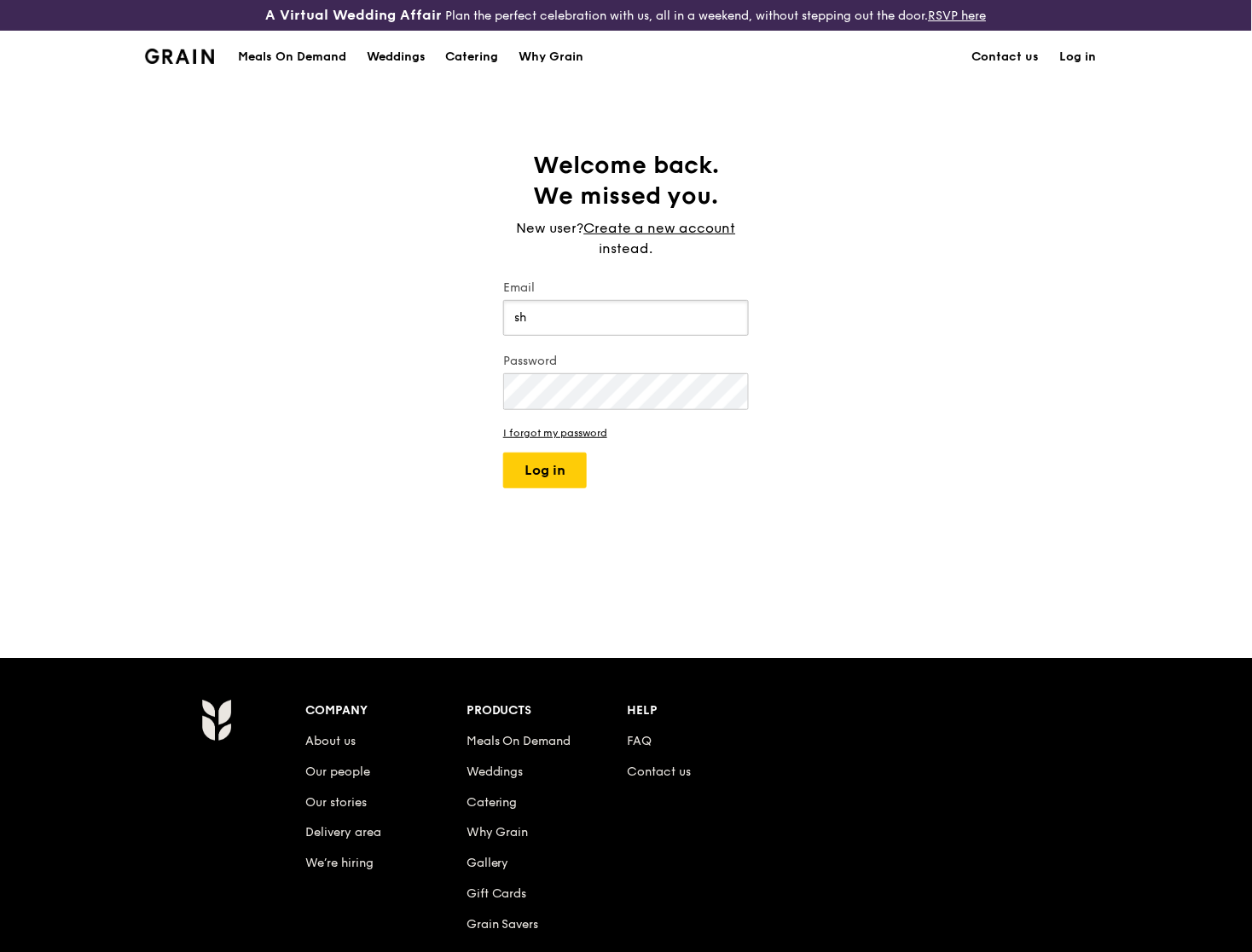
type input "s"
type input "pearl"
click at [1062, 155] on div "Welcome back. We missed you. New user? Create a new account instead. Email pear…" at bounding box center [626, 370] width 1252 height 440
click at [1015, 58] on link "Contact us" at bounding box center [1005, 57] width 88 height 51
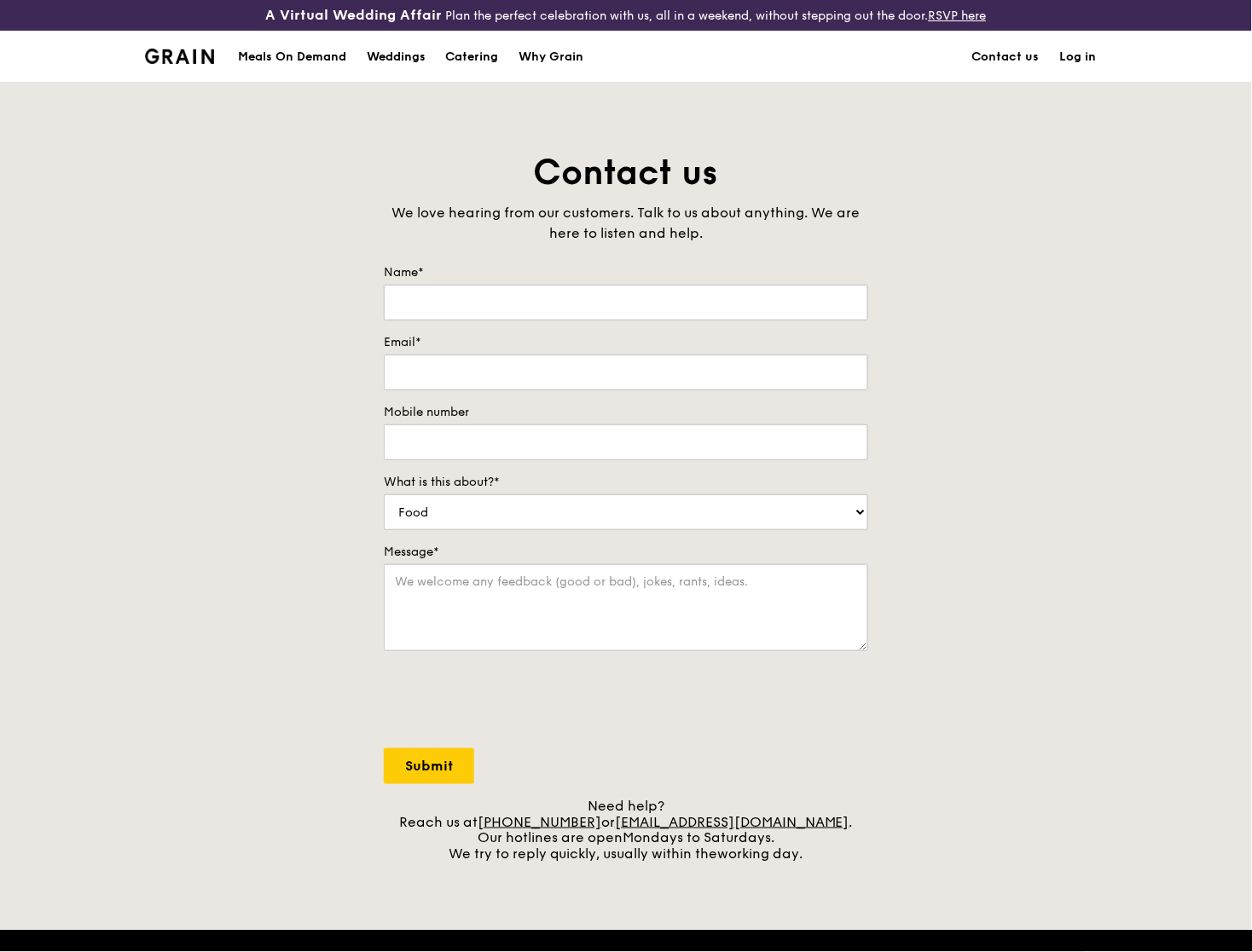
click at [1082, 56] on link "Log in" at bounding box center [1078, 57] width 57 height 51
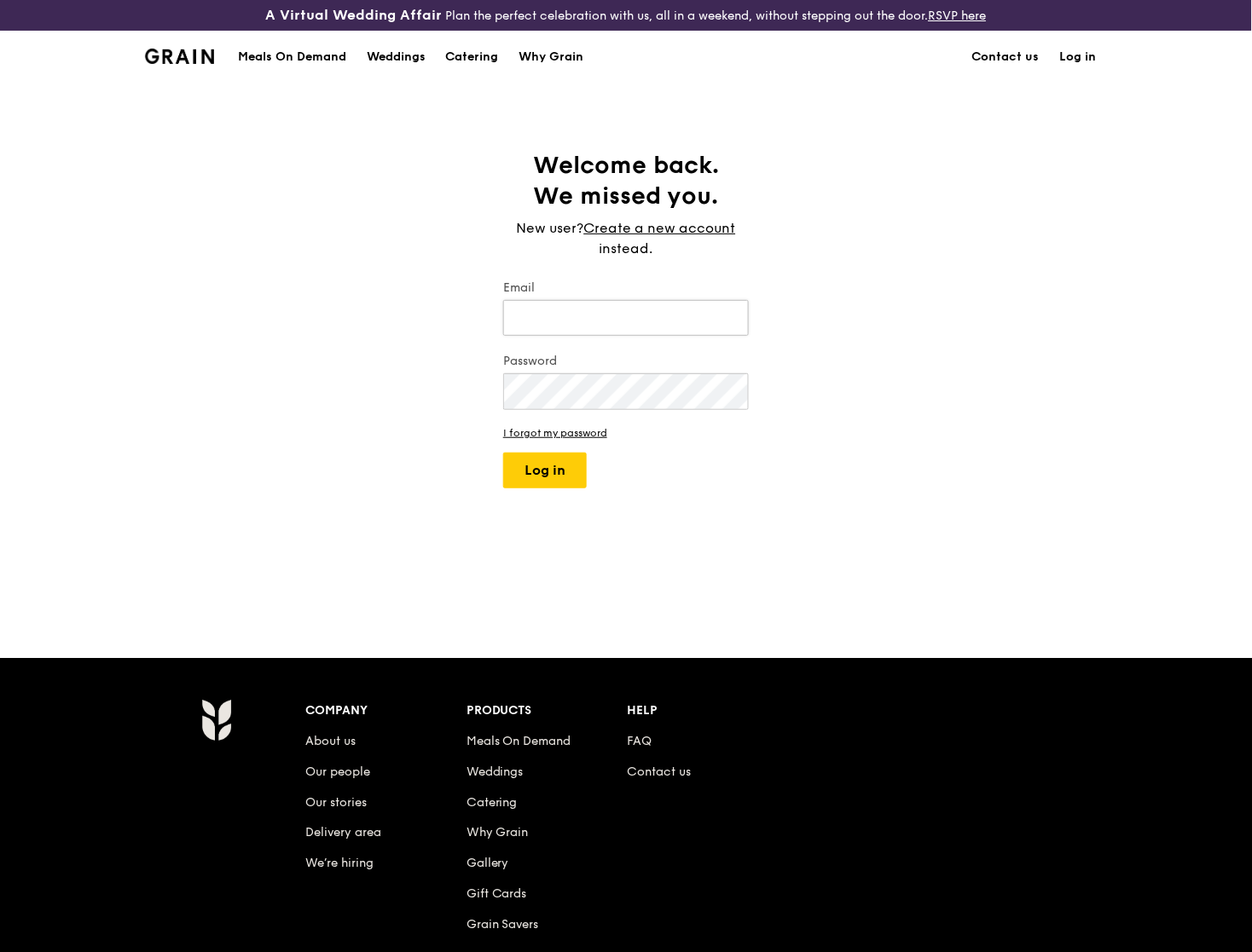
click at [653, 334] on input "Email" at bounding box center [625, 318] width 246 height 36
click at [581, 329] on input "Email" at bounding box center [625, 318] width 246 height 36
click at [596, 311] on input "pearl" at bounding box center [625, 318] width 246 height 36
type input "p"
